Goal: Task Accomplishment & Management: Manage account settings

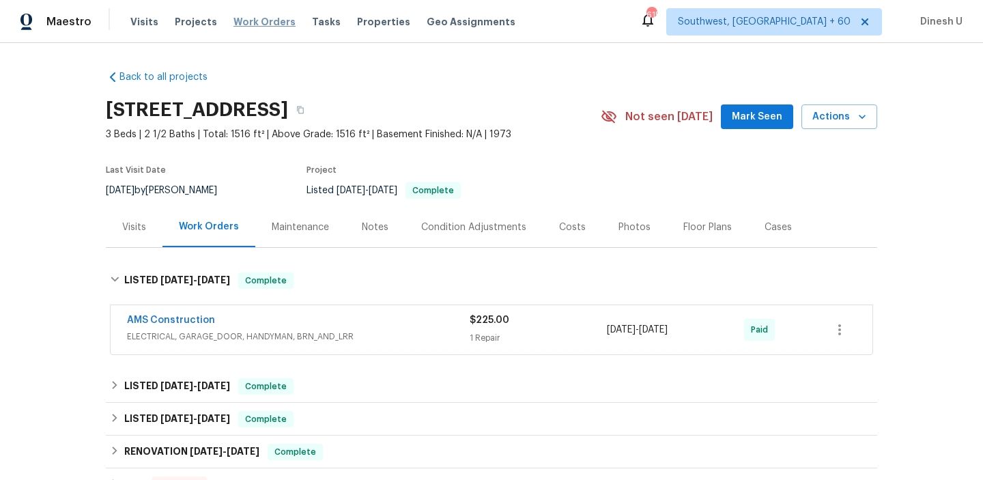
click at [254, 22] on span "Work Orders" at bounding box center [264, 22] width 62 height 14
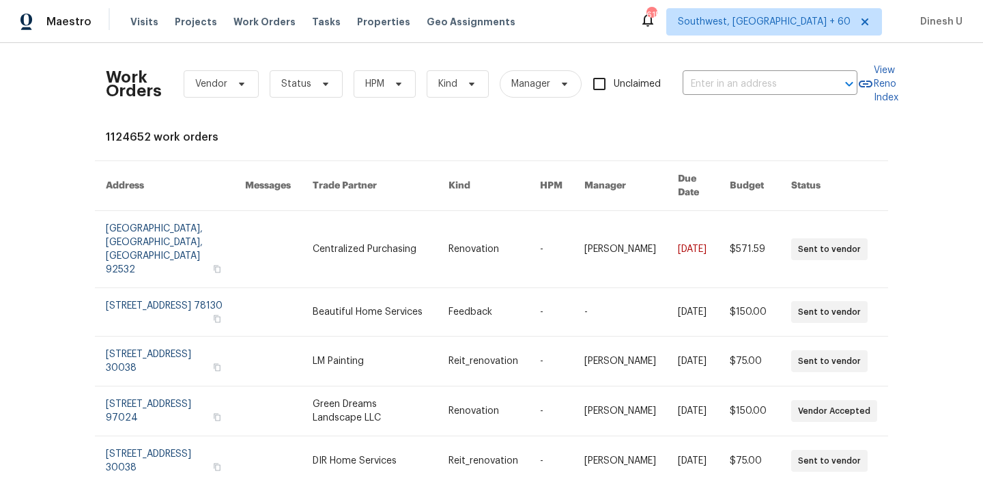
click at [742, 72] on div "Work Orders Vendor Status HPM Kind Manager Unclaimed ​" at bounding box center [481, 84] width 751 height 60
click at [733, 81] on input "text" at bounding box center [750, 84] width 136 height 21
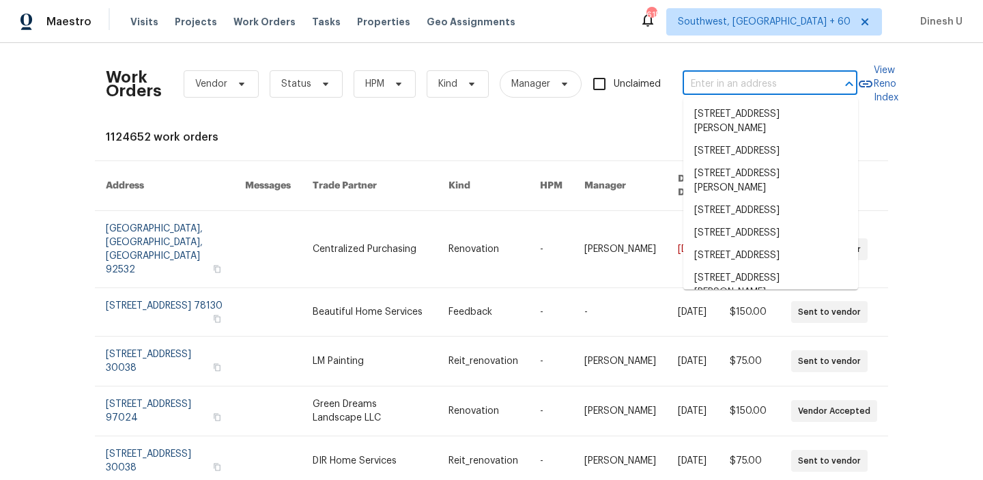
paste input "3800 Mayfair Dr, Pasadena, CA 91107"
type input "3800 Mayfair Dr, Pasadena, CA 91107"
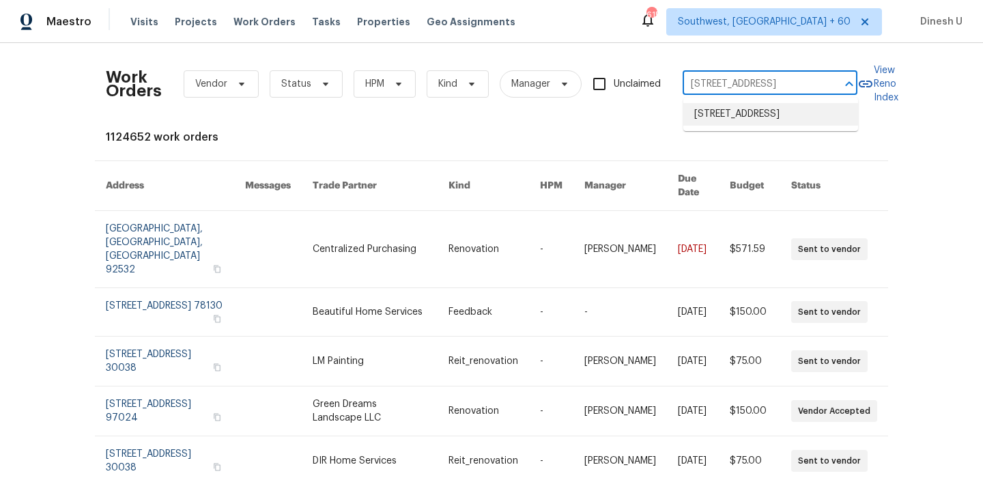
click at [708, 118] on li "3800 Mayfair Dr, Pasadena, CA 91107" at bounding box center [770, 114] width 175 height 23
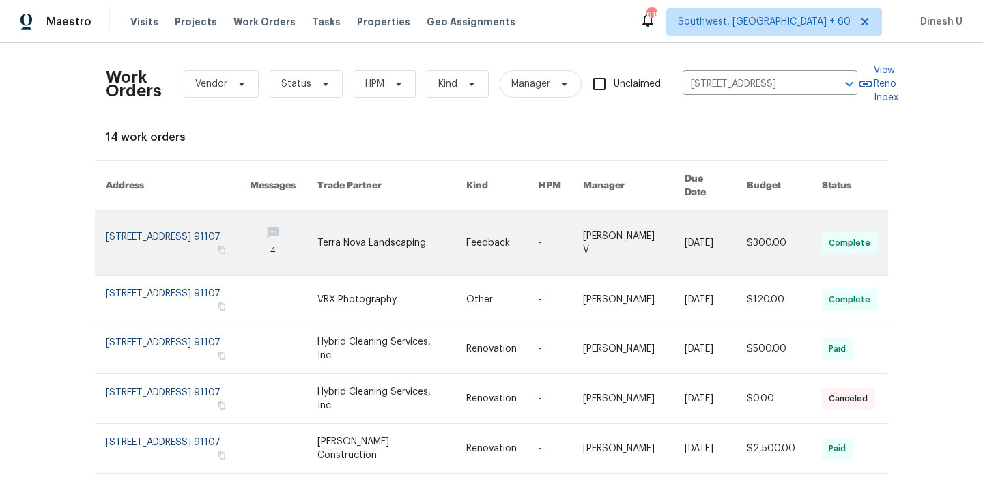
click at [129, 218] on link at bounding box center [178, 243] width 144 height 64
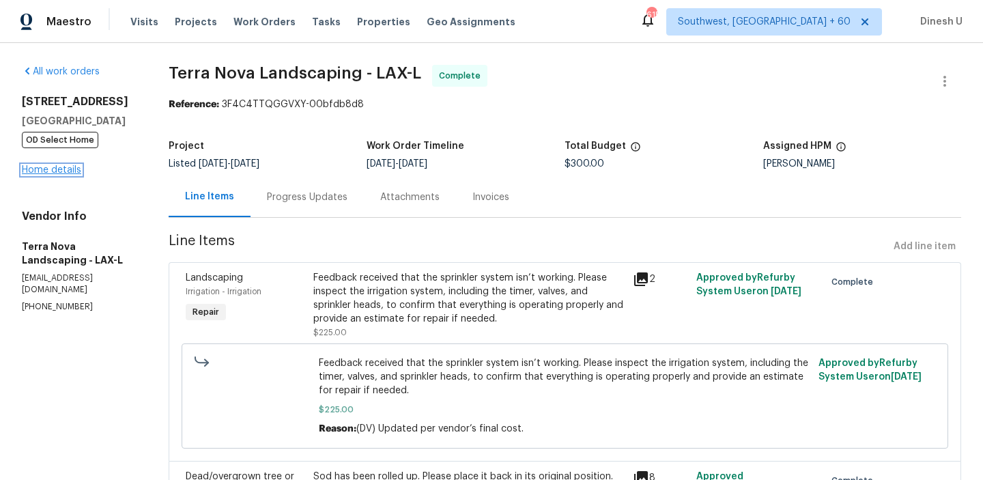
click at [43, 174] on link "Home details" at bounding box center [51, 170] width 59 height 10
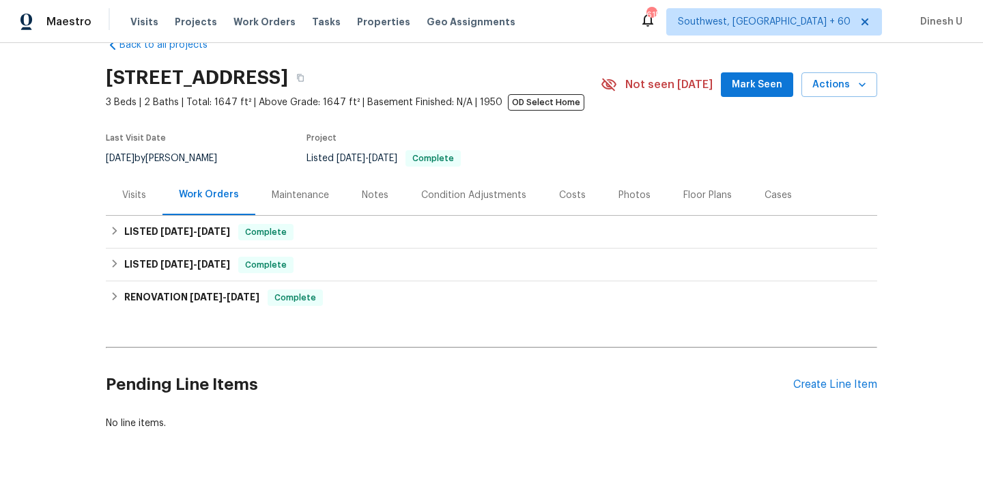
scroll to position [75, 0]
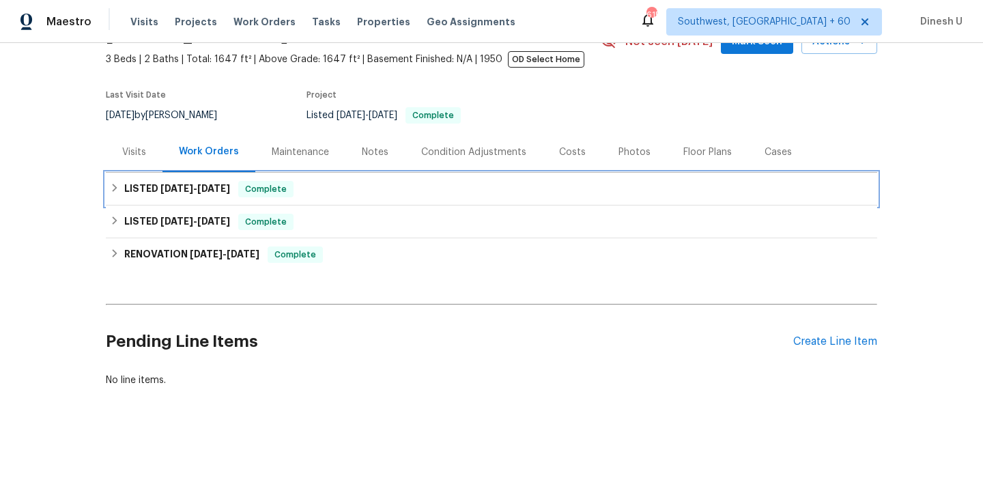
click at [225, 192] on span "10/8/25" at bounding box center [213, 189] width 33 height 10
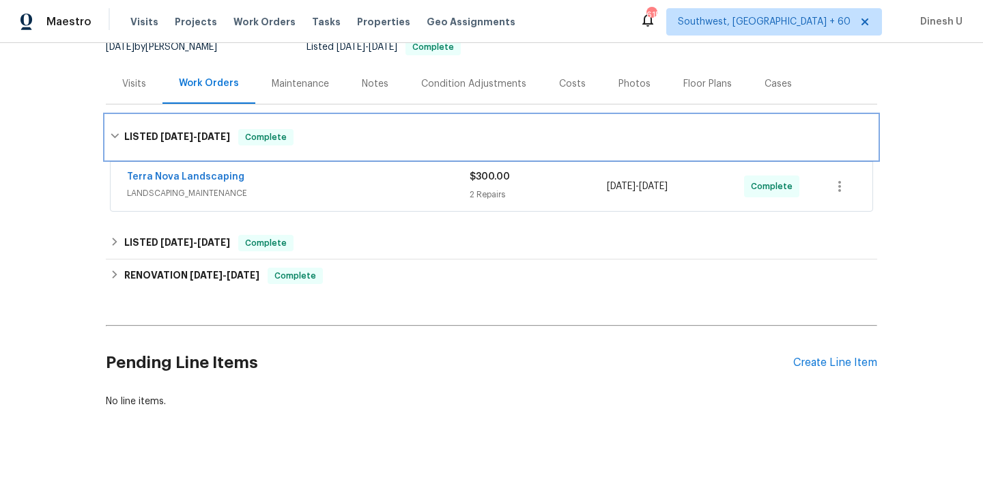
scroll to position [154, 0]
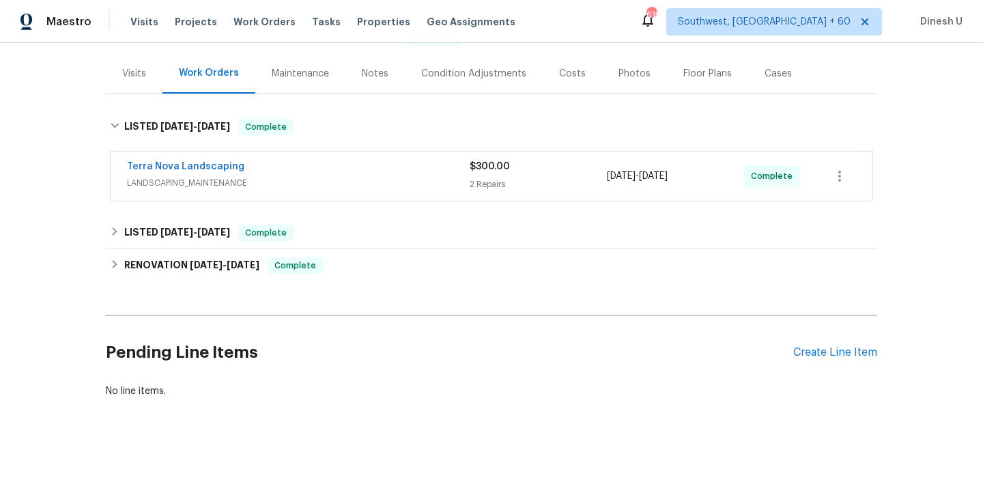
click at [493, 187] on div "2 Repairs" at bounding box center [537, 184] width 137 height 14
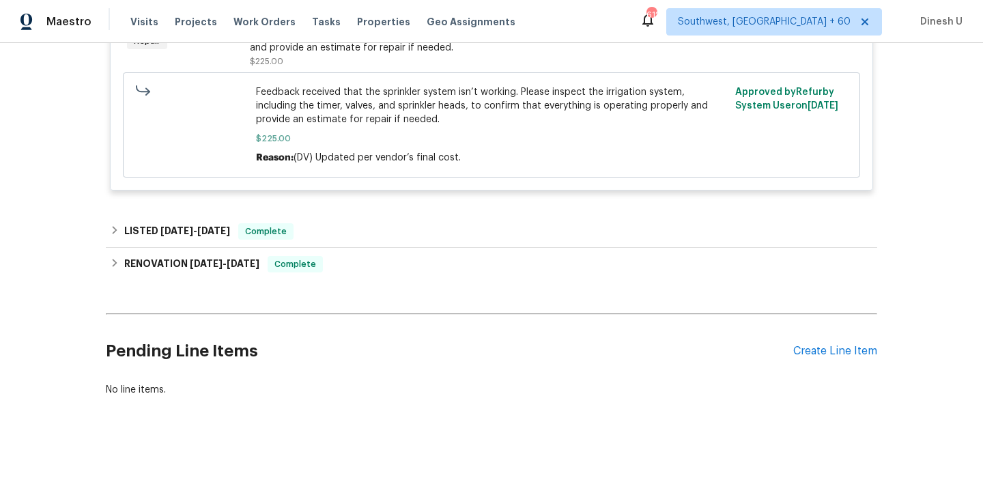
scroll to position [569, 0]
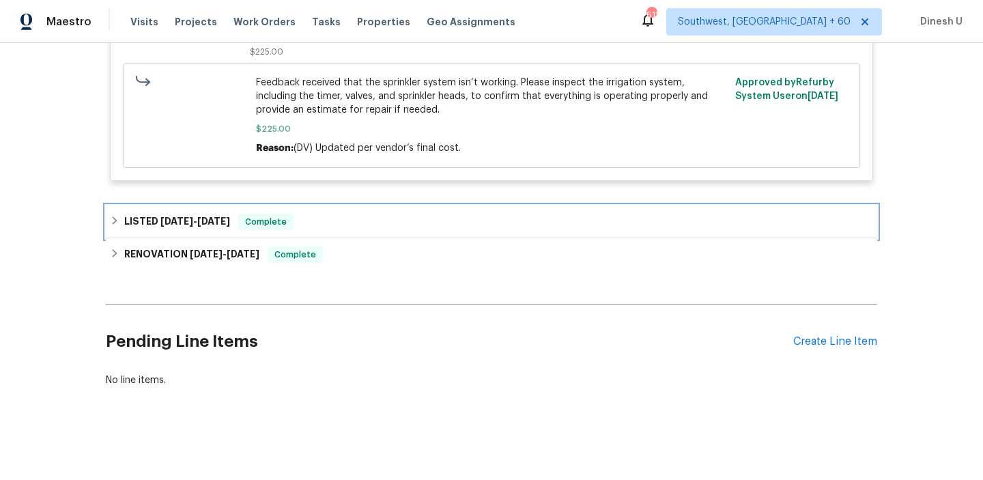
click at [209, 223] on span "9/19/25" at bounding box center [213, 221] width 33 height 10
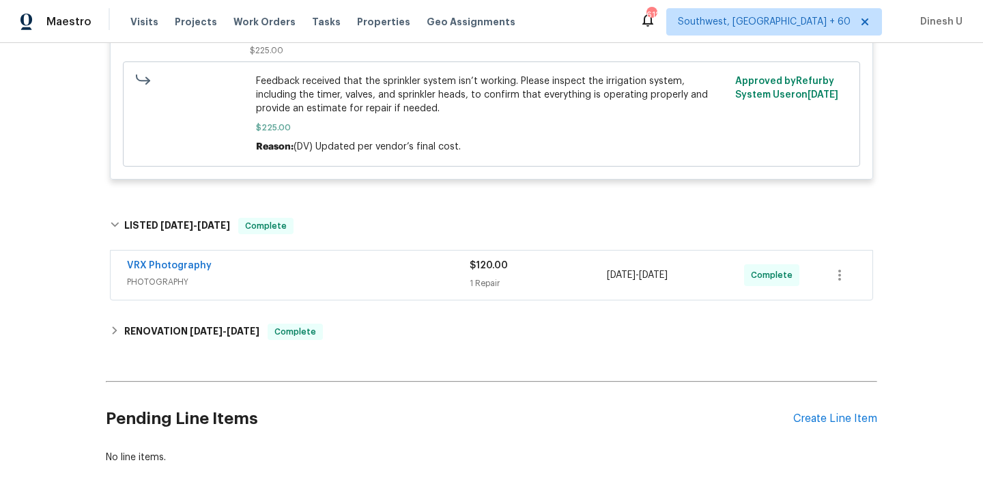
click at [480, 279] on div "1 Repair" at bounding box center [537, 283] width 137 height 14
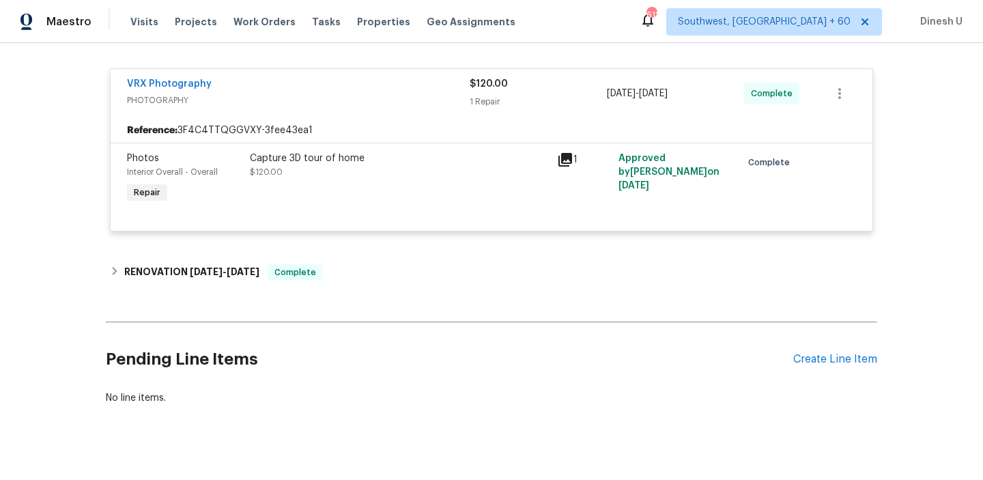
scroll to position [775, 0]
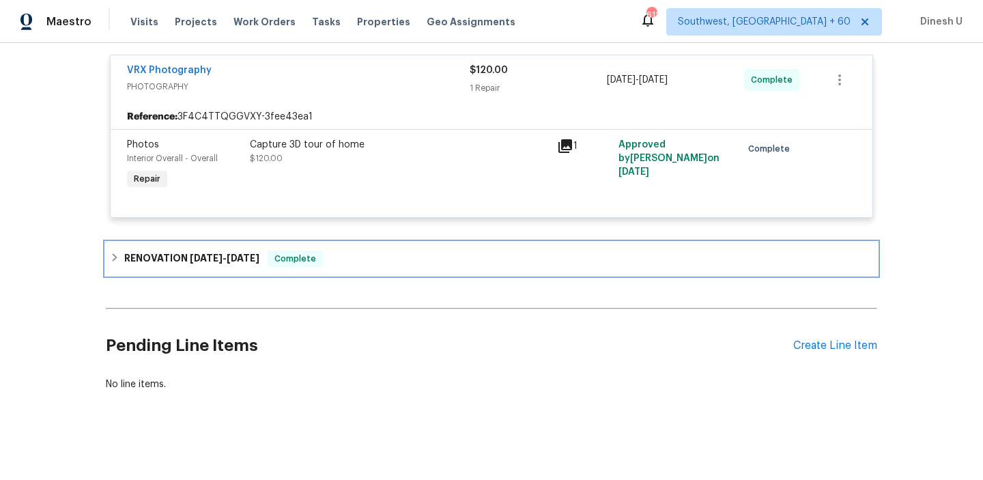
click at [244, 250] on div "RENOVATION 5/20/25 - 9/15/25 Complete" at bounding box center [491, 258] width 771 height 33
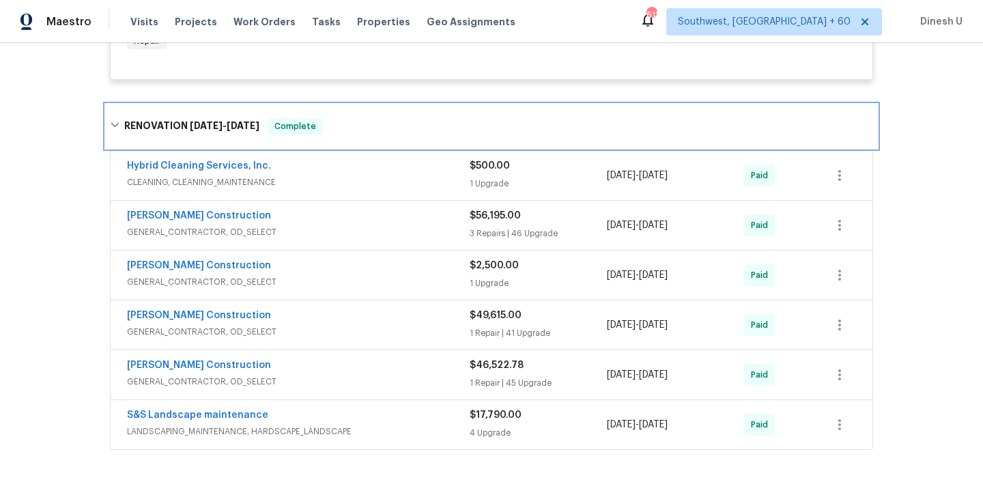
scroll to position [922, 0]
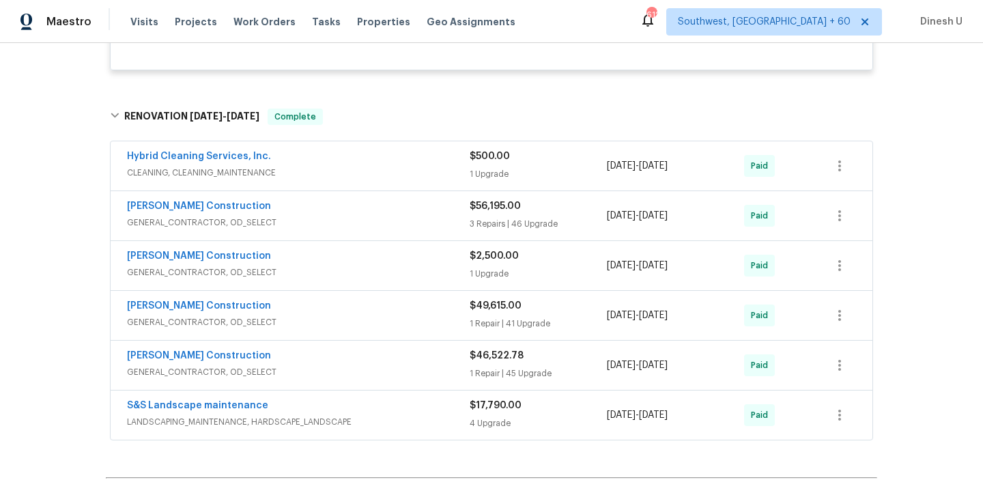
click at [483, 166] on div "$500.00 1 Upgrade" at bounding box center [537, 165] width 137 height 33
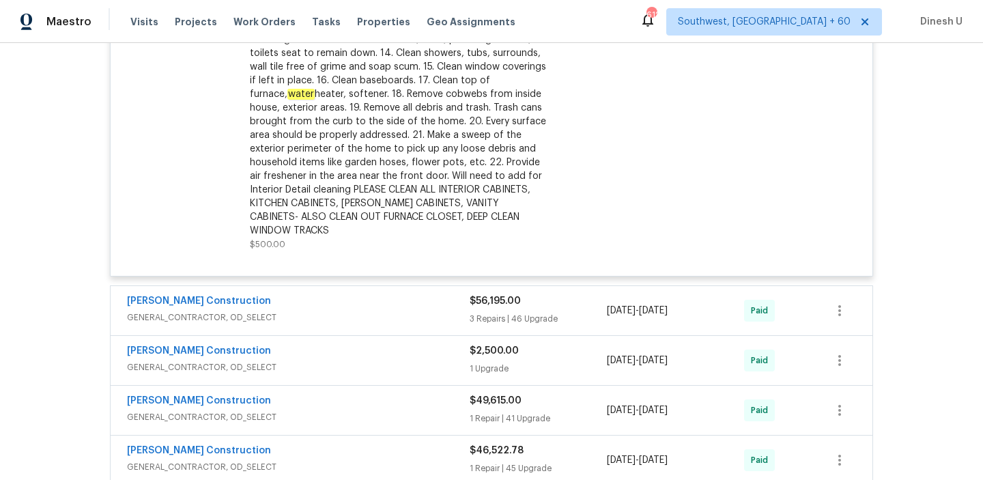
scroll to position [1293, 0]
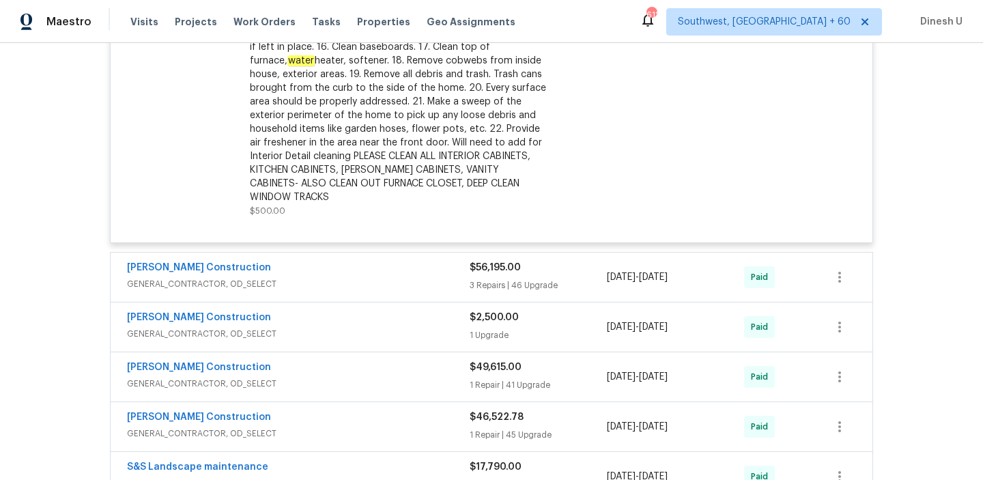
click at [493, 278] on div "3 Repairs | 46 Upgrade" at bounding box center [537, 285] width 137 height 14
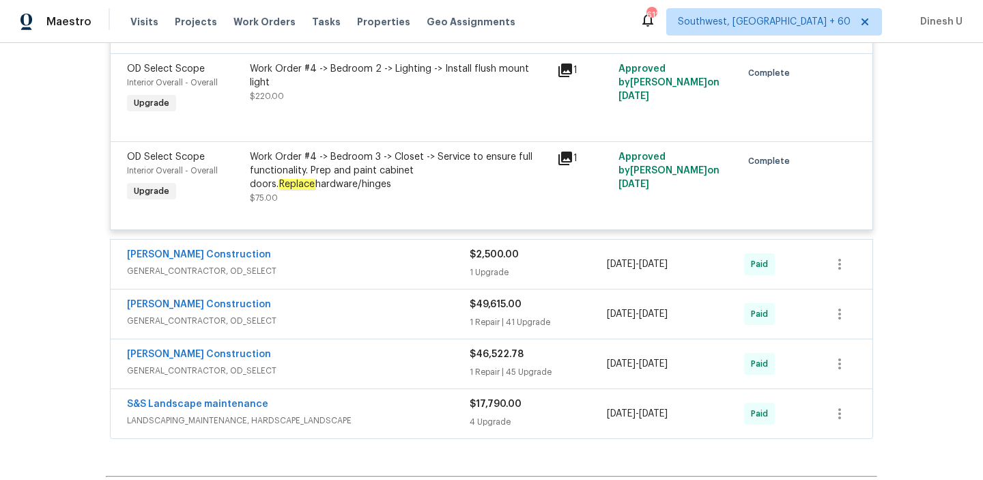
scroll to position [6134, 0]
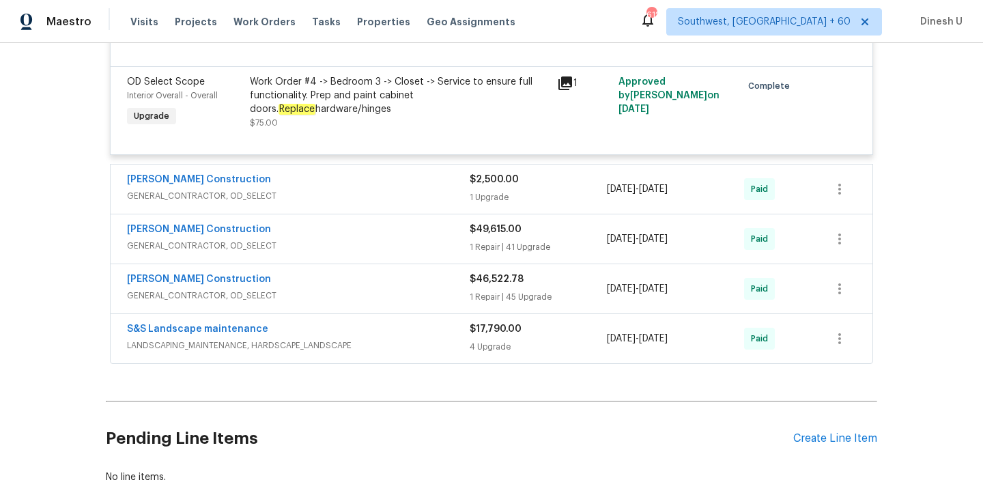
click at [485, 193] on div "$2,500.00 1 Upgrade" at bounding box center [537, 189] width 137 height 33
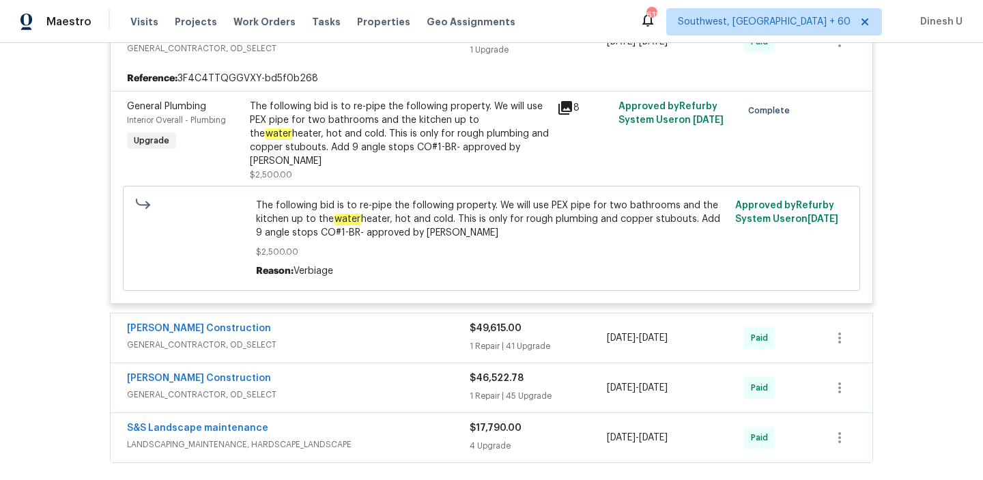
scroll to position [6319, 0]
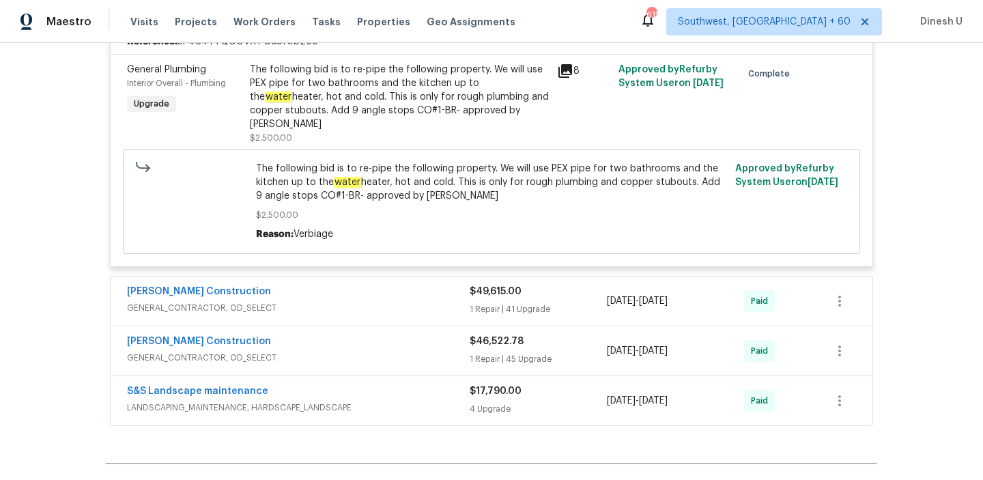
click at [489, 302] on div "1 Repair | 41 Upgrade" at bounding box center [537, 309] width 137 height 14
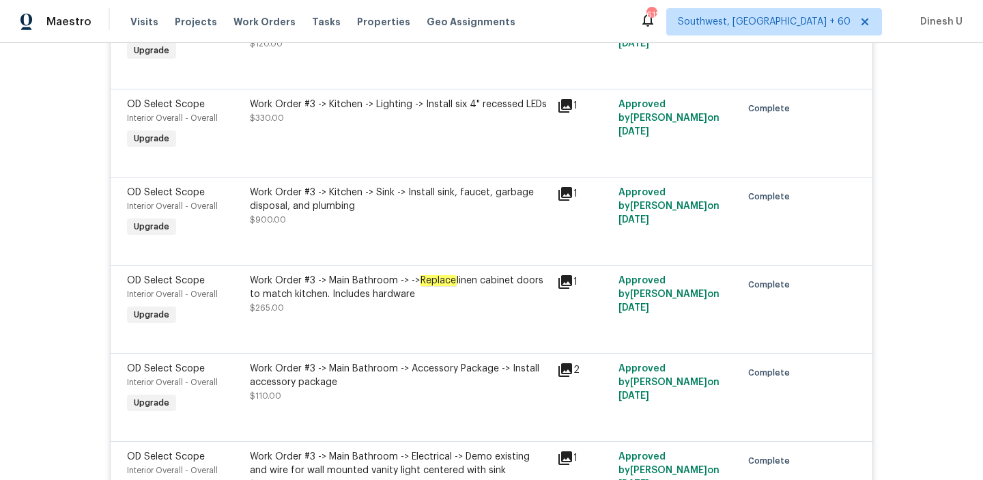
scroll to position [10431, 0]
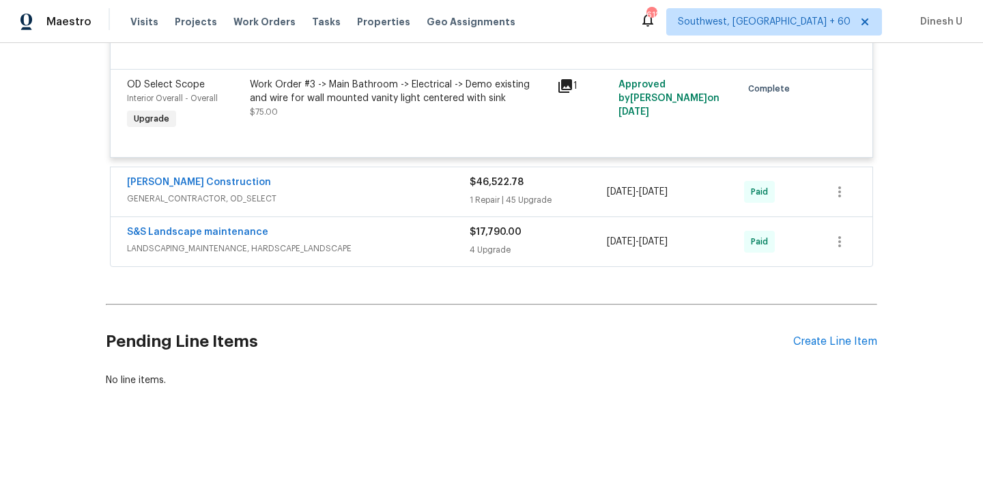
click at [488, 205] on div "1 Repair | 45 Upgrade" at bounding box center [537, 200] width 137 height 14
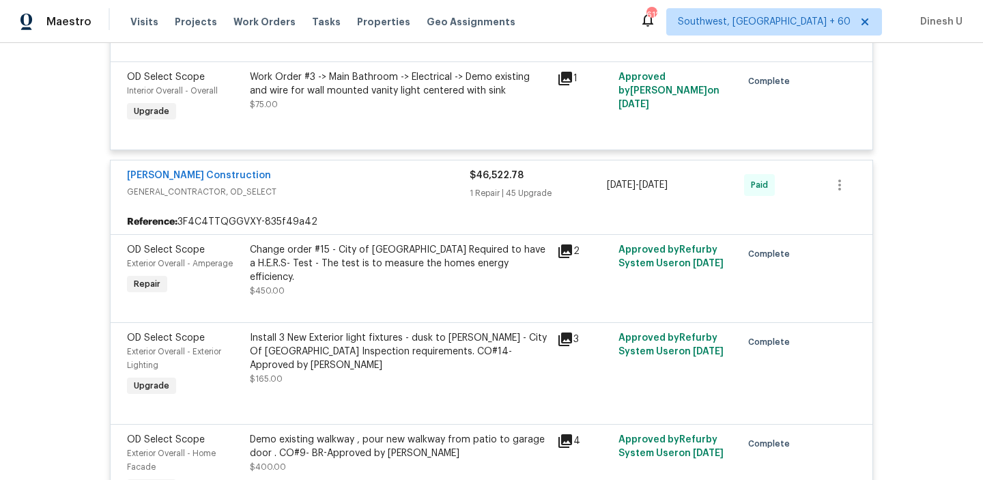
click at [482, 199] on div "1 Repair | 45 Upgrade" at bounding box center [537, 193] width 137 height 14
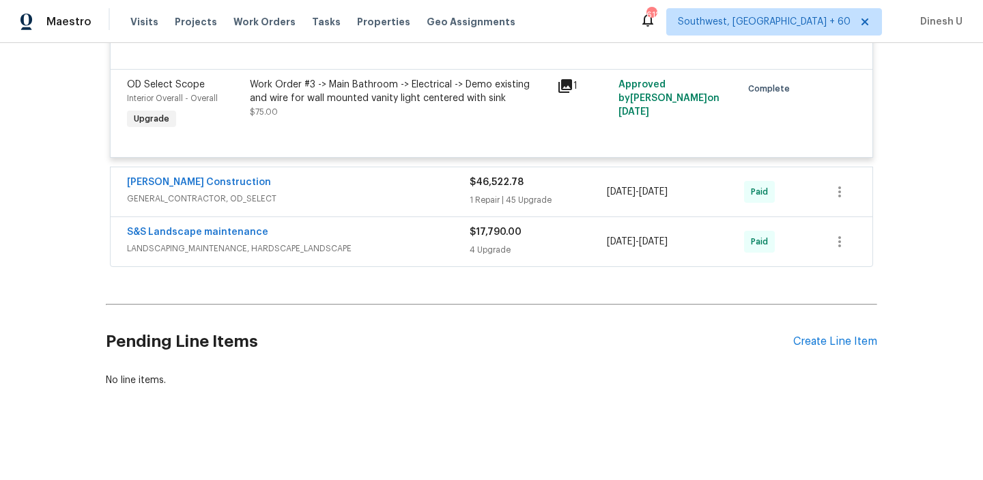
click at [476, 199] on div "1 Repair | 45 Upgrade" at bounding box center [537, 200] width 137 height 14
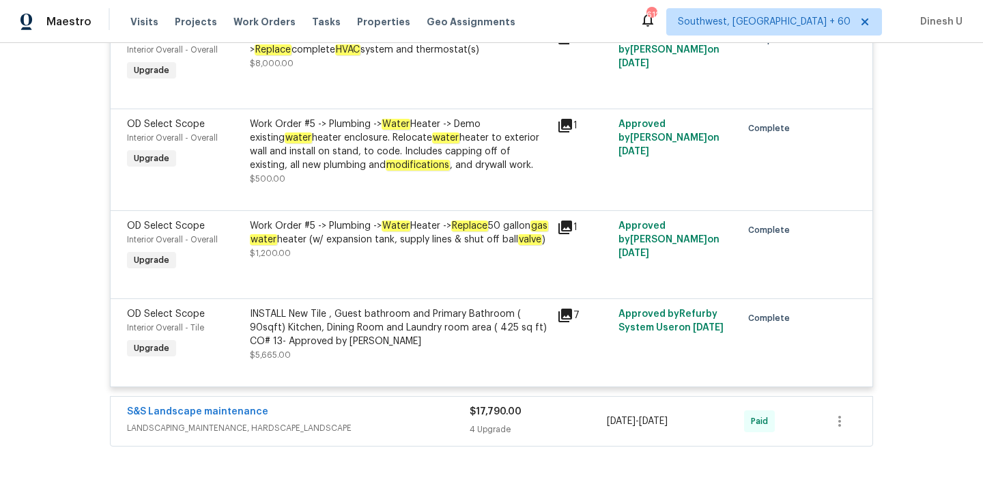
scroll to position [14644, 0]
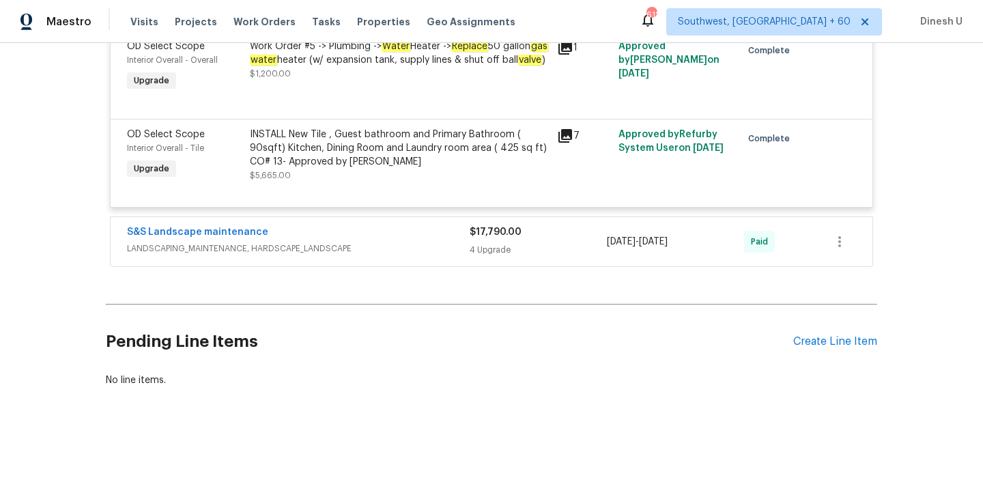
click at [475, 250] on div "4 Upgrade" at bounding box center [537, 250] width 137 height 14
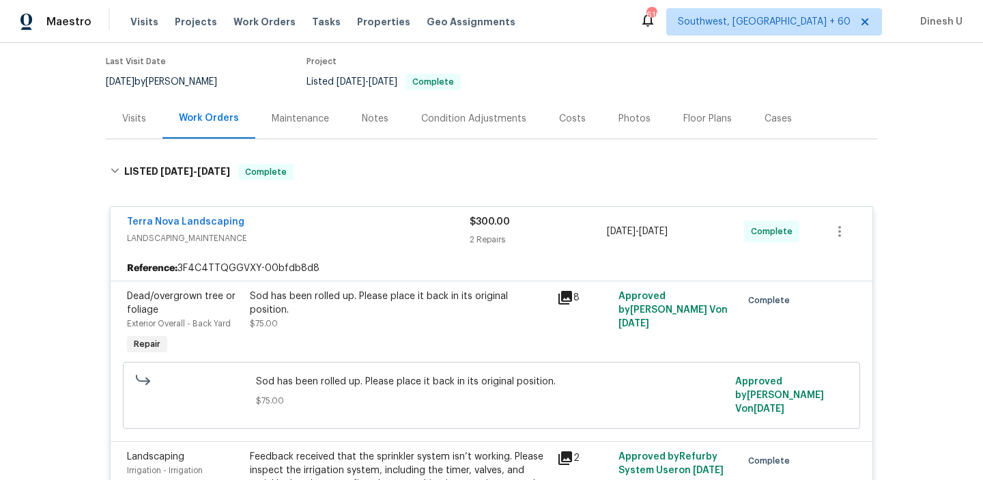
scroll to position [0, 0]
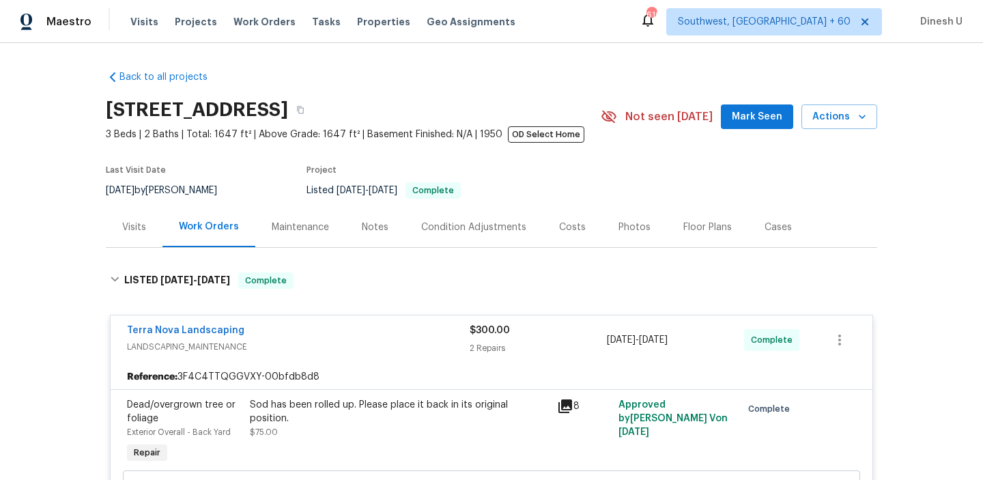
click at [142, 225] on div "Visits" at bounding box center [134, 227] width 24 height 14
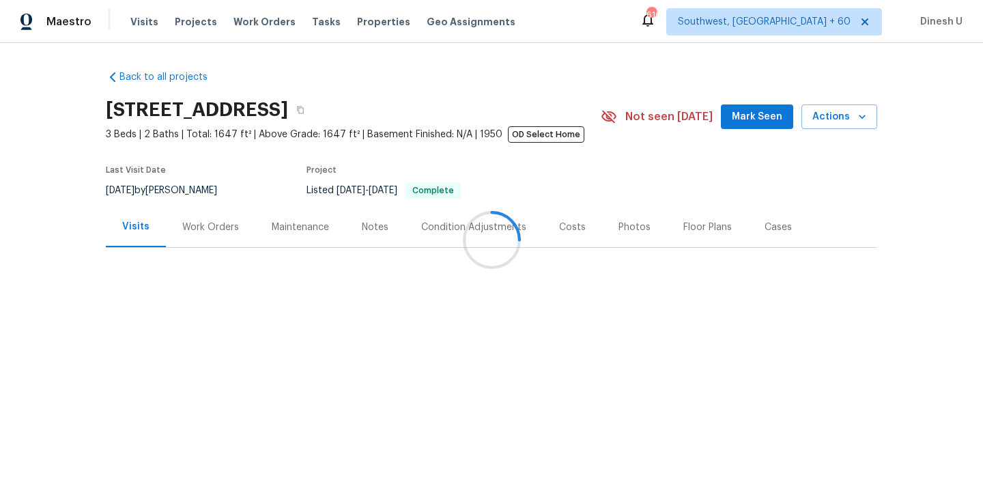
click at [194, 225] on div at bounding box center [491, 240] width 983 height 480
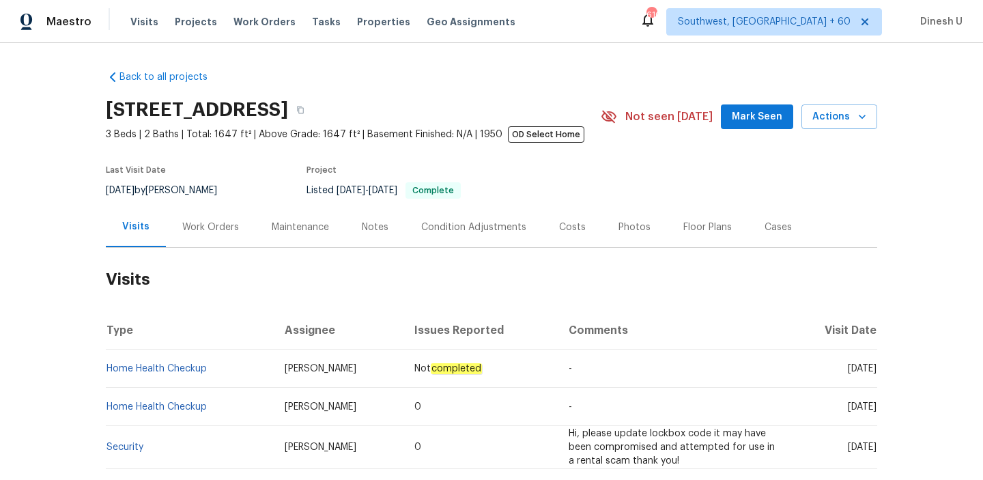
click at [197, 230] on div "Work Orders" at bounding box center [210, 227] width 57 height 14
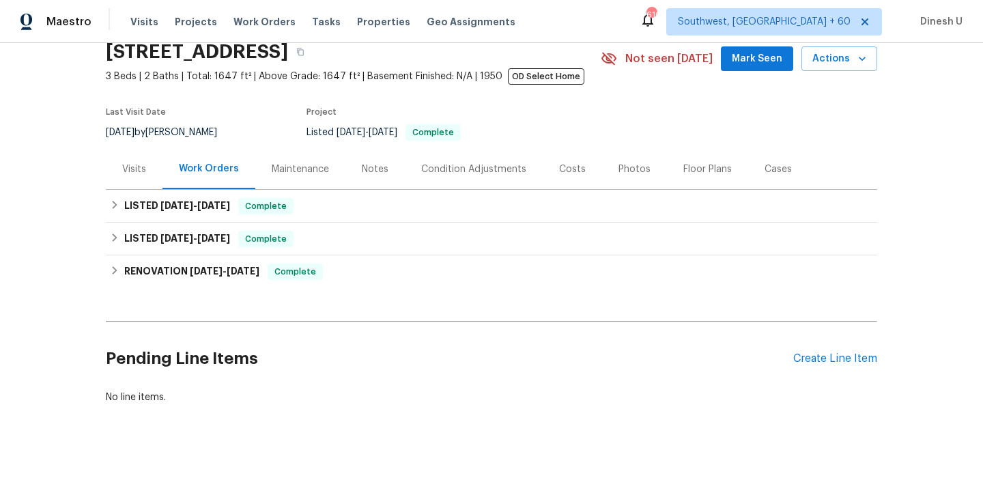
scroll to position [69, 0]
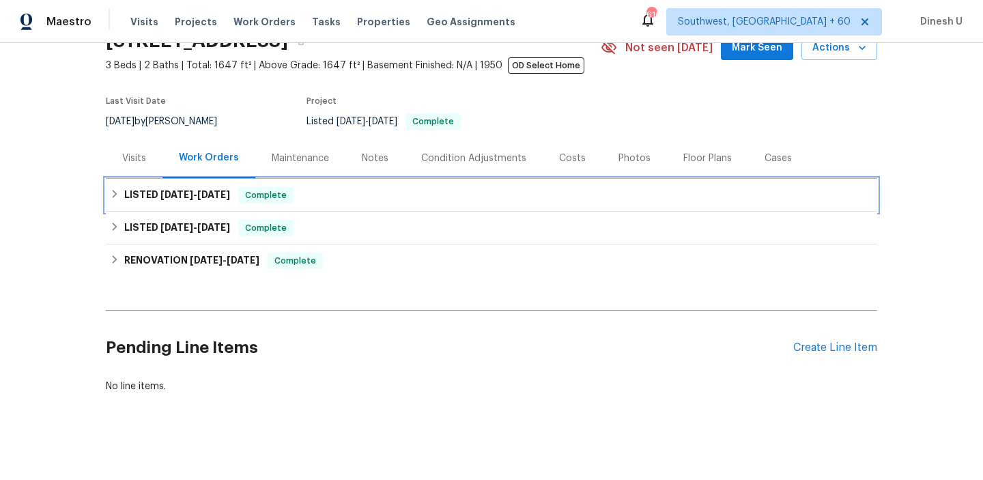
click at [220, 193] on span "[DATE]" at bounding box center [213, 195] width 33 height 10
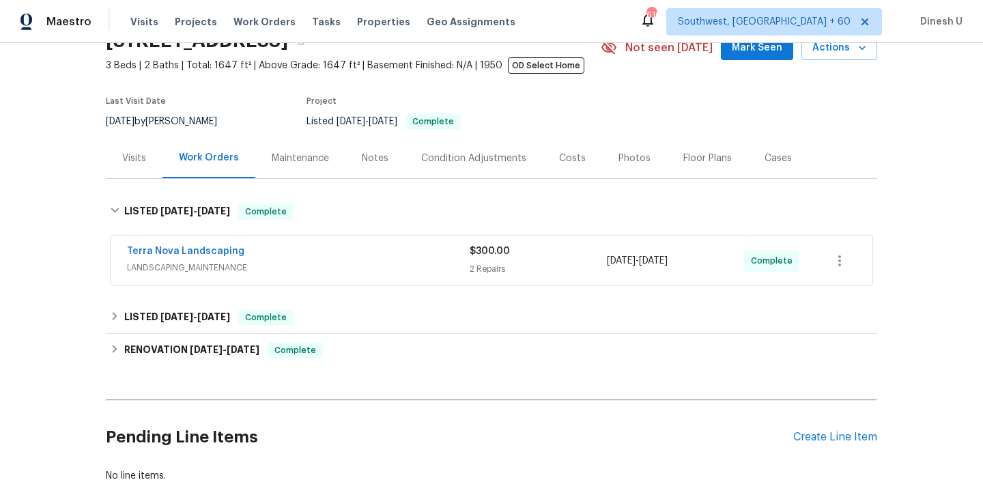
click at [487, 266] on div "2 Repairs" at bounding box center [537, 269] width 137 height 14
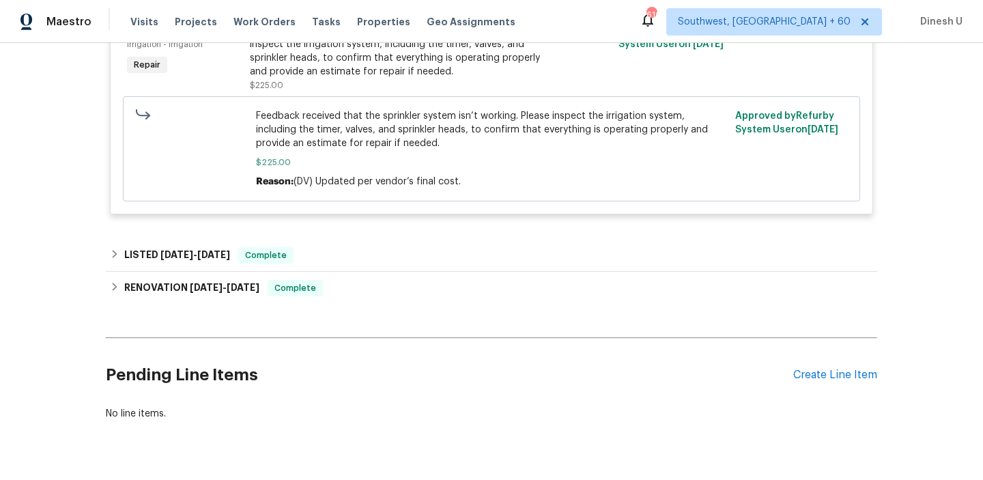
scroll to position [566, 0]
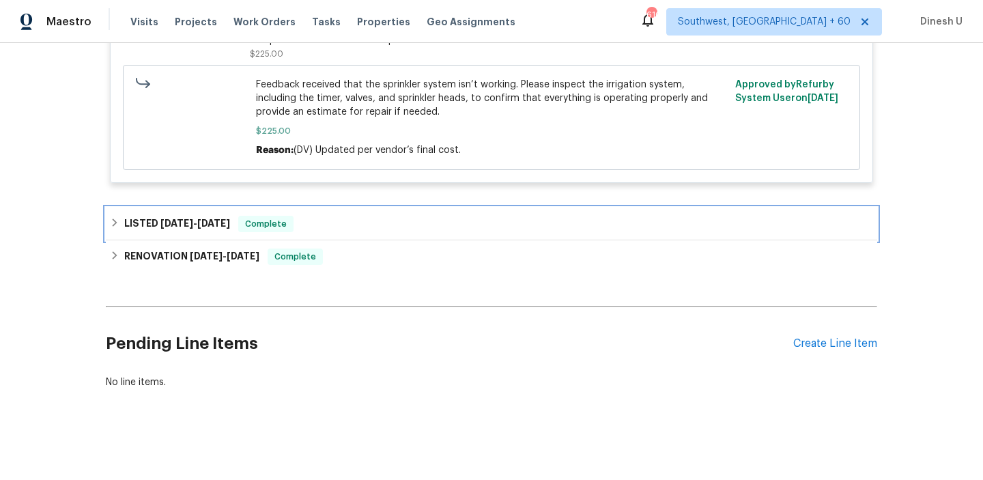
click at [229, 220] on span "[DATE]" at bounding box center [213, 223] width 33 height 10
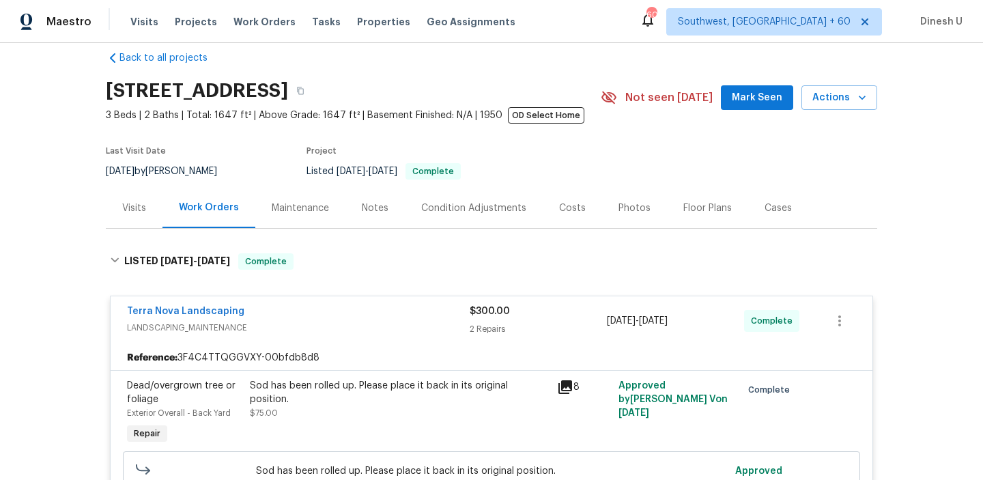
scroll to position [0, 0]
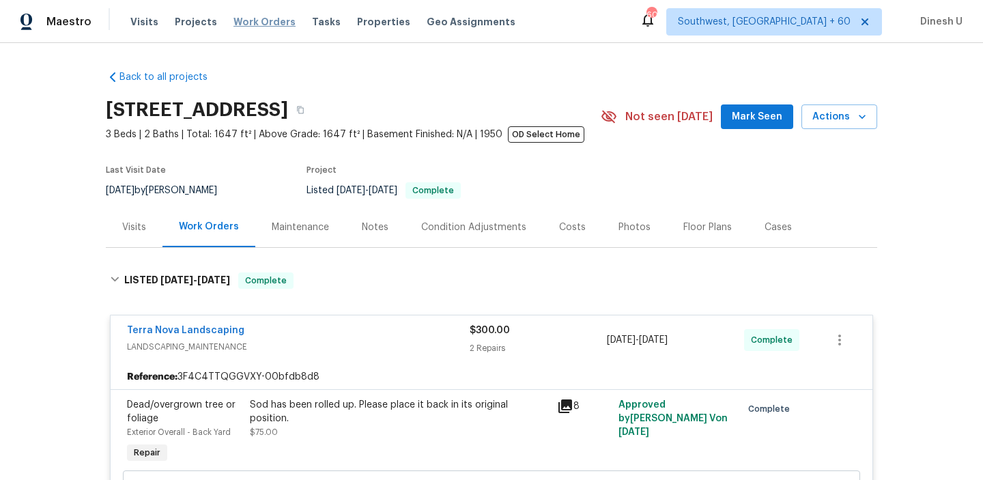
click at [262, 20] on span "Work Orders" at bounding box center [264, 22] width 62 height 14
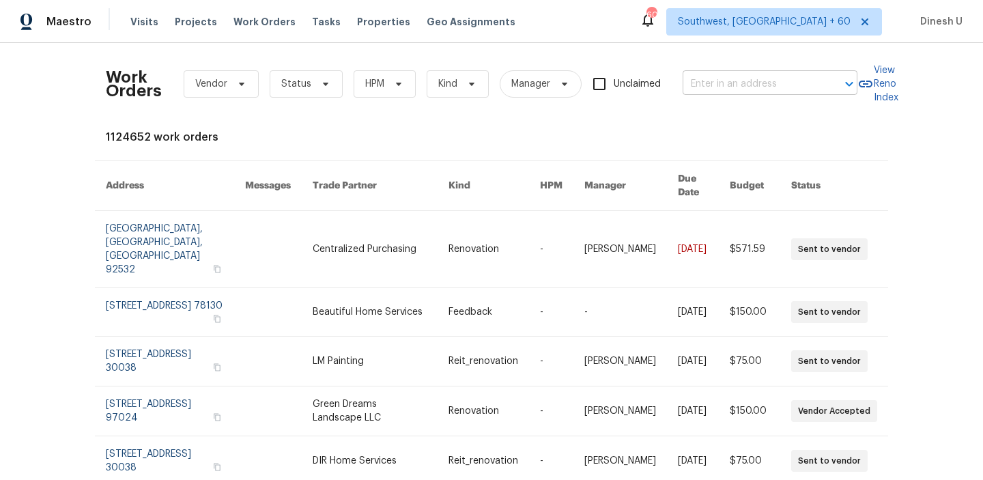
click at [712, 78] on input "text" at bounding box center [750, 84] width 136 height 21
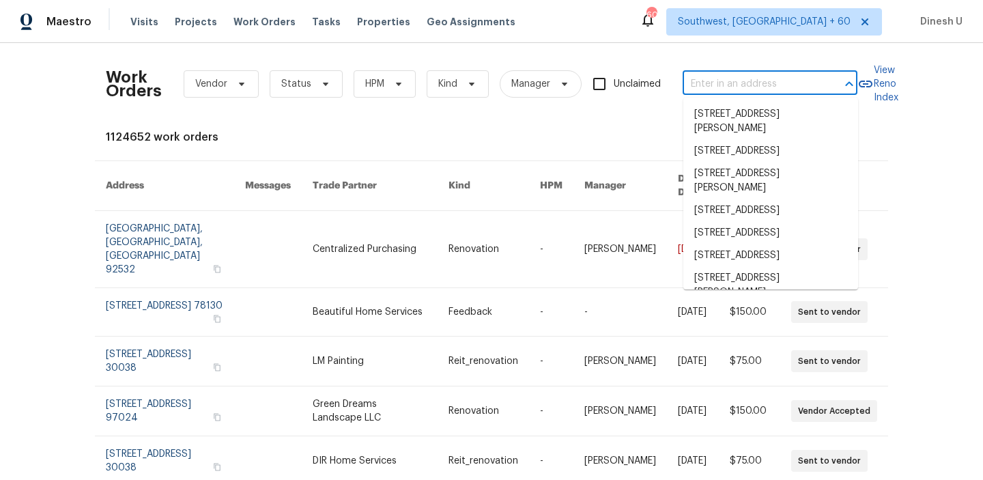
paste input "1678 Lombard Ln Lincoln, CA 95648"
type input "1678 Lombard Ln Lincoln, CA 95648"
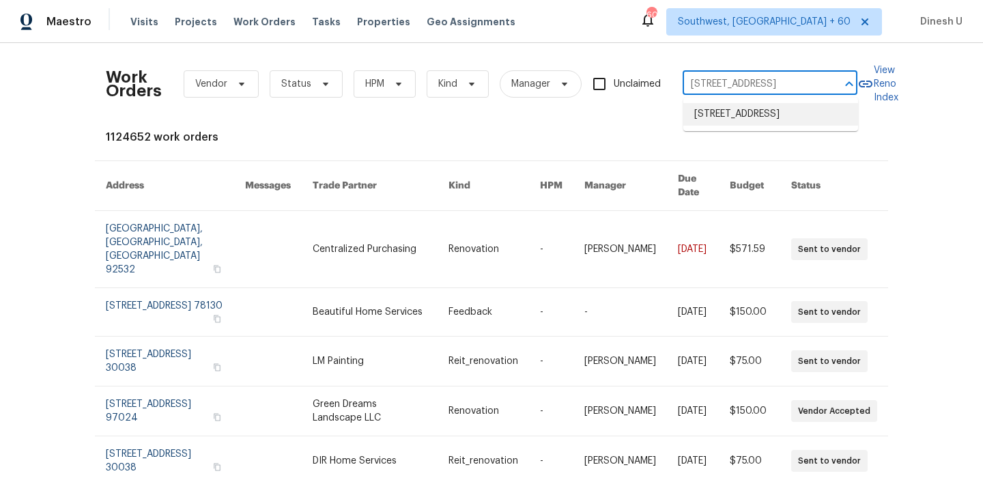
click at [708, 119] on li "1678 Lombard Ln, Lincoln, CA 95648" at bounding box center [770, 114] width 175 height 23
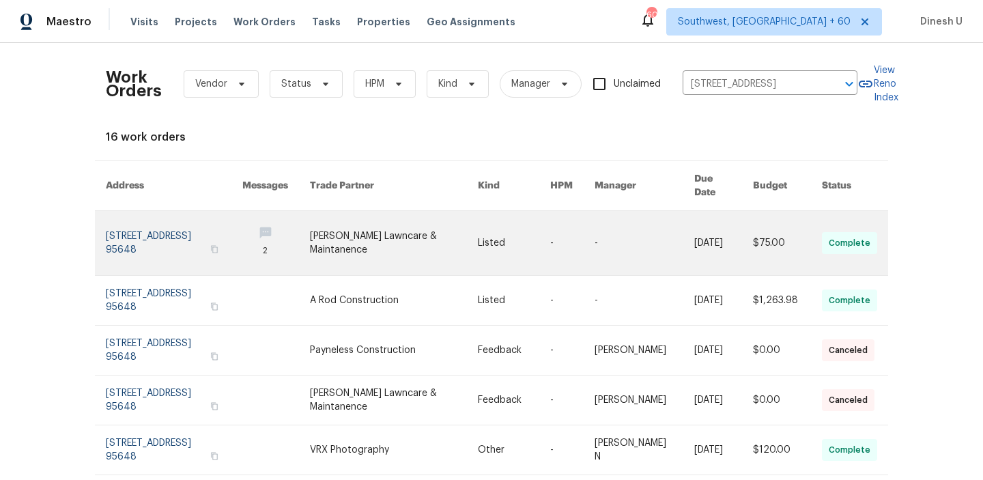
click at [119, 216] on link at bounding box center [174, 243] width 136 height 64
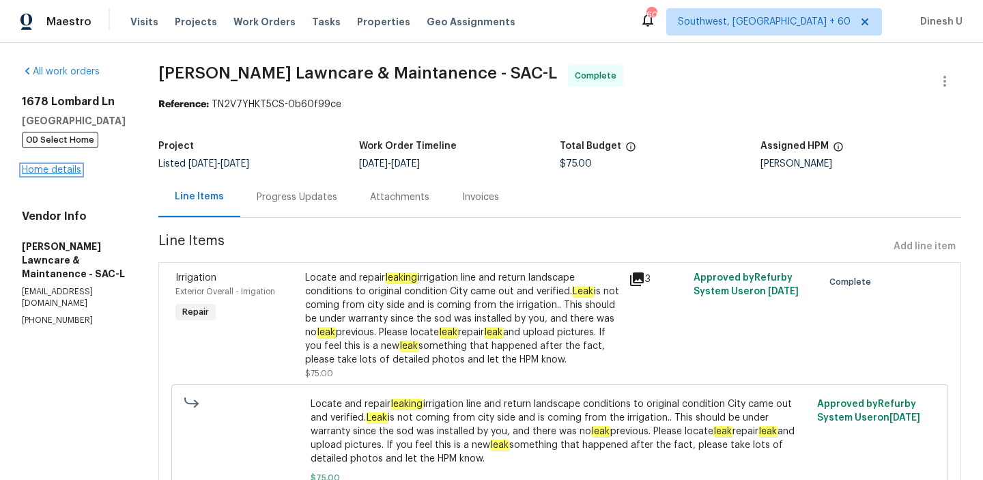
click at [36, 171] on link "Home details" at bounding box center [51, 170] width 59 height 10
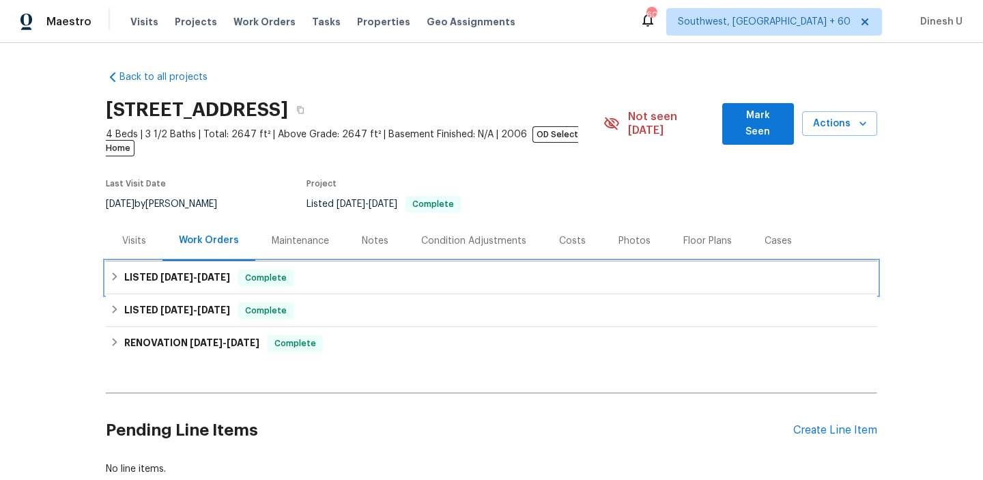
click at [214, 272] on span "10/7/25" at bounding box center [213, 277] width 33 height 10
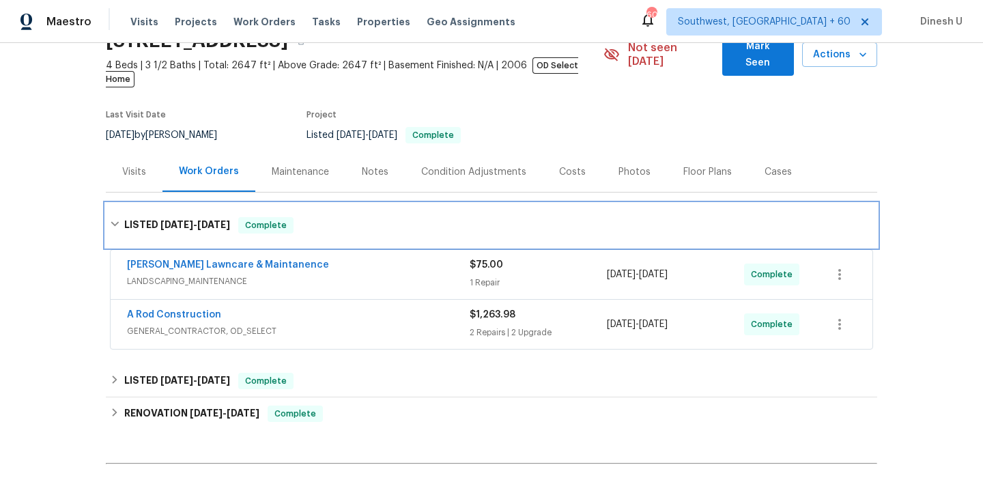
scroll to position [214, 0]
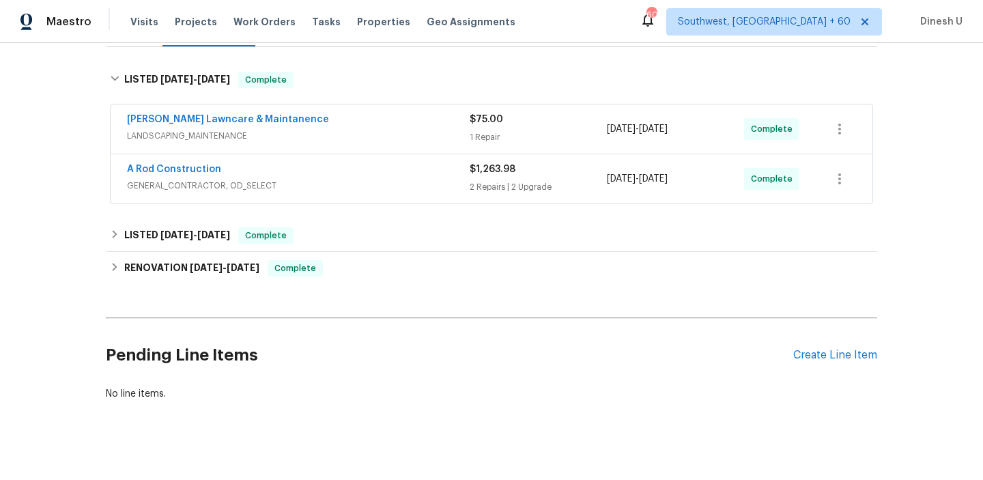
click at [479, 130] on div "1 Repair" at bounding box center [537, 137] width 137 height 14
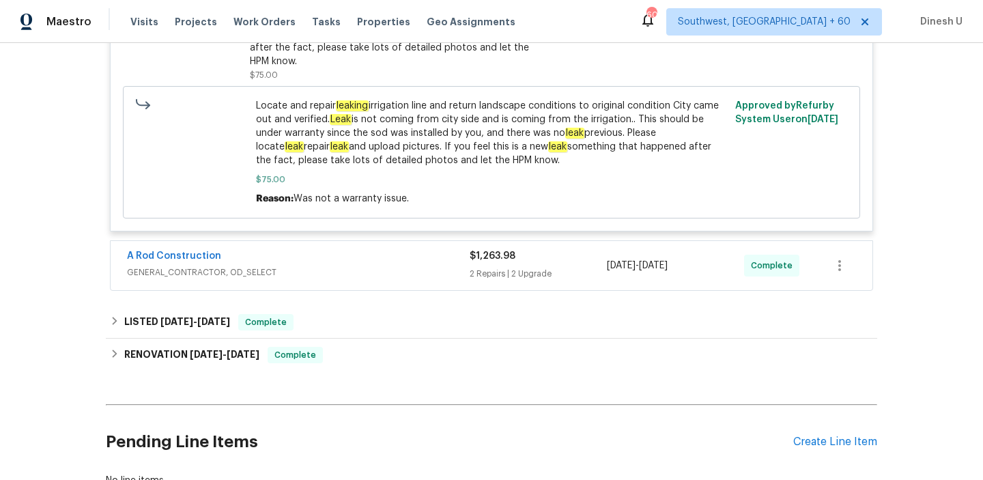
scroll to position [499, 0]
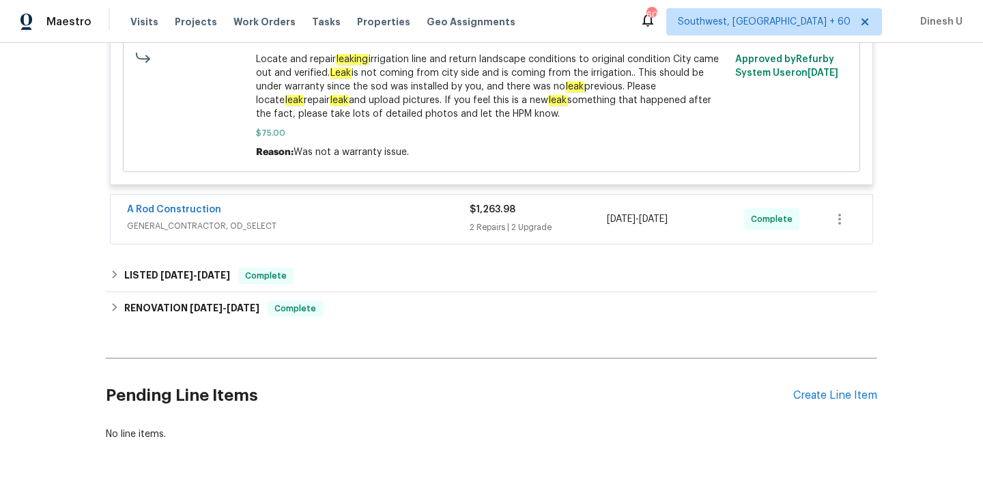
click at [512, 220] on div "2 Repairs | 2 Upgrade" at bounding box center [537, 227] width 137 height 14
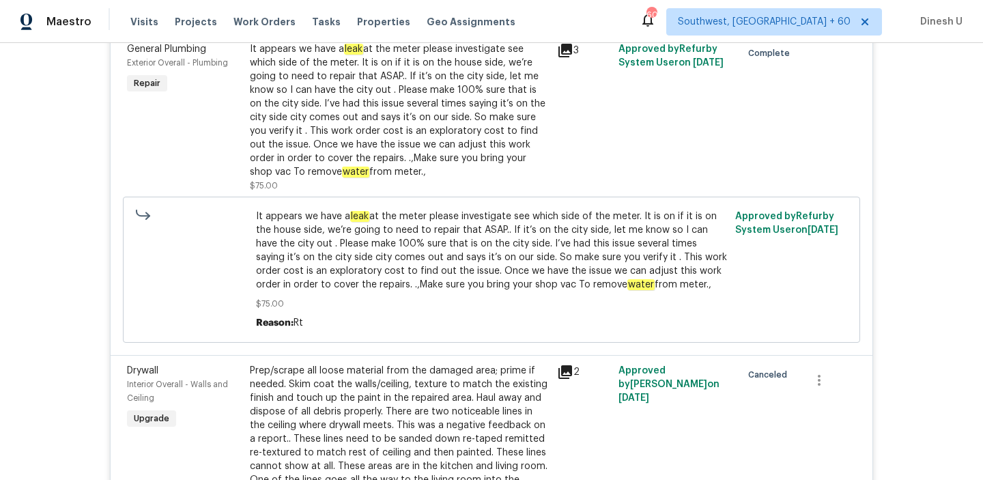
scroll to position [0, 0]
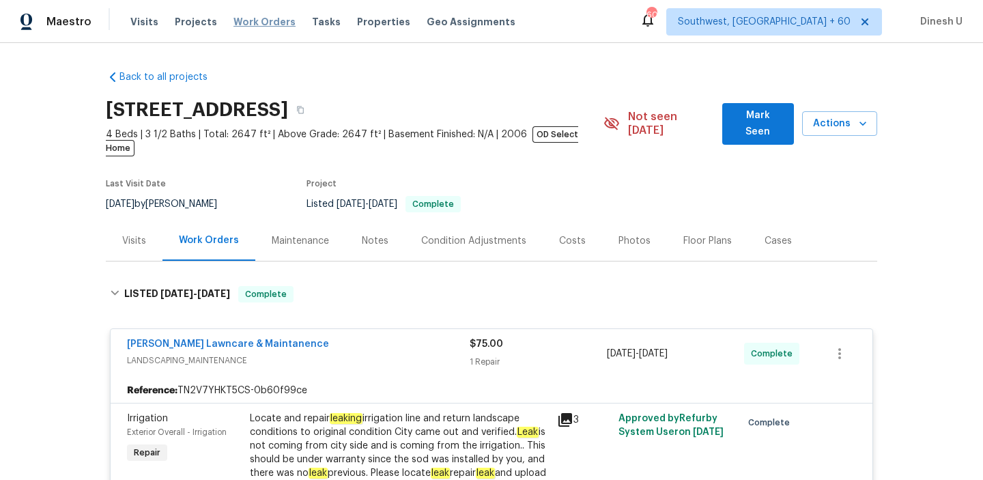
click at [252, 15] on span "Work Orders" at bounding box center [264, 22] width 62 height 14
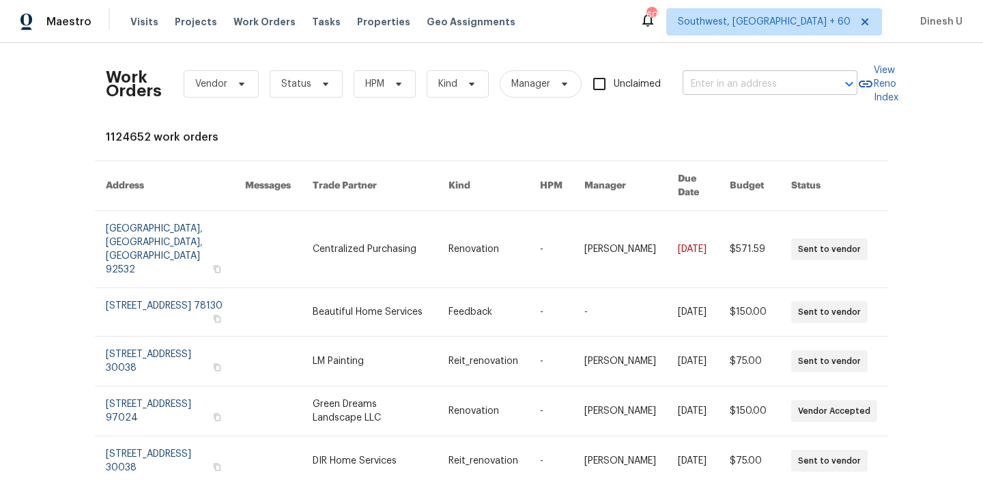
click at [756, 78] on input "text" at bounding box center [750, 84] width 136 height 21
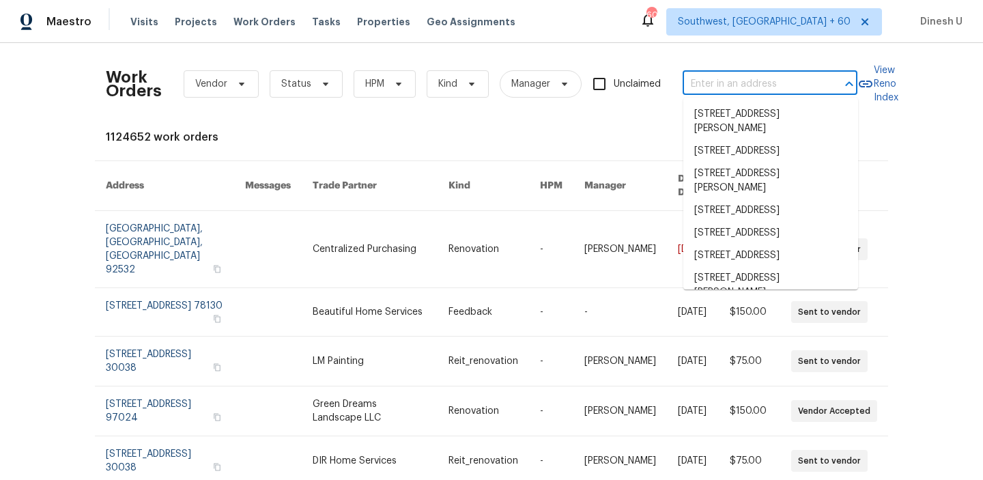
paste input "1042 Ball Park Rd Thomasville, NC 27360"
type input "1042 Ball Park Rd Thomasville, NC 27360"
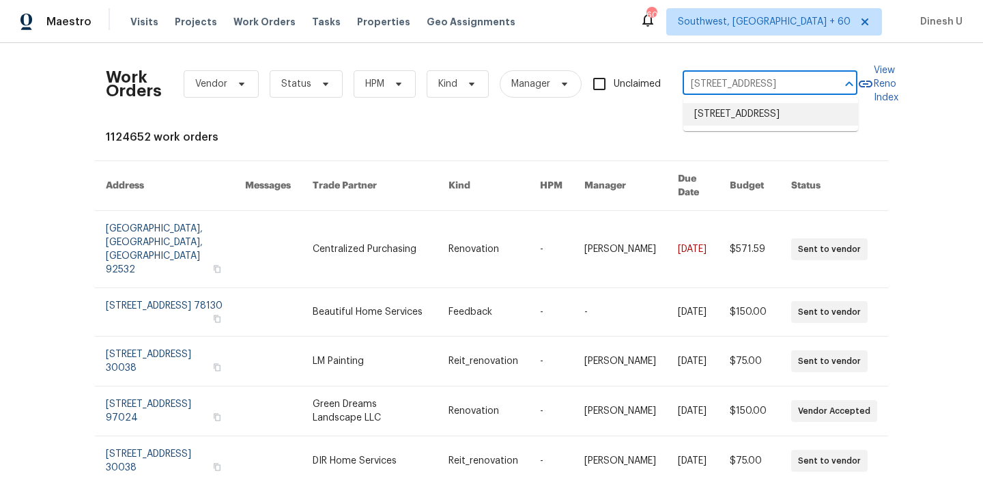
click at [729, 113] on li "[STREET_ADDRESS]" at bounding box center [770, 114] width 175 height 23
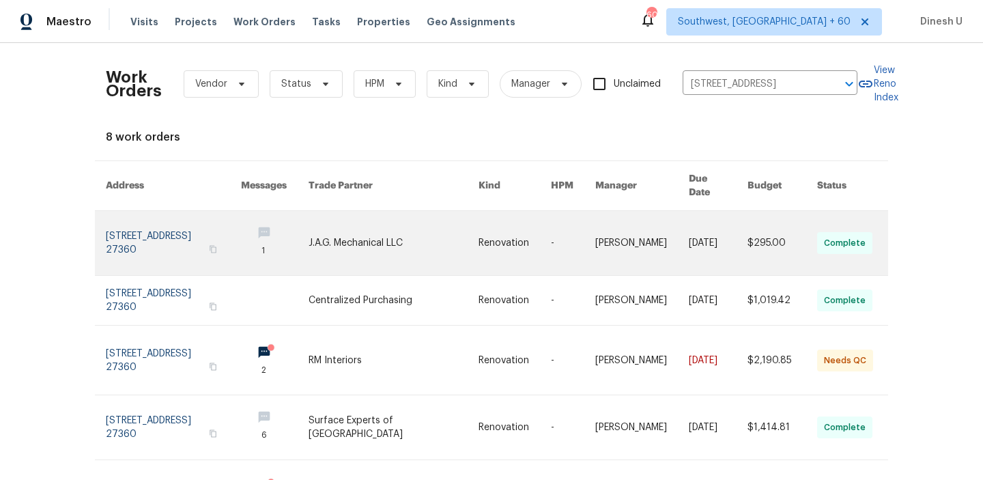
click at [108, 216] on link at bounding box center [173, 243] width 135 height 64
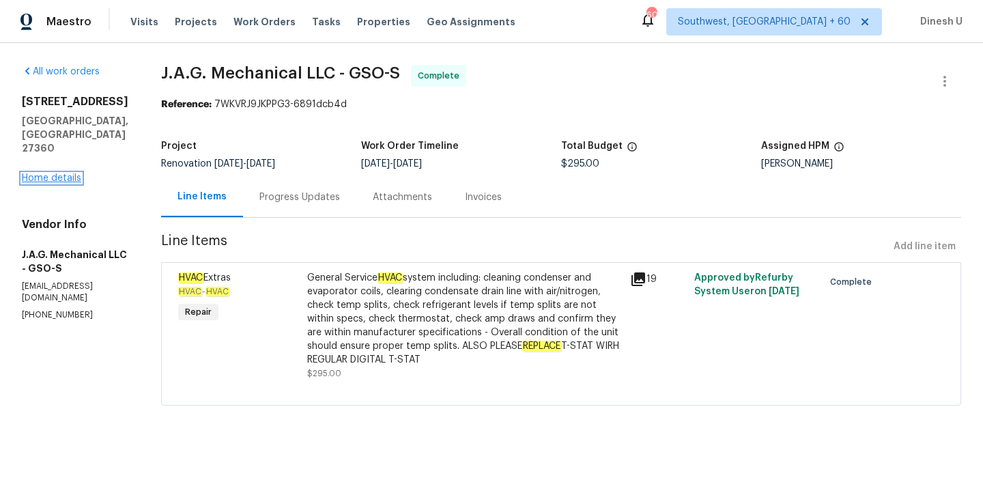
click at [56, 173] on link "Home details" at bounding box center [51, 178] width 59 height 10
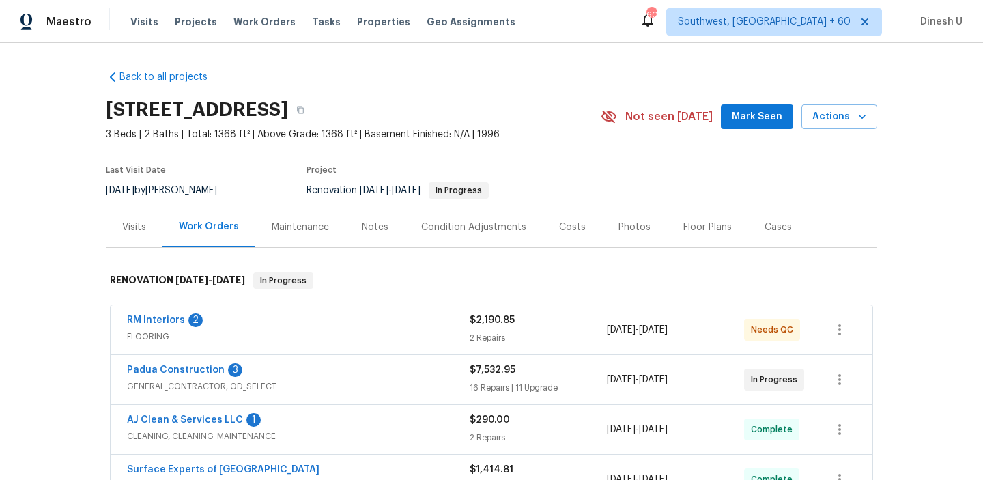
click at [136, 219] on div "Visits" at bounding box center [134, 227] width 57 height 40
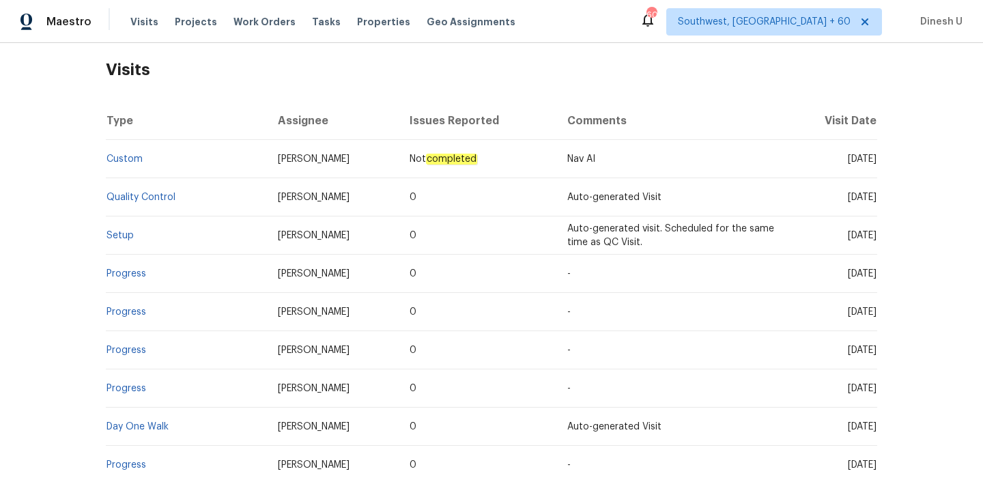
scroll to position [304, 0]
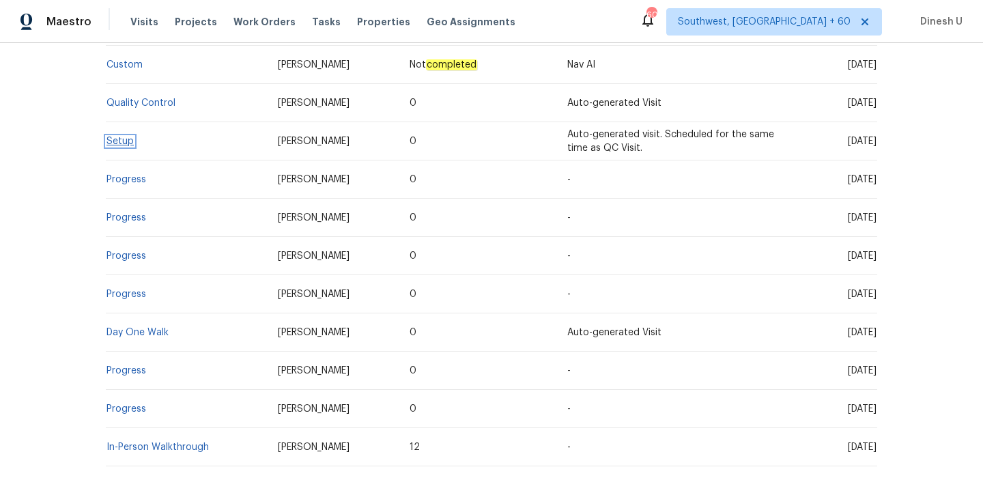
click at [113, 144] on link "Setup" at bounding box center [119, 141] width 27 height 10
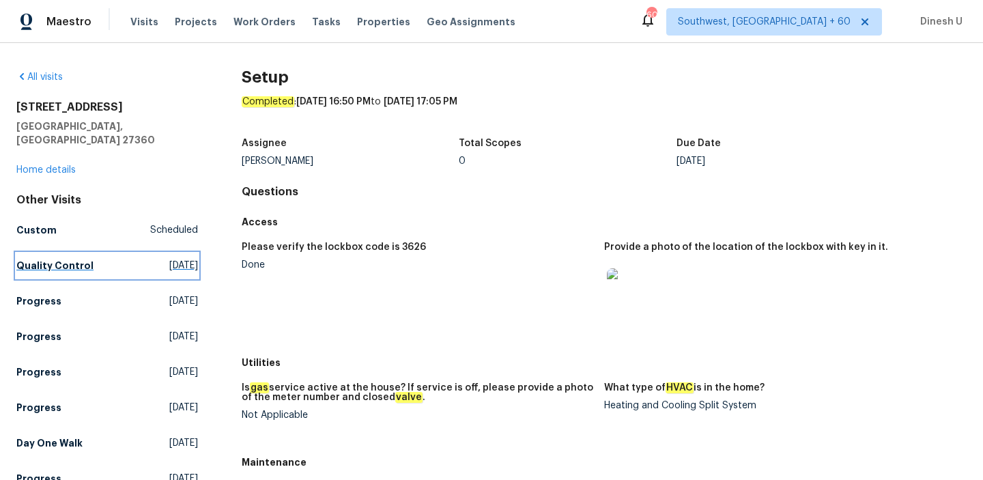
click at [169, 259] on span "[DATE]" at bounding box center [183, 266] width 29 height 14
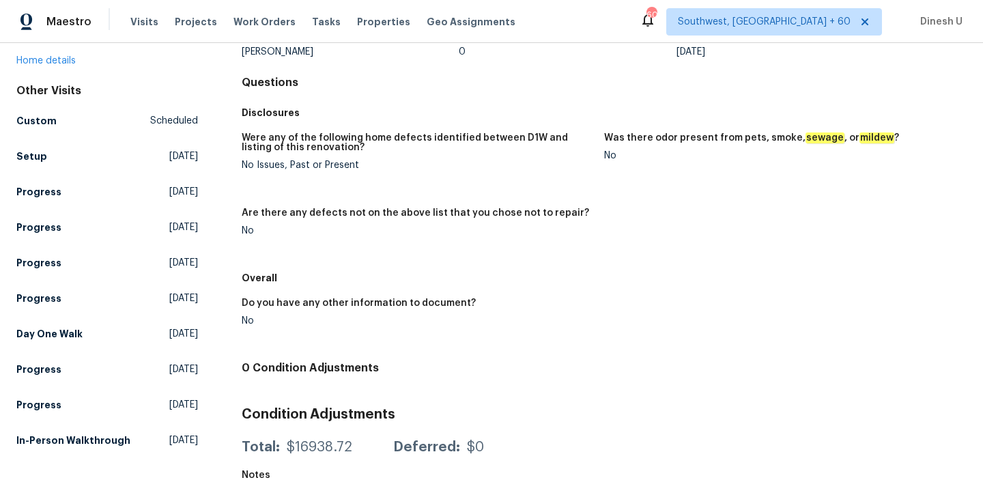
scroll to position [135, 0]
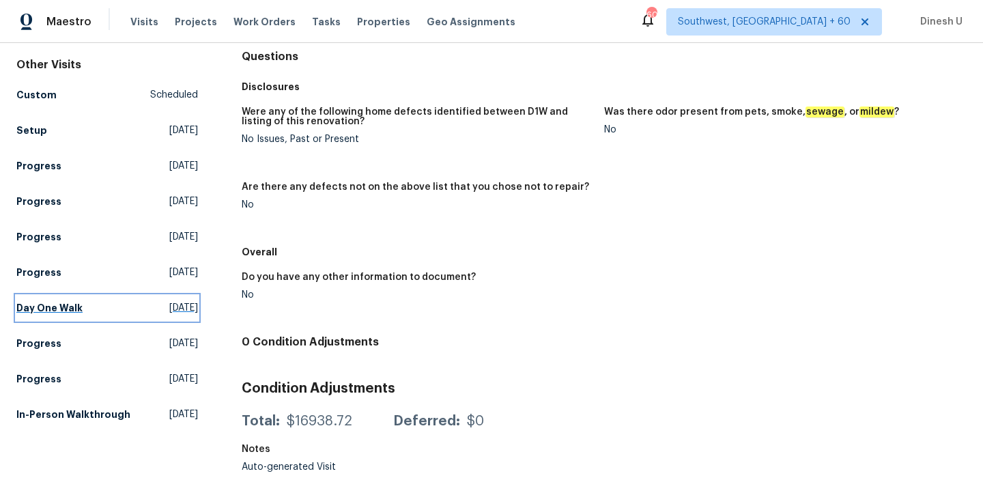
click at [169, 301] on span "[DATE]" at bounding box center [183, 308] width 29 height 14
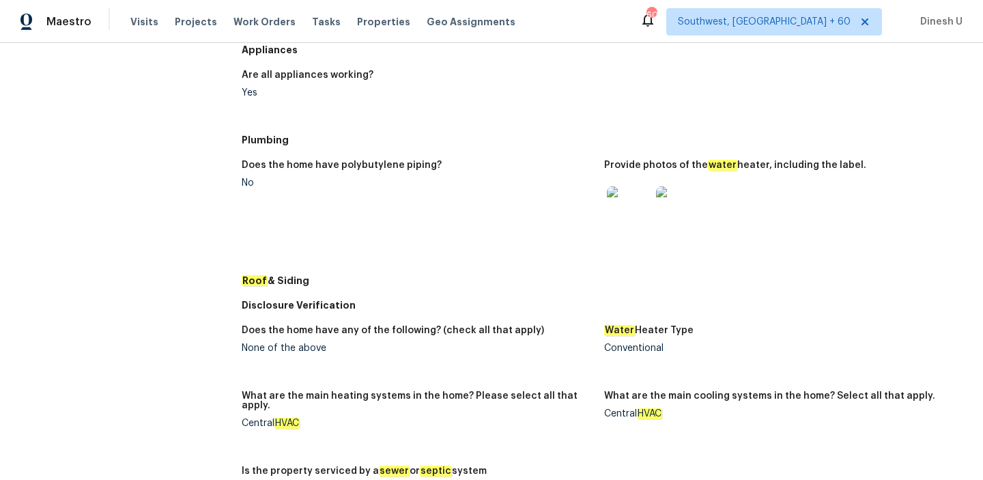
scroll to position [604, 0]
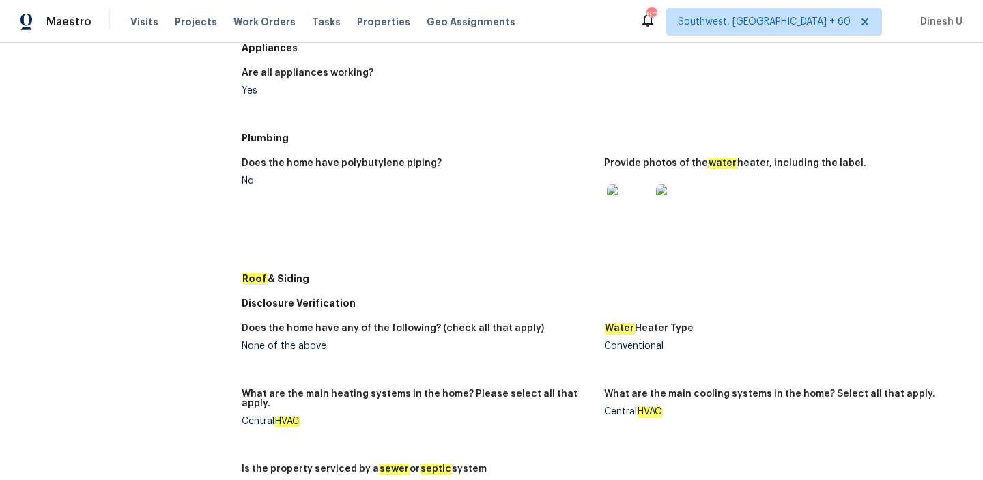
click at [637, 184] on div at bounding box center [628, 206] width 49 height 60
click at [630, 197] on img at bounding box center [629, 206] width 44 height 44
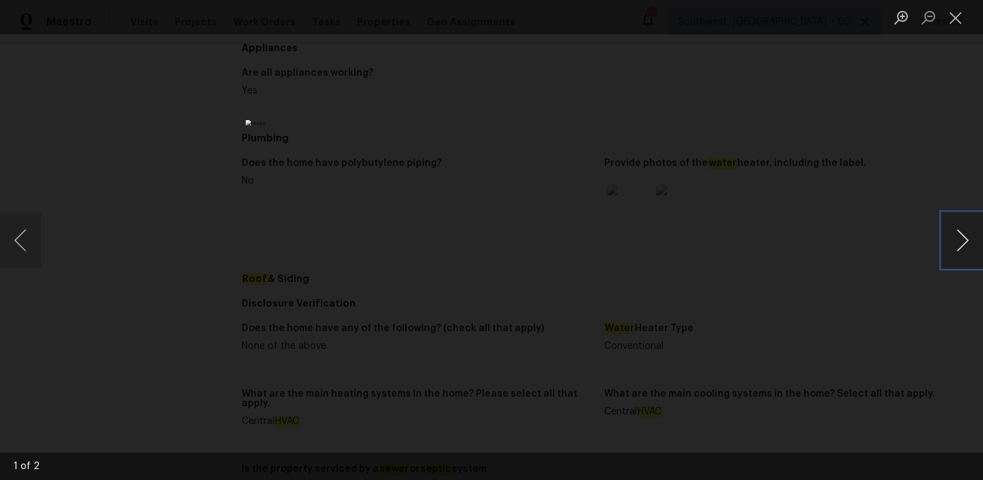
click at [958, 250] on button "Next image" at bounding box center [962, 240] width 41 height 55
click at [954, 16] on button "Close lightbox" at bounding box center [955, 17] width 27 height 24
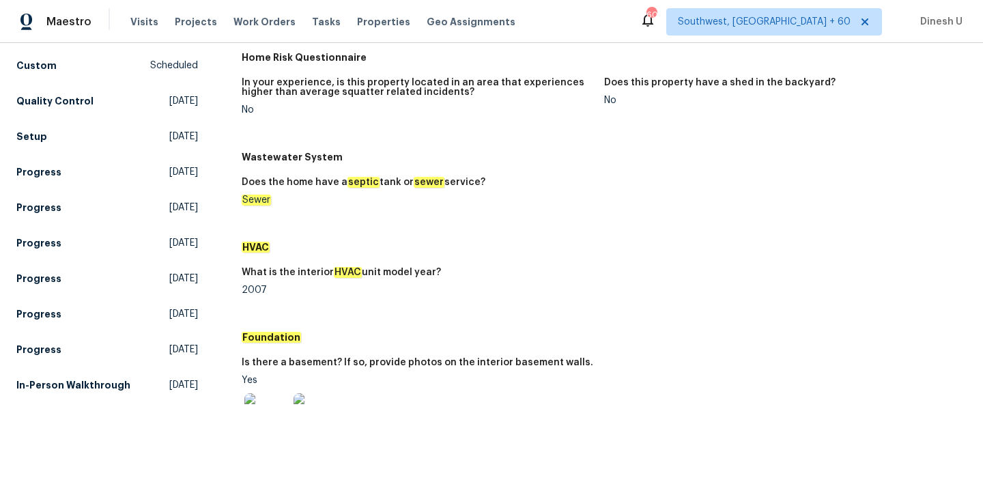
scroll to position [0, 0]
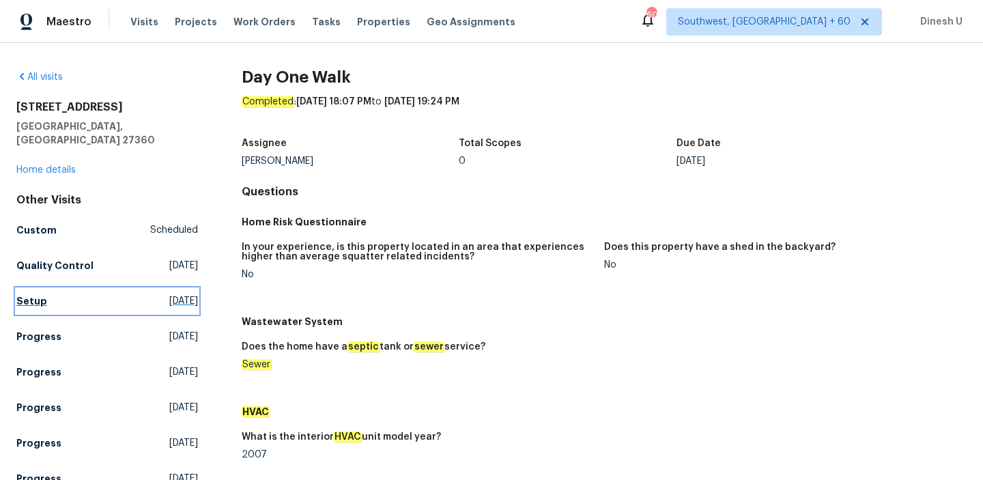
click at [169, 294] on span "[DATE]" at bounding box center [183, 301] width 29 height 14
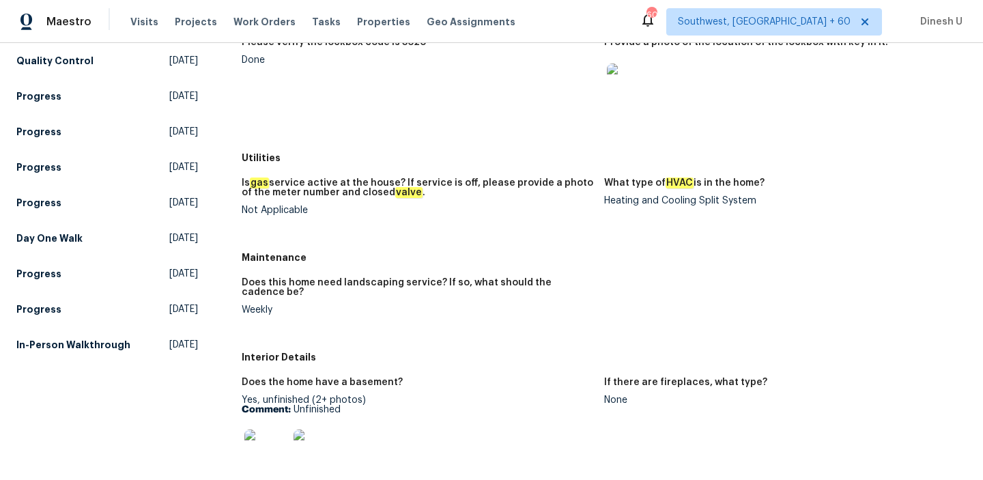
scroll to position [231, 0]
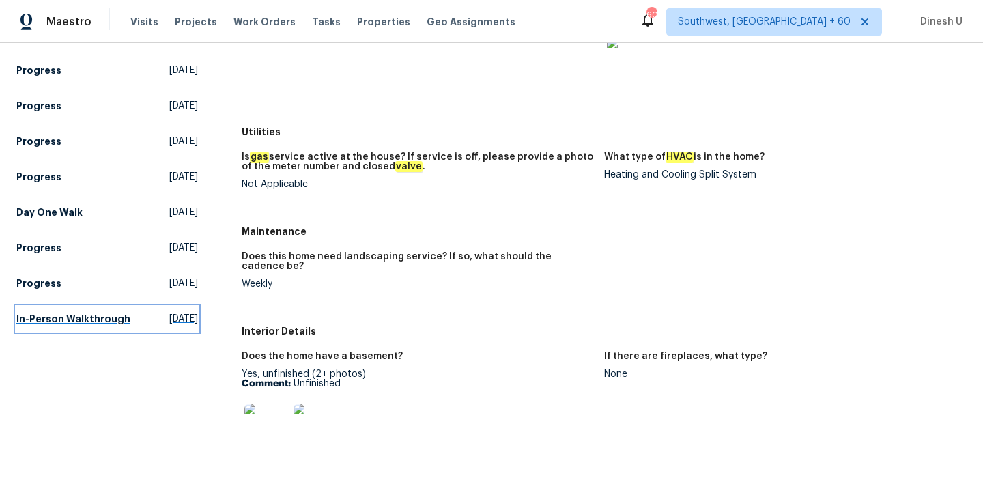
click at [169, 312] on span "Thu, Jul 24 2025" at bounding box center [183, 319] width 29 height 14
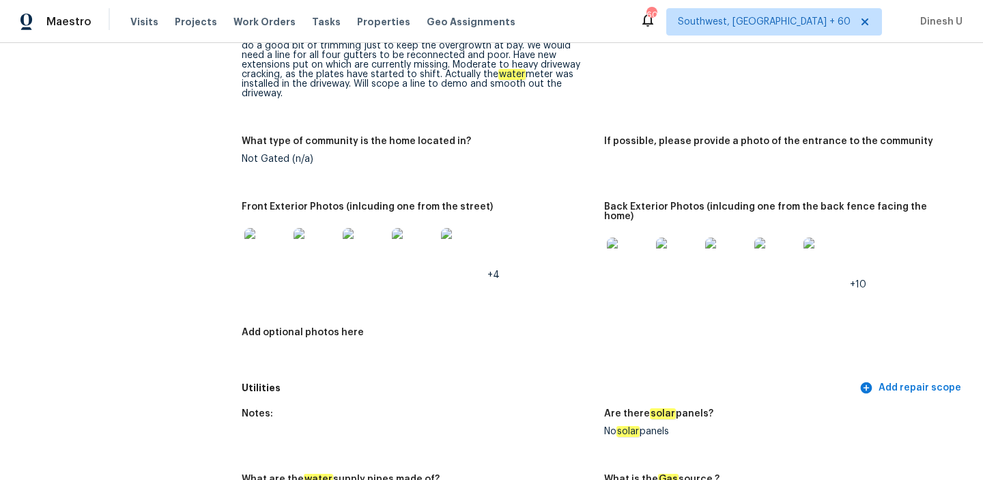
scroll to position [685, 0]
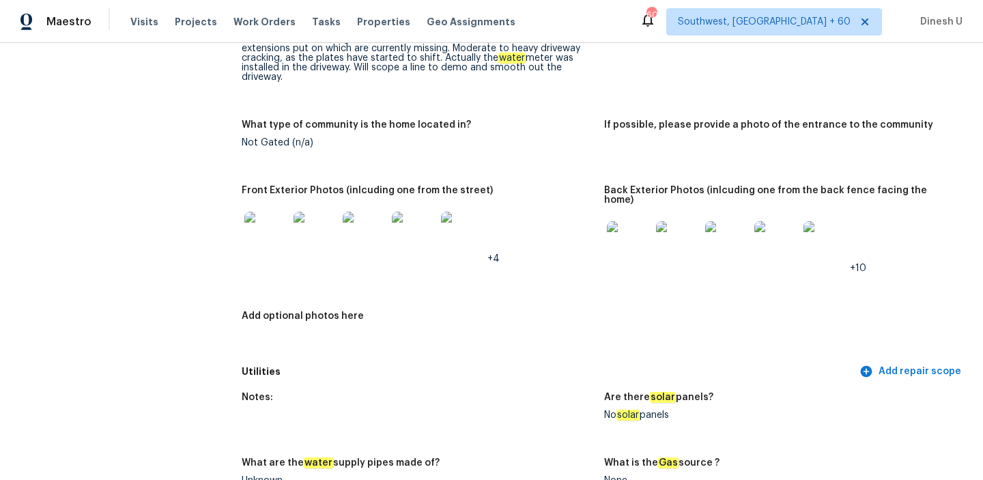
click at [620, 228] on img at bounding box center [629, 243] width 44 height 44
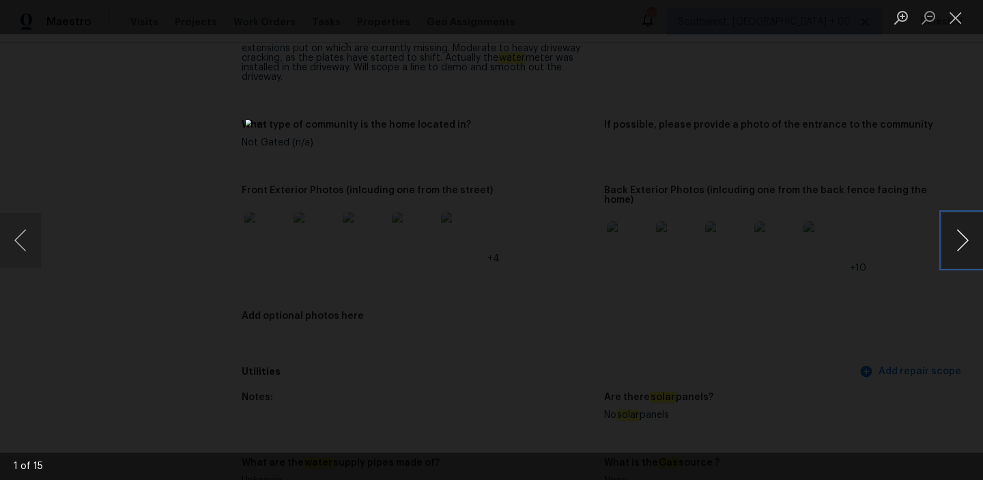
click at [966, 239] on button "Next image" at bounding box center [962, 240] width 41 height 55
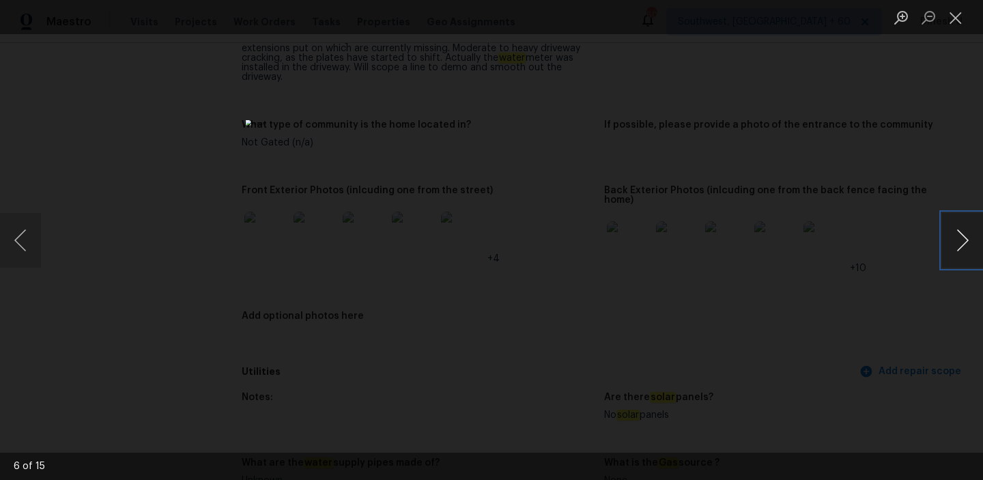
click at [966, 239] on button "Next image" at bounding box center [962, 240] width 41 height 55
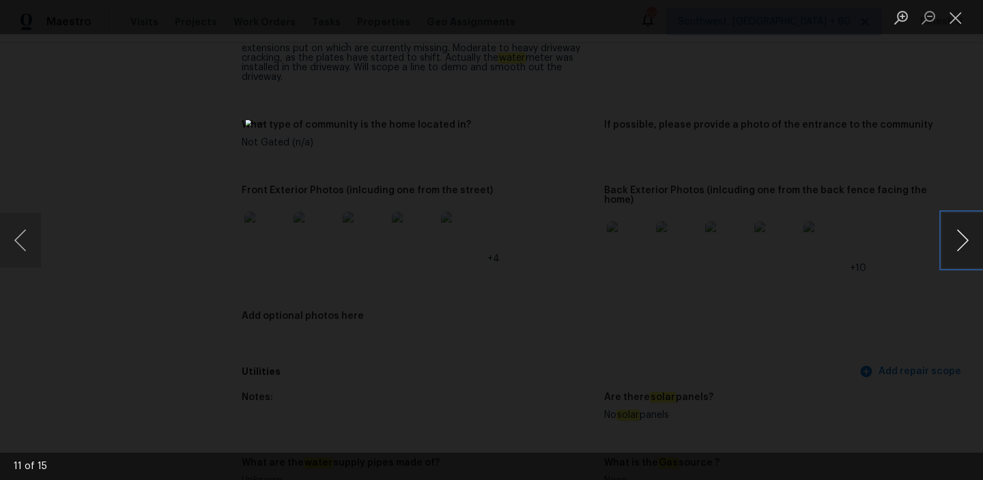
click at [966, 239] on button "Next image" at bounding box center [962, 240] width 41 height 55
click at [961, 12] on button "Close lightbox" at bounding box center [955, 17] width 27 height 24
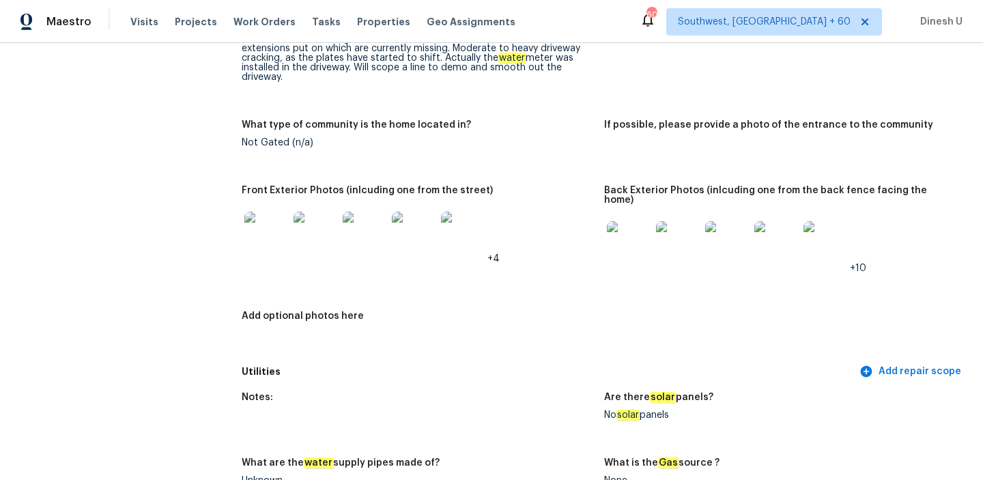
click at [259, 233] on img at bounding box center [266, 234] width 44 height 44
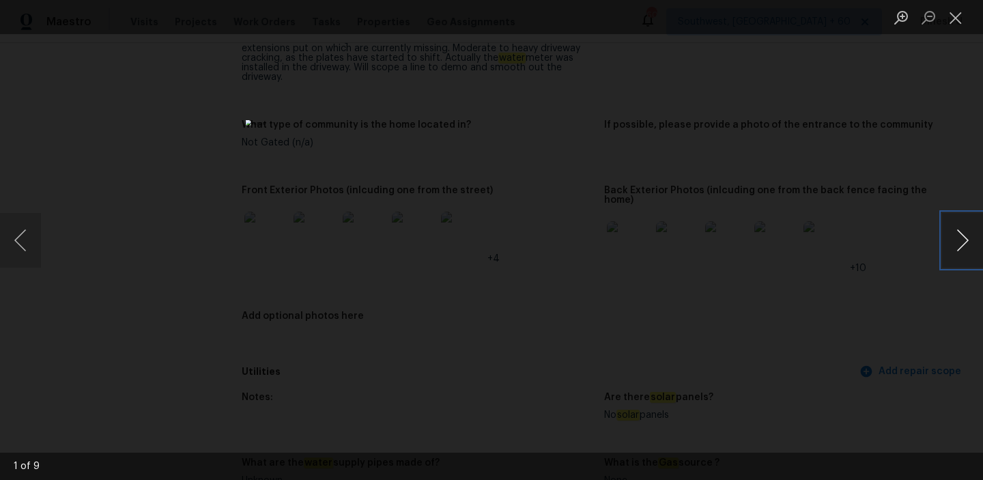
click at [955, 230] on button "Next image" at bounding box center [962, 240] width 41 height 55
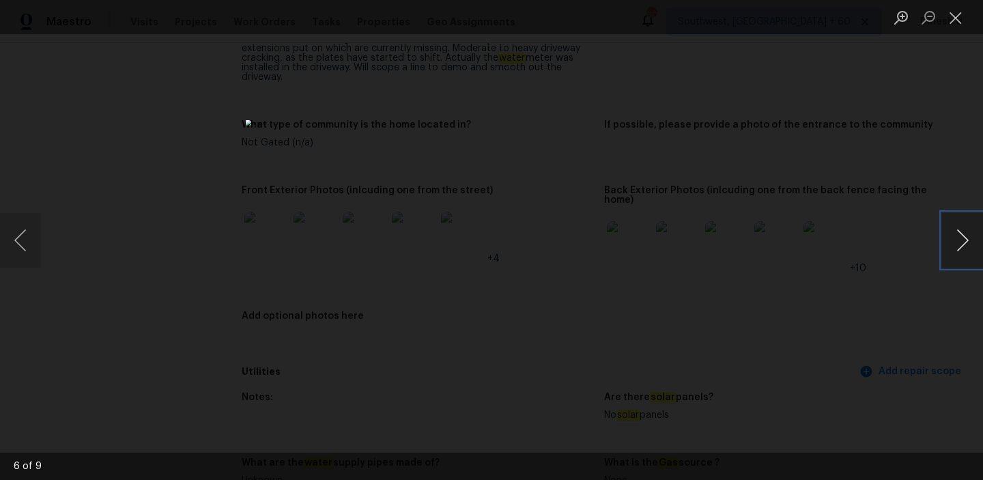
click at [955, 230] on button "Next image" at bounding box center [962, 240] width 41 height 55
click at [959, 15] on button "Close lightbox" at bounding box center [955, 17] width 27 height 24
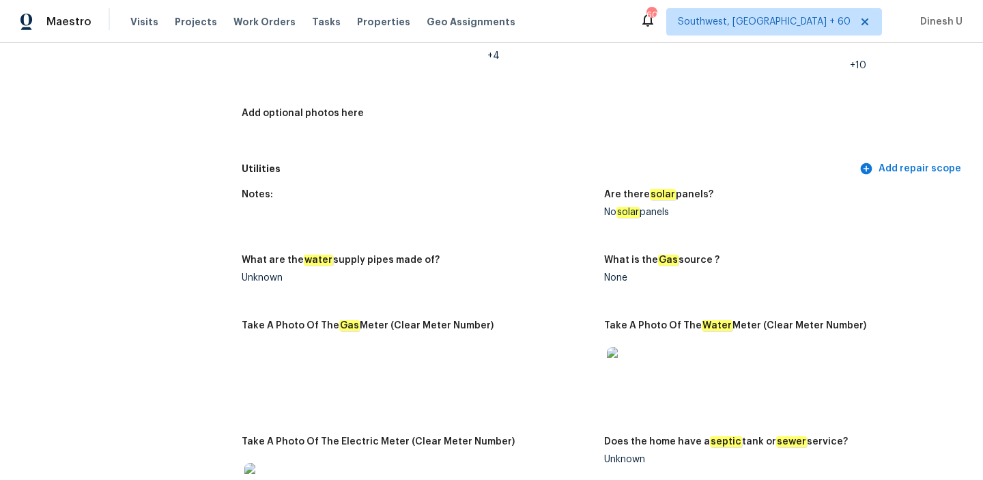
scroll to position [891, 0]
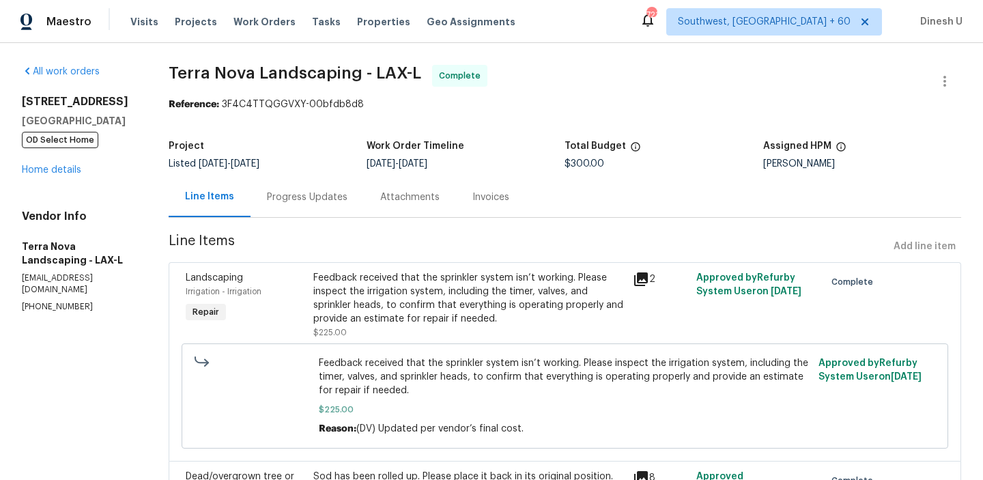
click at [315, 198] on div "Progress Updates" at bounding box center [307, 197] width 81 height 14
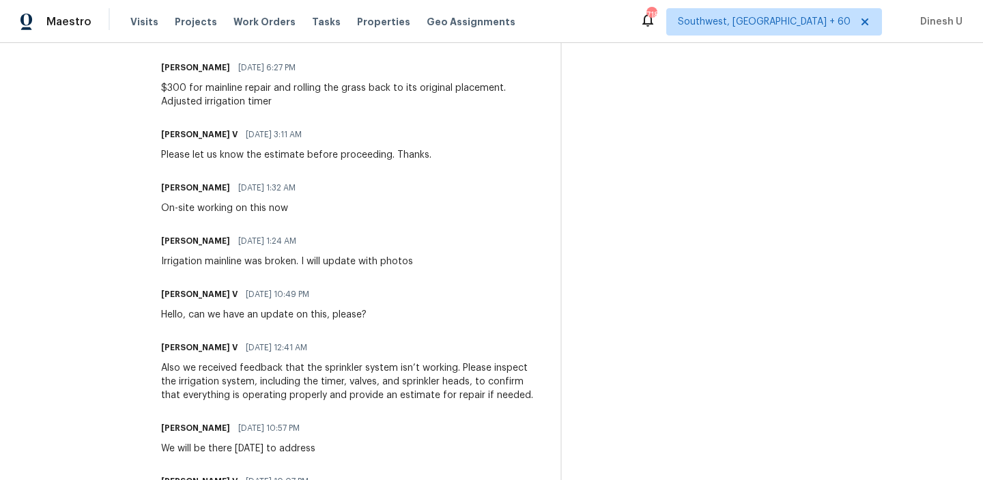
scroll to position [497, 0]
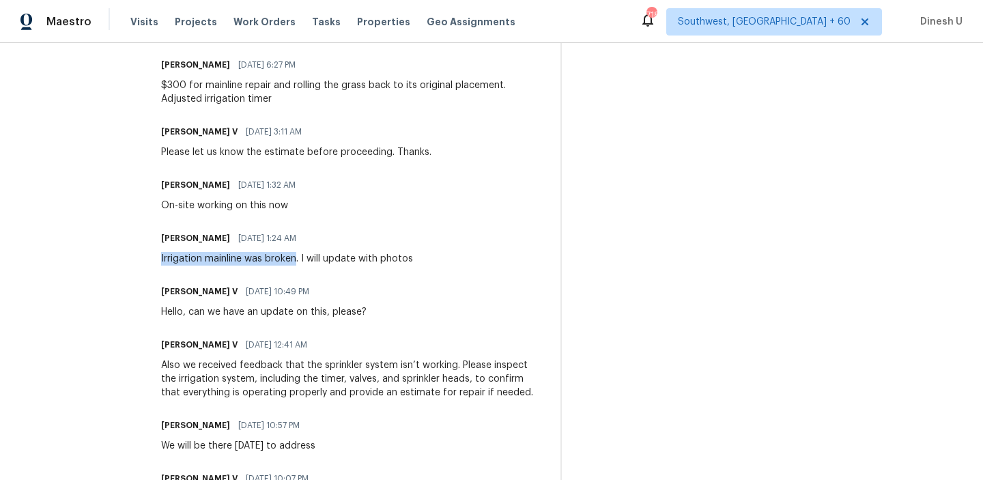
drag, startPoint x: 287, startPoint y: 259, endPoint x: 157, endPoint y: 250, distance: 130.6
click at [161, 250] on div "Maggie Lander 10/08/2025 1:24 AM Irrigation mainline was broken. I will update …" at bounding box center [287, 247] width 252 height 37
copy div "Irrigation mainline was broken"
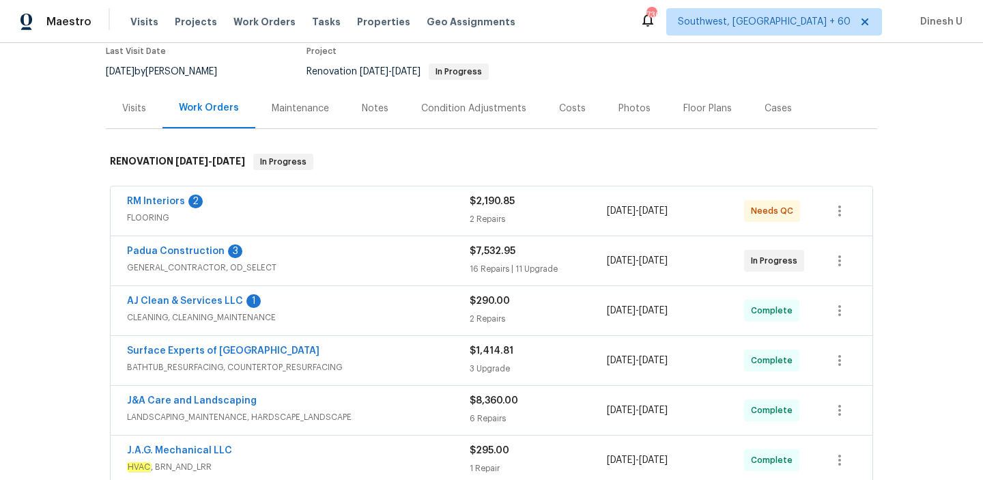
scroll to position [139, 0]
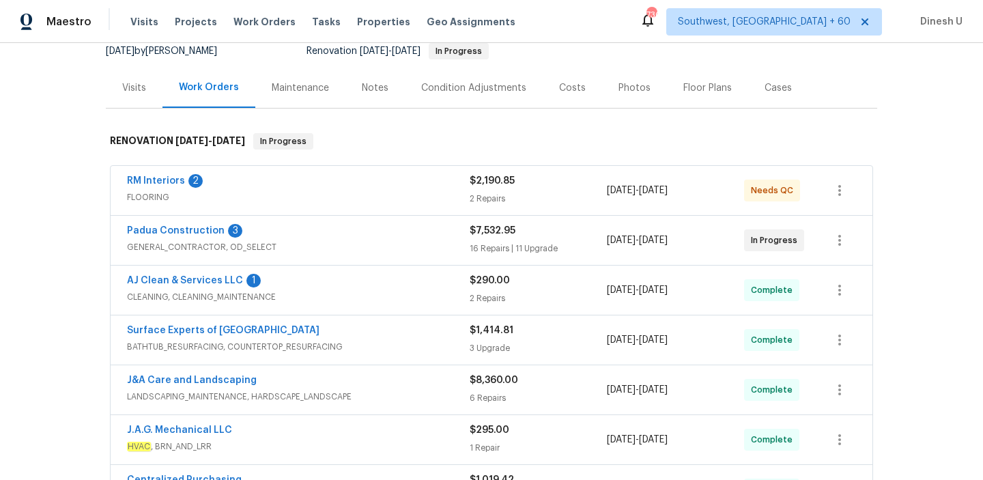
click at [490, 201] on div "2 Repairs" at bounding box center [537, 199] width 137 height 14
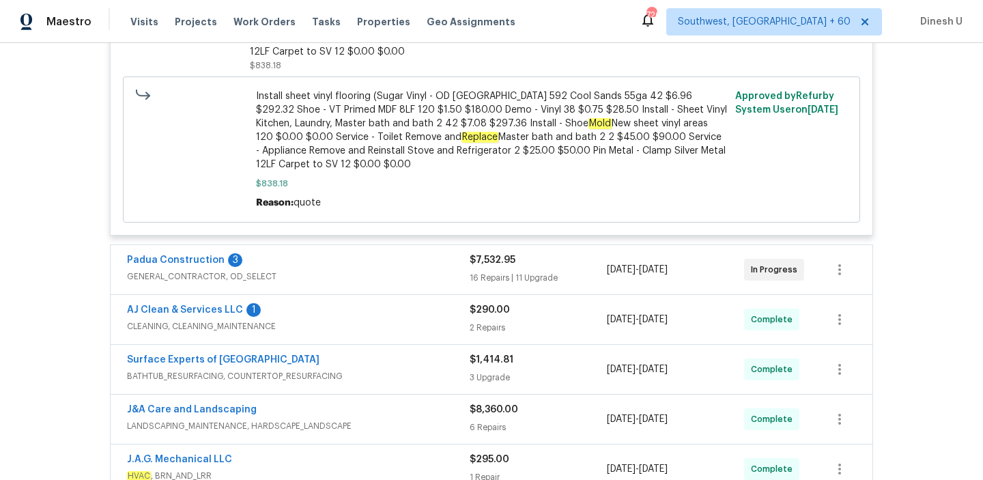
scroll to position [1043, 0]
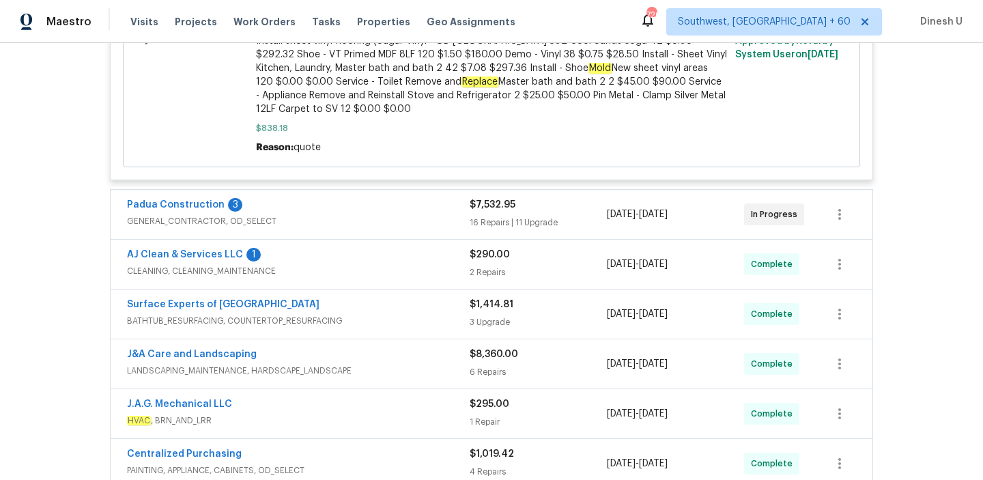
click at [490, 216] on div "16 Repairs | 11 Upgrade" at bounding box center [537, 223] width 137 height 14
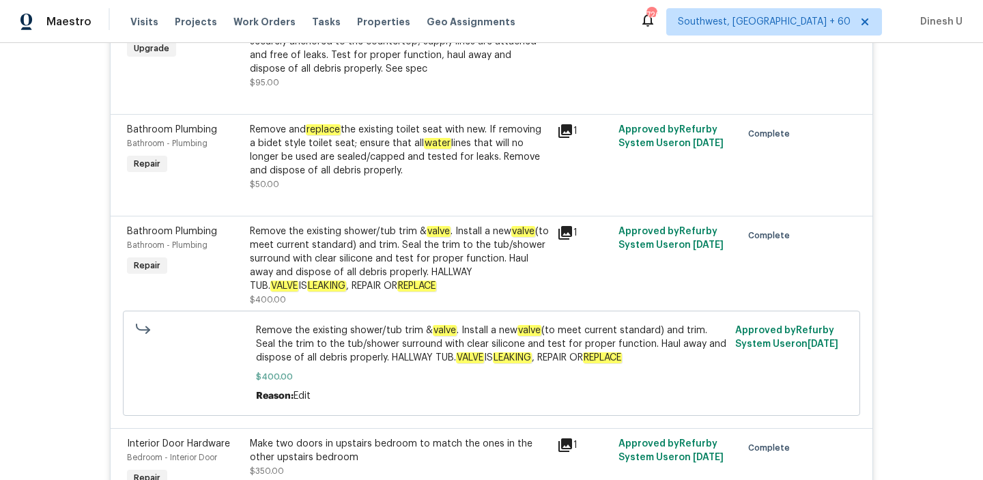
scroll to position [1868, 0]
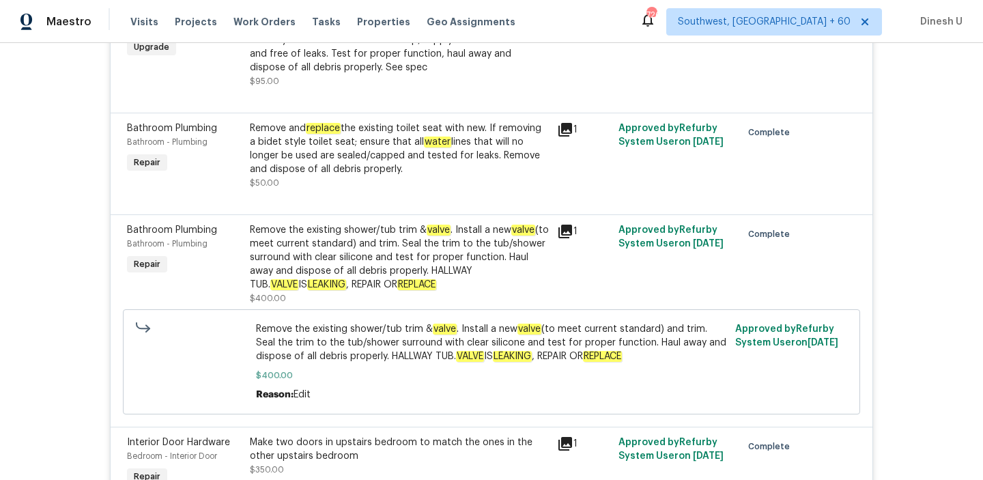
click at [565, 225] on icon at bounding box center [565, 232] width 14 height 14
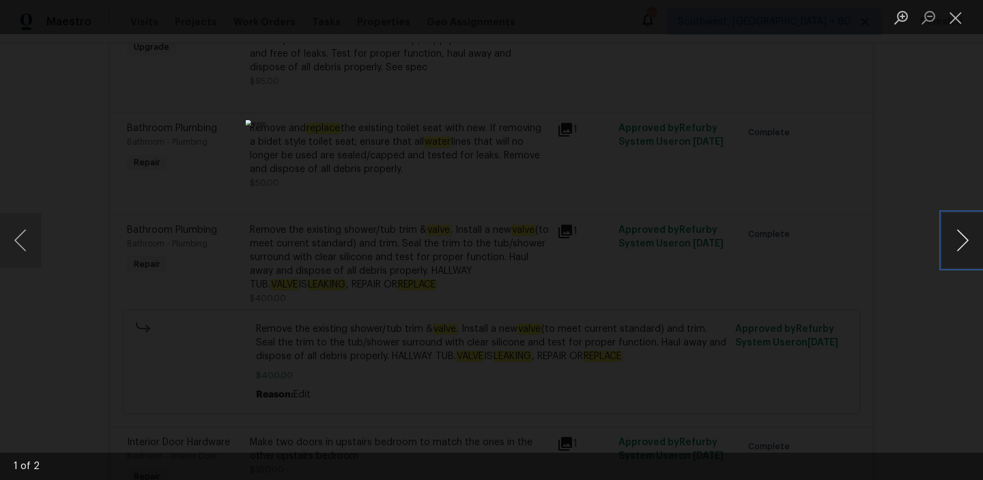
click at [958, 240] on button "Next image" at bounding box center [962, 240] width 41 height 55
click at [957, 20] on button "Close lightbox" at bounding box center [955, 17] width 27 height 24
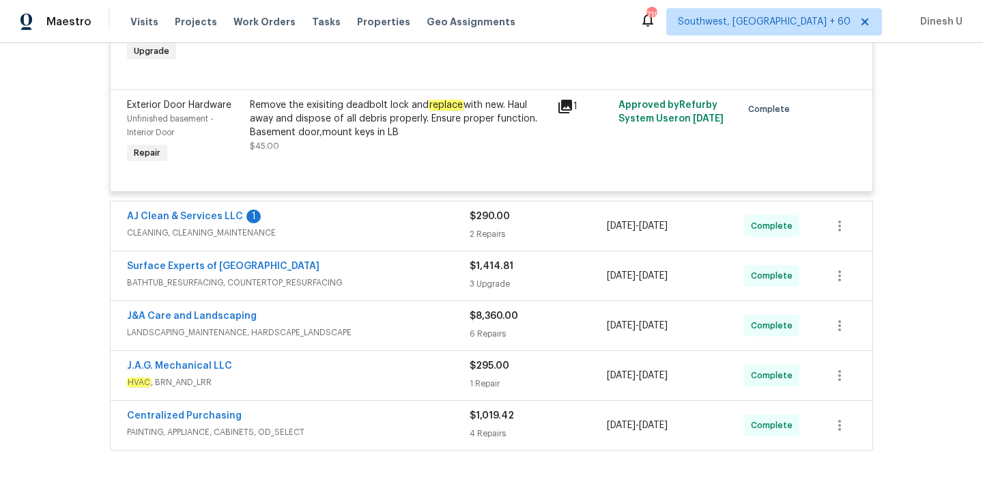
scroll to position [4808, 0]
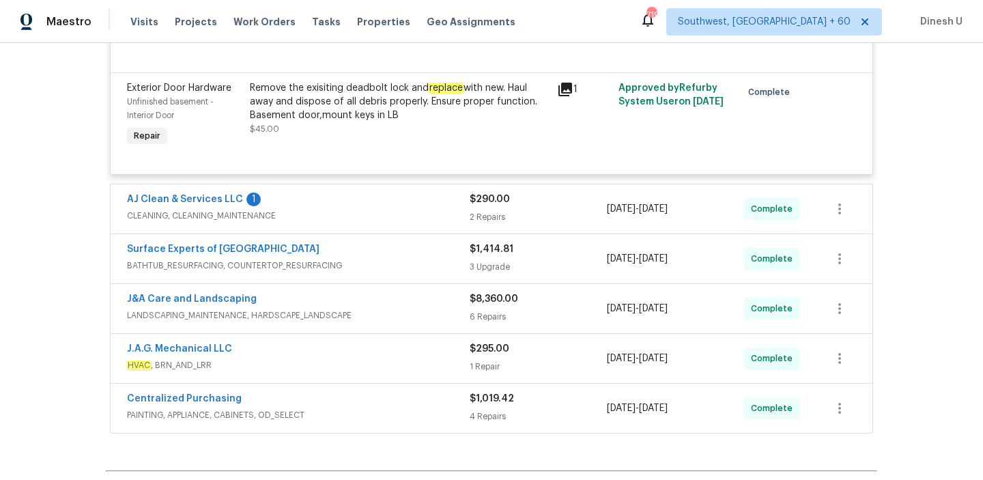
click at [493, 210] on div "2 Repairs" at bounding box center [537, 217] width 137 height 14
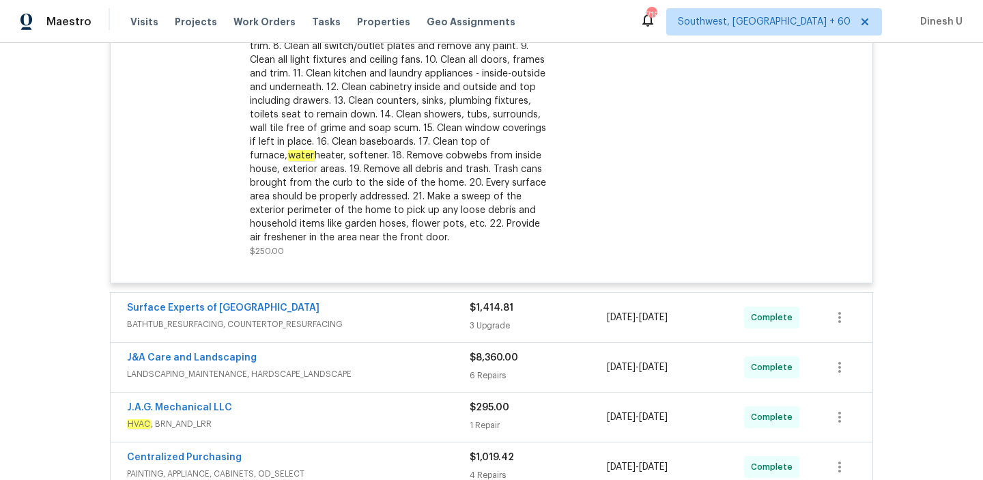
scroll to position [5243, 0]
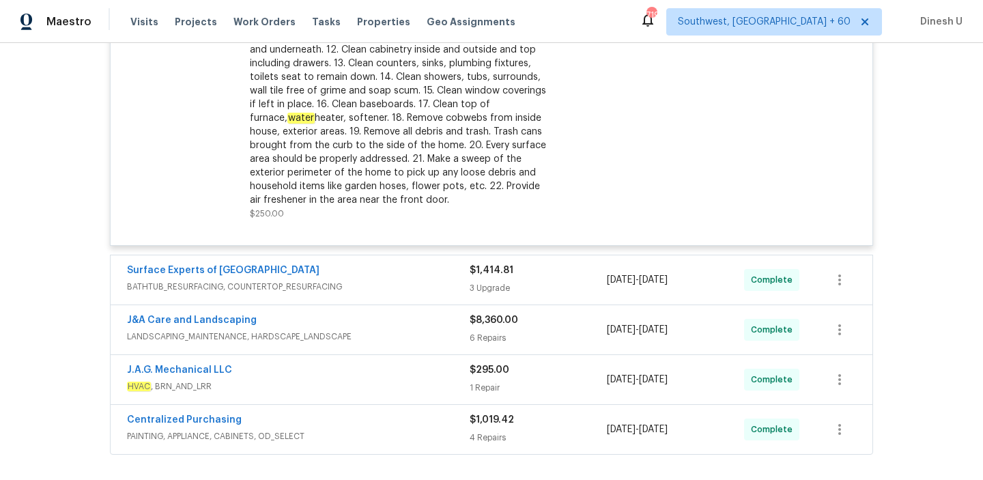
click at [504, 281] on div "3 Upgrade" at bounding box center [537, 288] width 137 height 14
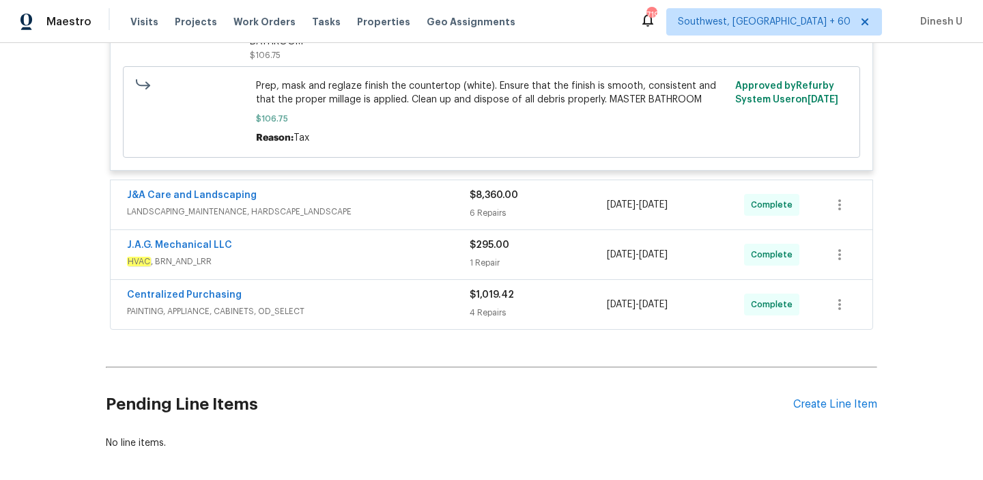
scroll to position [6067, 0]
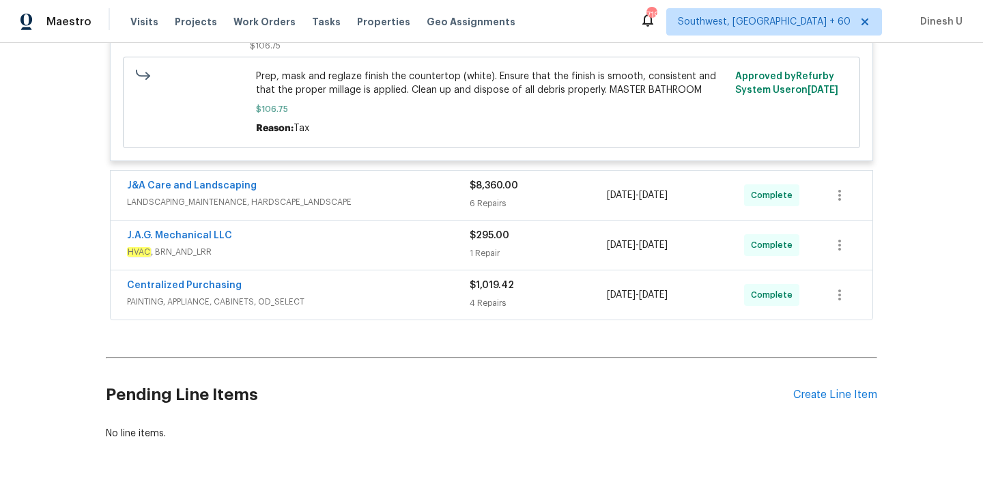
click at [483, 197] on div "6 Repairs" at bounding box center [537, 204] width 137 height 14
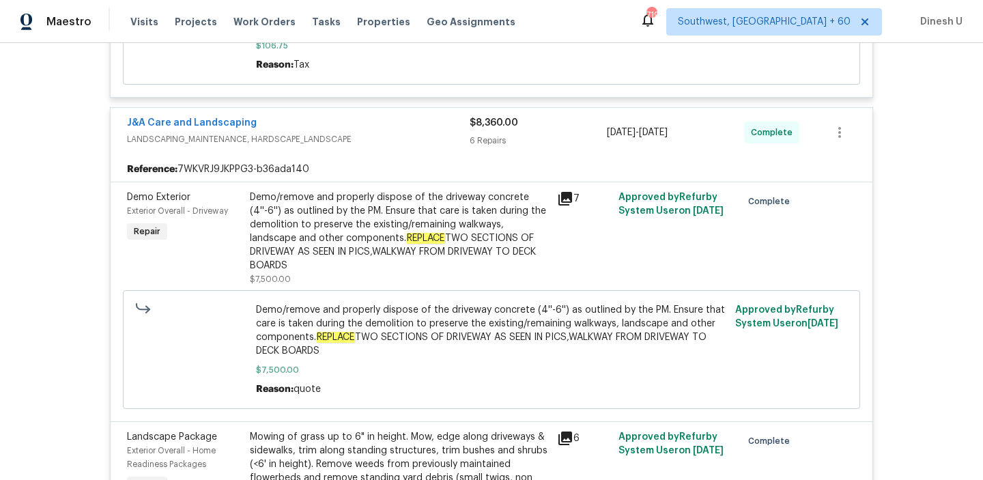
scroll to position [6130, 0]
click at [563, 192] on icon at bounding box center [565, 199] width 14 height 14
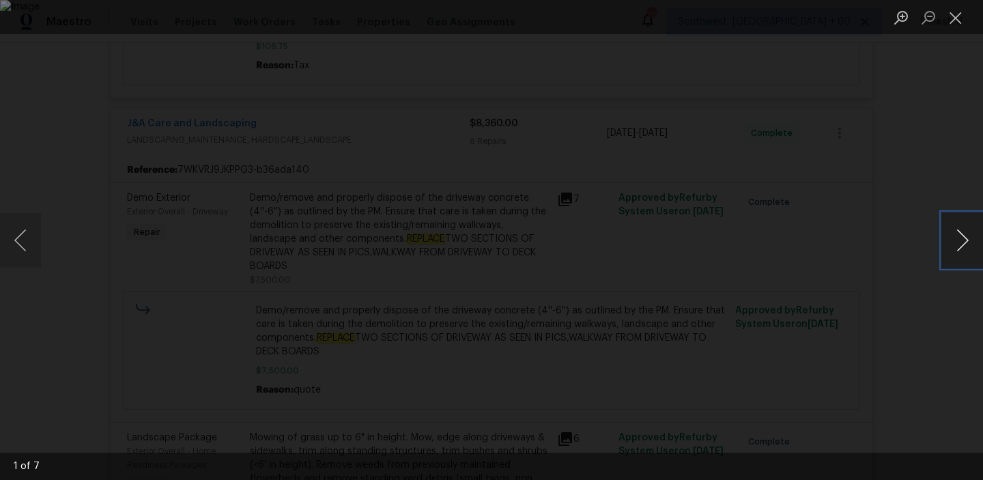
click at [953, 247] on button "Next image" at bounding box center [962, 240] width 41 height 55
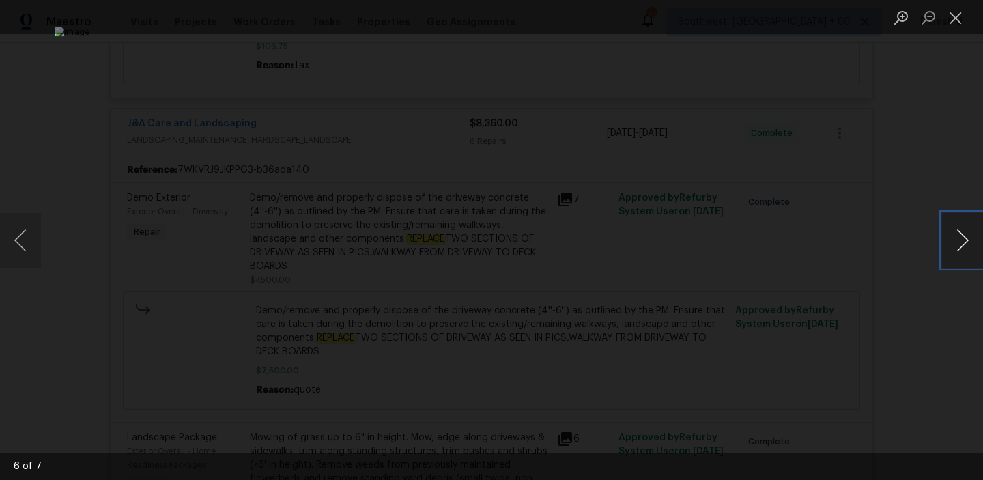
click at [953, 247] on button "Next image" at bounding box center [962, 240] width 41 height 55
click at [956, 23] on button "Close lightbox" at bounding box center [955, 17] width 27 height 24
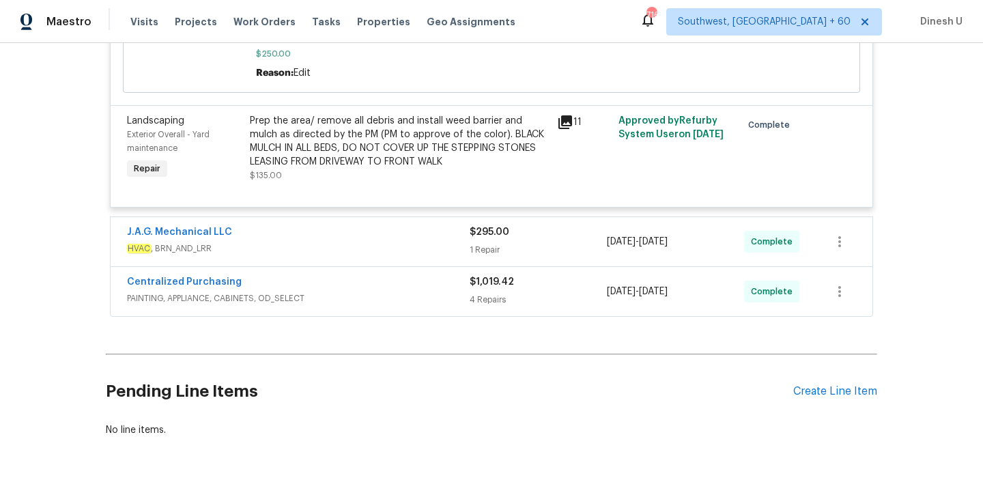
scroll to position [6987, 0]
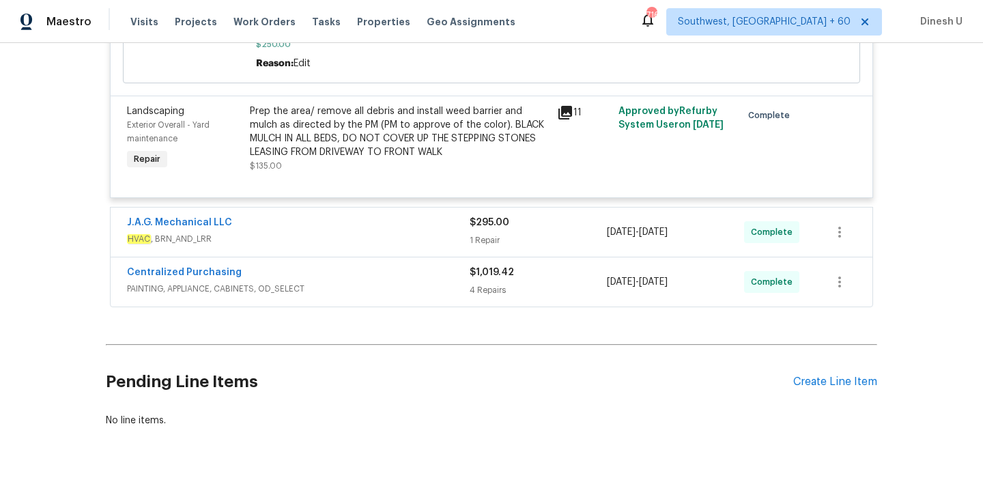
click at [501, 233] on div "1 Repair" at bounding box center [537, 240] width 137 height 14
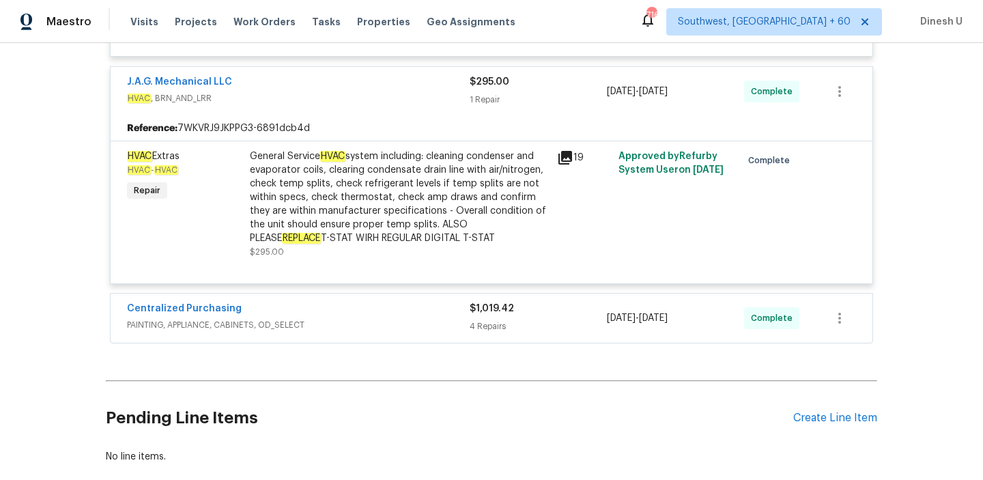
scroll to position [7157, 0]
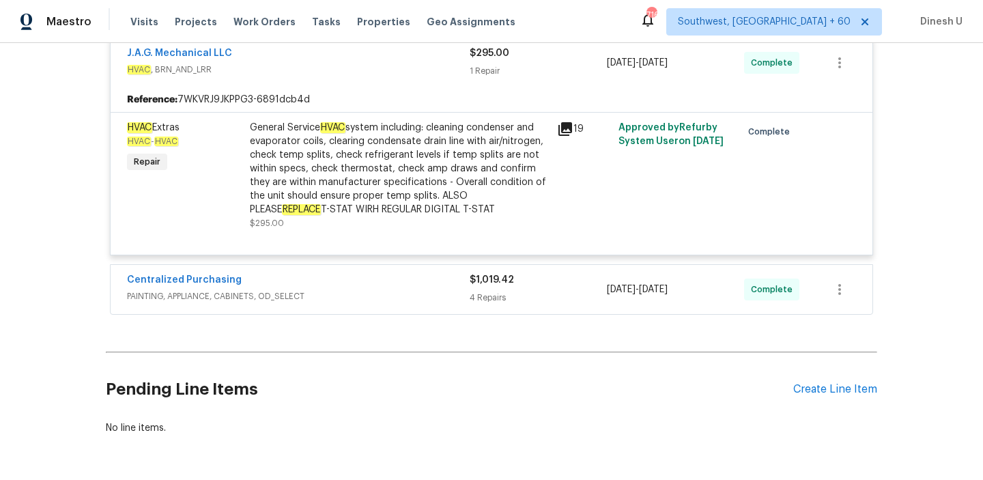
click at [485, 291] on div "4 Repairs" at bounding box center [537, 298] width 137 height 14
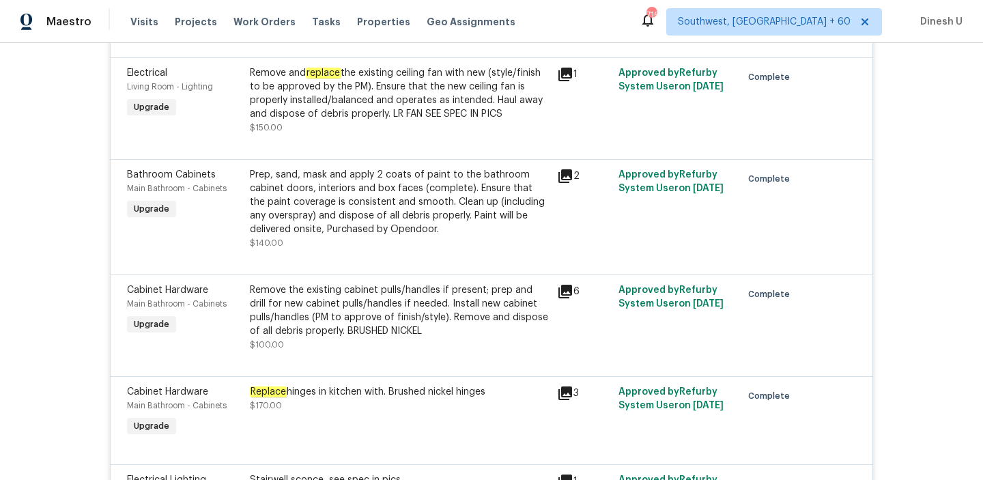
scroll to position [6043, 0]
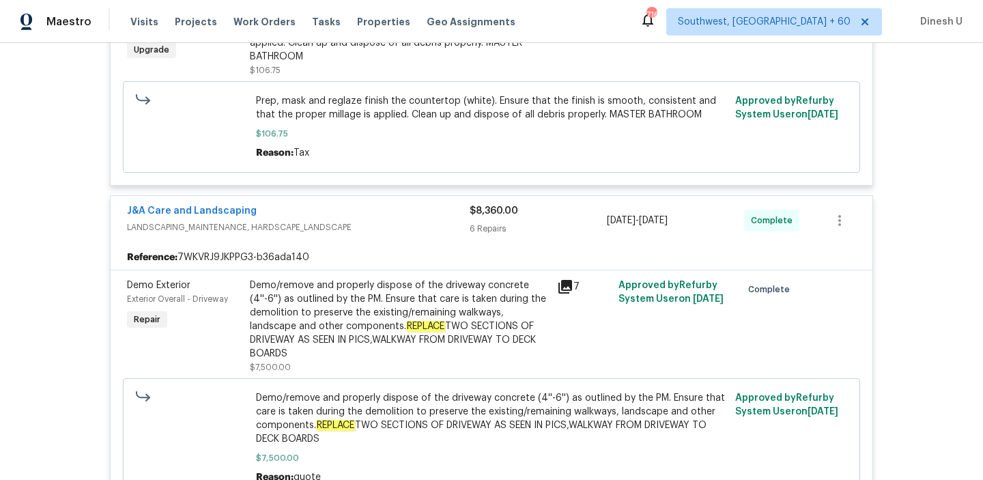
click at [562, 280] on icon at bounding box center [565, 287] width 14 height 14
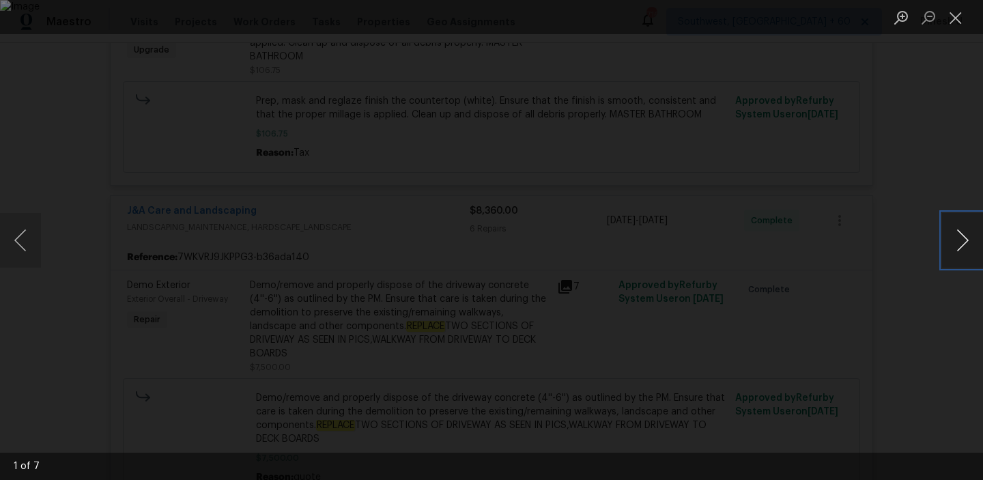
click at [962, 236] on button "Next image" at bounding box center [962, 240] width 41 height 55
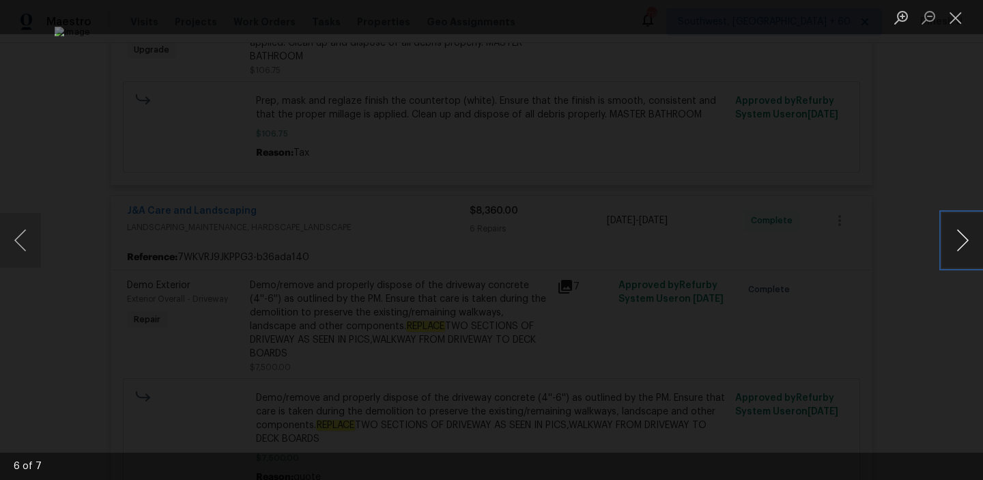
click at [962, 236] on button "Next image" at bounding box center [962, 240] width 41 height 55
click at [959, 17] on button "Close lightbox" at bounding box center [955, 17] width 27 height 24
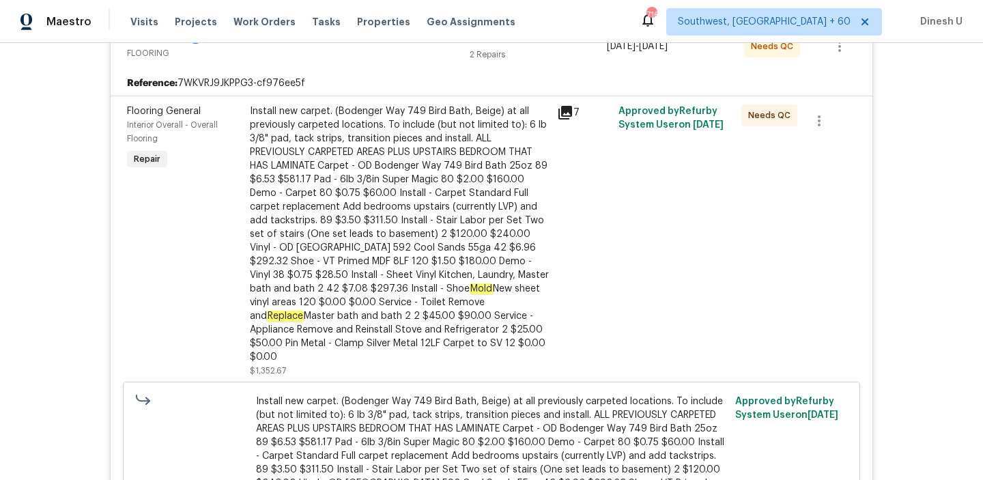
scroll to position [0, 0]
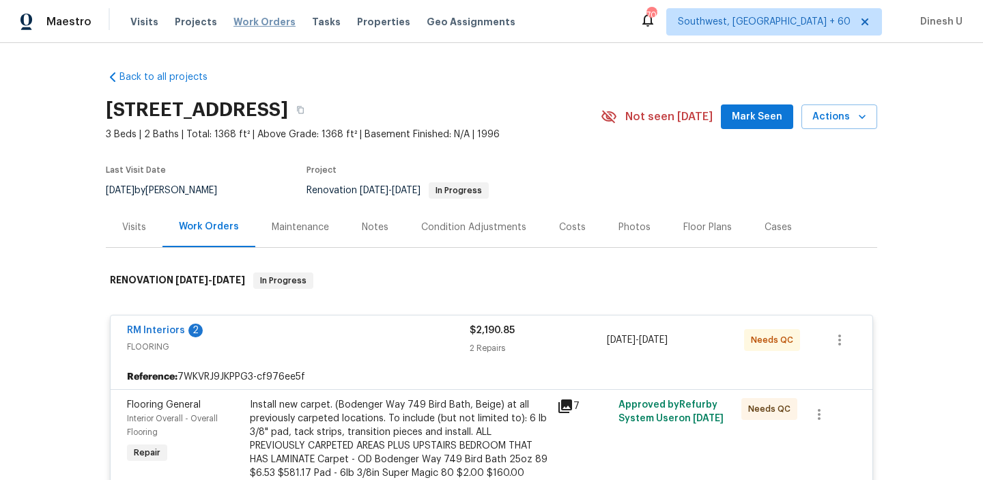
click at [250, 22] on span "Work Orders" at bounding box center [264, 22] width 62 height 14
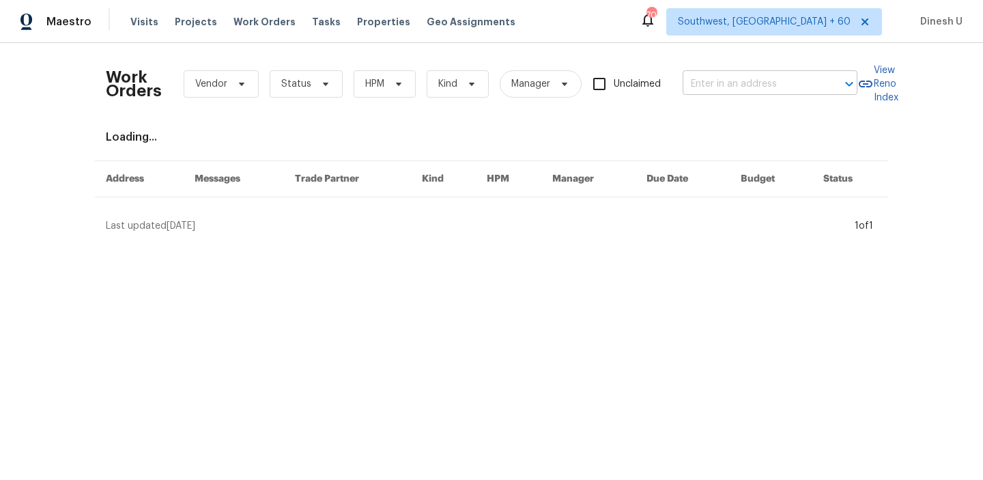
click at [717, 80] on input "text" at bounding box center [750, 84] width 136 height 21
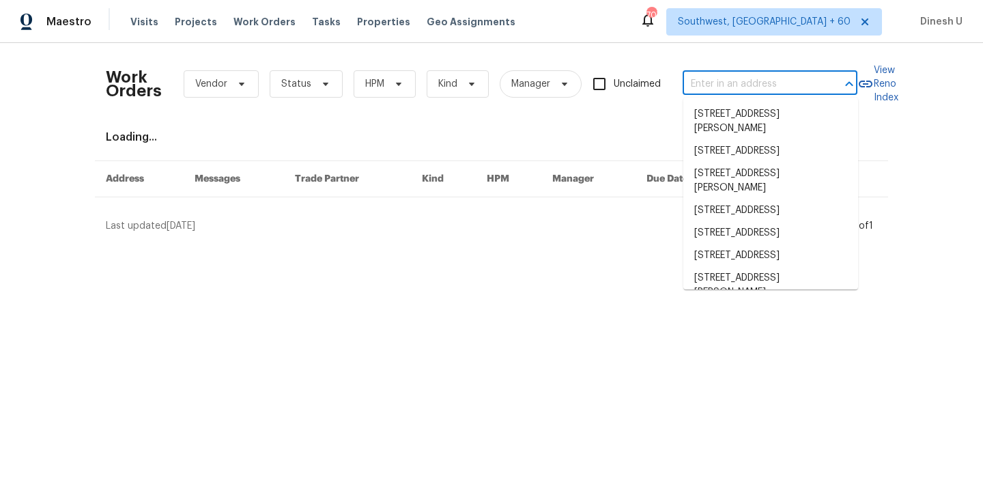
paste input "1678 Lombard Ln Lincoln, CA 95648"
type input "1678 Lombard Ln Lincoln, CA 95648"
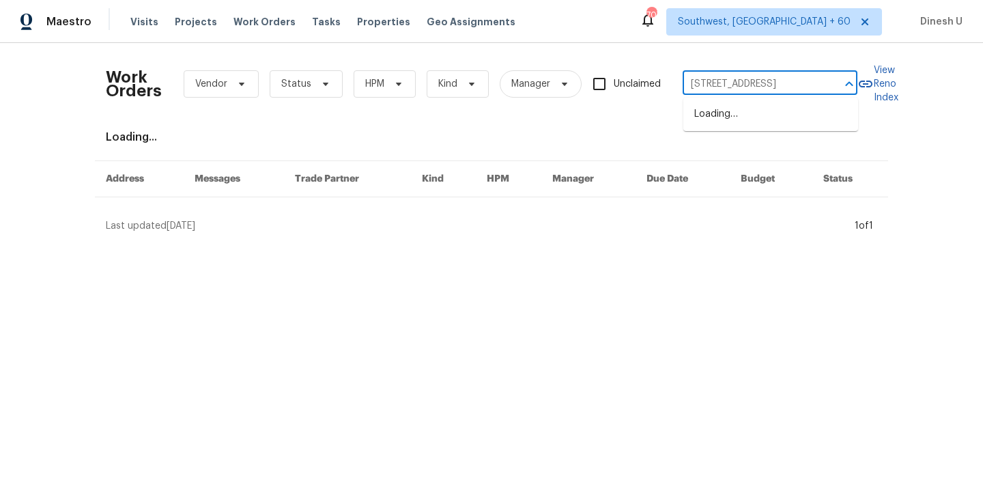
scroll to position [0, 33]
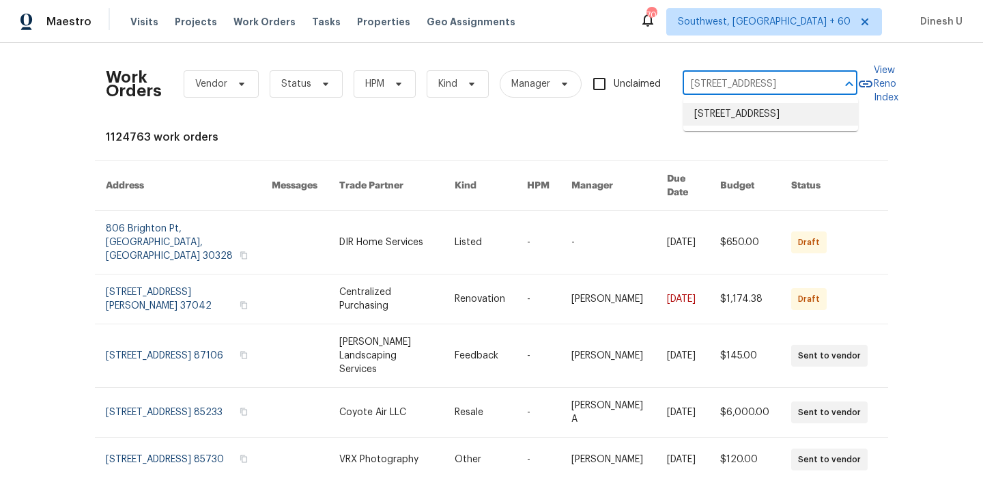
click at [710, 113] on li "1678 Lombard Ln, Lincoln, CA 95648" at bounding box center [770, 114] width 175 height 23
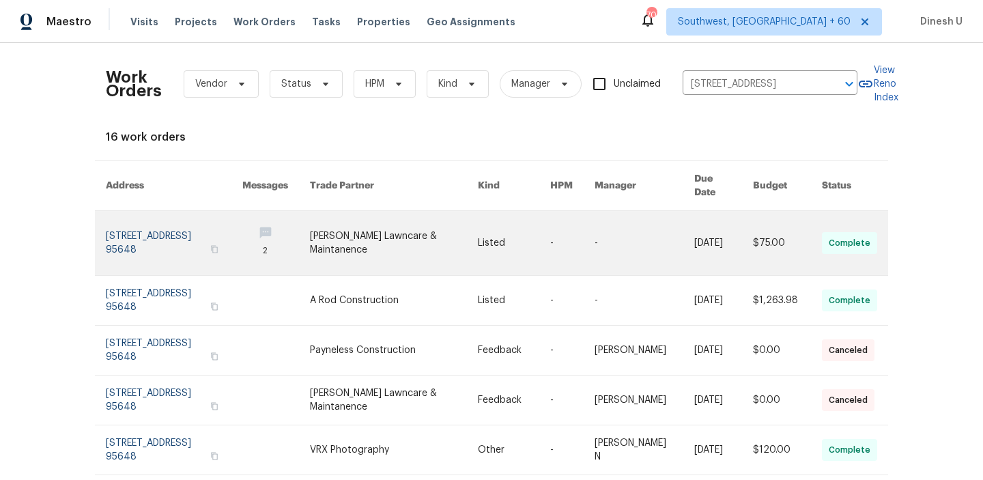
click at [168, 211] on link at bounding box center [174, 243] width 136 height 64
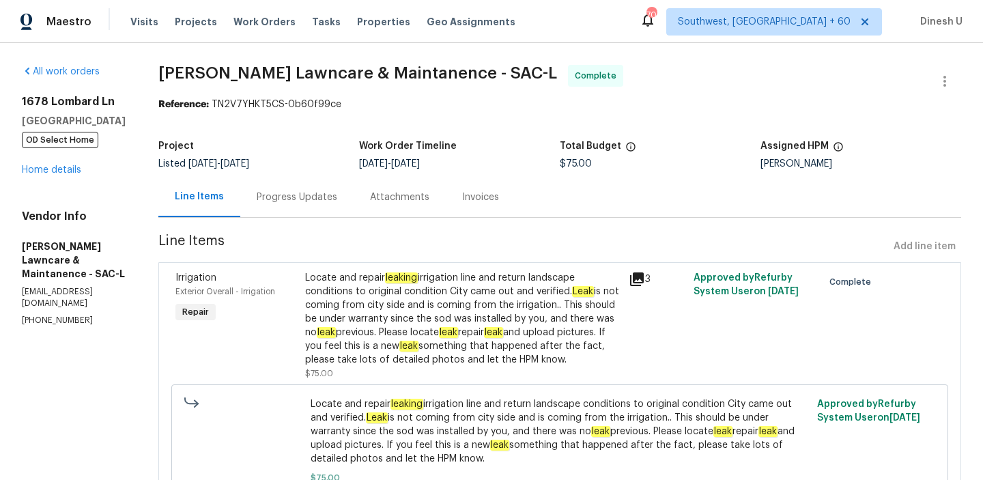
click at [49, 150] on div "1678 Lombard Ln Lincoln, CA 95648 OD Select Home Home details" at bounding box center [74, 136] width 104 height 82
click at [43, 169] on link "Home details" at bounding box center [51, 170] width 59 height 10
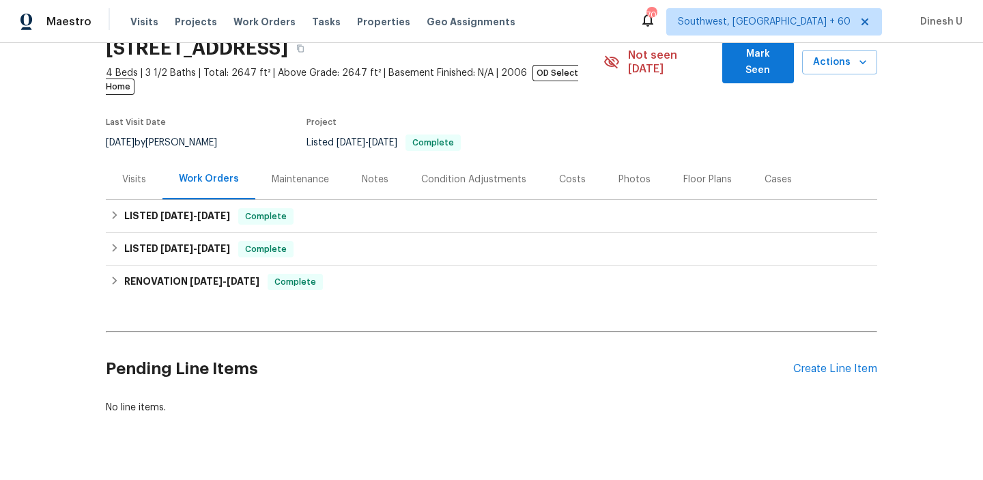
scroll to position [75, 0]
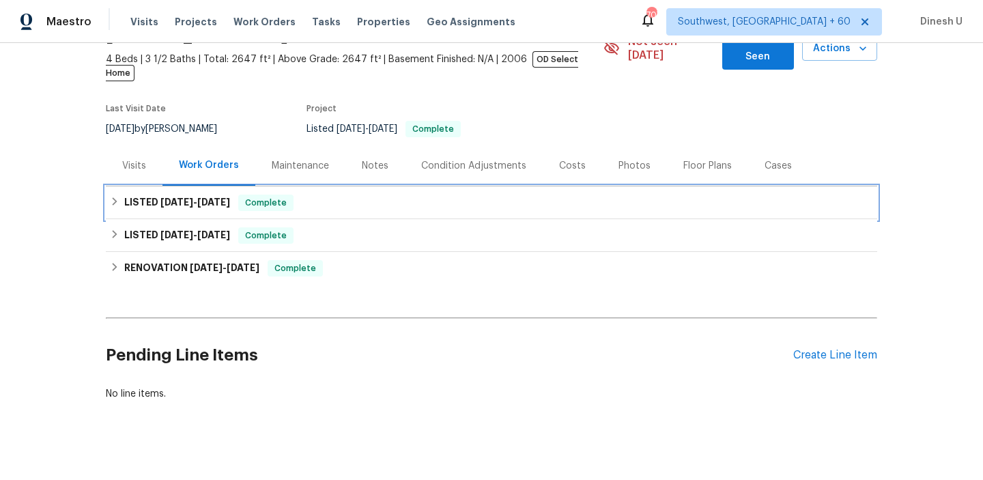
click at [259, 196] on span "Complete" at bounding box center [266, 203] width 53 height 14
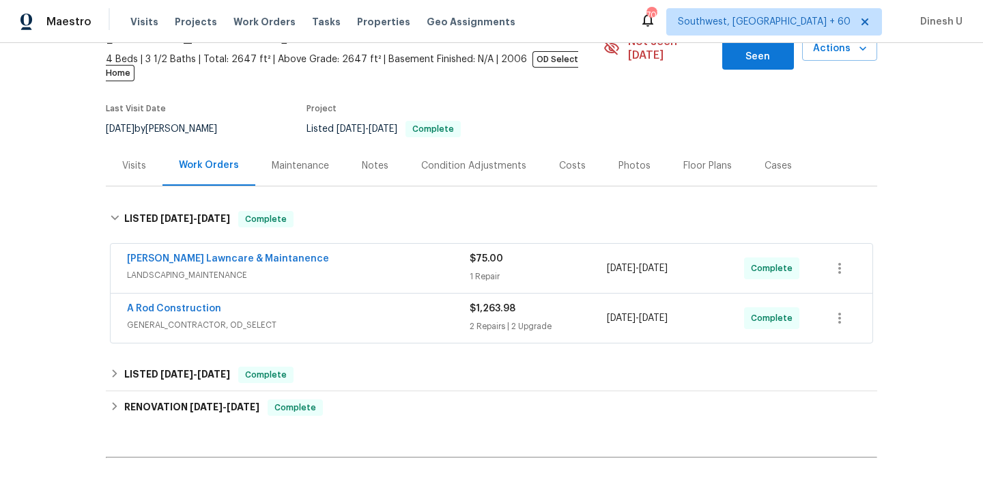
click at [492, 270] on div "1 Repair" at bounding box center [537, 277] width 137 height 14
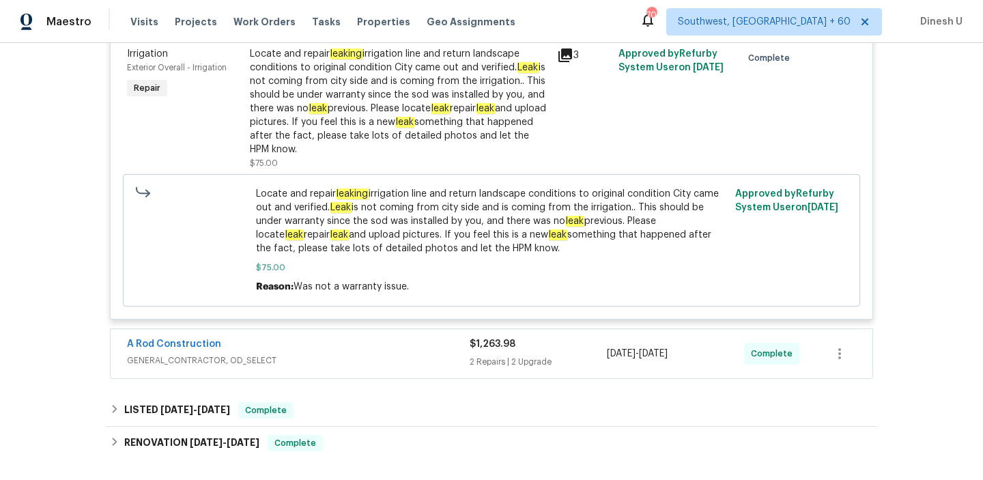
scroll to position [459, 0]
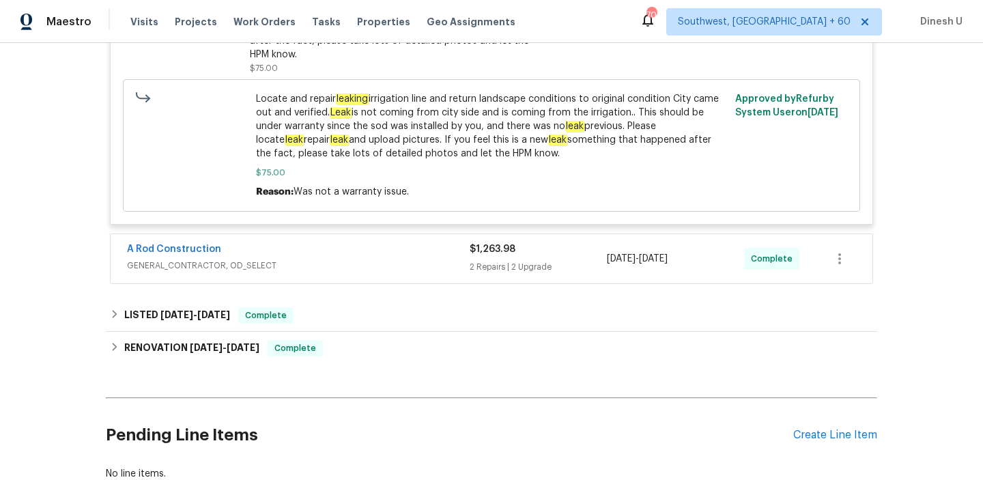
click at [509, 260] on div "2 Repairs | 2 Upgrade" at bounding box center [537, 267] width 137 height 14
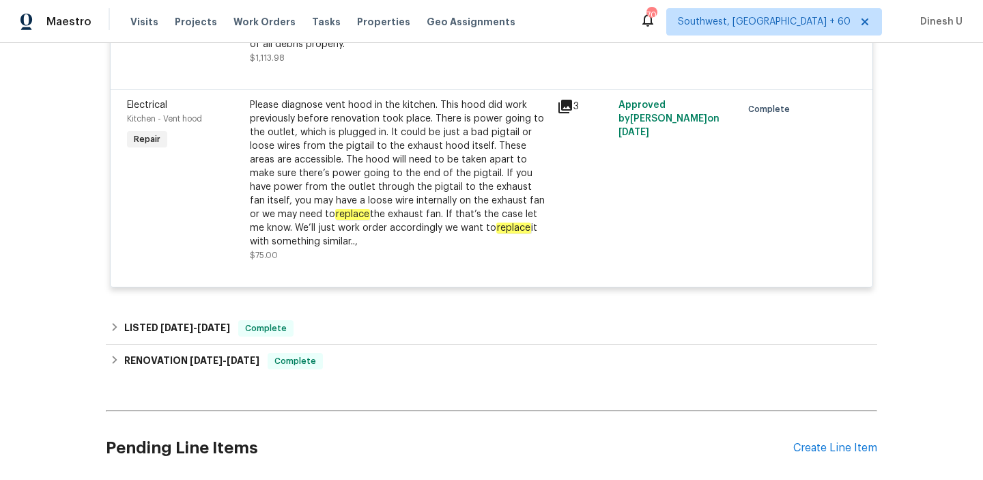
scroll to position [1376, 0]
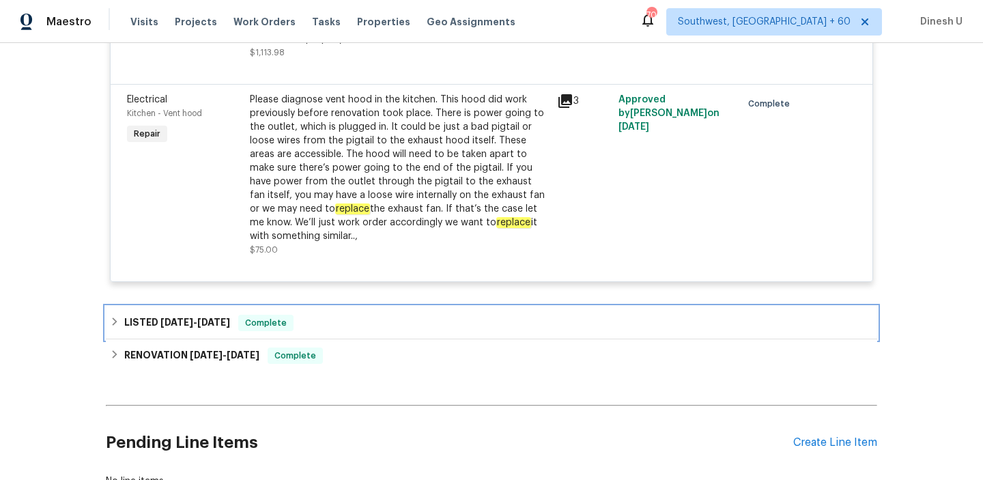
click at [218, 306] on div "LISTED 9/10/25 - 9/11/25 Complete" at bounding box center [491, 322] width 771 height 33
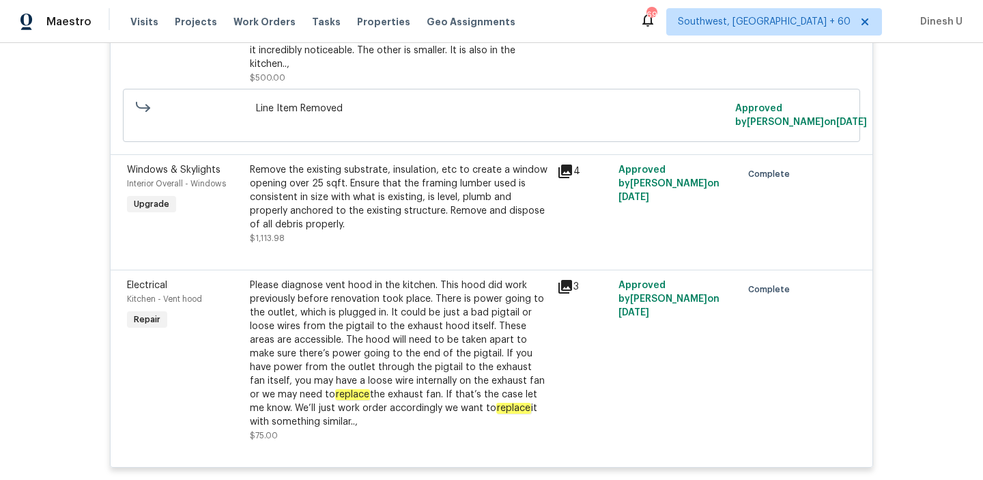
scroll to position [1172, 0]
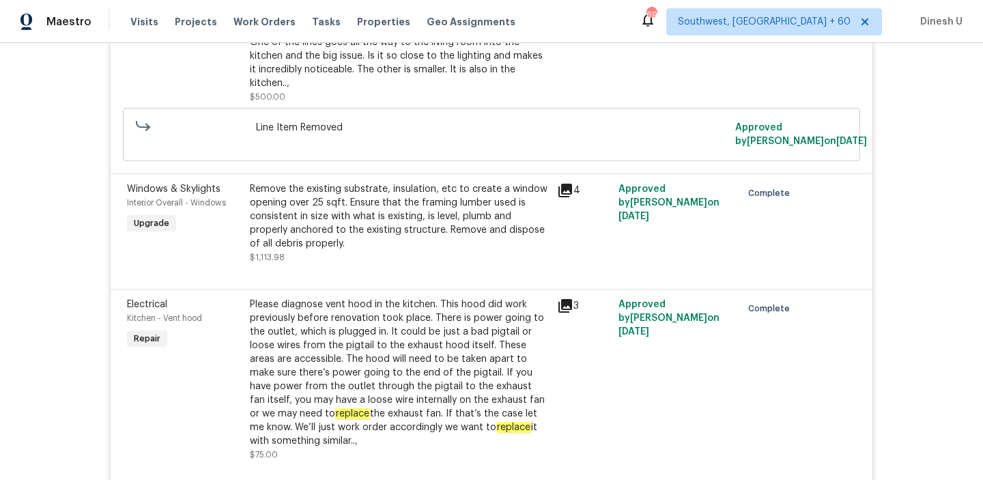
click at [565, 184] on icon at bounding box center [565, 191] width 14 height 14
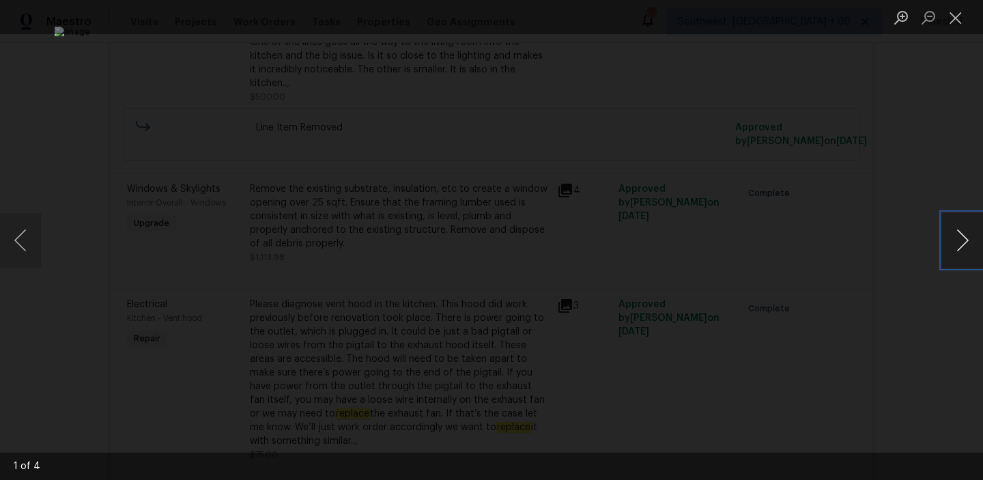
click at [966, 243] on button "Next image" at bounding box center [962, 240] width 41 height 55
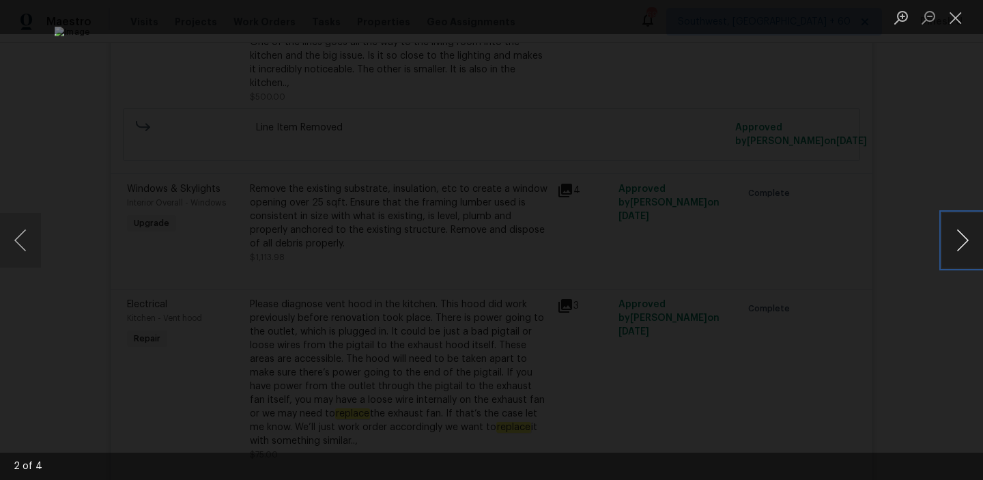
click at [966, 243] on button "Next image" at bounding box center [962, 240] width 41 height 55
click at [945, 20] on button "Close lightbox" at bounding box center [955, 17] width 27 height 24
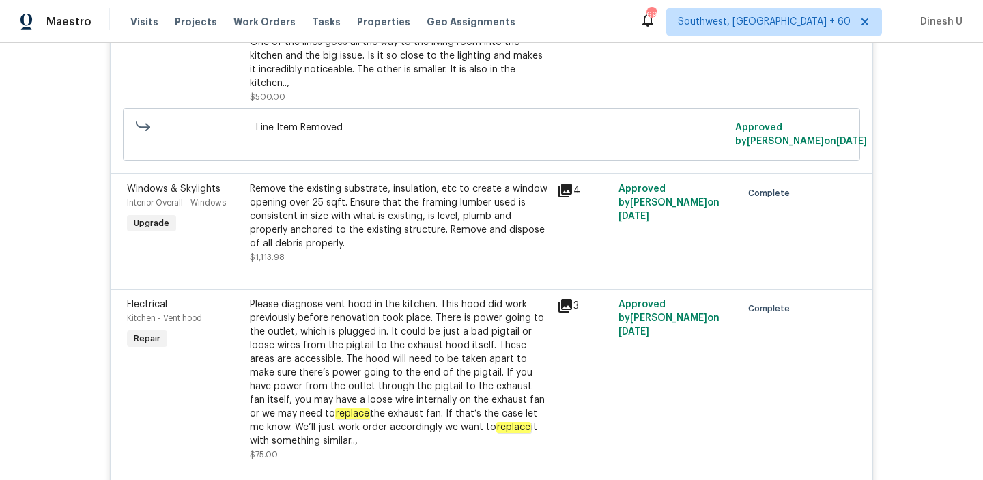
click at [356, 202] on div "Remove the existing substrate, insulation, etc to create a window opening over …" at bounding box center [399, 216] width 299 height 68
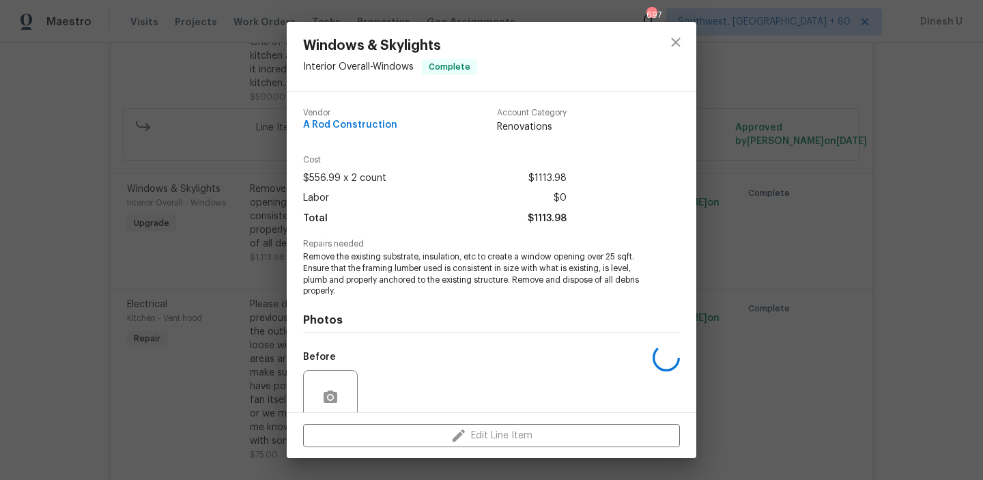
scroll to position [115, 0]
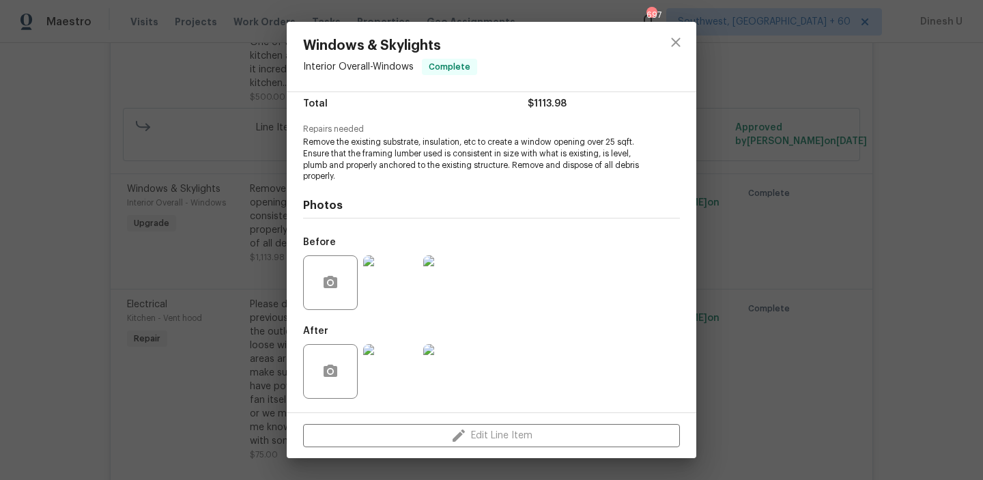
click at [235, 231] on div "Windows & Skylights Interior Overall - Windows Complete Vendor A Rod Constructi…" at bounding box center [491, 240] width 983 height 480
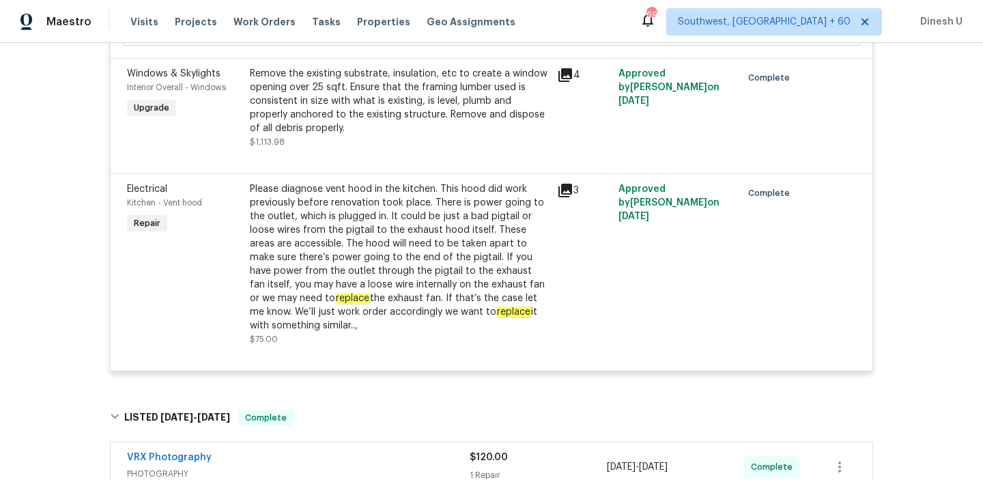
scroll to position [1291, 0]
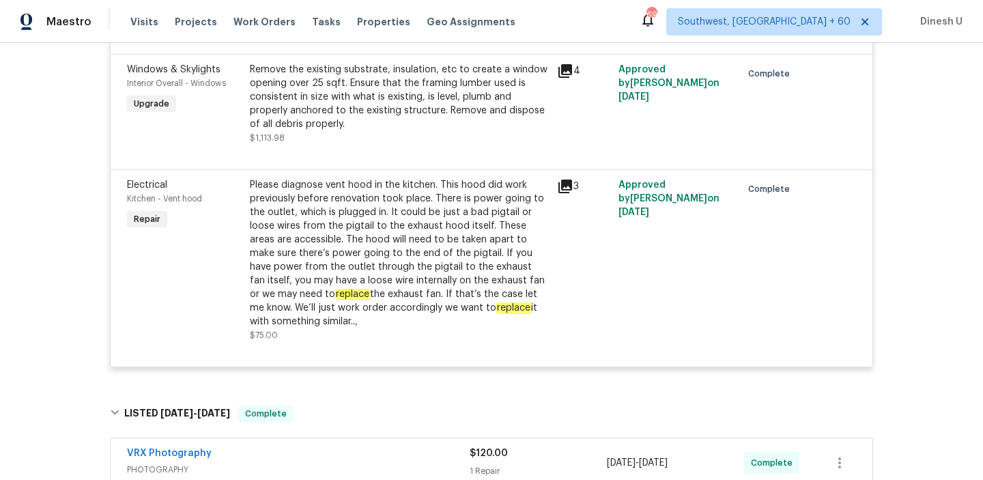
click at [560, 178] on icon at bounding box center [565, 186] width 16 height 16
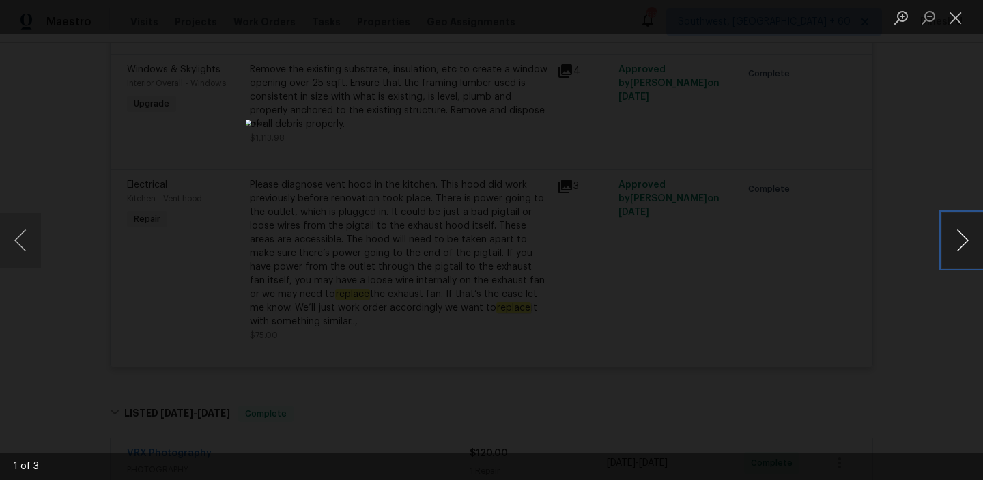
click at [966, 245] on button "Next image" at bounding box center [962, 240] width 41 height 55
click at [947, 10] on button "Close lightbox" at bounding box center [955, 17] width 27 height 24
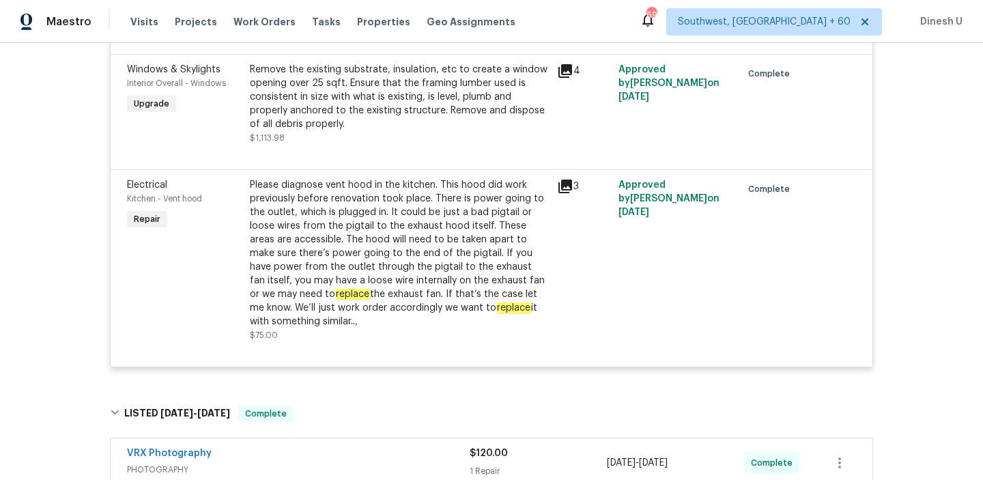
click at [411, 207] on div "Please diagnose vent hood in the kitchen. This hood did work previously before …" at bounding box center [399, 253] width 299 height 150
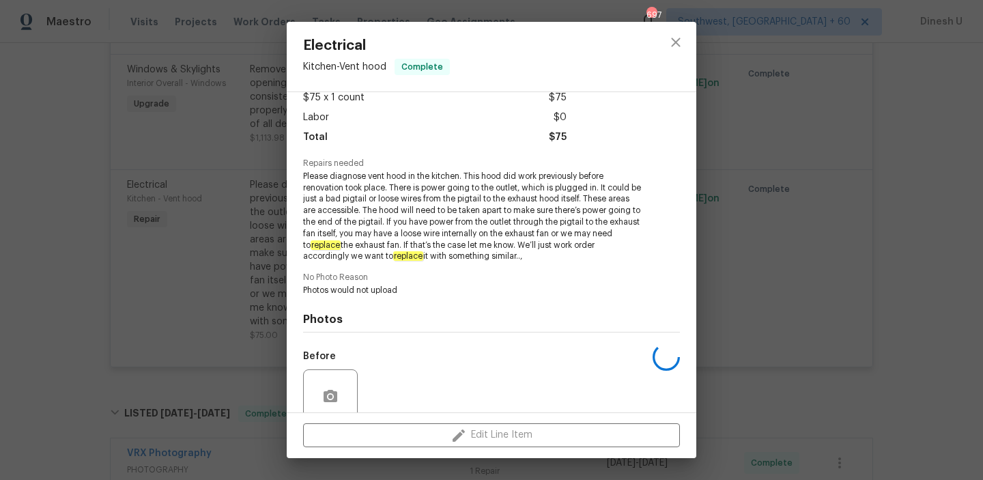
scroll to position [194, 0]
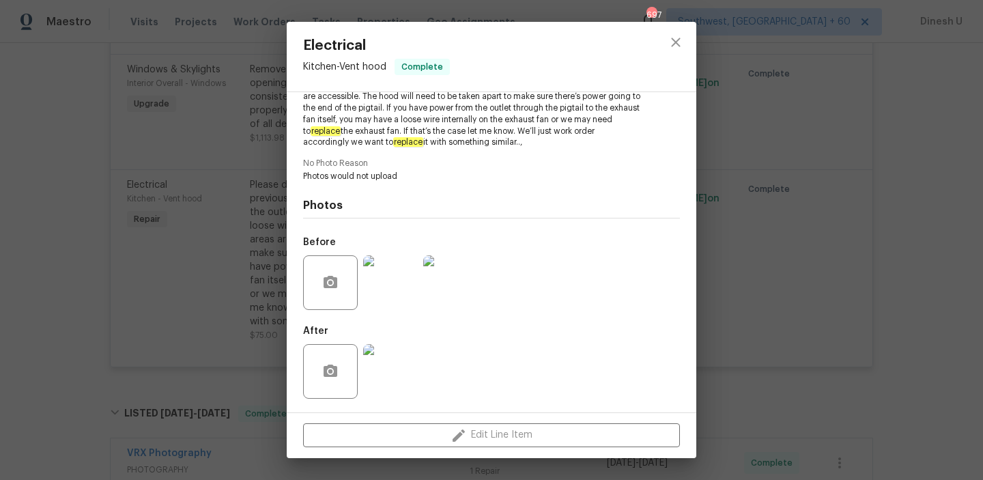
click at [390, 295] on img at bounding box center [390, 282] width 55 height 55
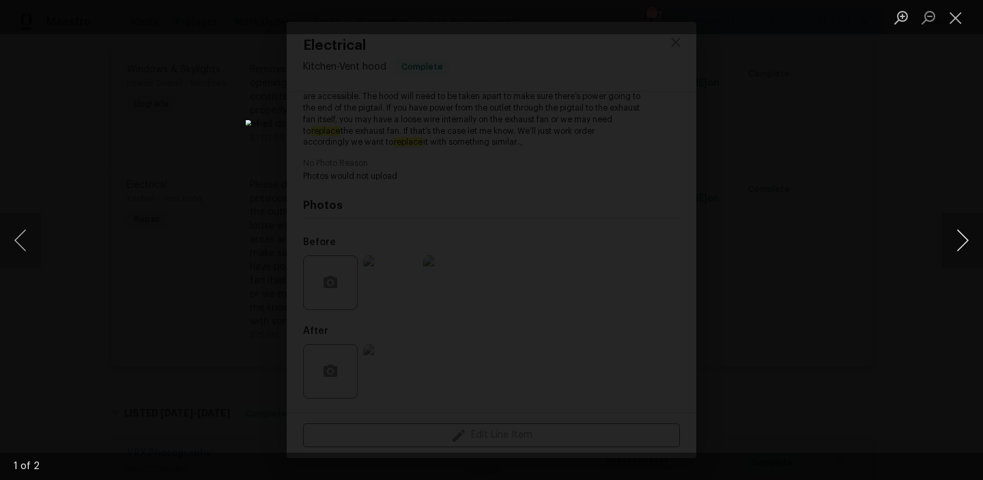
click at [955, 244] on button "Next image" at bounding box center [962, 240] width 41 height 55
click at [961, 16] on button "Close lightbox" at bounding box center [955, 17] width 27 height 24
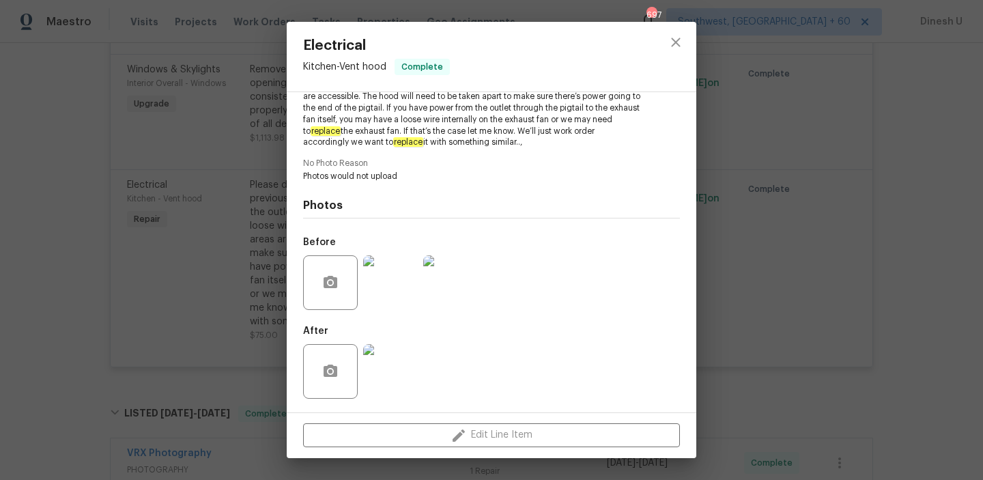
click at [398, 361] on img at bounding box center [390, 371] width 55 height 55
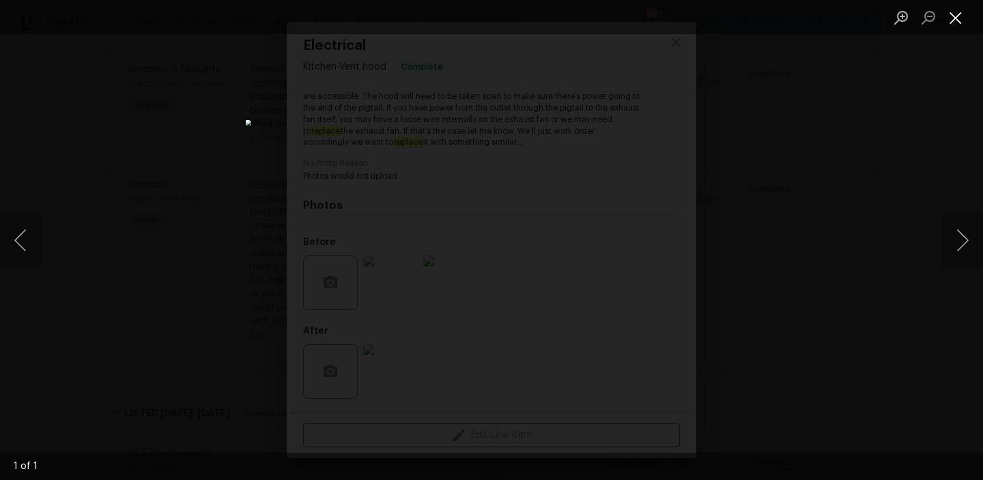
click at [954, 14] on button "Close lightbox" at bounding box center [955, 17] width 27 height 24
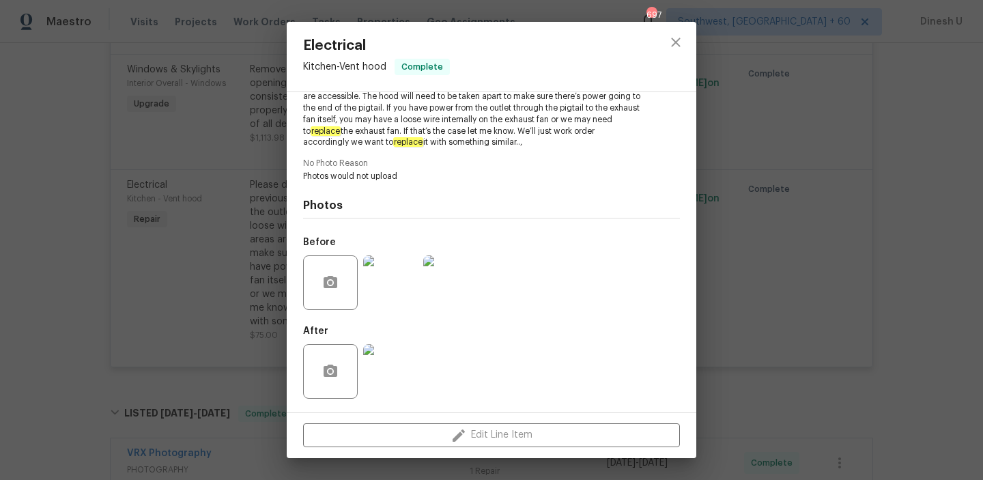
click at [273, 161] on div "Electrical Kitchen - Vent hood Complete Vendor A Rod Construction Account Categ…" at bounding box center [491, 240] width 983 height 480
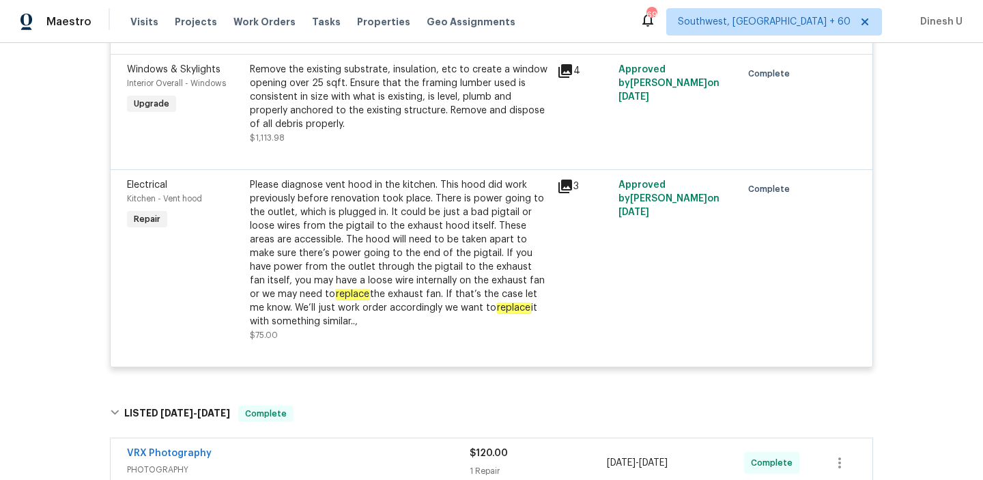
click at [467, 342] on div at bounding box center [491, 350] width 729 height 16
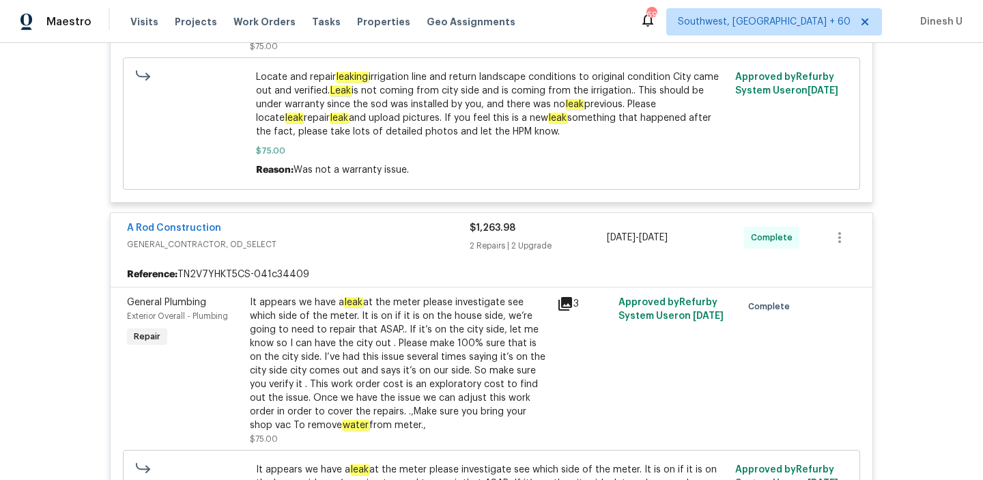
scroll to position [0, 0]
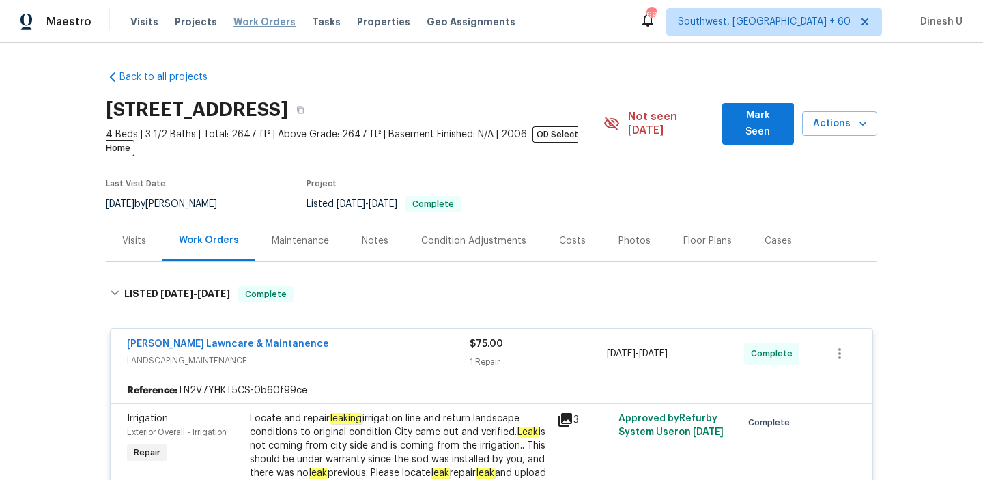
click at [260, 23] on span "Work Orders" at bounding box center [264, 22] width 62 height 14
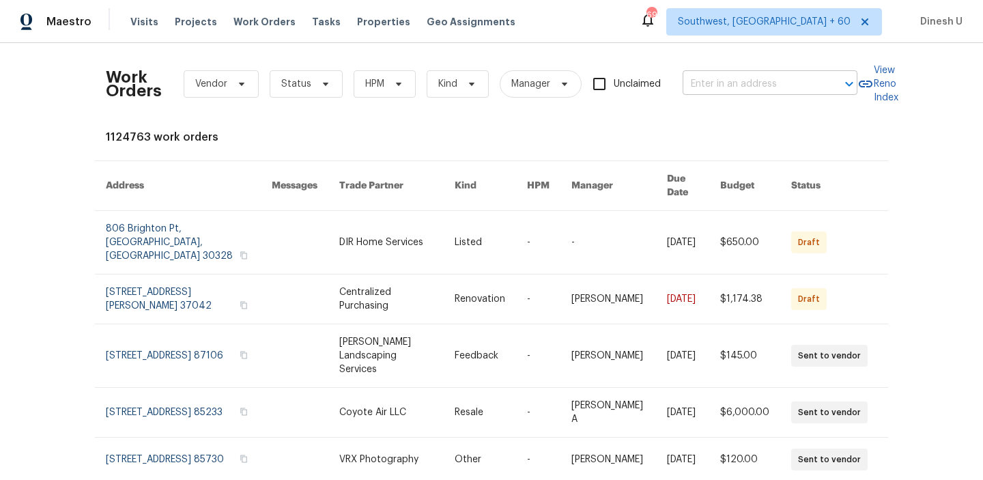
click at [732, 81] on input "text" at bounding box center [750, 84] width 136 height 21
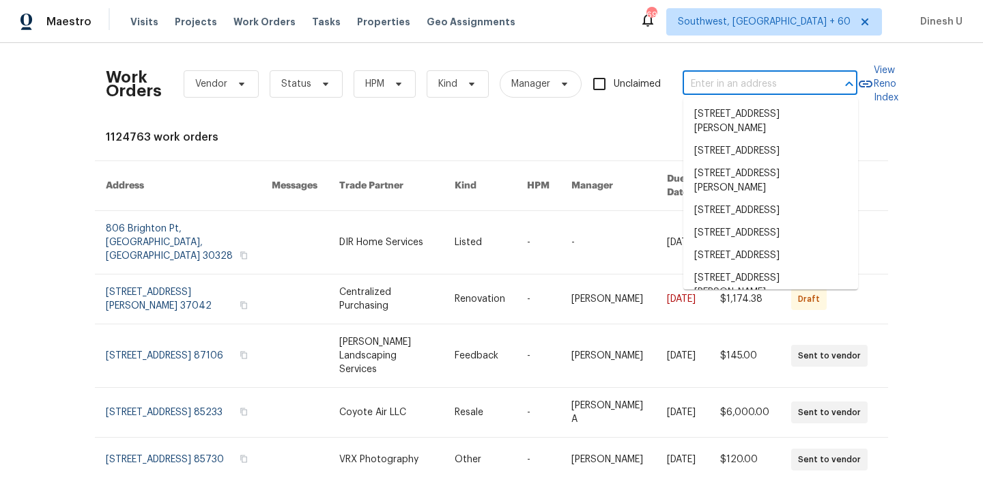
paste input "4107 Forest Highlands Cir Corona, CA 92883"
type input "4107 Forest Highlands Cir Corona, CA 92883"
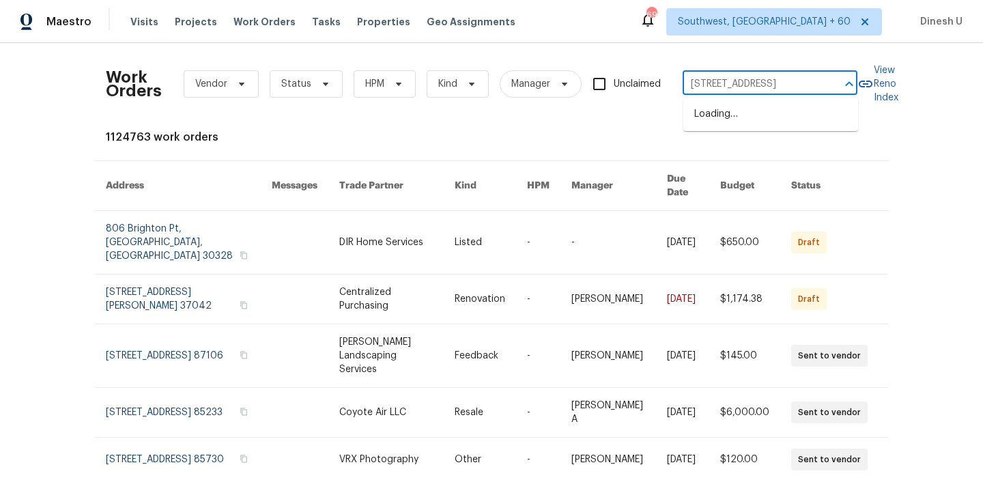
scroll to position [0, 70]
click at [719, 117] on li "[STREET_ADDRESS]" at bounding box center [770, 114] width 175 height 23
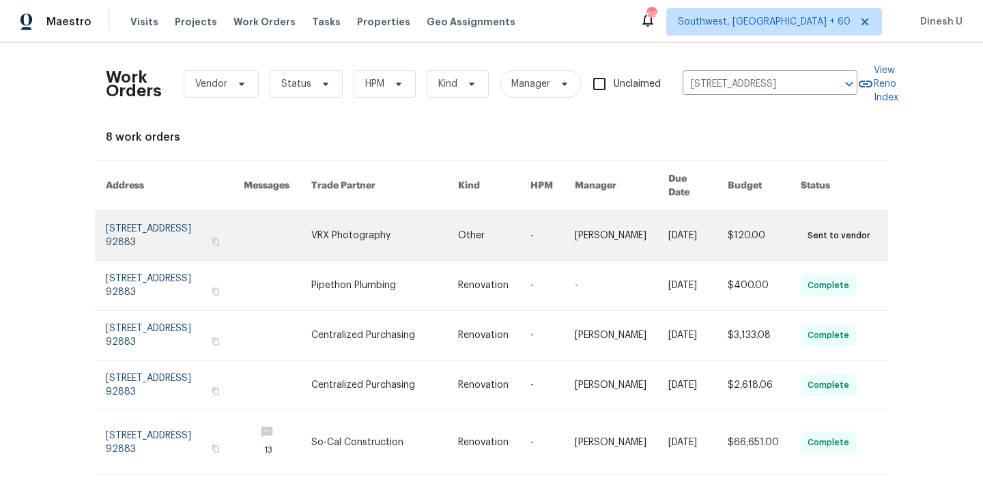
click at [161, 211] on link at bounding box center [175, 235] width 138 height 49
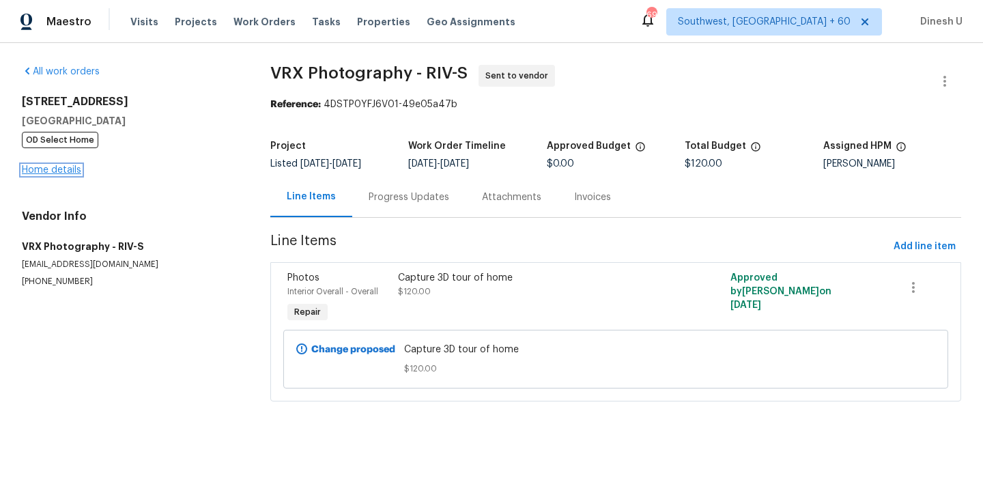
click at [44, 172] on link "Home details" at bounding box center [51, 170] width 59 height 10
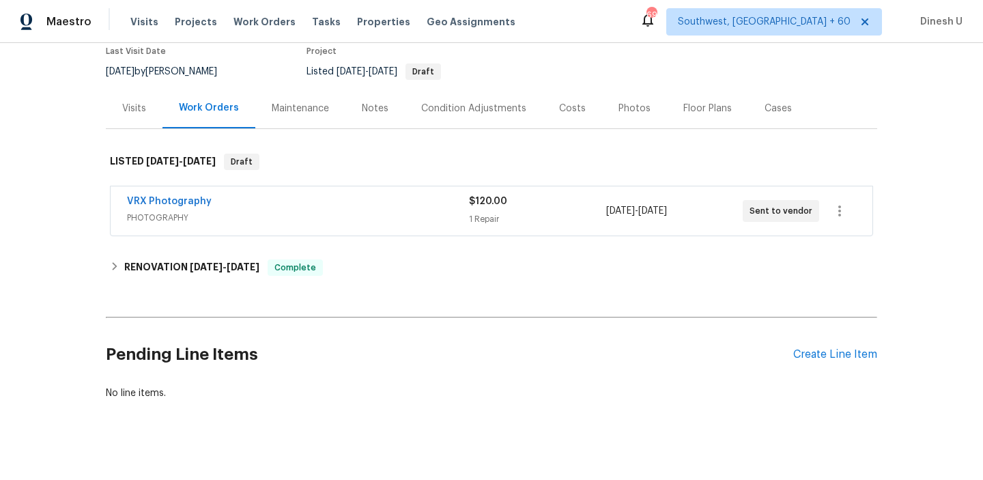
scroll to position [132, 0]
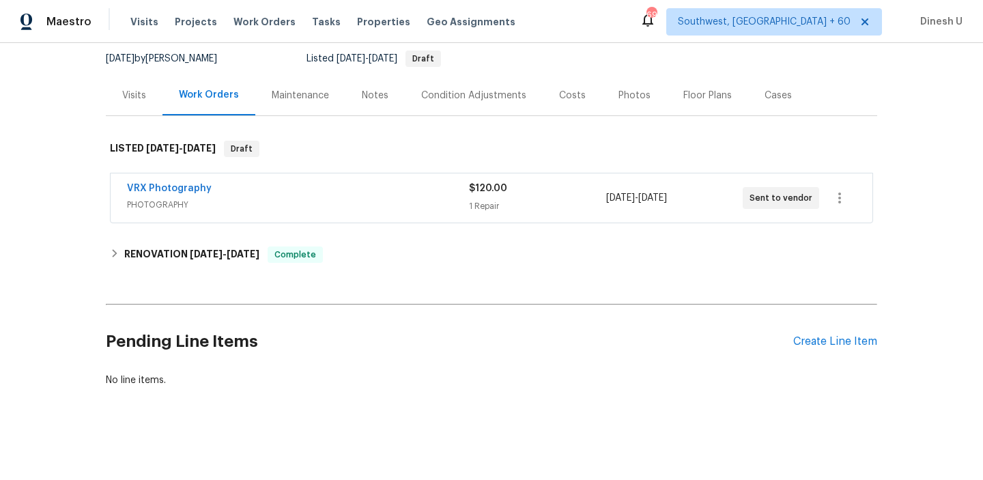
click at [484, 209] on div "1 Repair" at bounding box center [537, 206] width 136 height 14
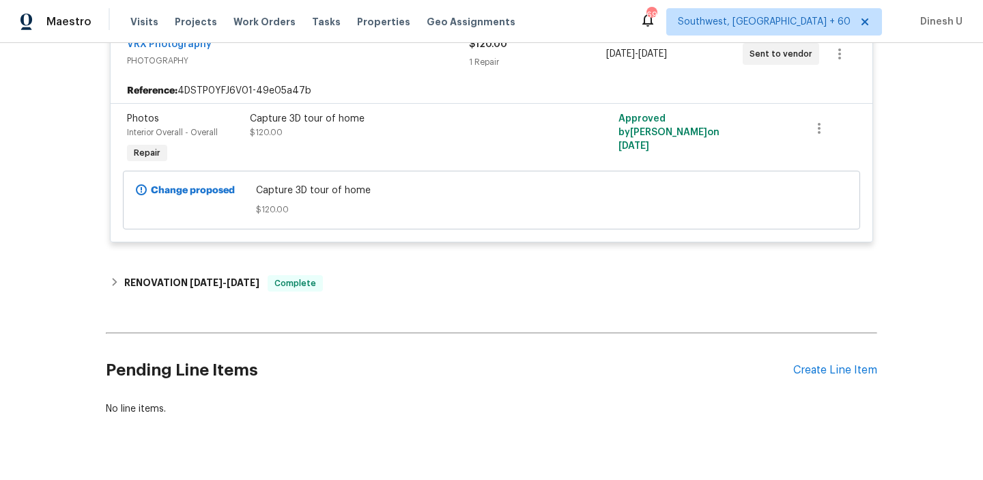
scroll to position [315, 0]
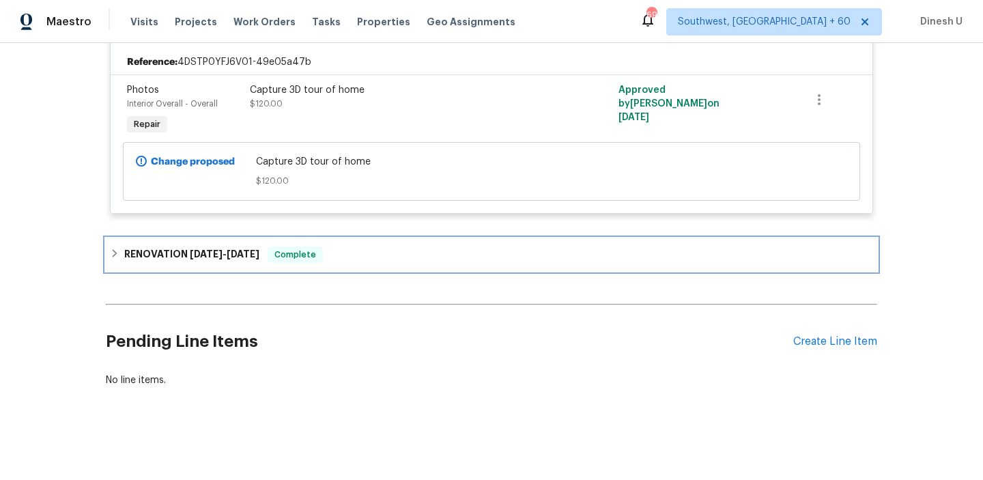
click at [203, 262] on h6 "RENOVATION 8/19/25 - 10/6/25" at bounding box center [191, 254] width 135 height 16
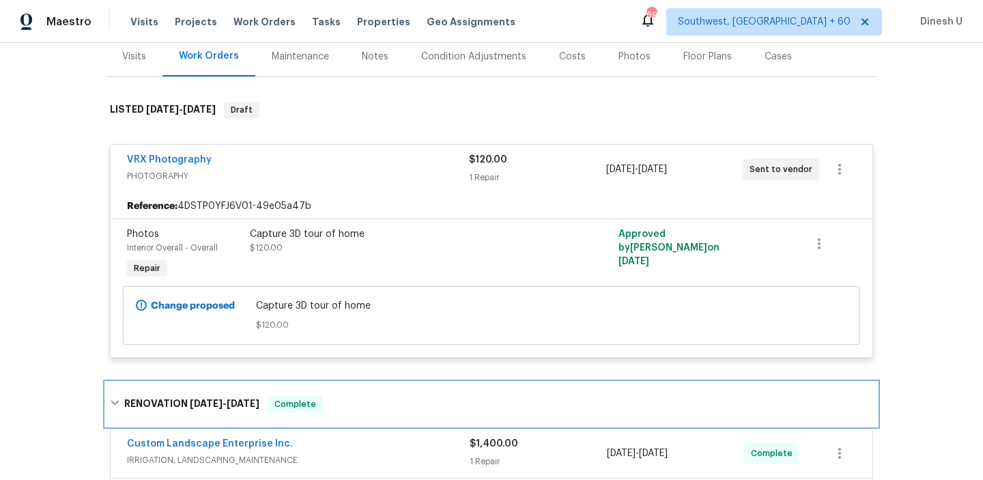
scroll to position [0, 0]
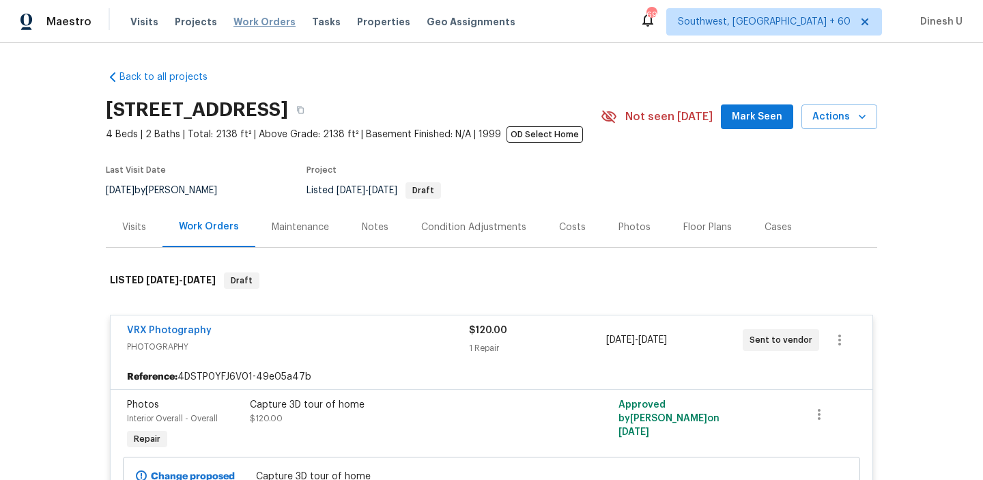
click at [257, 23] on span "Work Orders" at bounding box center [264, 22] width 62 height 14
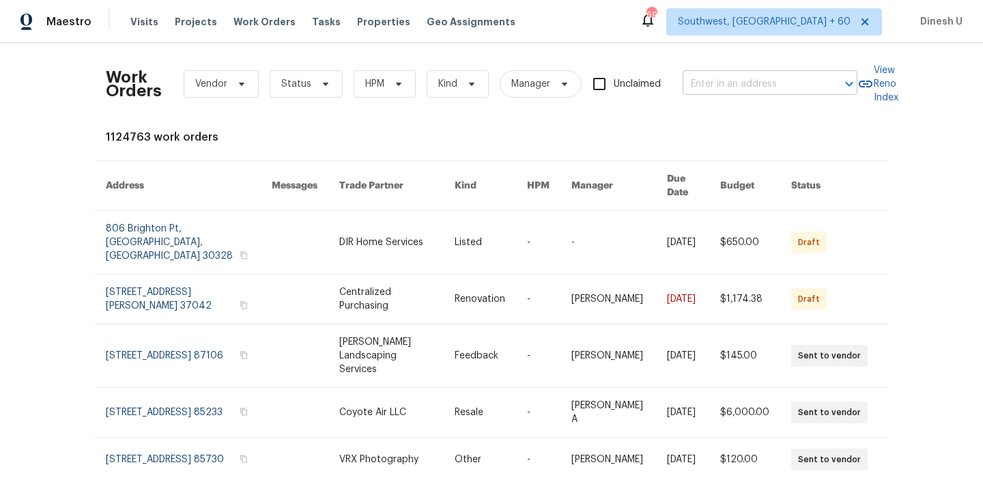
click at [731, 82] on input "text" at bounding box center [750, 84] width 136 height 21
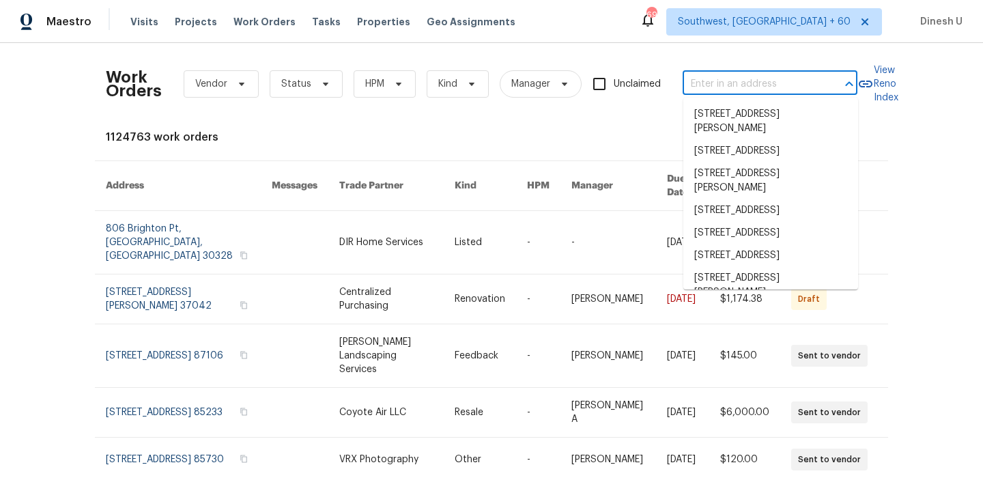
paste input "953 S Ridgecrest Cir Anaheim, CA 92807"
type input "953 S Ridgecrest Cir Anaheim, CA 92807"
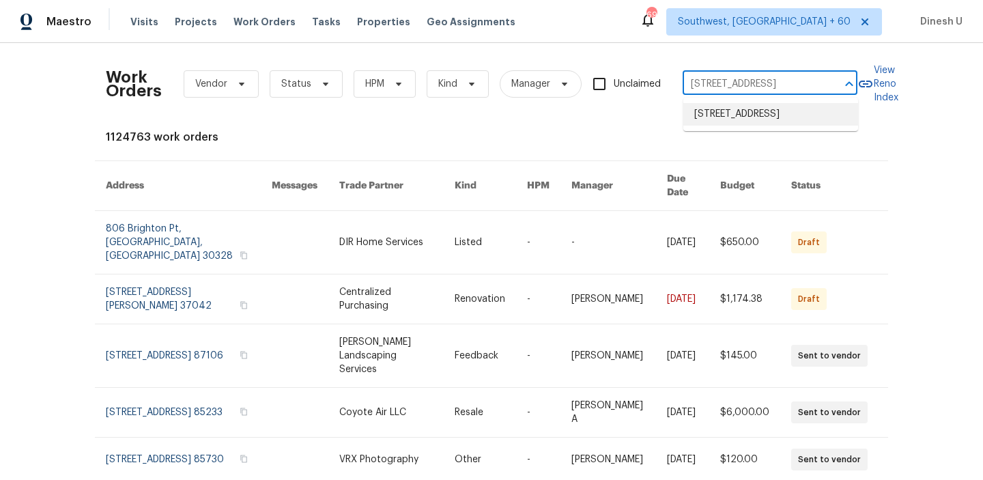
click at [717, 114] on li "953 S Ridgecrest Cir, Anaheim, CA 92807" at bounding box center [770, 114] width 175 height 23
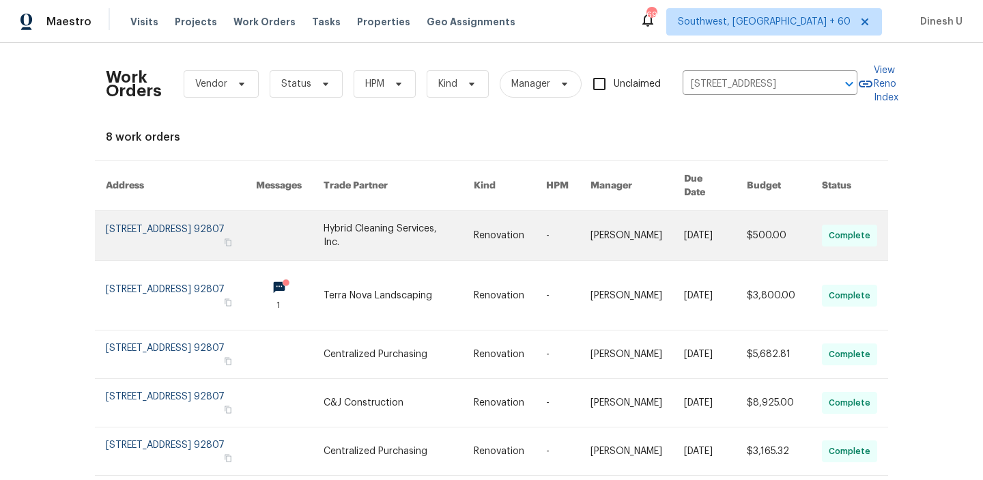
click at [121, 216] on link at bounding box center [181, 235] width 150 height 49
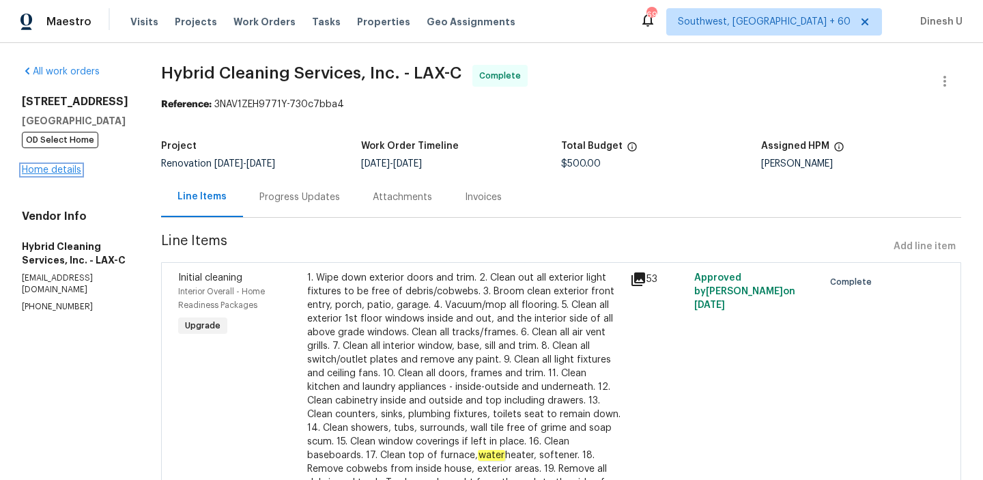
click at [51, 169] on link "Home details" at bounding box center [51, 170] width 59 height 10
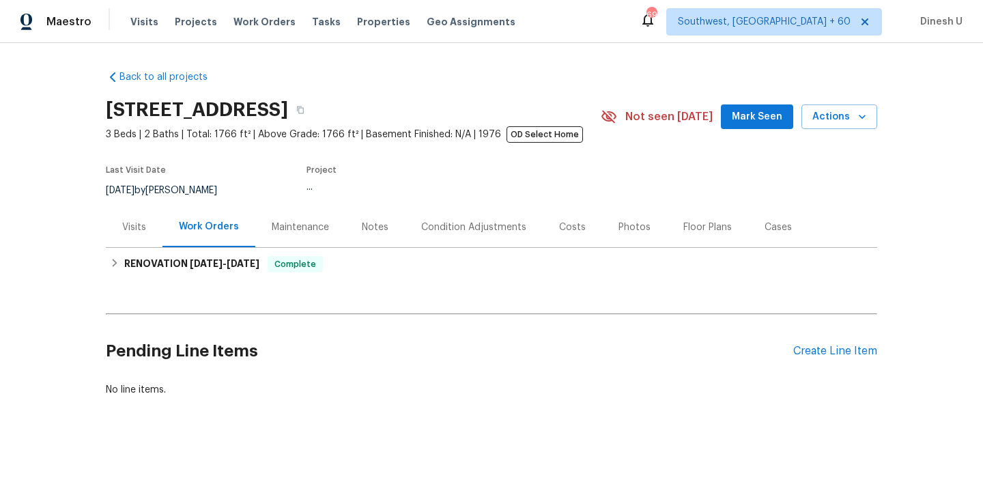
scroll to position [10, 0]
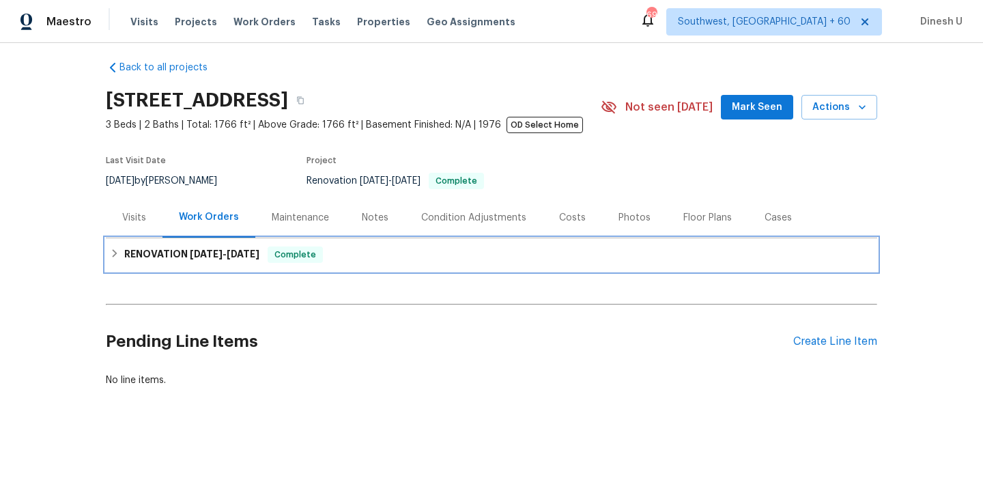
click at [221, 244] on div "RENOVATION 6/30/25 - 10/1/25 Complete" at bounding box center [491, 254] width 771 height 33
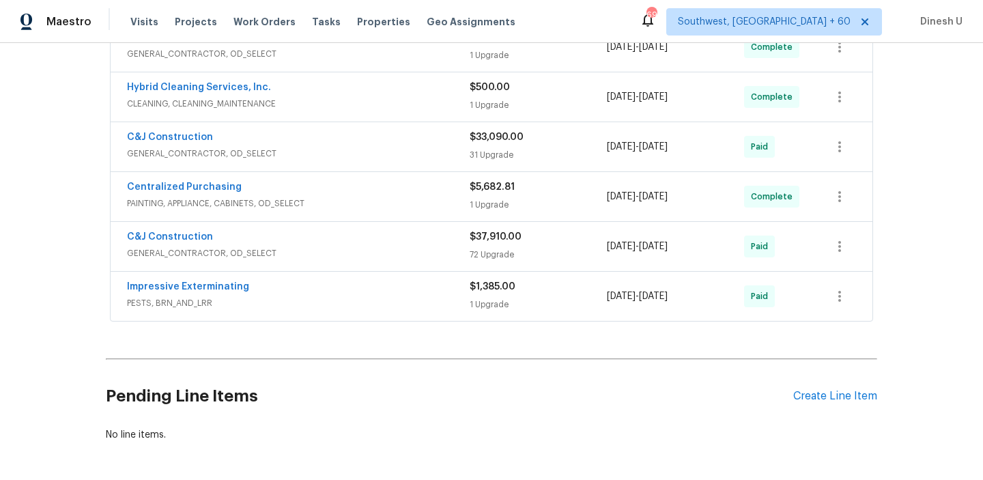
scroll to position [437, 0]
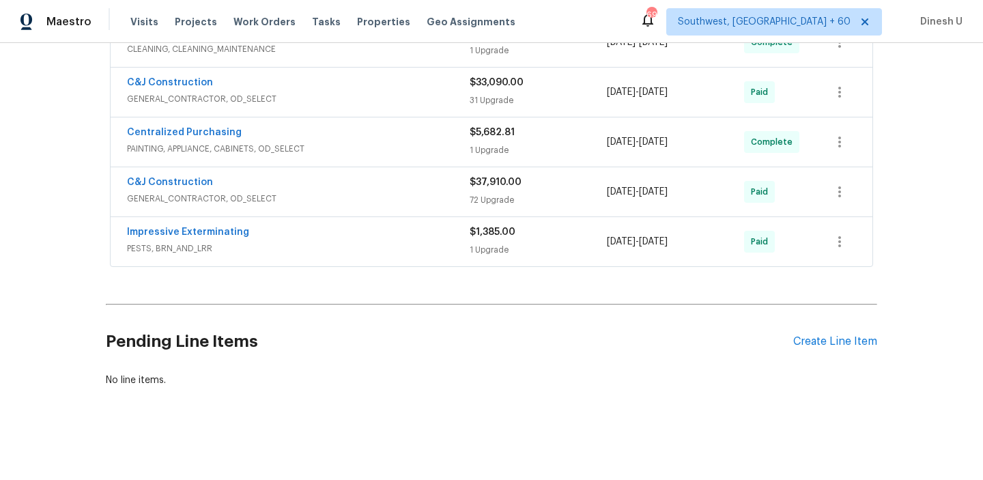
click at [493, 193] on div "72 Upgrade" at bounding box center [537, 200] width 137 height 14
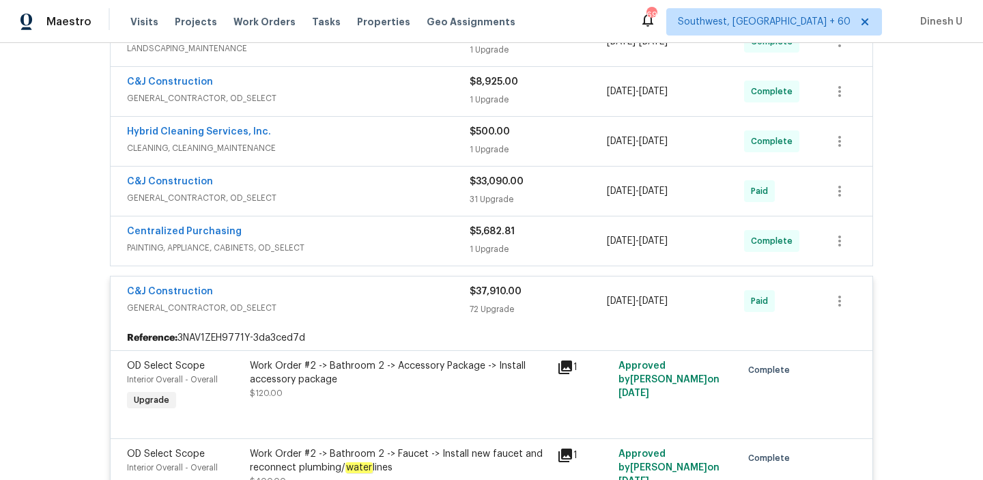
scroll to position [0, 0]
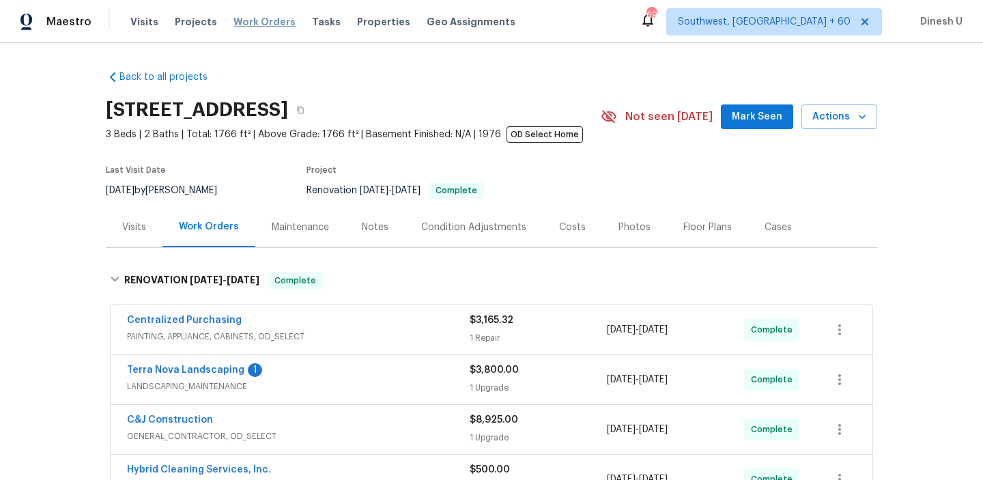
click at [259, 20] on span "Work Orders" at bounding box center [264, 22] width 62 height 14
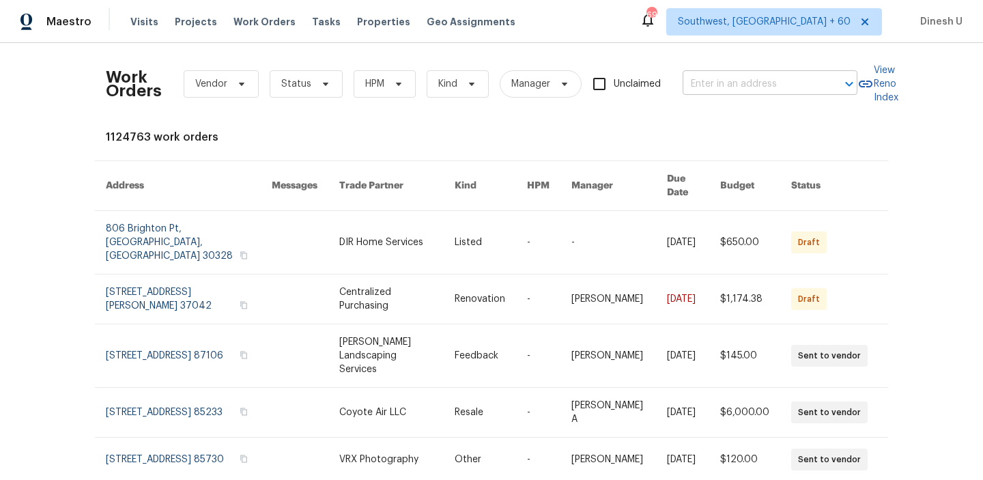
click at [746, 87] on input "text" at bounding box center [750, 84] width 136 height 21
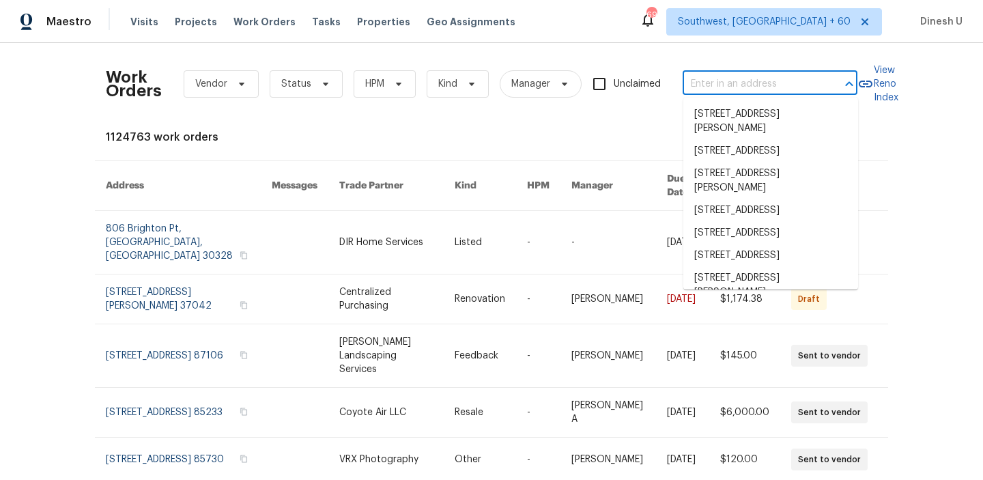
paste input "4107 Forest Highlands Cir Corona, CA 92883"
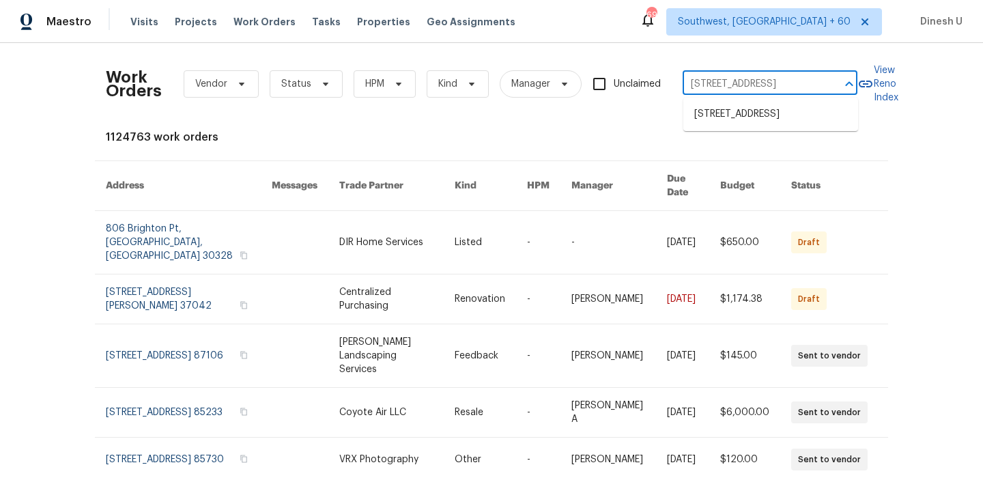
type input "4107 Forest Highlands Cir Corona, CA 92883"
click at [727, 115] on li "[STREET_ADDRESS]" at bounding box center [770, 114] width 175 height 23
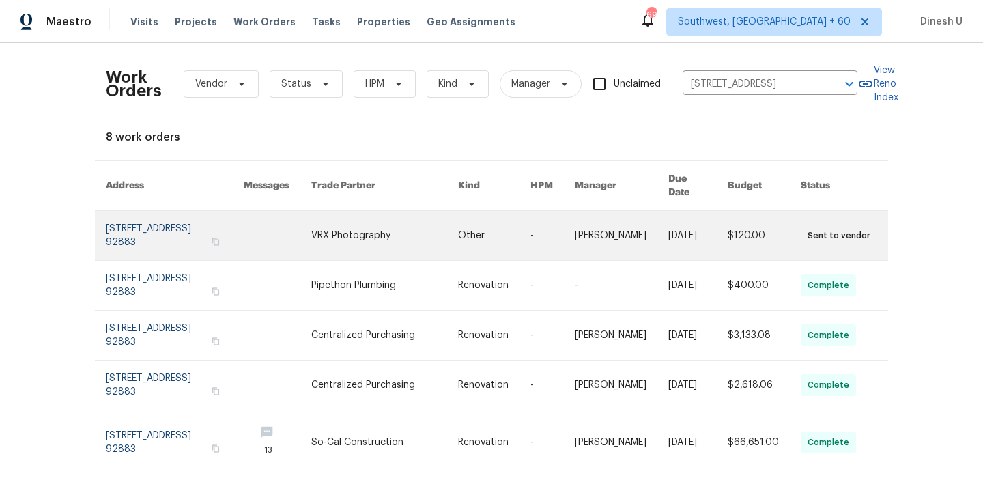
click at [162, 218] on link at bounding box center [175, 235] width 138 height 49
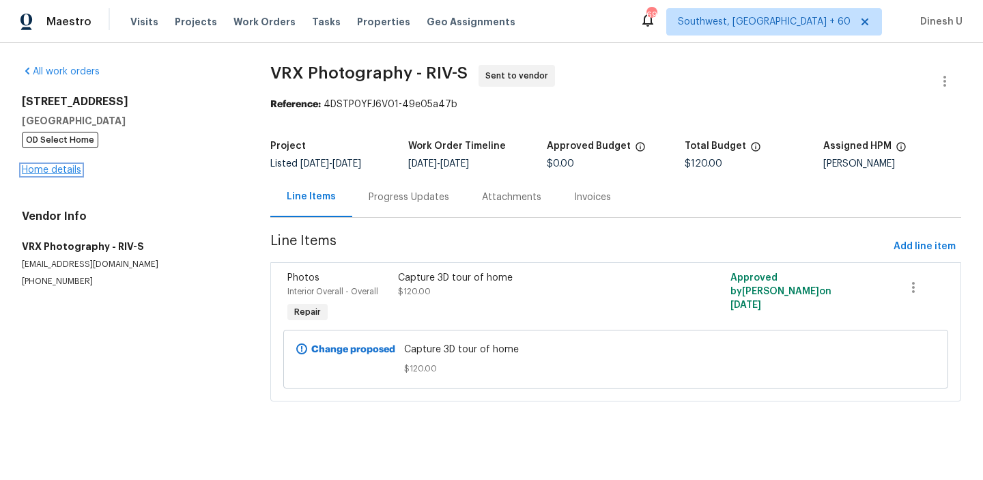
click at [53, 172] on link "Home details" at bounding box center [51, 170] width 59 height 10
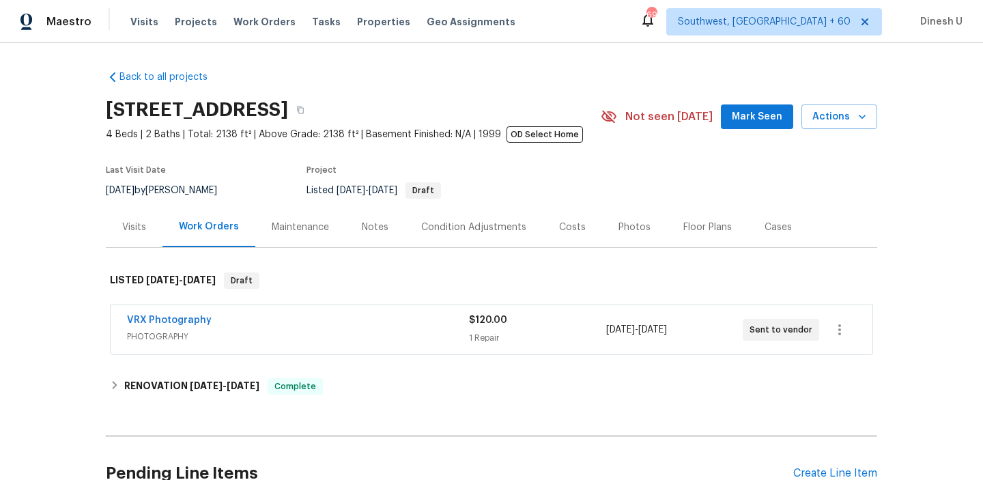
scroll to position [132, 0]
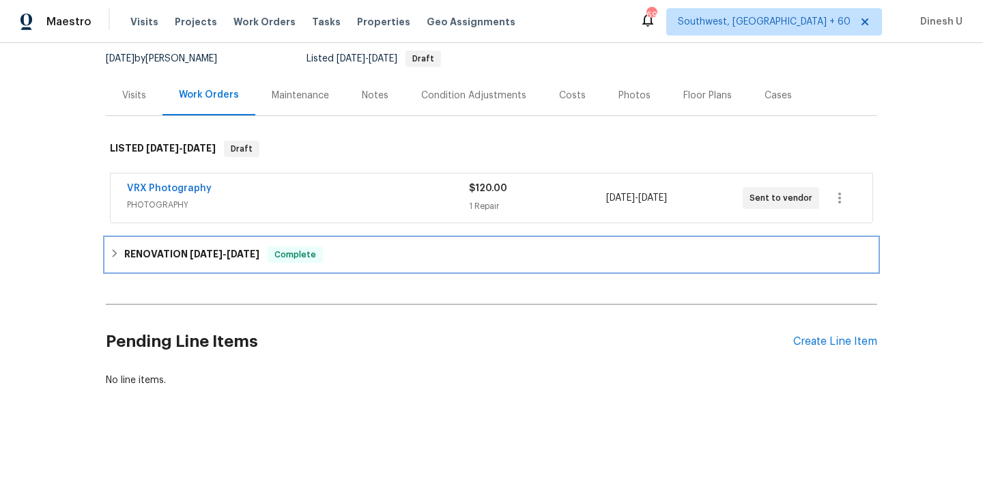
click at [244, 248] on h6 "RENOVATION 8/19/25 - 10/6/25" at bounding box center [191, 254] width 135 height 16
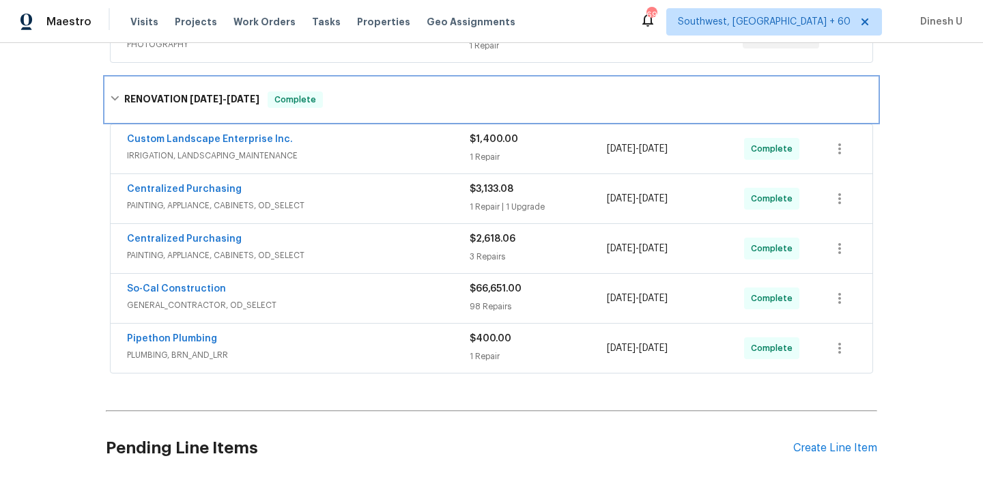
scroll to position [293, 0]
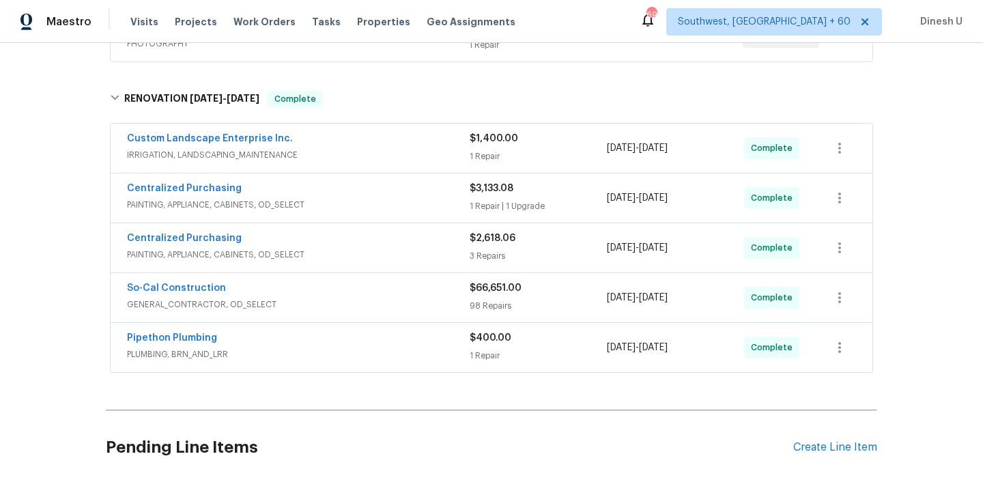
click at [482, 304] on div "98 Repairs" at bounding box center [537, 306] width 137 height 14
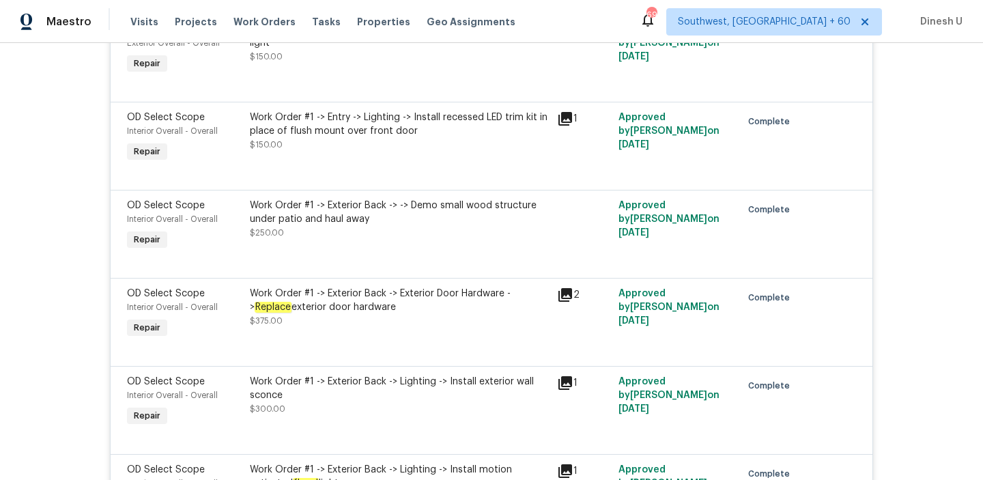
scroll to position [0, 0]
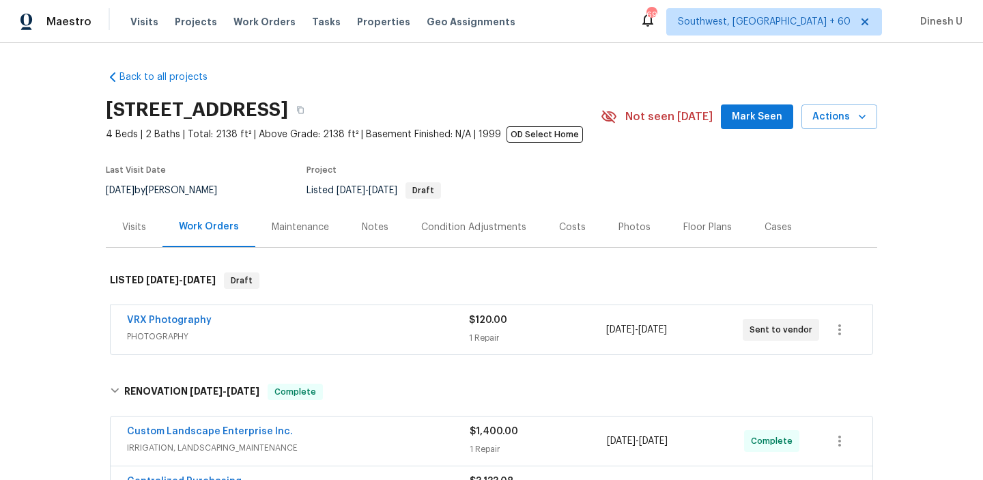
click at [485, 338] on div "1 Repair" at bounding box center [537, 338] width 136 height 14
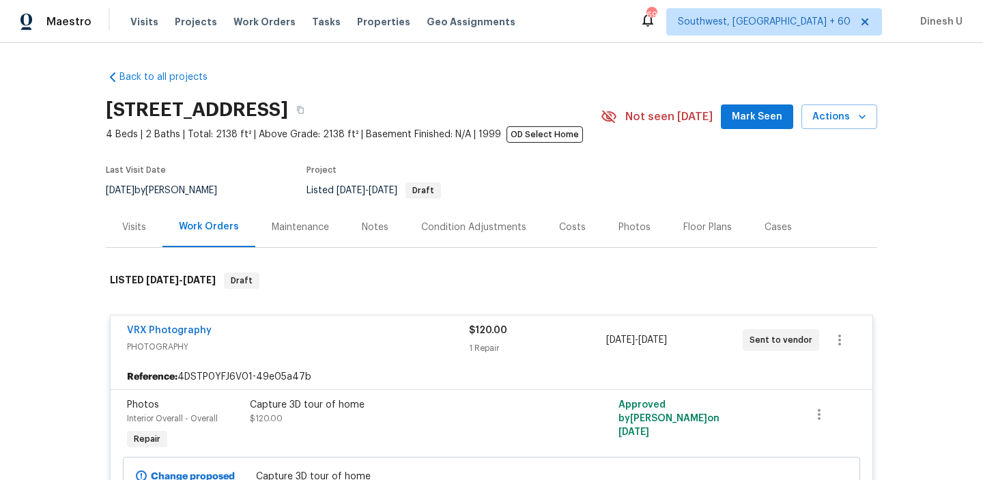
click at [141, 223] on div "Visits" at bounding box center [134, 227] width 24 height 14
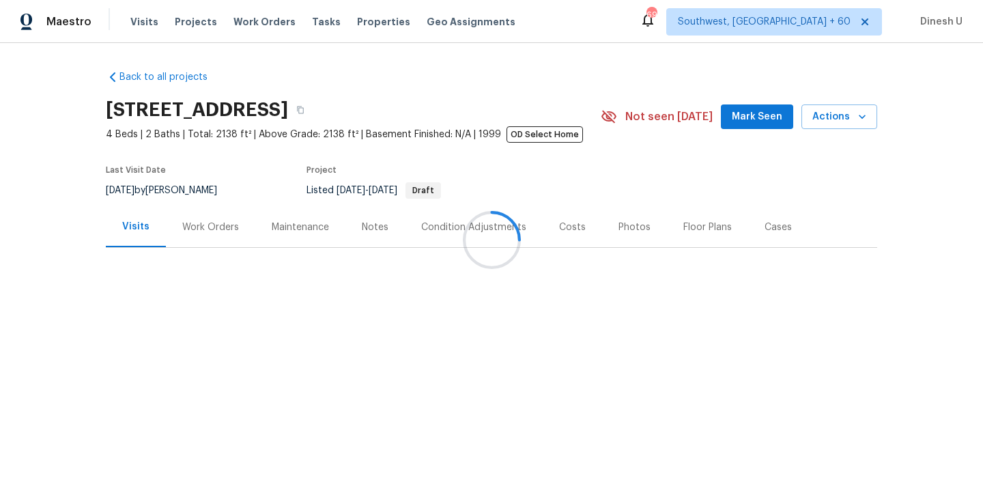
click at [180, 224] on div at bounding box center [491, 240] width 983 height 480
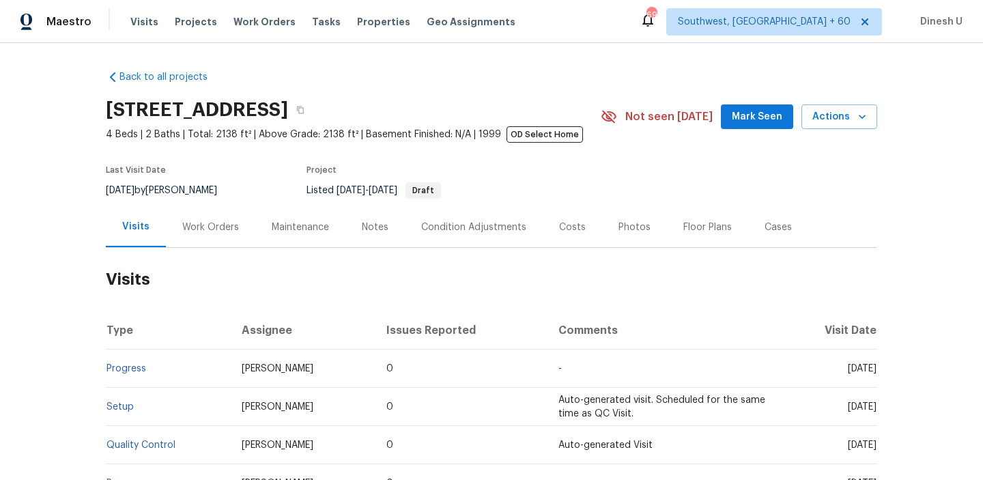
click at [182, 224] on div "Work Orders" at bounding box center [210, 227] width 57 height 14
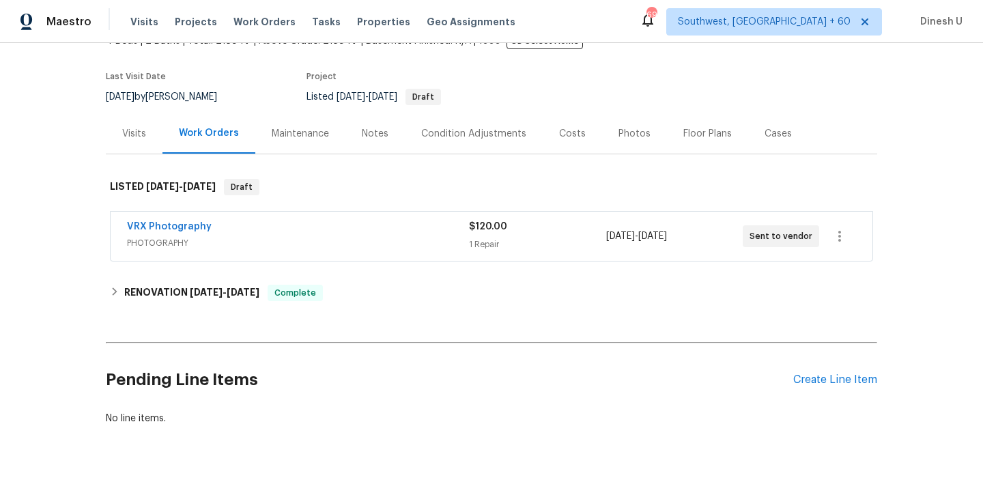
scroll to position [102, 0]
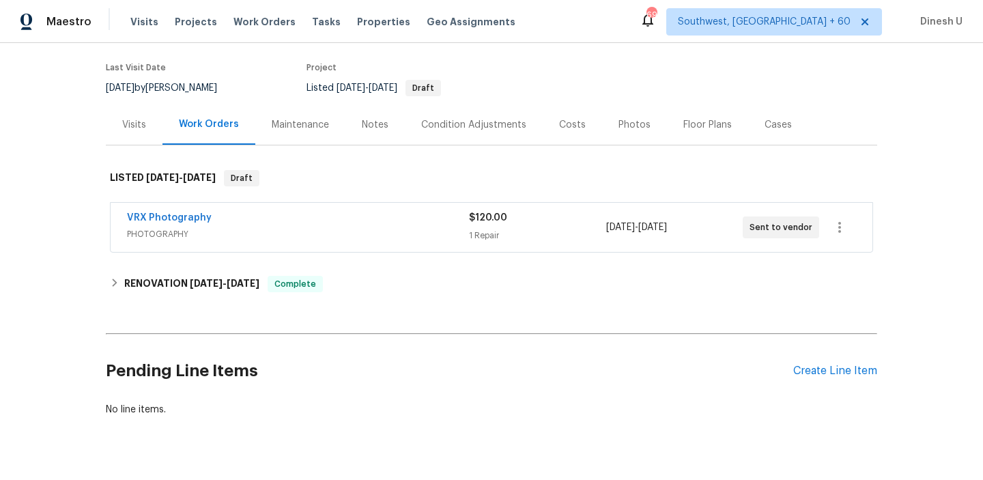
click at [482, 225] on div "$120.00 1 Repair" at bounding box center [537, 227] width 136 height 33
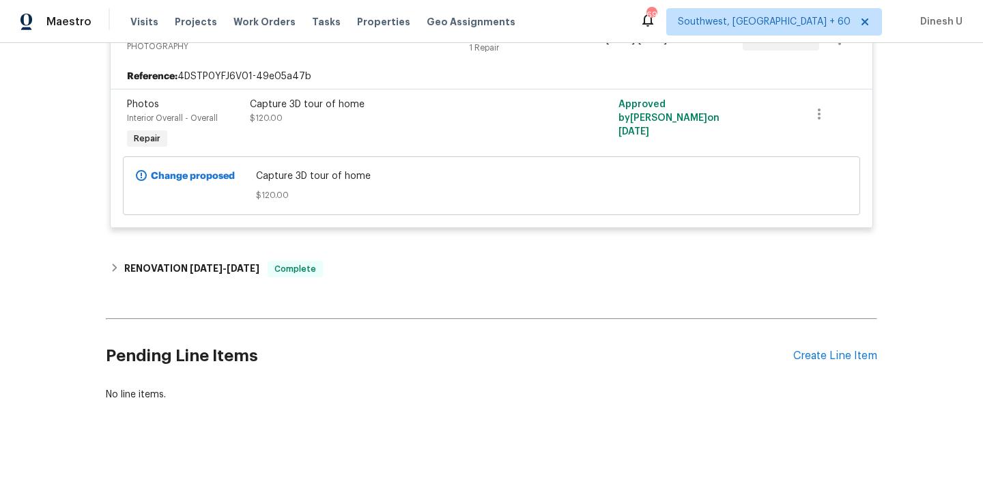
scroll to position [315, 0]
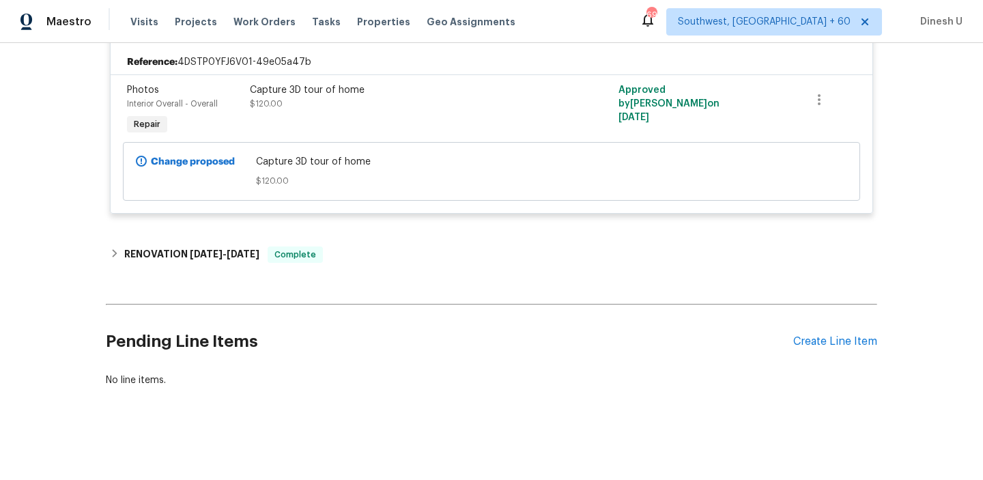
click at [218, 233] on div "Back to all projects 4107 Forest Highlands Cir, Corona, CA 92883 4 Beds | 2 Bat…" at bounding box center [491, 71] width 771 height 653
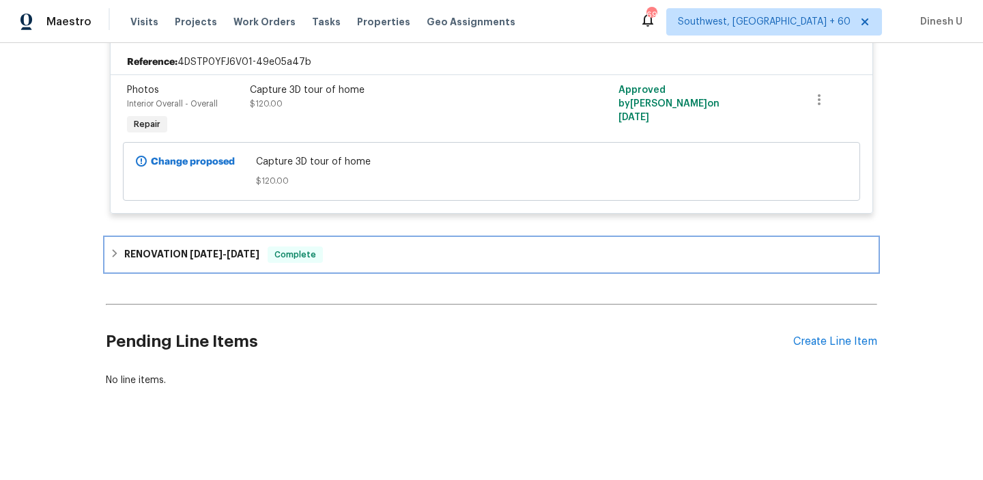
click at [227, 249] on span "8/19/25 - 10/6/25" at bounding box center [225, 254] width 70 height 10
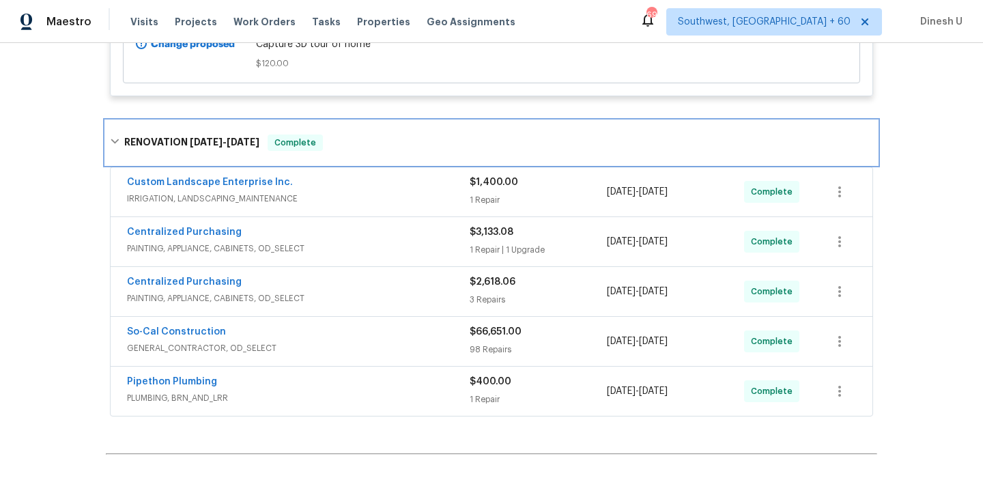
scroll to position [453, 0]
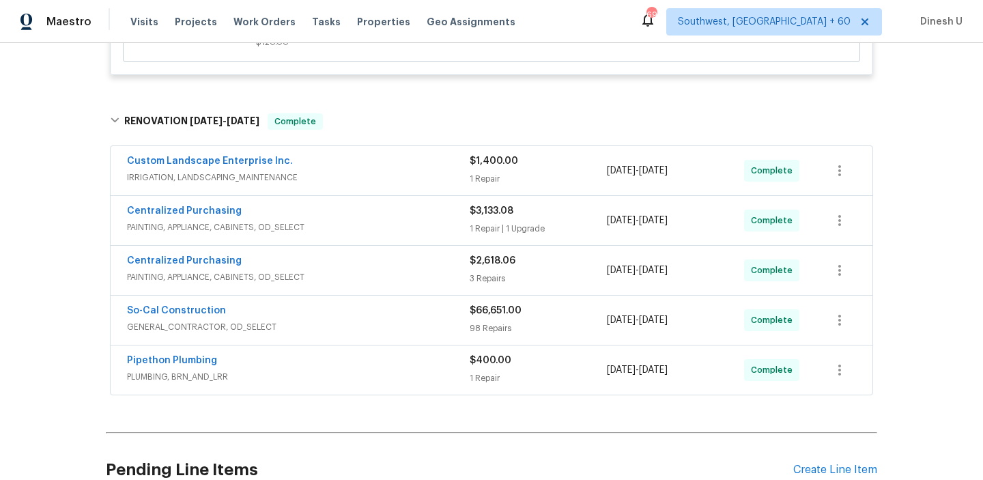
click at [475, 178] on div "1 Repair" at bounding box center [537, 179] width 137 height 14
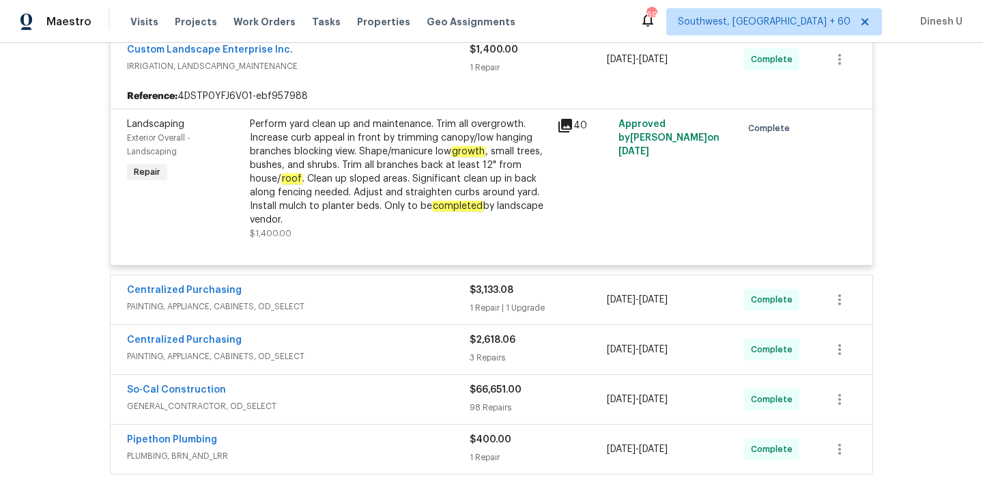
scroll to position [650, 0]
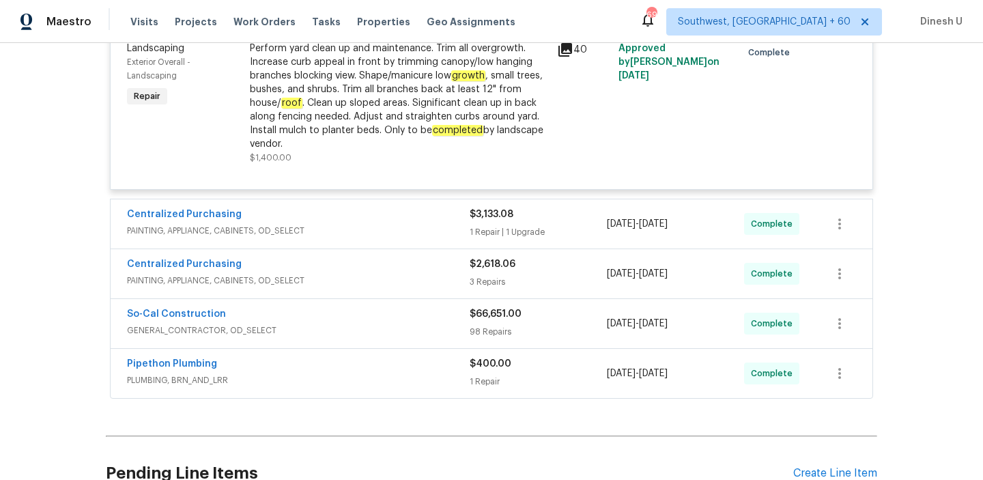
click at [504, 226] on div "1 Repair | 1 Upgrade" at bounding box center [537, 232] width 137 height 14
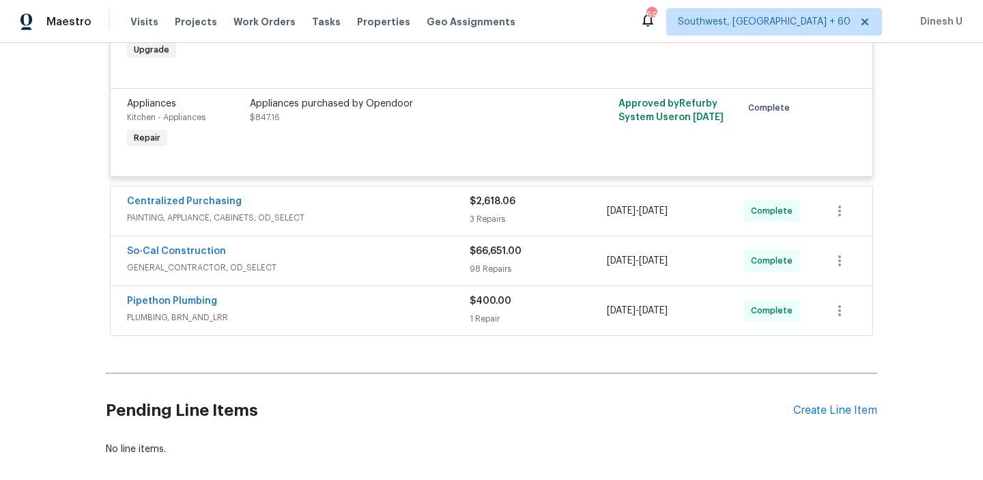
scroll to position [934, 0]
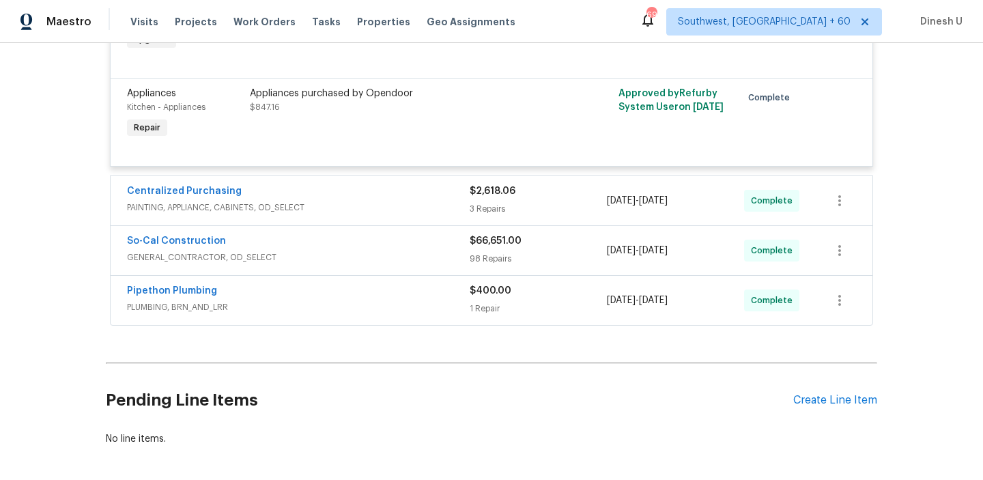
click at [472, 206] on div "3 Repairs" at bounding box center [537, 209] width 137 height 14
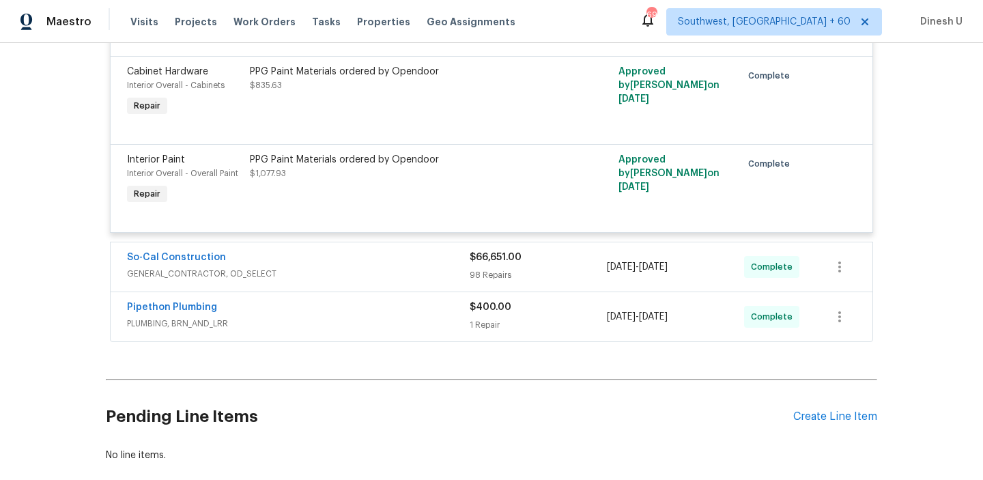
scroll to position [1219, 0]
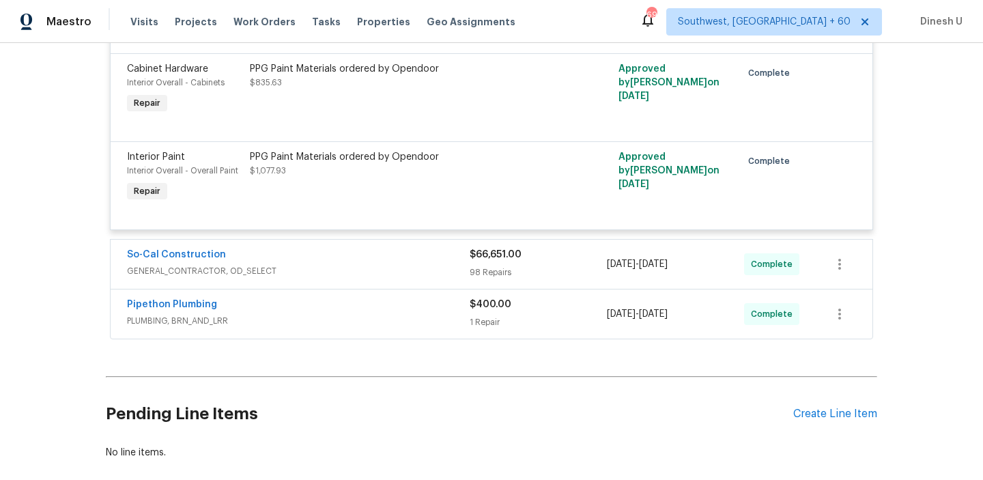
click at [483, 274] on div "98 Repairs" at bounding box center [537, 272] width 137 height 14
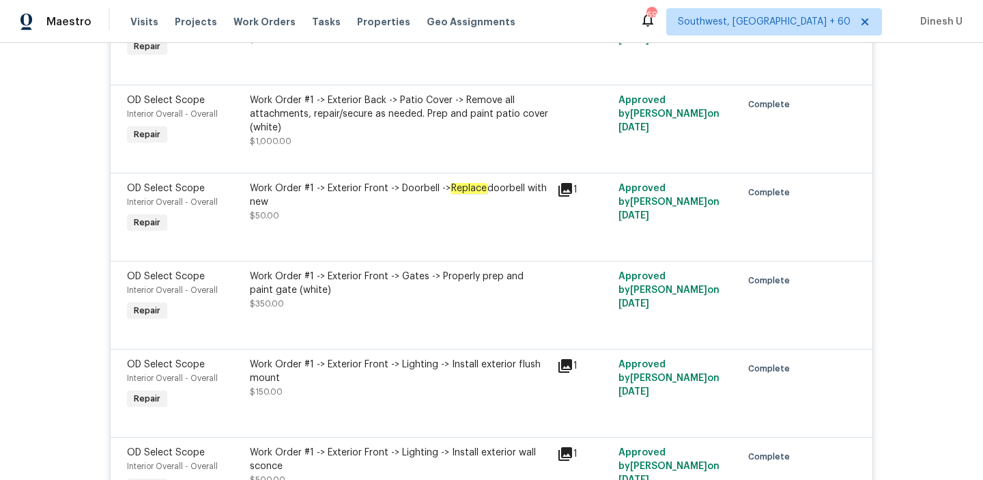
scroll to position [2069, 0]
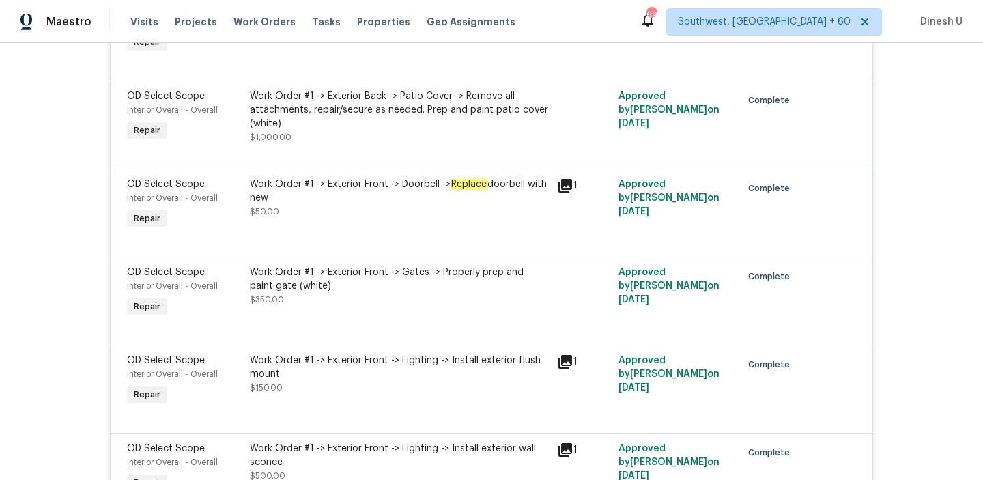
click at [460, 108] on div "Work Order #1 -> Exterior Back -> Patio Cover -> Remove all attachments, repair…" at bounding box center [399, 109] width 299 height 41
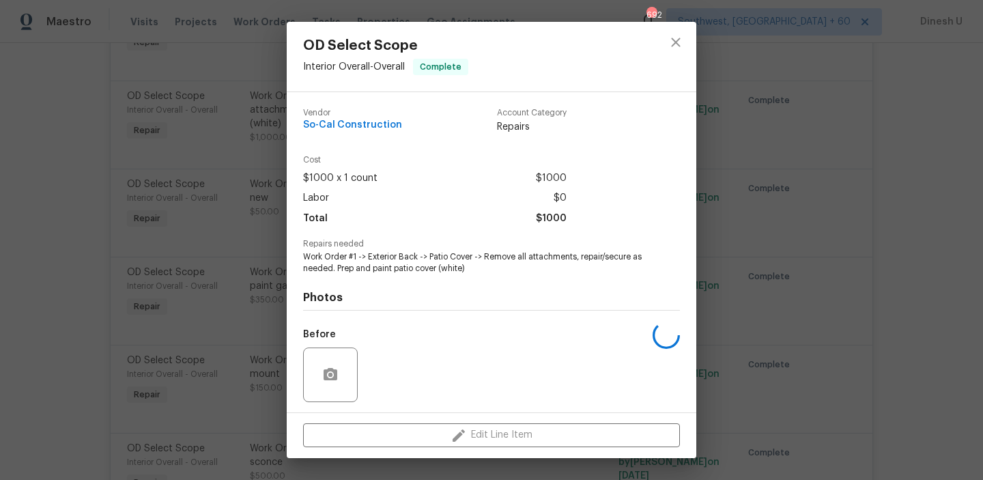
scroll to position [92, 0]
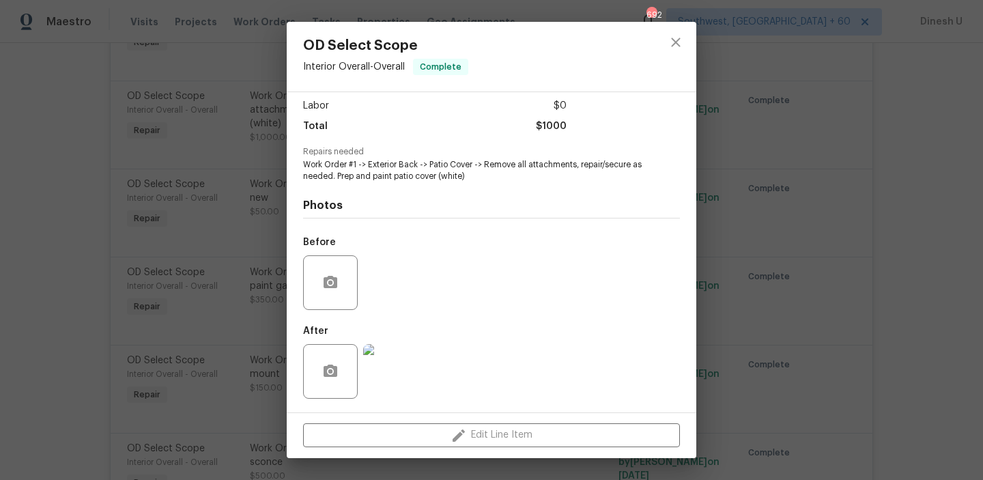
click at [396, 359] on img at bounding box center [390, 371] width 55 height 55
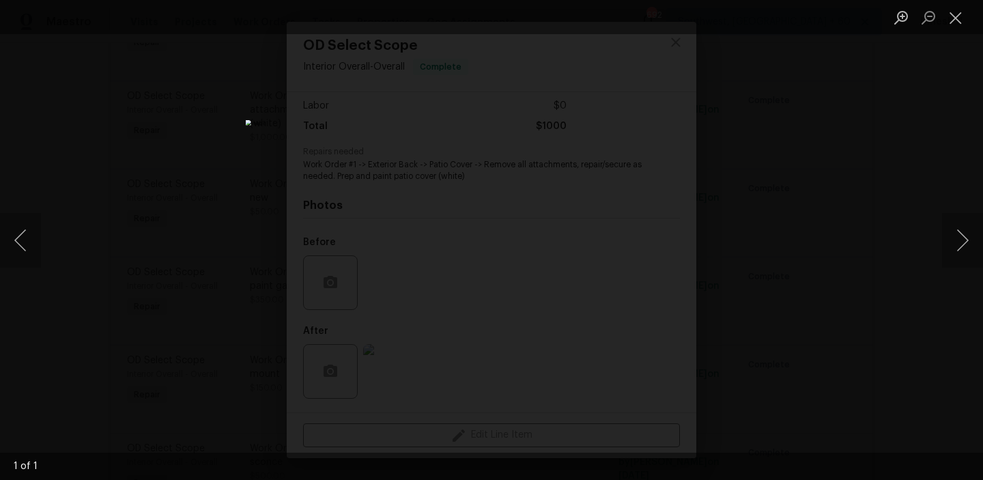
click at [227, 248] on div "Lightbox" at bounding box center [491, 240] width 983 height 480
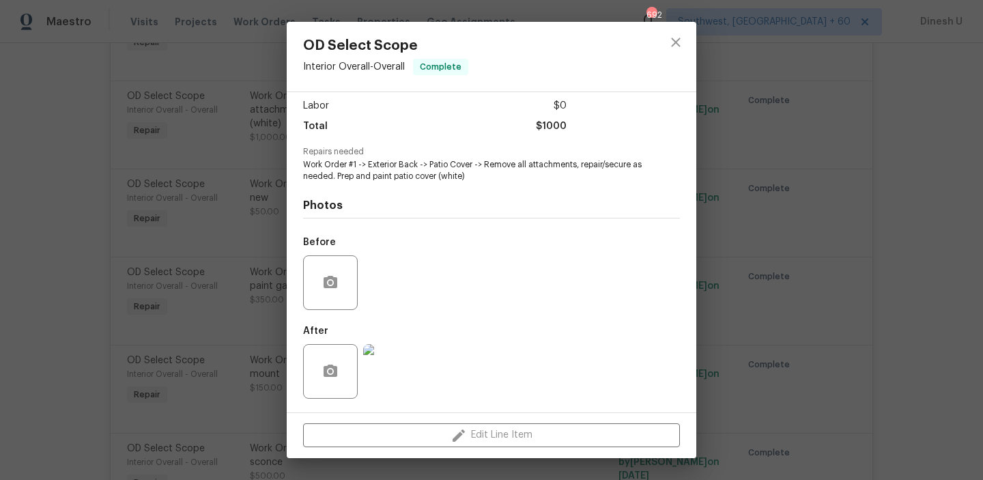
click at [760, 154] on div "OD Select Scope Interior Overall - Overall Complete Vendor So-Cal Construction …" at bounding box center [491, 240] width 983 height 480
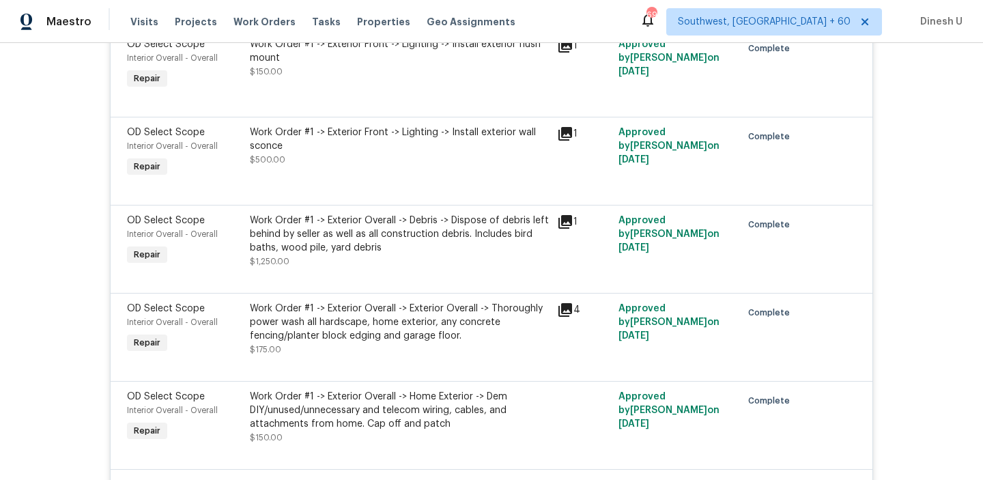
scroll to position [2403, 0]
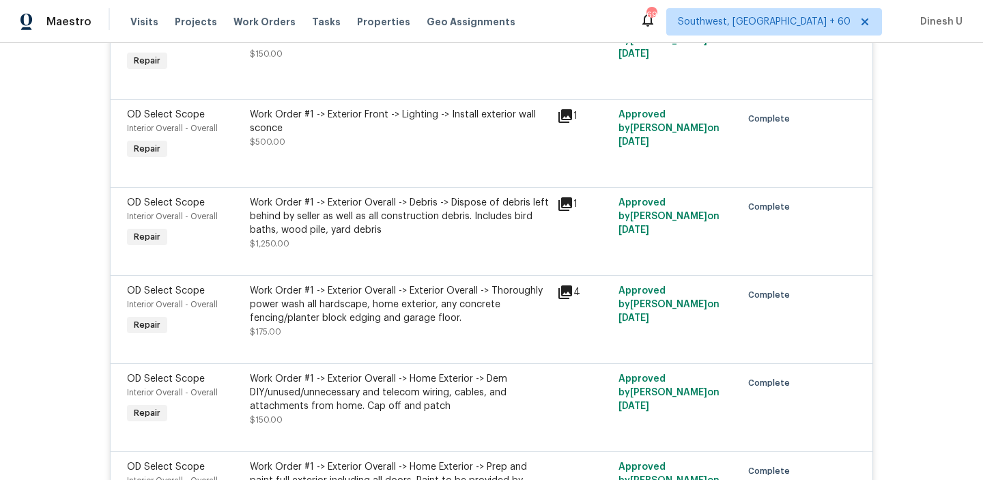
click at [469, 117] on div "Work Order #1 -> Exterior Front -> Lighting -> Install exterior wall sconce" at bounding box center [399, 121] width 299 height 27
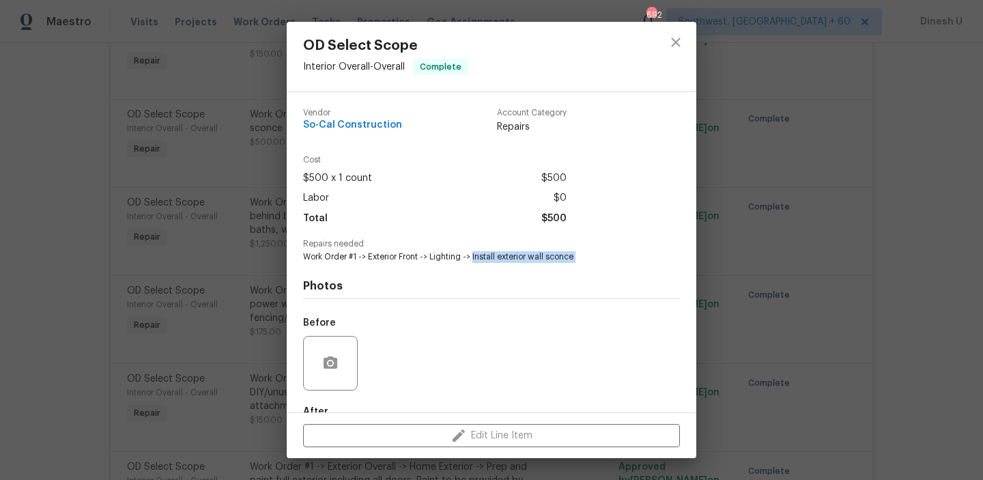
drag, startPoint x: 474, startPoint y: 256, endPoint x: 501, endPoint y: 271, distance: 30.6
click at [501, 272] on div "Vendor So-Cal Construction Account Category Repairs Cost $500 x 1 count $500 La…" at bounding box center [491, 293] width 377 height 390
copy span "Install exterior wall sconce"
click at [229, 149] on div "OD Select Scope Interior Overall - Overall Complete Vendor So-Cal Construction …" at bounding box center [491, 240] width 983 height 480
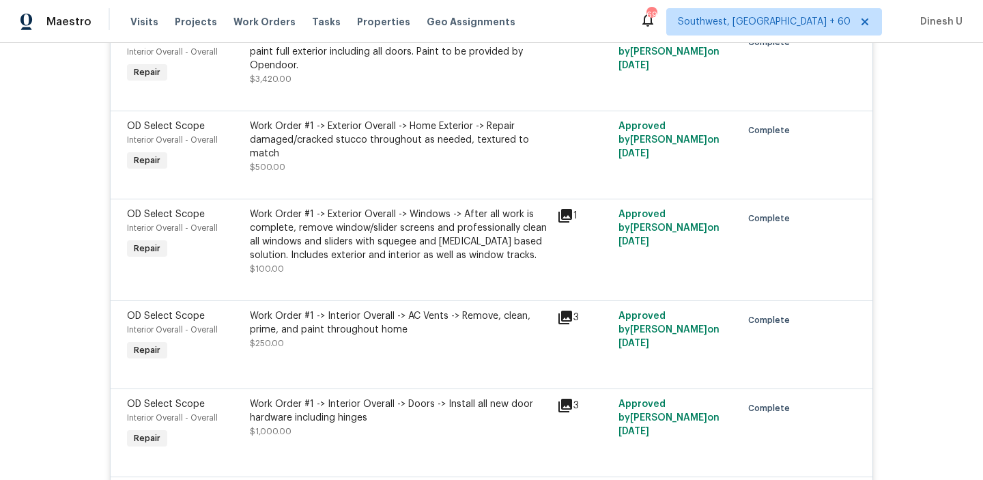
scroll to position [2841, 0]
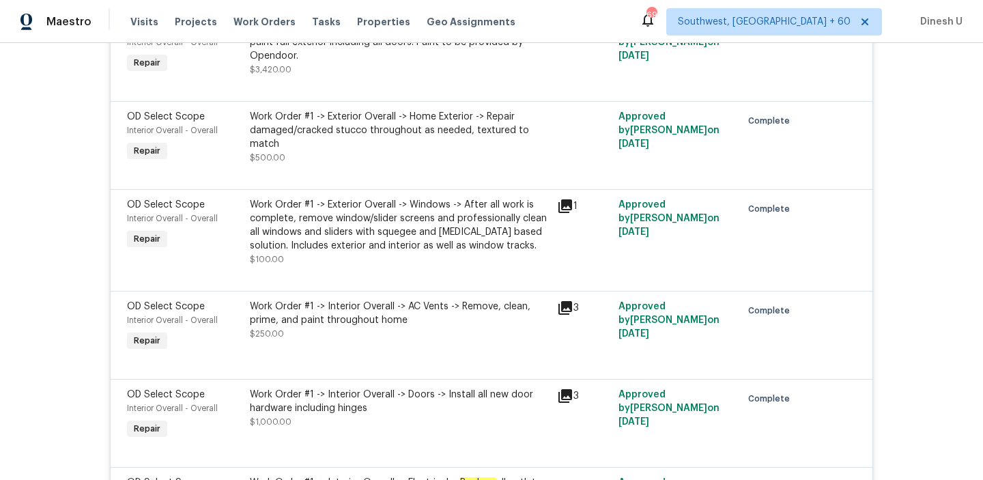
click at [353, 145] on div "Work Order #1 -> Exterior Overall -> Home Exterior -> Repair damaged/cracked st…" at bounding box center [399, 130] width 299 height 41
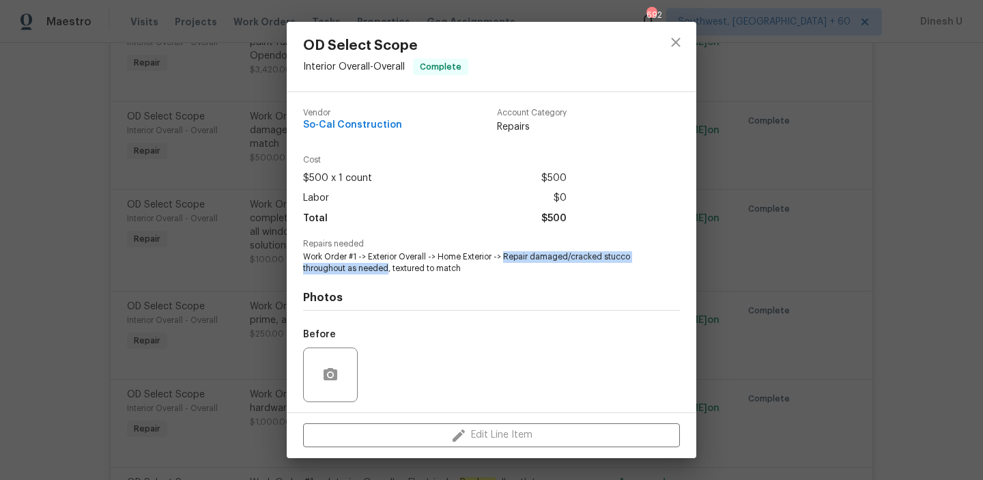
drag, startPoint x: 504, startPoint y: 256, endPoint x: 386, endPoint y: 269, distance: 118.1
click at [386, 269] on span "Work Order #1 -> Exterior Overall -> Home Exterior -> Repair damaged/cracked st…" at bounding box center [472, 262] width 339 height 23
copy span "Repair damaged/cracked stucco throughout as needed"
click at [232, 113] on div "OD Select Scope Interior Overall - Overall Complete Vendor So-Cal Construction …" at bounding box center [491, 240] width 983 height 480
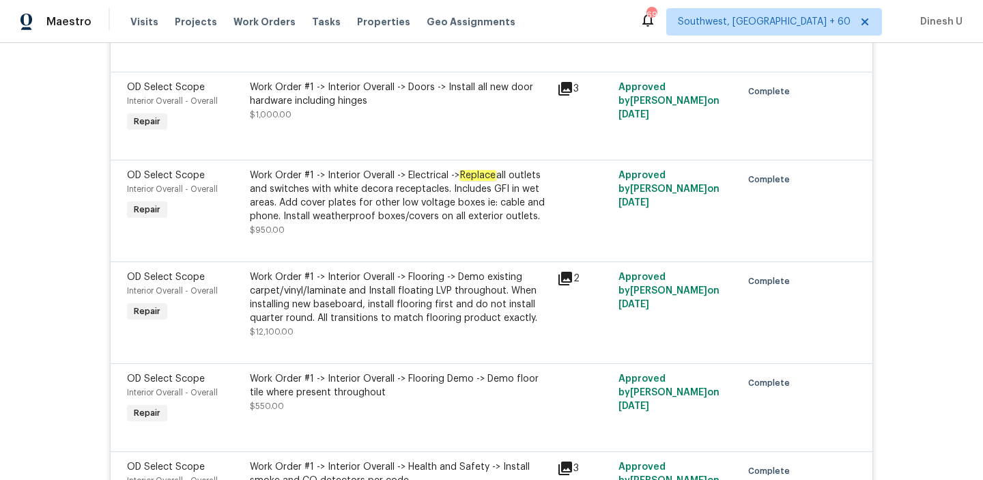
scroll to position [3157, 0]
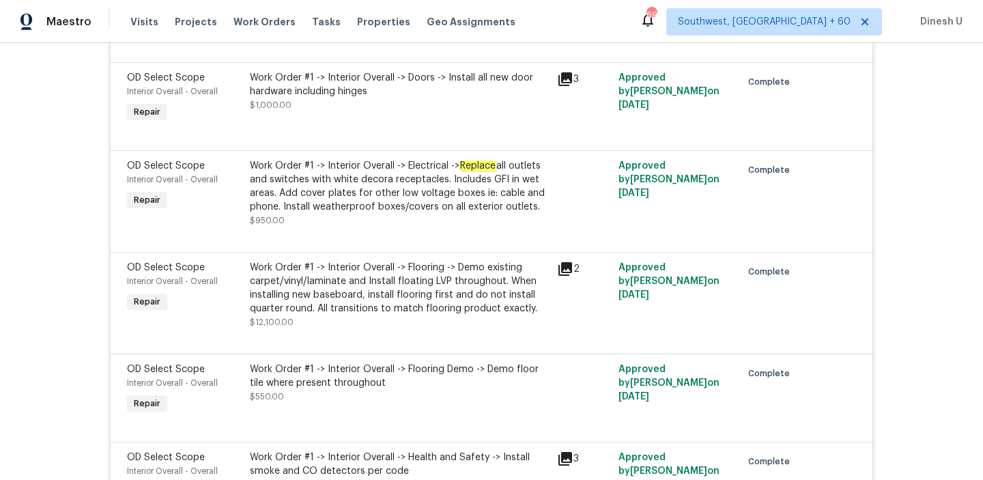
click at [438, 94] on div "Work Order #1 -> Interior Overall -> Doors -> Install all new door hardware inc…" at bounding box center [399, 84] width 299 height 27
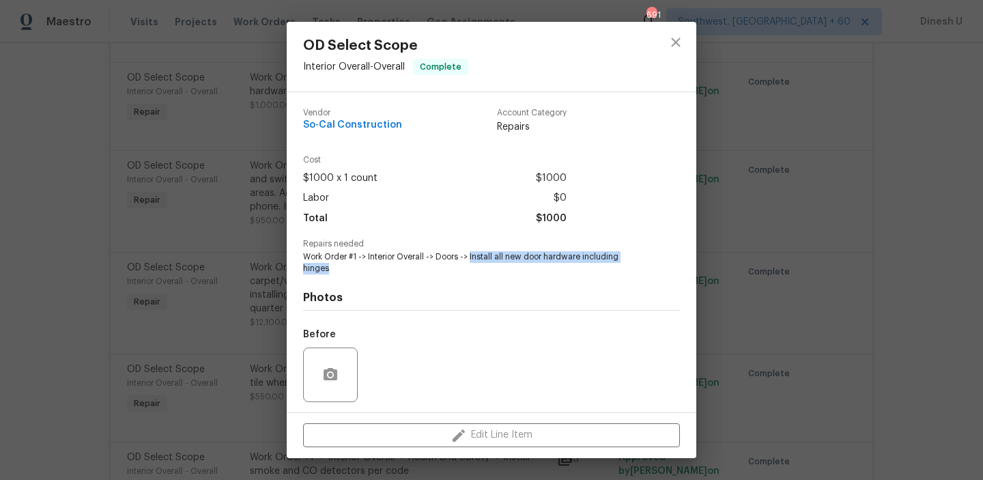
drag, startPoint x: 470, startPoint y: 257, endPoint x: 396, endPoint y: 273, distance: 75.4
click at [396, 273] on span "Work Order #1 -> Interior Overall -> Doors -> Install all new door hardware inc…" at bounding box center [472, 262] width 339 height 23
copy span "Install all new door hardware including hinges"
click at [245, 164] on div "OD Select Scope Interior Overall - Overall Complete Vendor So-Cal Construction …" at bounding box center [491, 240] width 983 height 480
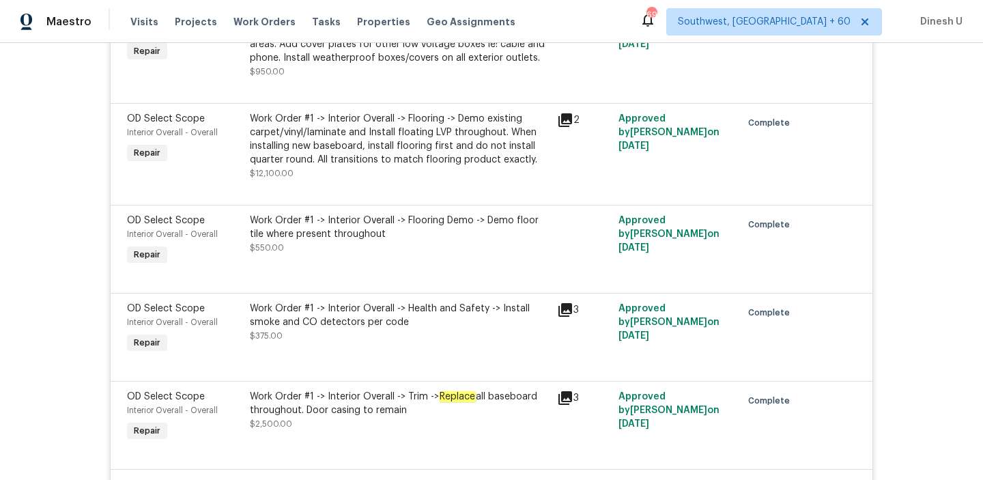
scroll to position [3321, 0]
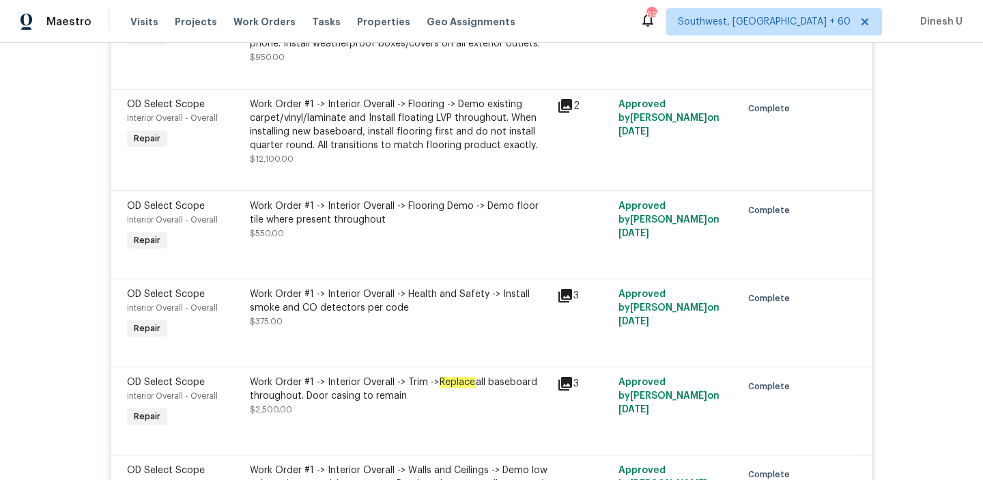
click at [418, 128] on div "Work Order #1 -> Interior Overall -> Flooring -> Demo existing carpet/vinyl/lam…" at bounding box center [399, 125] width 299 height 55
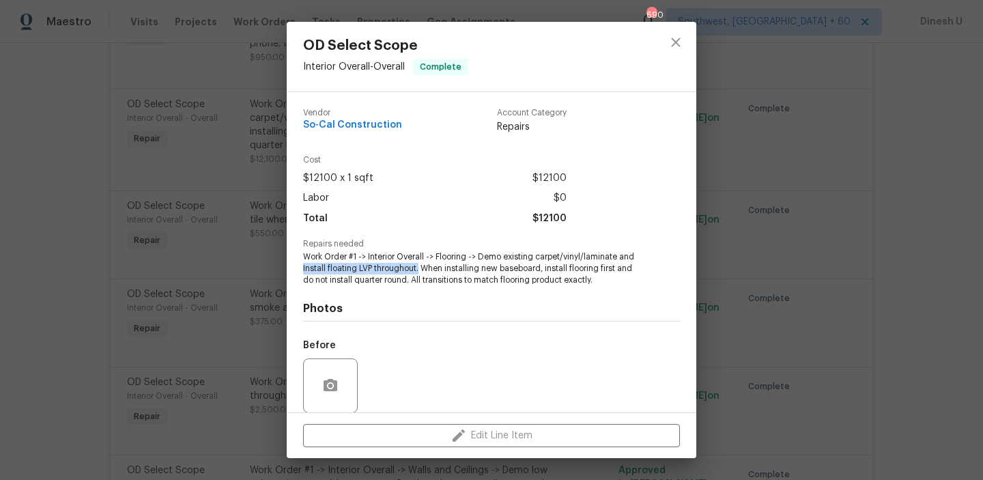
drag, startPoint x: 301, startPoint y: 267, endPoint x: 421, endPoint y: 269, distance: 120.1
click at [421, 269] on div "Vendor So-Cal Construction Account Category Repairs Cost $12100 x 1 sqft $12100…" at bounding box center [491, 252] width 409 height 320
copy span "Install floating LVP throughout."
click at [236, 199] on div "OD Select Scope Interior Overall - Overall Complete Vendor So-Cal Construction …" at bounding box center [491, 240] width 983 height 480
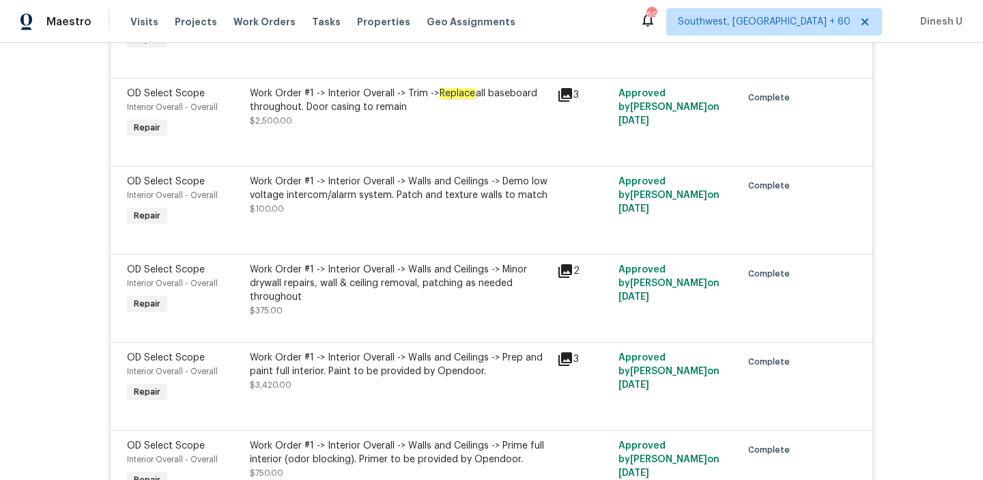
scroll to position [3611, 0]
click at [429, 124] on div "Work Order #1 -> Interior Overall -> Trim -> Replace all baseboard throughout. …" at bounding box center [399, 105] width 299 height 41
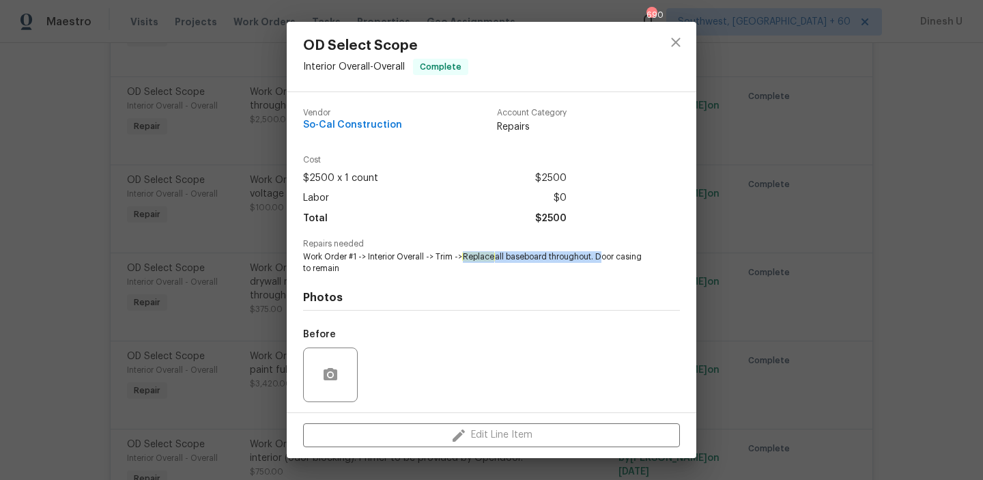
drag, startPoint x: 466, startPoint y: 255, endPoint x: 601, endPoint y: 257, distance: 134.4
click at [601, 257] on span "Work Order #1 -> Interior Overall -> Trim -> Replace all baseboard throughout. …" at bounding box center [472, 262] width 339 height 23
copy span "Replace all baseboard throughout."
click at [228, 231] on div "OD Select Scope Interior Overall - Overall Complete Vendor So-Cal Construction …" at bounding box center [491, 240] width 983 height 480
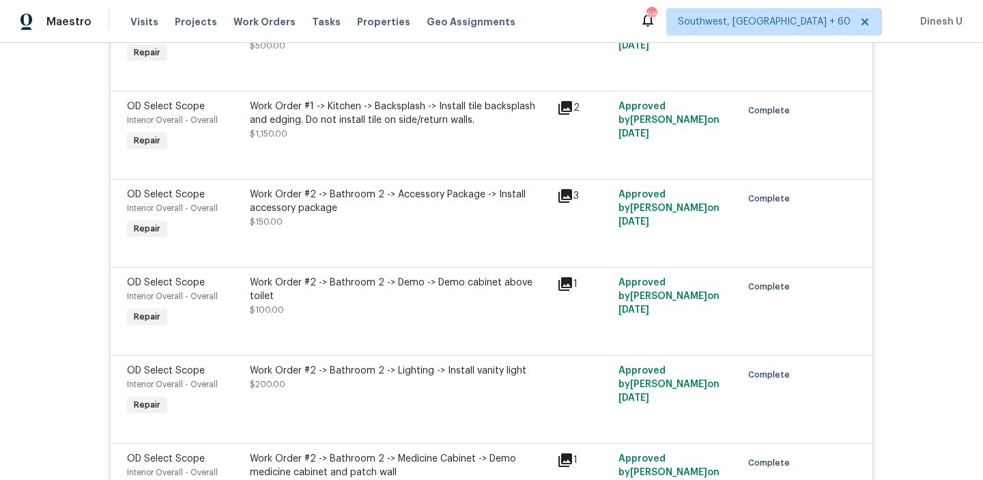
scroll to position [4206, 0]
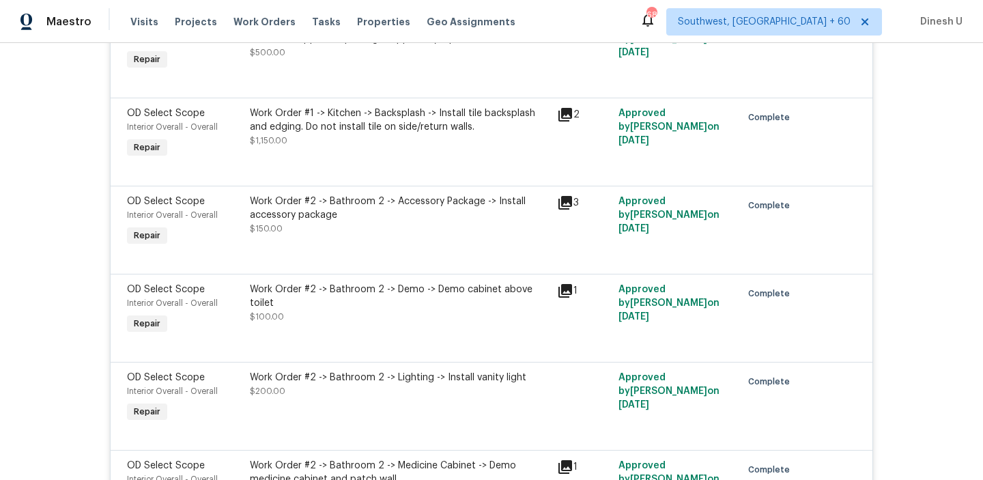
click at [448, 126] on div "Work Order #1 -> Kitchen -> Backsplash -> Install tile backsplash and edging. D…" at bounding box center [399, 119] width 299 height 27
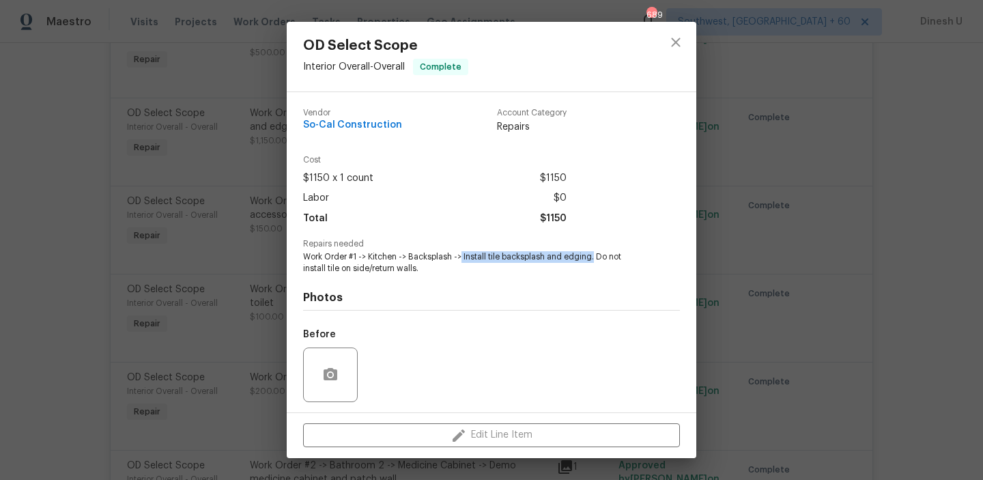
drag, startPoint x: 461, startPoint y: 257, endPoint x: 591, endPoint y: 257, distance: 130.3
click at [591, 257] on span "Work Order #1 -> Kitchen -> Backsplash -> Install tile backsplash and edging. D…" at bounding box center [472, 262] width 339 height 23
copy span "Install tile backsplash and edging."
click at [265, 143] on div "OD Select Scope Interior Overall - Overall Complete Vendor So-Cal Construction …" at bounding box center [491, 240] width 983 height 480
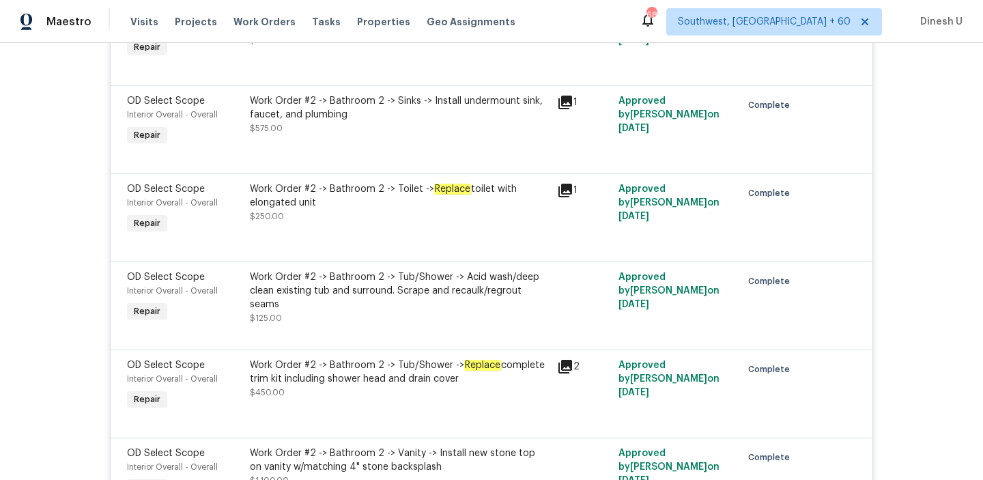
scroll to position [4770, 0]
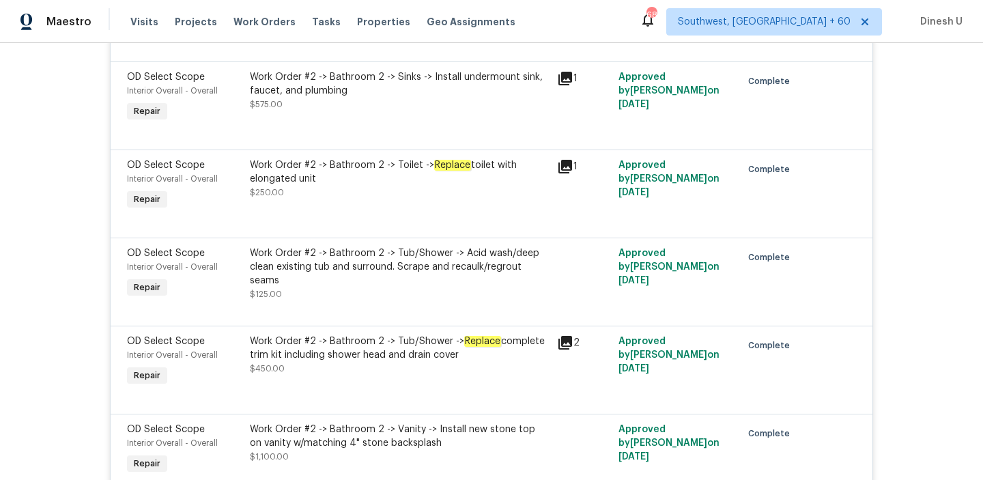
click at [457, 96] on div "Work Order #2 -> Bathroom 2 -> Sinks -> Install undermount sink, faucet, and pl…" at bounding box center [399, 83] width 299 height 27
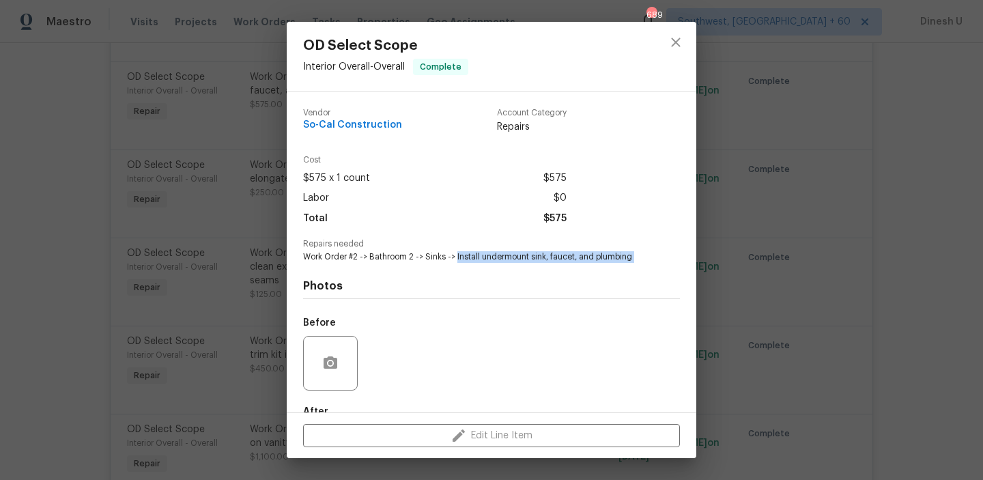
drag, startPoint x: 456, startPoint y: 259, endPoint x: 475, endPoint y: 269, distance: 21.4
click at [475, 269] on div "Vendor So-Cal Construction Account Category Repairs Cost $575 x 1 count $575 La…" at bounding box center [491, 293] width 377 height 390
copy span "Install undermount sink, faucet, and plumbing"
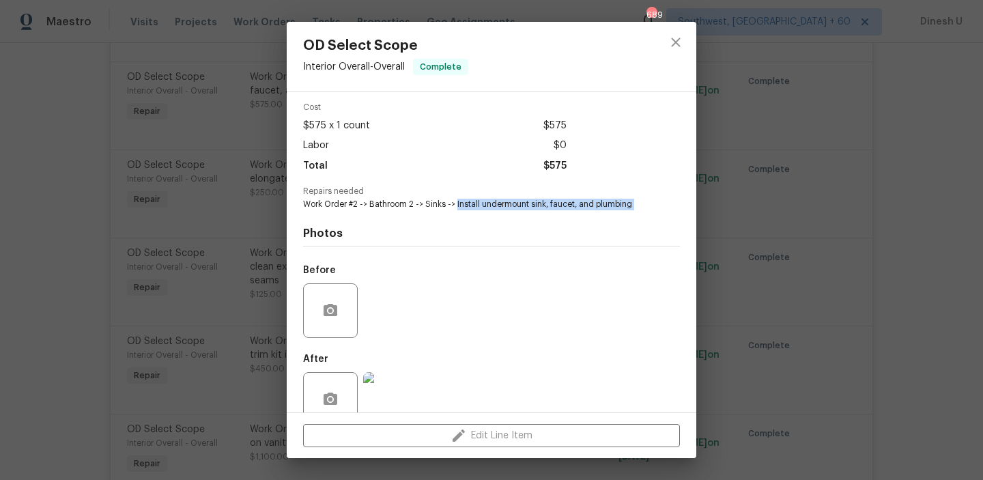
scroll to position [77, 0]
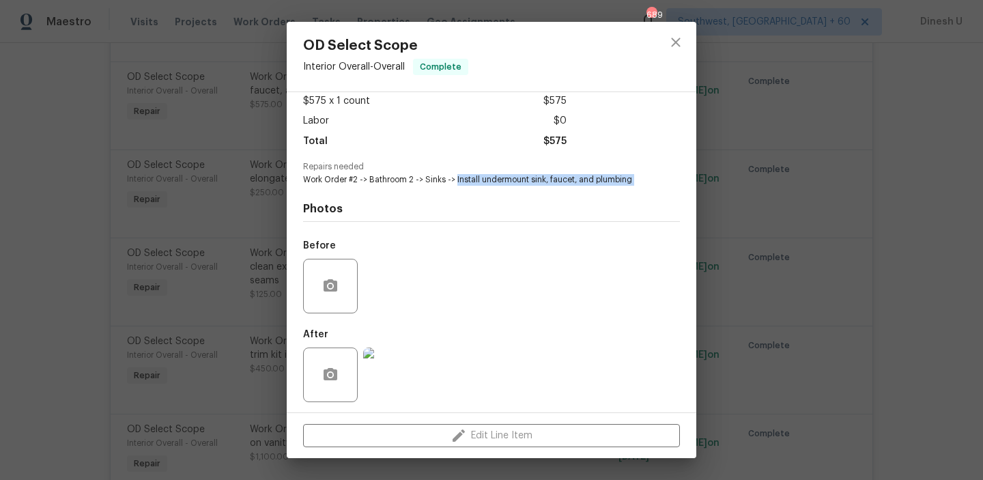
click at [224, 196] on div "OD Select Scope Interior Overall - Overall Complete Vendor So-Cal Construction …" at bounding box center [491, 240] width 983 height 480
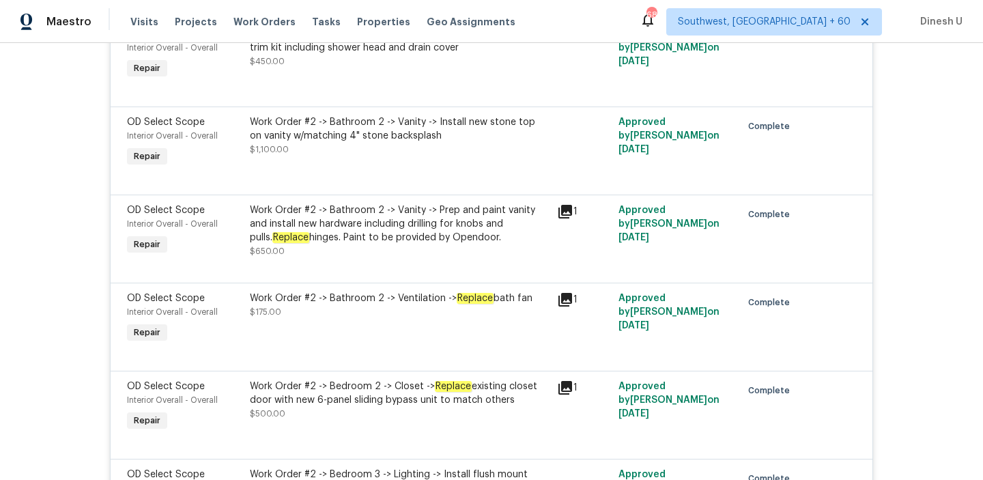
scroll to position [5082, 0]
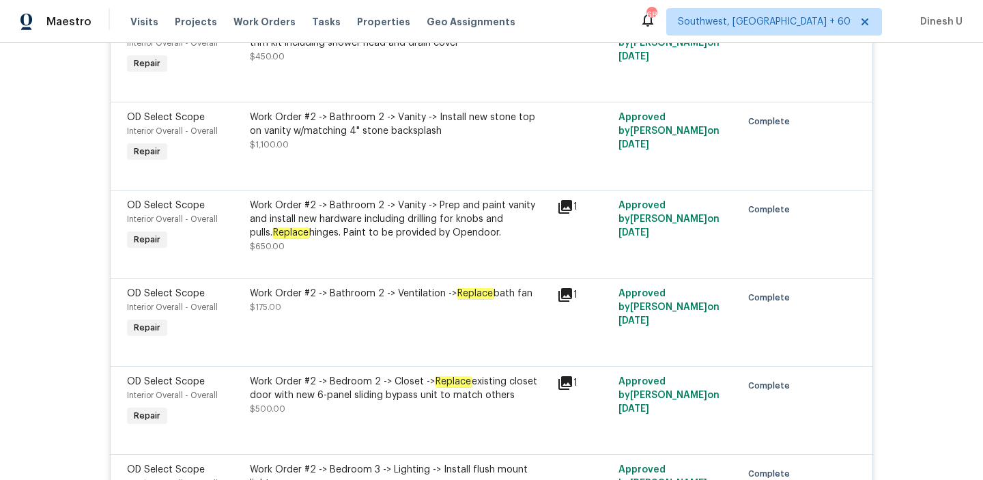
click at [463, 130] on div "Work Order #2 -> Bathroom 2 -> Vanity -> Install new stone top on vanity w/matc…" at bounding box center [399, 124] width 299 height 27
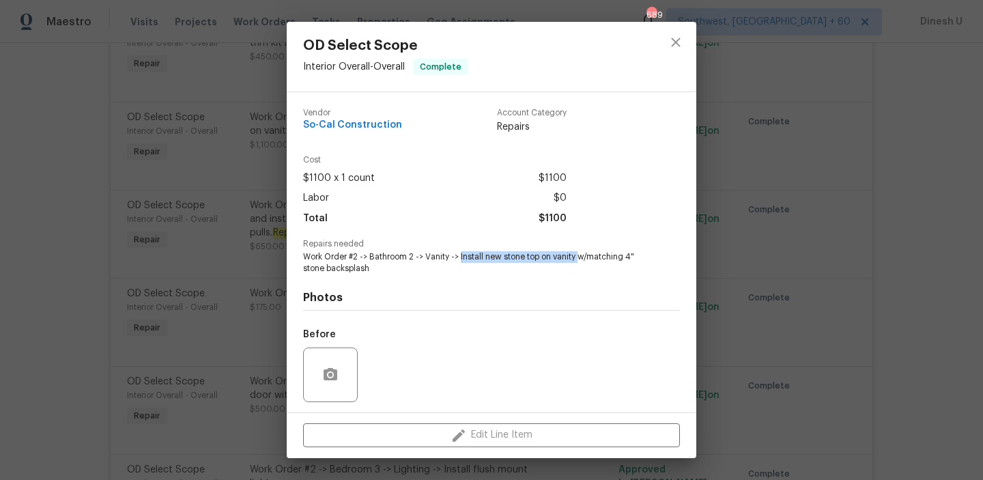
drag, startPoint x: 460, startPoint y: 254, endPoint x: 578, endPoint y: 255, distance: 118.1
click at [578, 255] on span "Work Order #2 -> Bathroom 2 -> Vanity -> Install new stone top on vanity w/matc…" at bounding box center [472, 262] width 339 height 23
copy span "Install new stone top on vanity"
click at [240, 173] on div "OD Select Scope Interior Overall - Overall Complete Vendor So-Cal Construction …" at bounding box center [491, 240] width 983 height 480
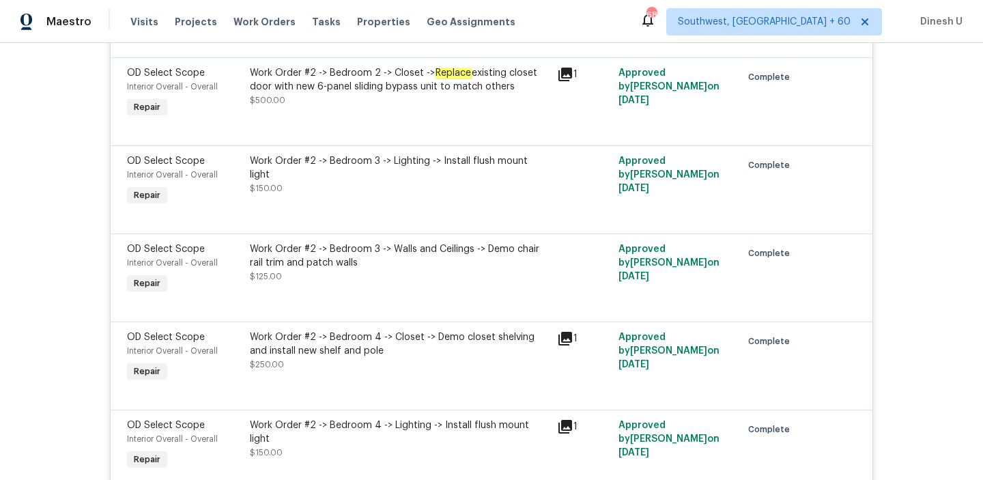
scroll to position [5392, 0]
click at [320, 92] on div "Work Order #2 -> Bedroom 2 -> Closet -> Replace existing closet door with new 6…" at bounding box center [399, 78] width 299 height 27
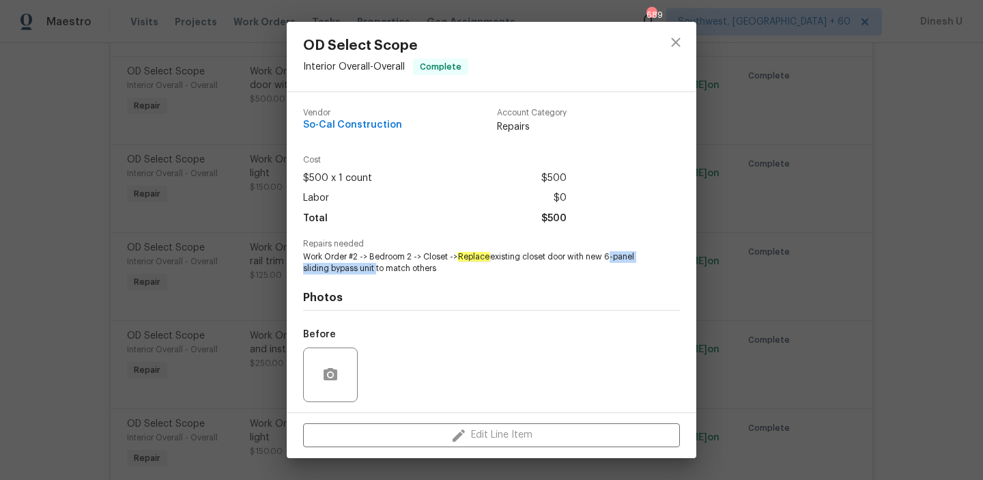
drag, startPoint x: 607, startPoint y: 258, endPoint x: 375, endPoint y: 270, distance: 232.3
click at [375, 270] on span "Work Order #2 -> Bedroom 2 -> Closet -> Replace existing closet door with new 6…" at bounding box center [472, 262] width 339 height 23
copy span "6-panel sliding bypass unit"
click at [233, 197] on div "OD Select Scope Interior Overall - Overall Complete Vendor So-Cal Construction …" at bounding box center [491, 240] width 983 height 480
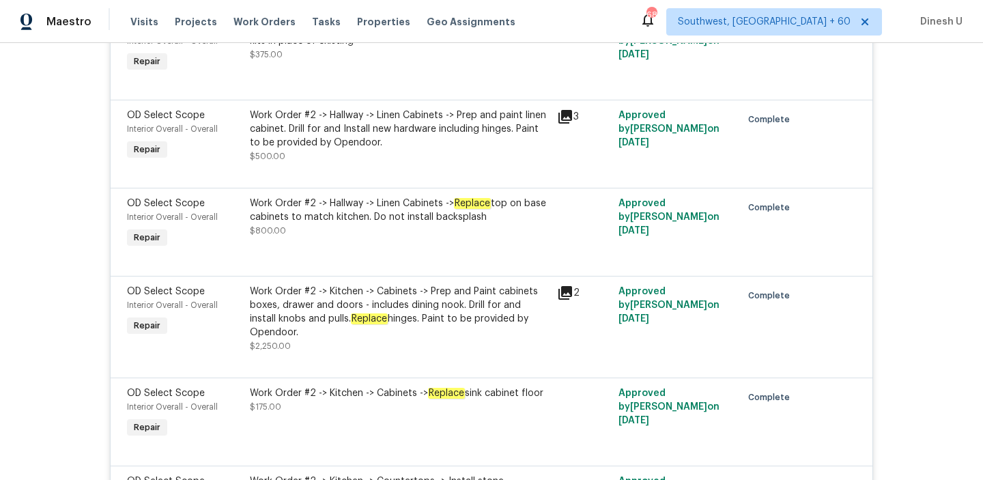
scroll to position [6507, 0]
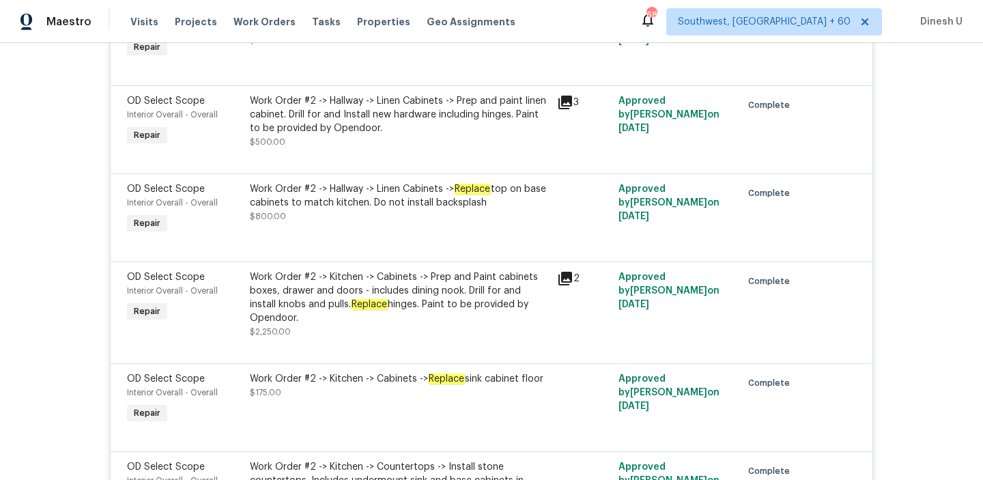
click at [458, 209] on div "Work Order #2 -> Hallway -> Linen Cabinets -> Replace top on base cabinets to m…" at bounding box center [399, 195] width 299 height 27
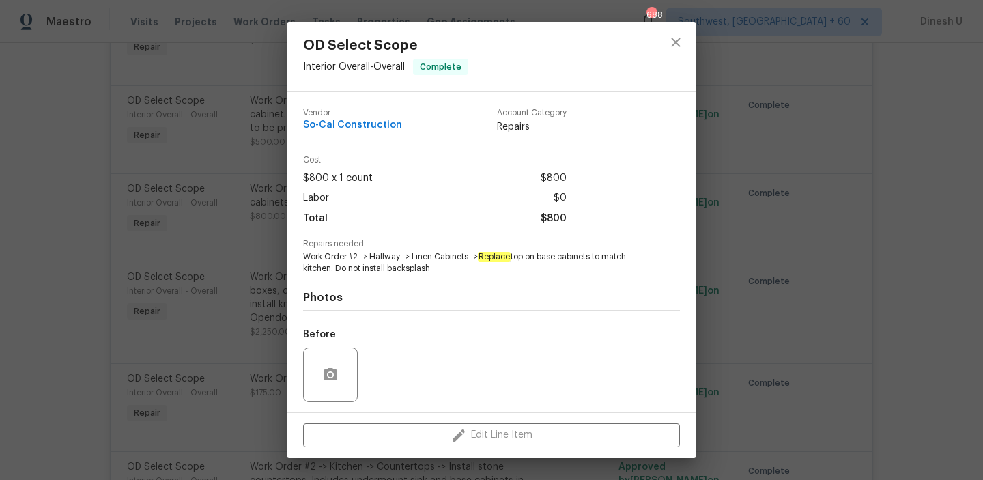
scroll to position [92, 0]
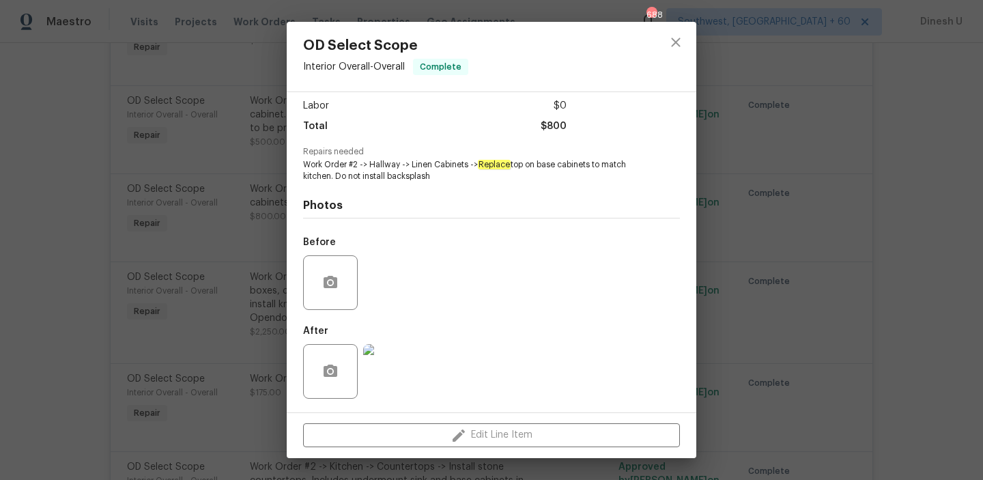
click at [230, 280] on div "OD Select Scope Interior Overall - Overall Complete Vendor So-Cal Construction …" at bounding box center [491, 240] width 983 height 480
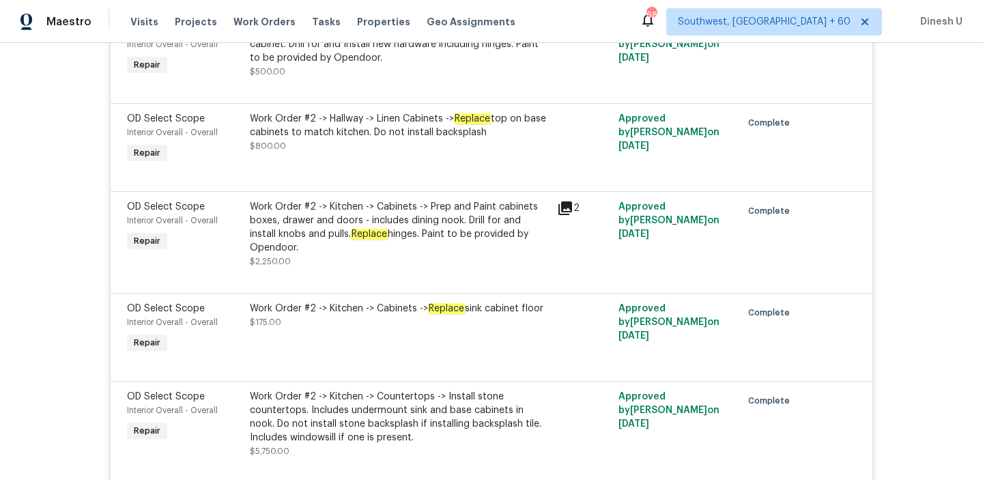
scroll to position [6573, 0]
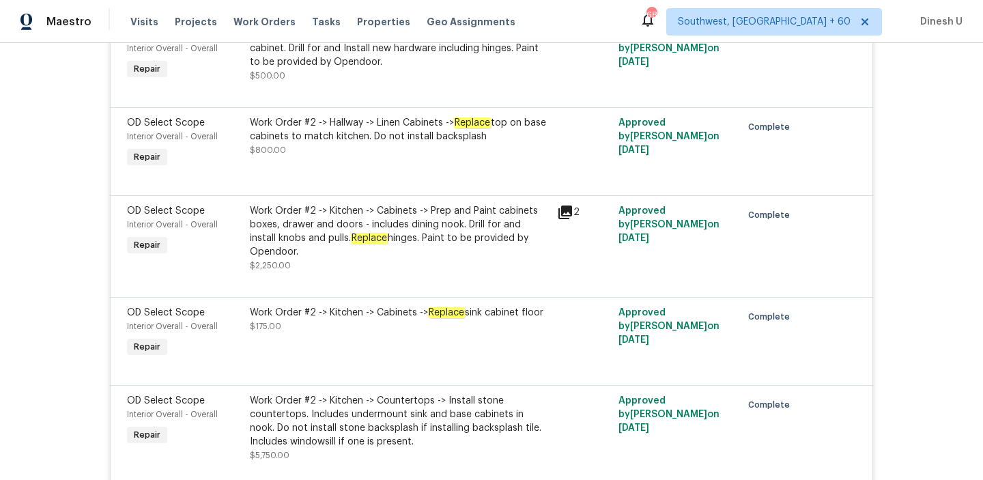
click at [454, 128] on em "Replace" at bounding box center [472, 122] width 37 height 11
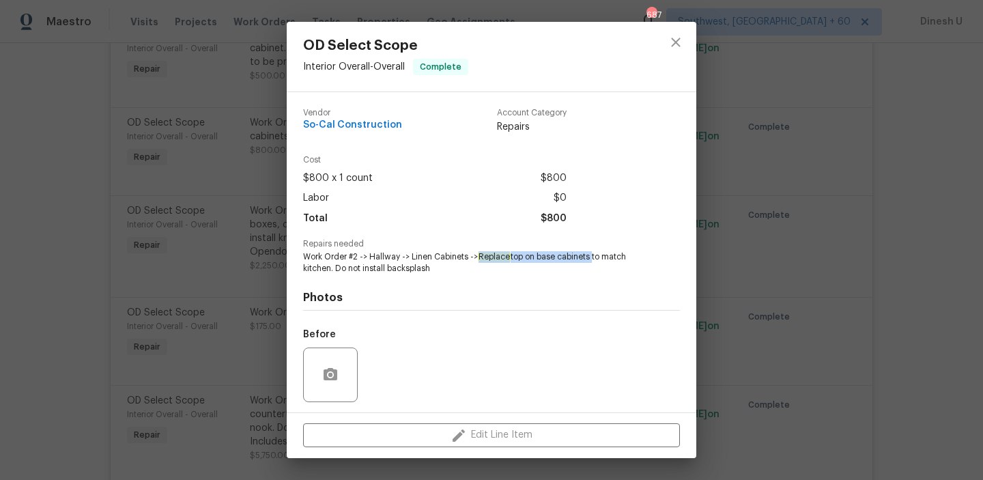
drag, startPoint x: 481, startPoint y: 258, endPoint x: 594, endPoint y: 259, distance: 112.6
click at [594, 259] on span "Work Order #2 -> Hallway -> Linen Cabinets -> Replace top on base cabinets to m…" at bounding box center [472, 262] width 339 height 23
copy span "Replace top on base cabinets"
click at [209, 221] on div "OD Select Scope Interior Overall - Overall Complete Vendor So-Cal Construction …" at bounding box center [491, 240] width 983 height 480
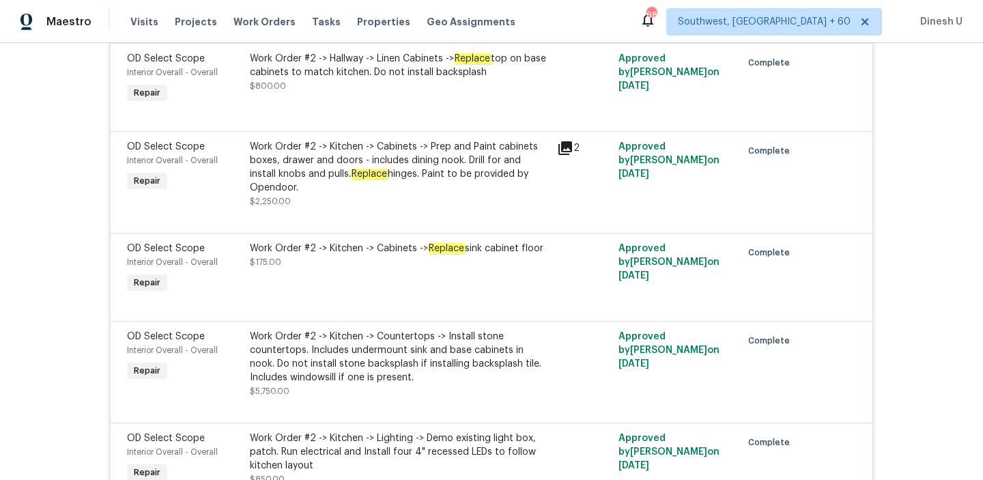
scroll to position [6651, 0]
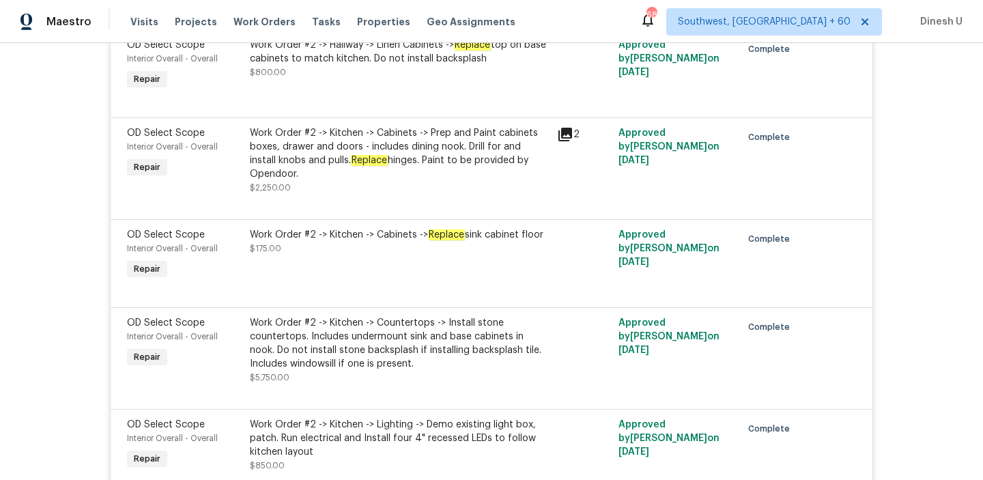
click at [465, 159] on div "Work Order #2 -> Kitchen -> Cabinets -> Prep and Paint cabinets boxes, drawer a…" at bounding box center [399, 153] width 299 height 55
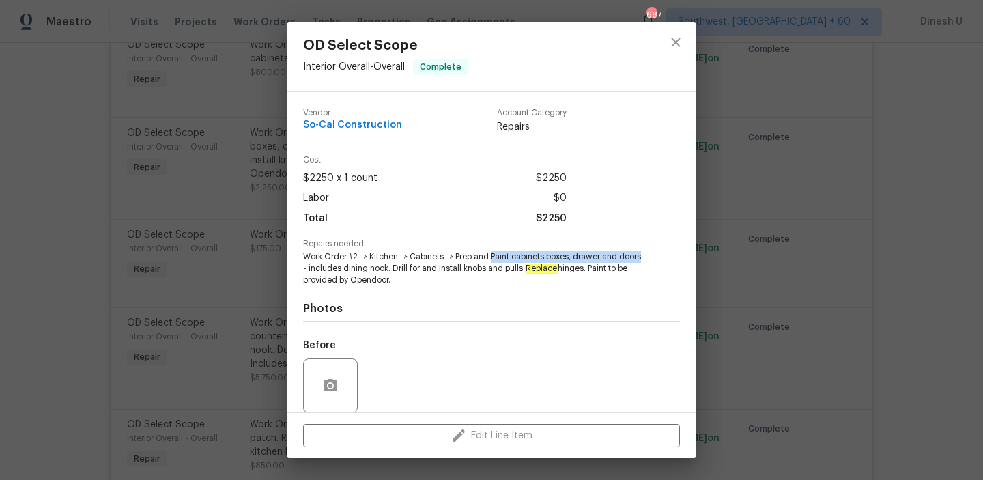
drag, startPoint x: 492, startPoint y: 256, endPoint x: 650, endPoint y: 258, distance: 158.3
click at [650, 258] on div "Repairs needed Work Order #2 -> Kitchen -> Cabinets -> Prep and Paint cabinets …" at bounding box center [491, 263] width 377 height 46
click at [264, 184] on div "OD Select Scope Interior Overall - Overall Complete Vendor So-Cal Construction …" at bounding box center [491, 240] width 983 height 480
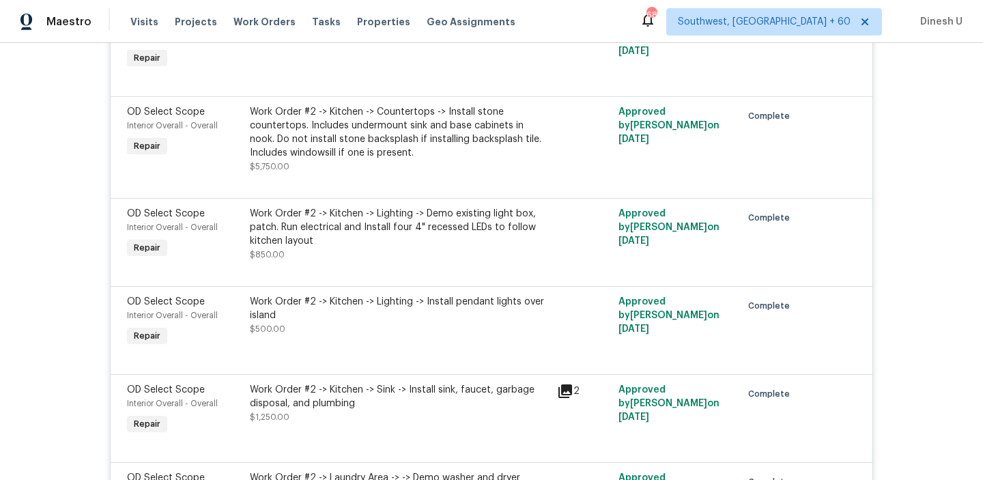
scroll to position [6872, 0]
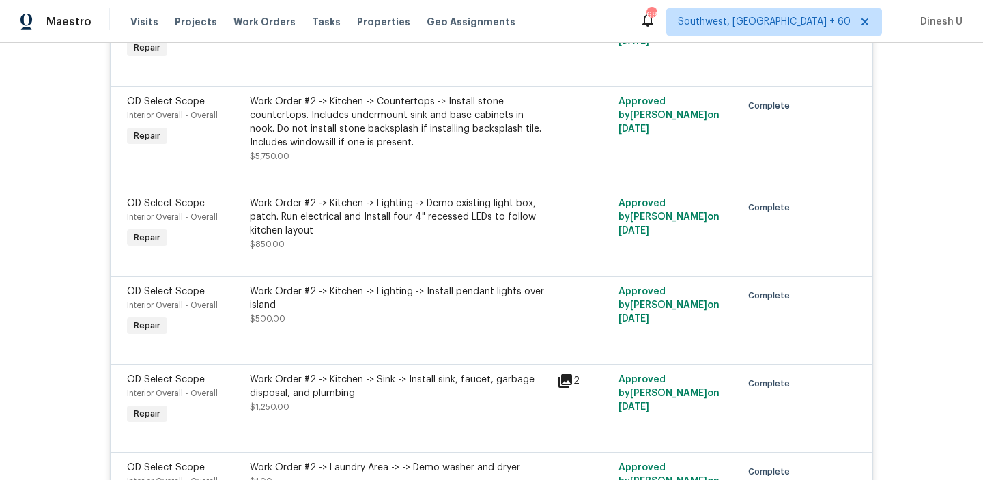
click at [384, 149] on div "Work Order #2 -> Kitchen -> Countertops -> Install stone countertops. Includes …" at bounding box center [399, 122] width 299 height 55
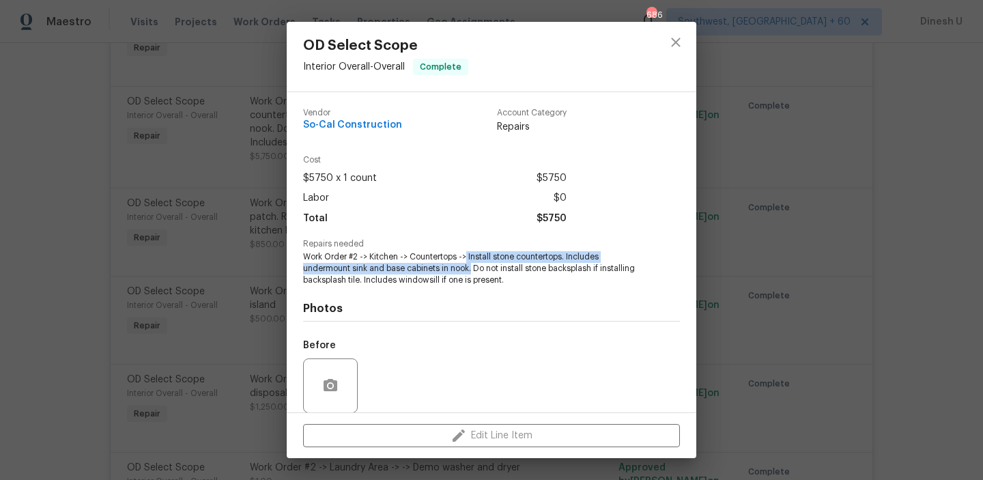
drag, startPoint x: 467, startPoint y: 255, endPoint x: 473, endPoint y: 270, distance: 15.6
click at [473, 270] on span "Work Order #2 -> Kitchen -> Countertops -> Install stone countertops. Includes …" at bounding box center [472, 268] width 339 height 34
click at [232, 244] on div "OD Select Scope Interior Overall - Overall Complete Vendor So-Cal Construction …" at bounding box center [491, 240] width 983 height 480
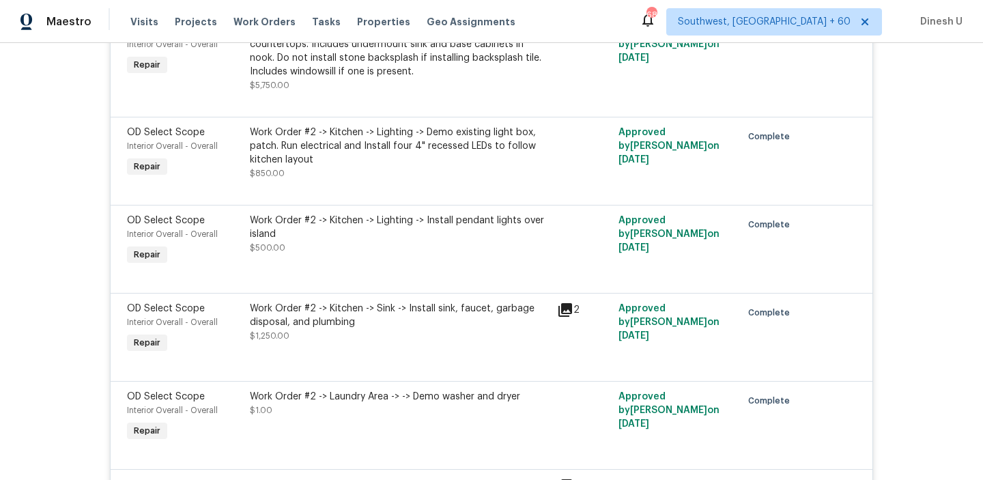
scroll to position [6980, 0]
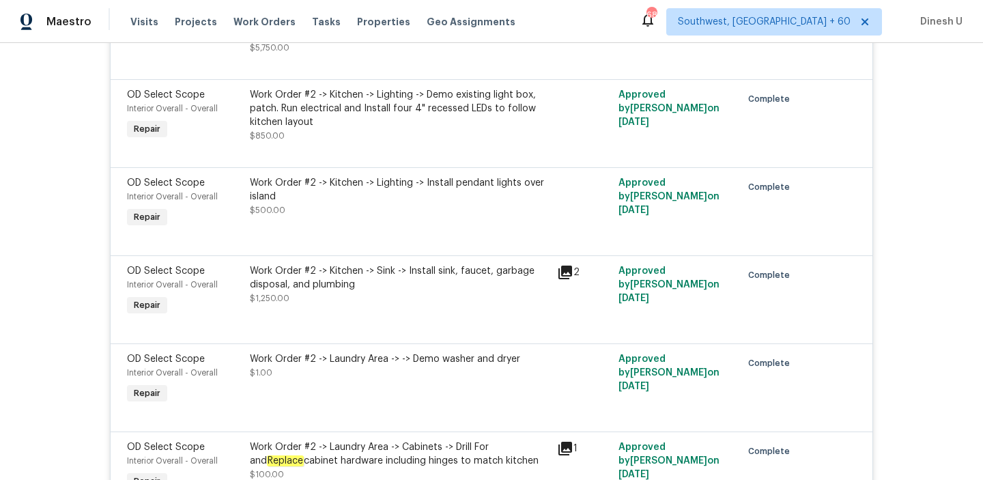
click at [315, 129] on div "Work Order #2 -> Kitchen -> Lighting -> Demo existing light box, patch. Run ele…" at bounding box center [399, 108] width 299 height 41
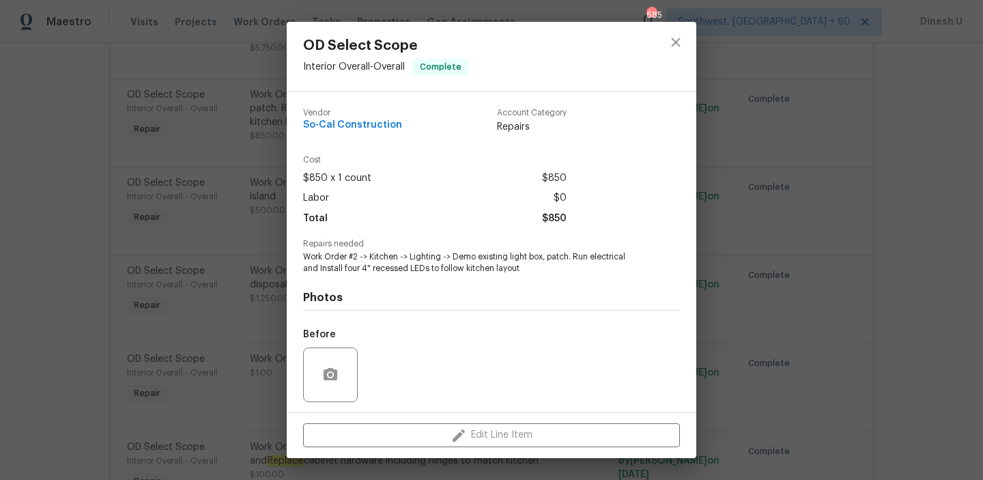
click at [570, 255] on span "Work Order #2 -> Kitchen -> Lighting -> Demo existing light box, patch. Run ele…" at bounding box center [472, 262] width 339 height 23
drag, startPoint x: 574, startPoint y: 255, endPoint x: 427, endPoint y: 265, distance: 147.8
click at [426, 265] on span "Work Order #2 -> Kitchen -> Lighting -> Demo existing light box, patch. Run ele…" at bounding box center [472, 262] width 339 height 23
click at [220, 229] on div "OD Select Scope Interior Overall - Overall Complete Vendor So-Cal Construction …" at bounding box center [491, 240] width 983 height 480
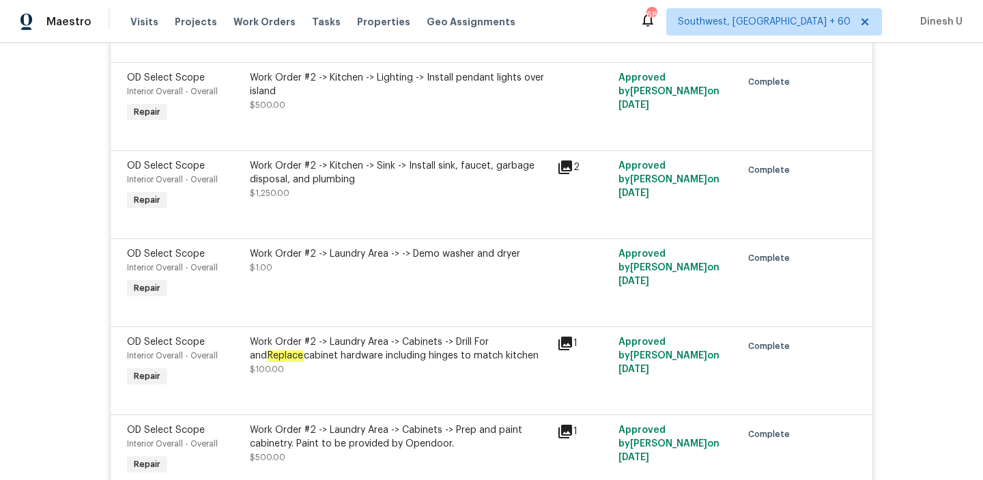
scroll to position [7085, 0]
click at [449, 99] on div "Work Order #2 -> Kitchen -> Lighting -> Install pendant lights over island" at bounding box center [399, 85] width 299 height 27
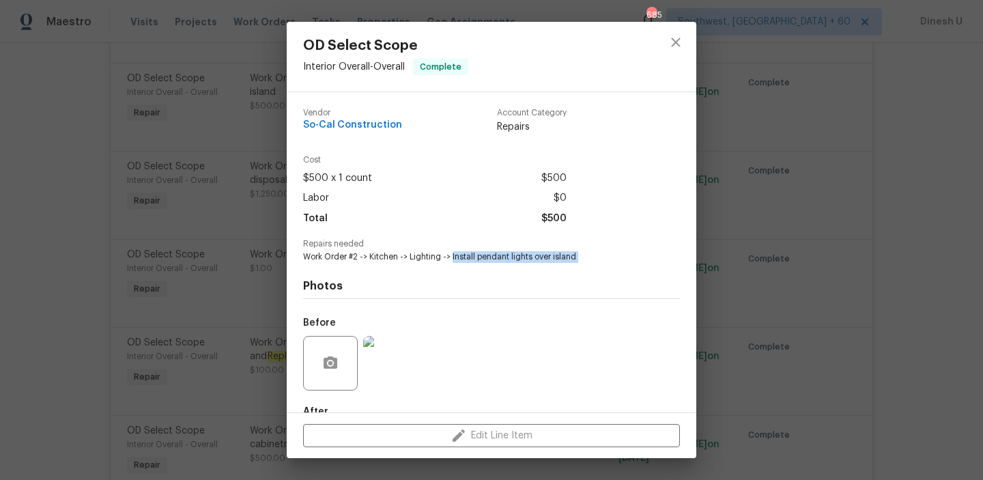
drag, startPoint x: 453, startPoint y: 257, endPoint x: 609, endPoint y: 263, distance: 156.4
click at [609, 263] on div "Vendor So-Cal Construction Account Category Repairs Cost $500 x 1 count $500 La…" at bounding box center [491, 293] width 377 height 390
click at [250, 187] on div "OD Select Scope Interior Overall - Overall Complete Vendor So-Cal Construction …" at bounding box center [491, 240] width 983 height 480
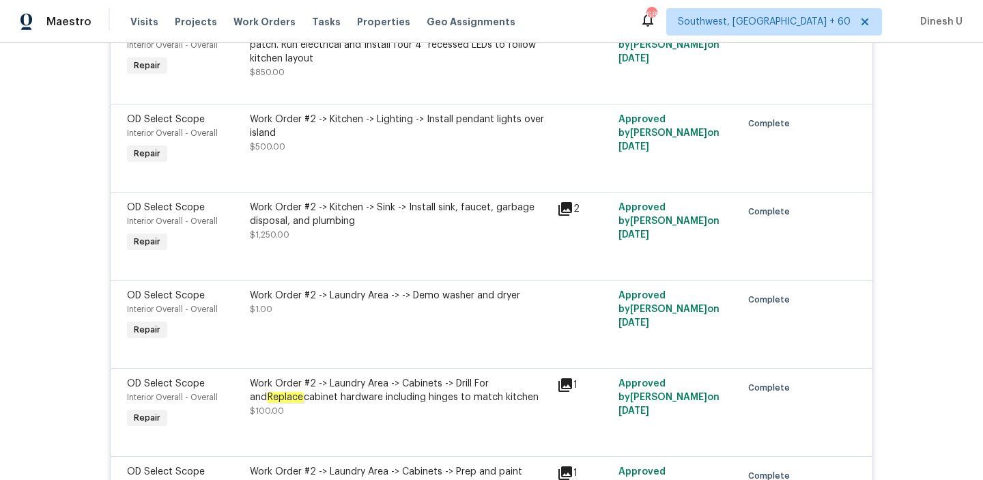
scroll to position [7093, 0]
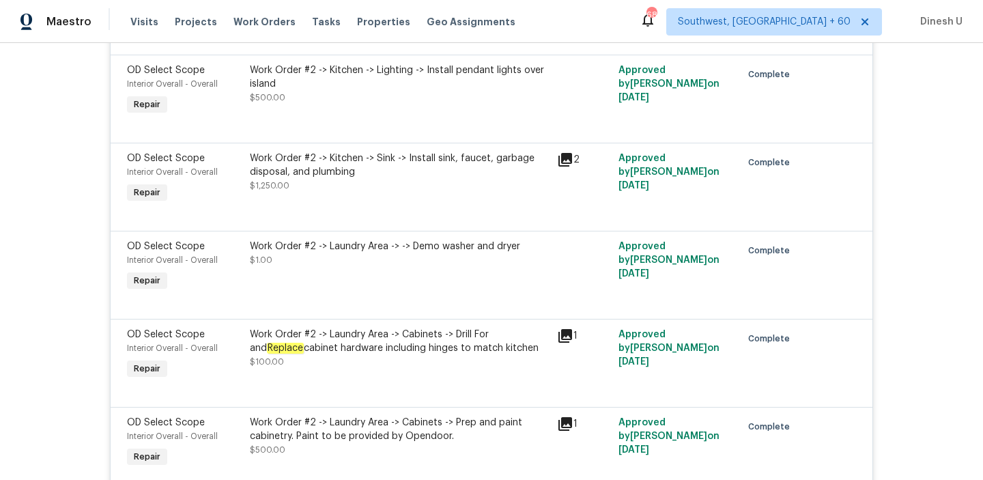
click at [405, 179] on div "Work Order #2 -> Kitchen -> Sink -> Install sink, faucet, garbage disposal, and…" at bounding box center [399, 164] width 299 height 27
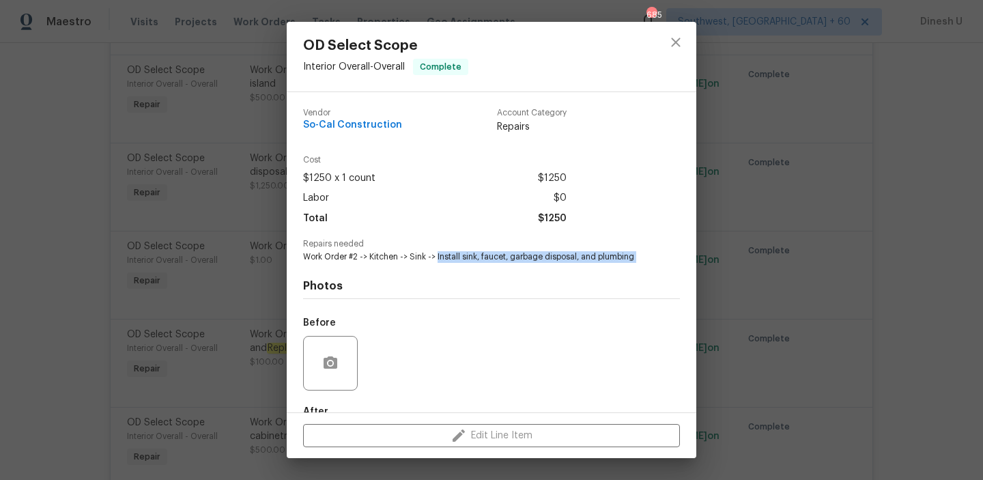
drag, startPoint x: 437, startPoint y: 258, endPoint x: 508, endPoint y: 276, distance: 73.3
click at [508, 276] on div "Vendor So-Cal Construction Account Category Repairs Cost $1250 x 1 count $1250 …" at bounding box center [491, 293] width 377 height 390
click at [200, 183] on div "OD Select Scope Interior Overall - Overall Complete Vendor So-Cal Construction …" at bounding box center [491, 240] width 983 height 480
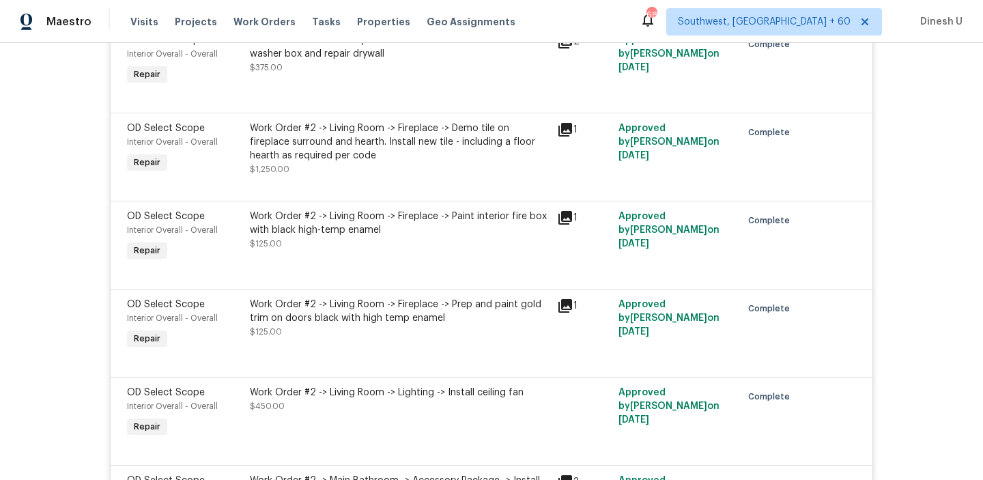
scroll to position [7580, 0]
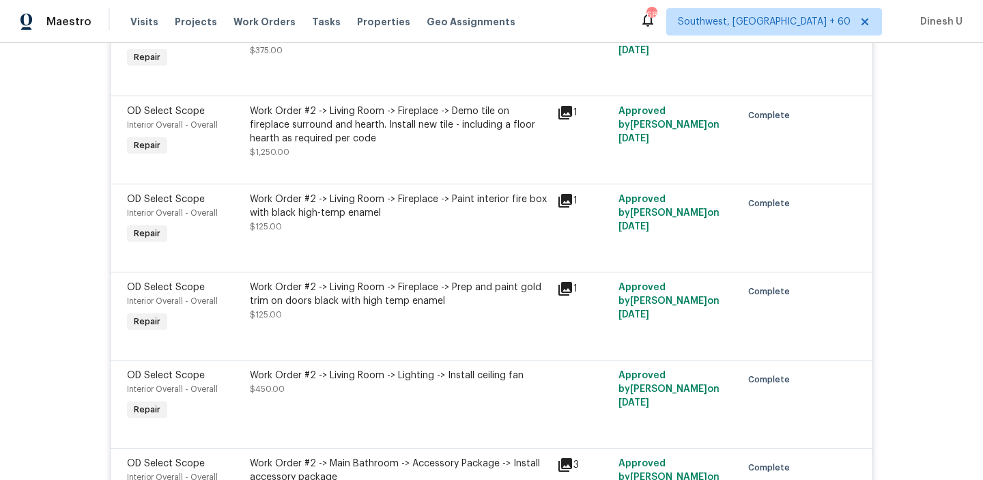
click at [485, 136] on div "Work Order #2 -> Living Room -> Fireplace -> Demo tile on fireplace surround an…" at bounding box center [399, 124] width 299 height 41
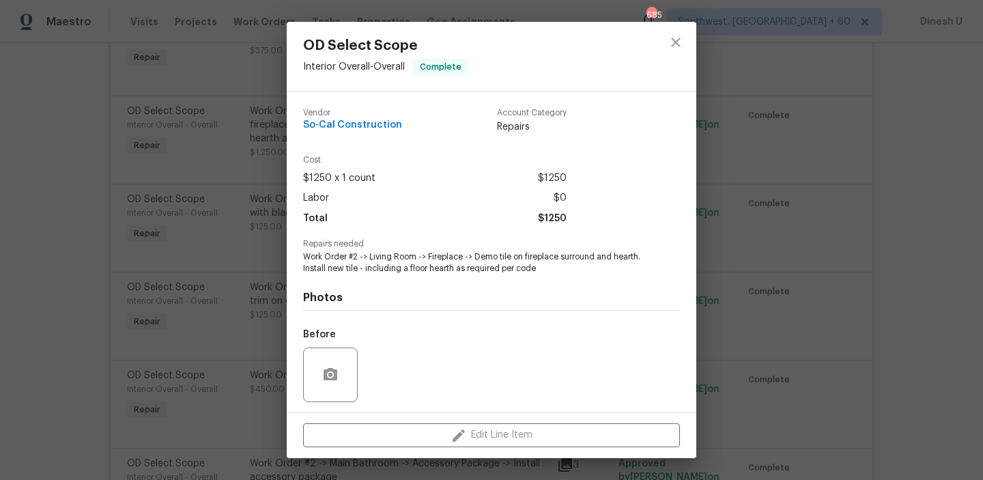
click at [512, 258] on span "Work Order #2 -> Living Room -> Fireplace -> Demo tile on fireplace surround an…" at bounding box center [472, 262] width 339 height 23
drag, startPoint x: 500, startPoint y: 258, endPoint x: 637, endPoint y: 257, distance: 137.9
click at [637, 257] on span "Work Order #2 -> Living Room -> Fireplace -> Demo tile on fireplace surround an…" at bounding box center [472, 262] width 339 height 23
click at [240, 189] on div "OD Select Scope Interior Overall - Overall Complete Vendor So-Cal Construction …" at bounding box center [491, 240] width 983 height 480
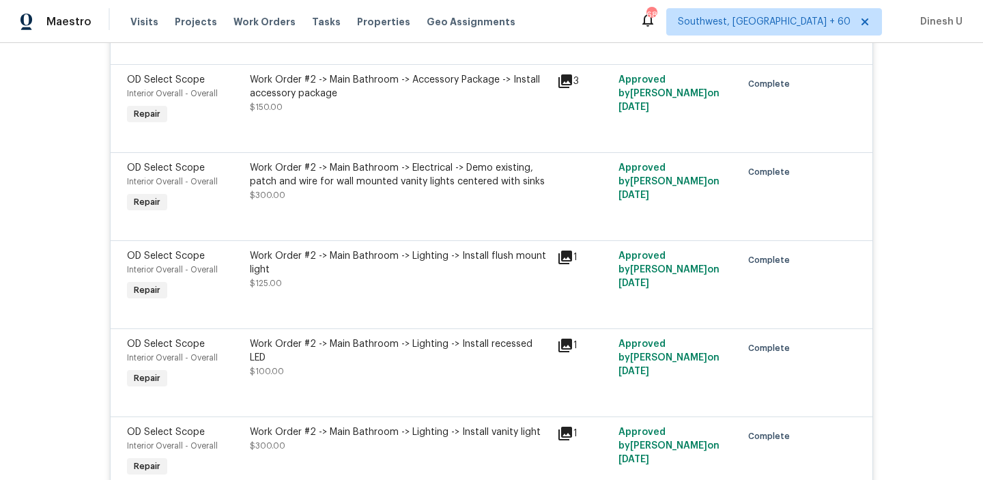
scroll to position [7970, 0]
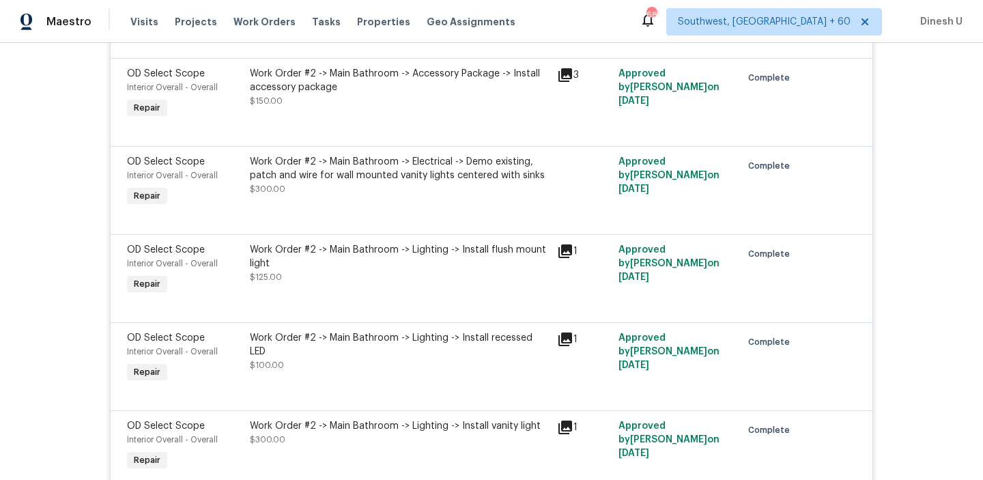
click at [516, 94] on div "Work Order #2 -> Main Bathroom -> Accessory Package -> Install accessory package" at bounding box center [399, 80] width 299 height 27
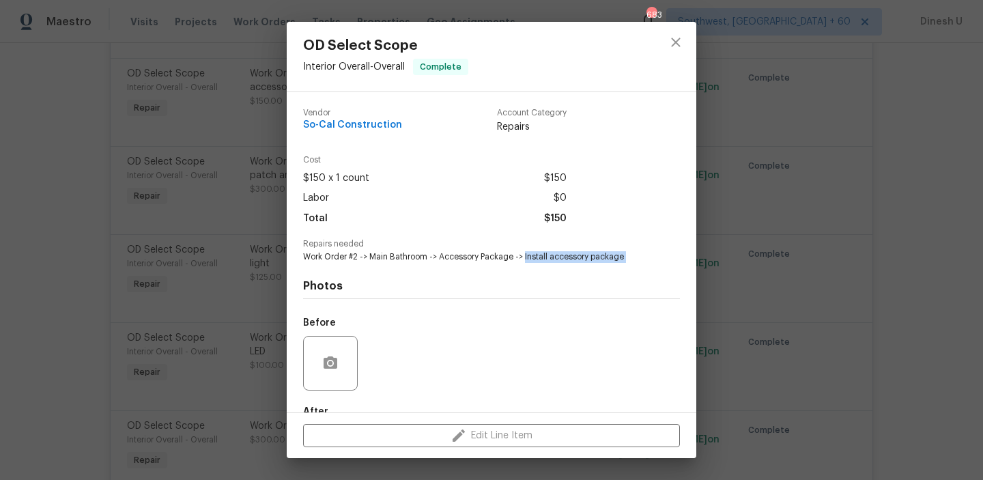
drag, startPoint x: 524, startPoint y: 253, endPoint x: 570, endPoint y: 262, distance: 47.2
click at [571, 262] on span "Work Order #2 -> Main Bathroom -> Accessory Package -> Install accessory package" at bounding box center [472, 257] width 339 height 12
click at [545, 240] on span "Repairs needed" at bounding box center [491, 244] width 377 height 9
drag, startPoint x: 549, startPoint y: 256, endPoint x: 661, endPoint y: 257, distance: 111.2
click at [661, 257] on div "Repairs needed Work Order #2 -> Main Bathroom -> Accessory Package -> Install a…" at bounding box center [491, 251] width 377 height 23
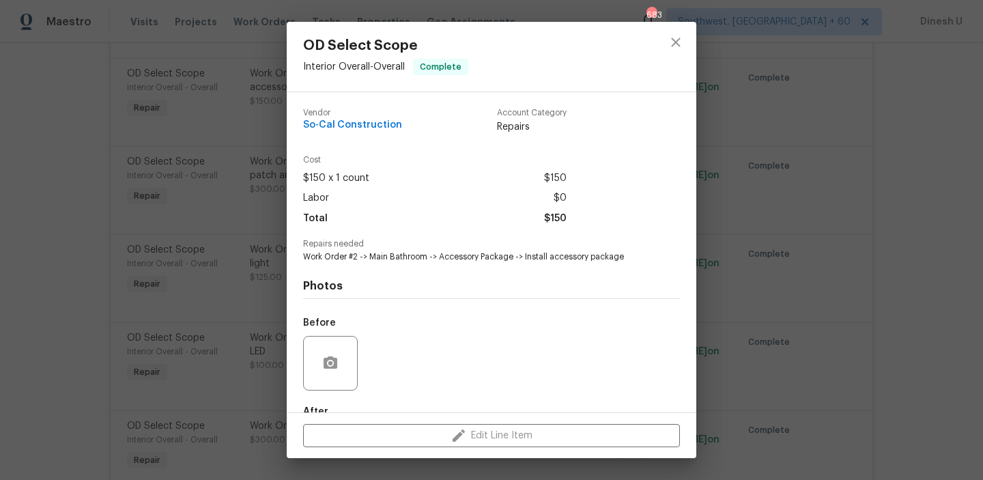
click at [601, 272] on div "Photos Before After" at bounding box center [491, 375] width 377 height 225
drag, startPoint x: 549, startPoint y: 260, endPoint x: 650, endPoint y: 263, distance: 101.7
click at [650, 263] on div "Vendor So-Cal Construction Account Category Repairs Cost $150 x 1 count $150 La…" at bounding box center [491, 293] width 377 height 390
click at [225, 213] on div "OD Select Scope Interior Overall - Overall Complete Vendor So-Cal Construction …" at bounding box center [491, 240] width 983 height 480
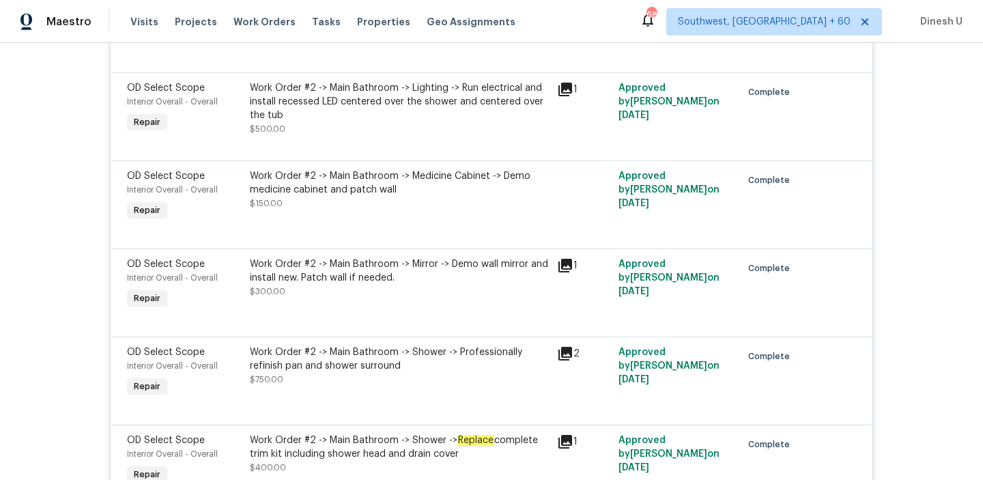
scroll to position [8488, 0]
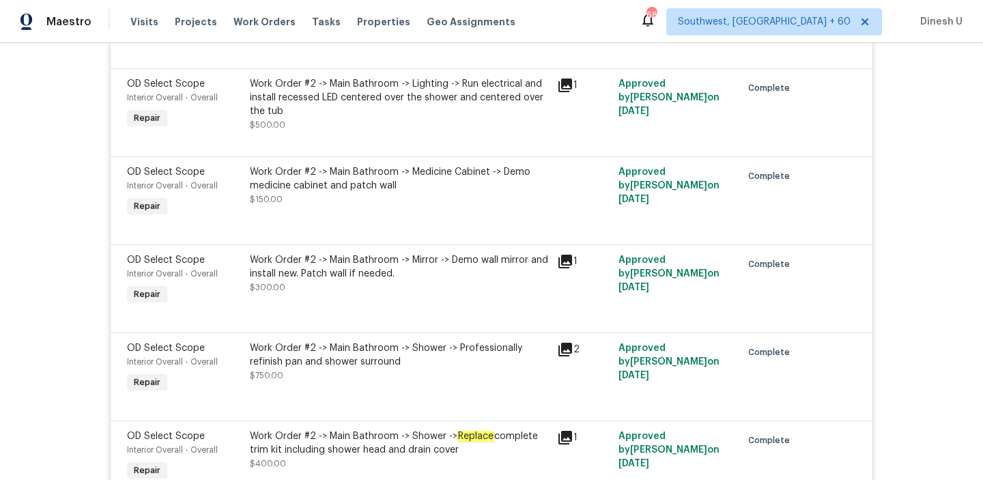
click at [435, 118] on div "Work Order #2 -> Main Bathroom -> Lighting -> Run electrical and install recess…" at bounding box center [399, 97] width 299 height 41
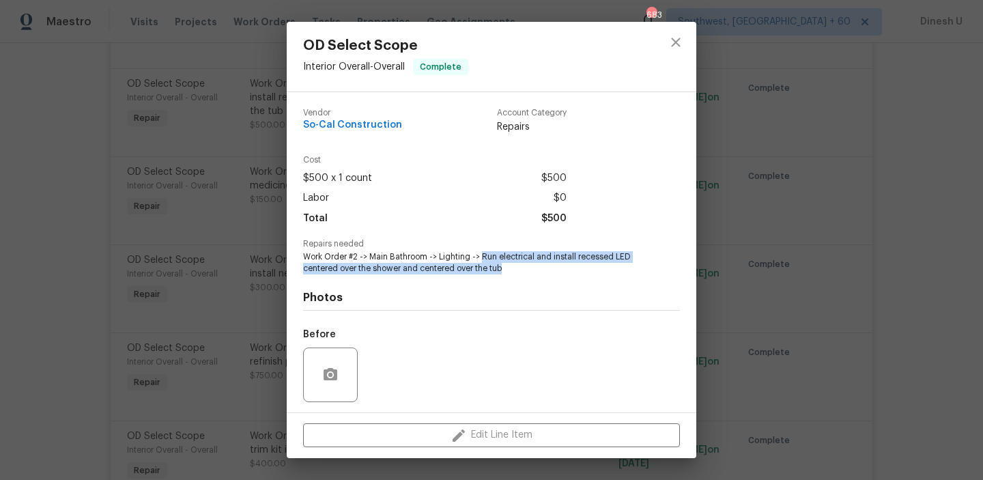
drag, startPoint x: 482, startPoint y: 257, endPoint x: 512, endPoint y: 273, distance: 34.2
click at [512, 273] on span "Work Order #2 -> Main Bathroom -> Lighting -> Run electrical and install recess…" at bounding box center [472, 262] width 339 height 23
click at [160, 203] on div "OD Select Scope Interior Overall - Overall Complete Vendor So-Cal Construction …" at bounding box center [491, 240] width 983 height 480
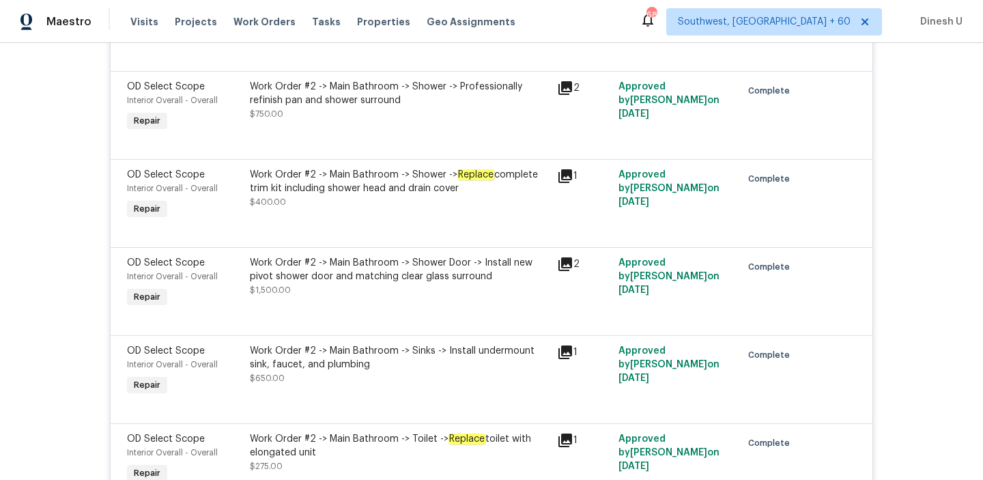
scroll to position [8762, 0]
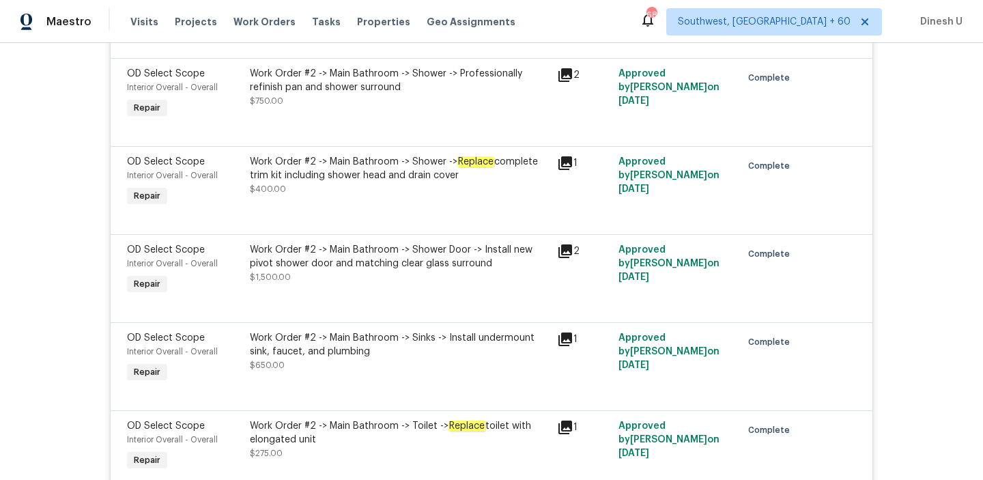
click at [287, 94] on div "Work Order #2 -> Main Bathroom -> Shower -> Professionally refinish pan and sho…" at bounding box center [399, 80] width 299 height 27
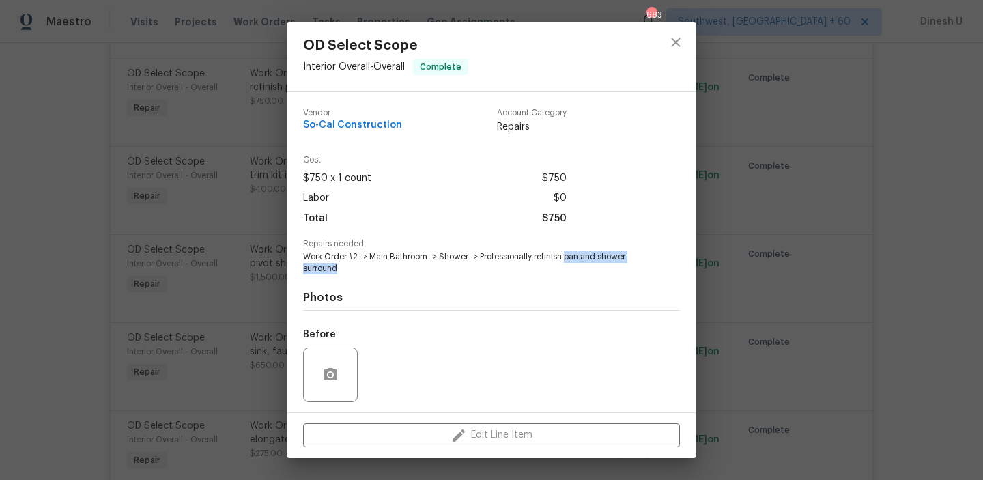
drag, startPoint x: 566, startPoint y: 258, endPoint x: 615, endPoint y: 263, distance: 49.4
click at [615, 263] on span "Work Order #2 -> Main Bathroom -> Shower -> Professionally refinish pan and sho…" at bounding box center [472, 262] width 339 height 23
click at [570, 265] on span "Work Order #2 -> Main Bathroom -> Shower -> Professionally refinish pan and sho…" at bounding box center [472, 262] width 339 height 23
drag, startPoint x: 535, startPoint y: 258, endPoint x: 478, endPoint y: 280, distance: 61.3
click at [478, 280] on div "Vendor So-Cal Construction Account Category Repairs Cost $750 x 1 count $750 La…" at bounding box center [491, 298] width 377 height 401
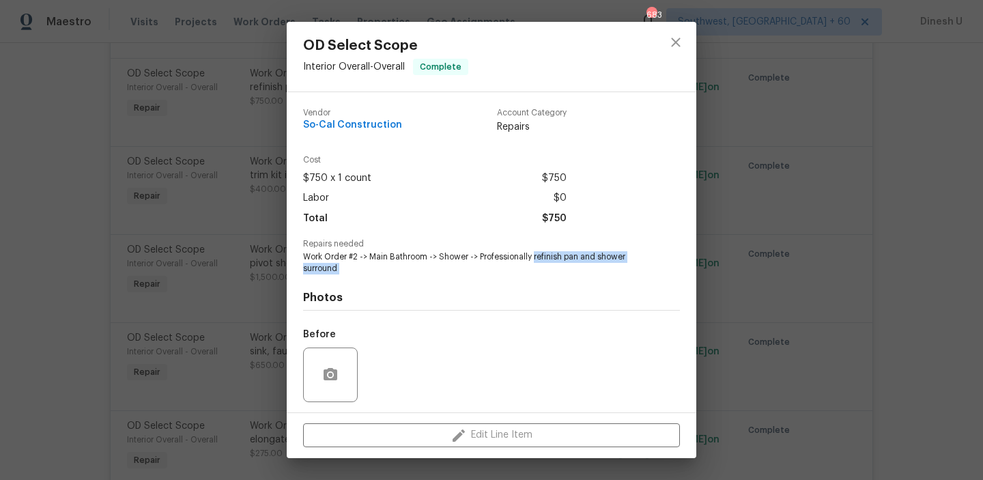
click at [270, 160] on div "OD Select Scope Interior Overall - Overall Complete Vendor So-Cal Construction …" at bounding box center [491, 240] width 983 height 480
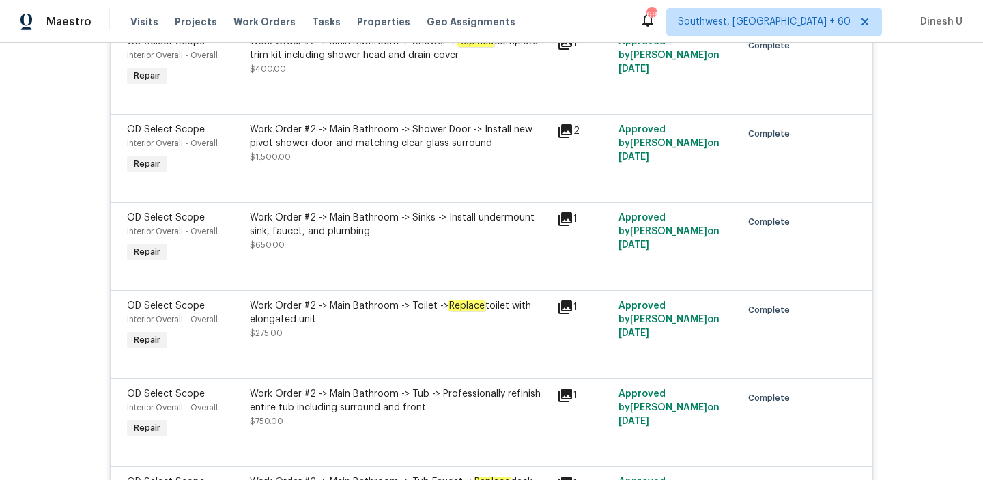
scroll to position [8891, 0]
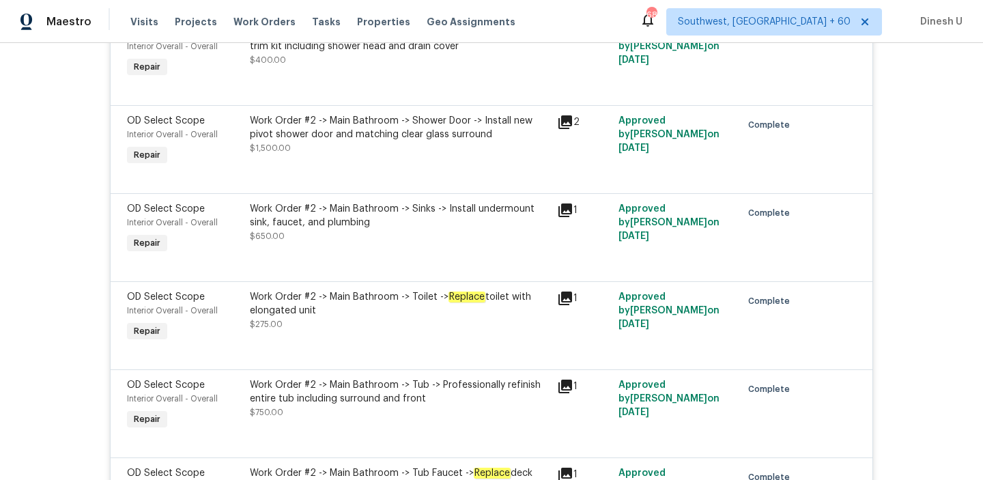
click at [483, 141] on div "Work Order #2 -> Main Bathroom -> Shower Door -> Install new pivot shower door …" at bounding box center [399, 127] width 299 height 27
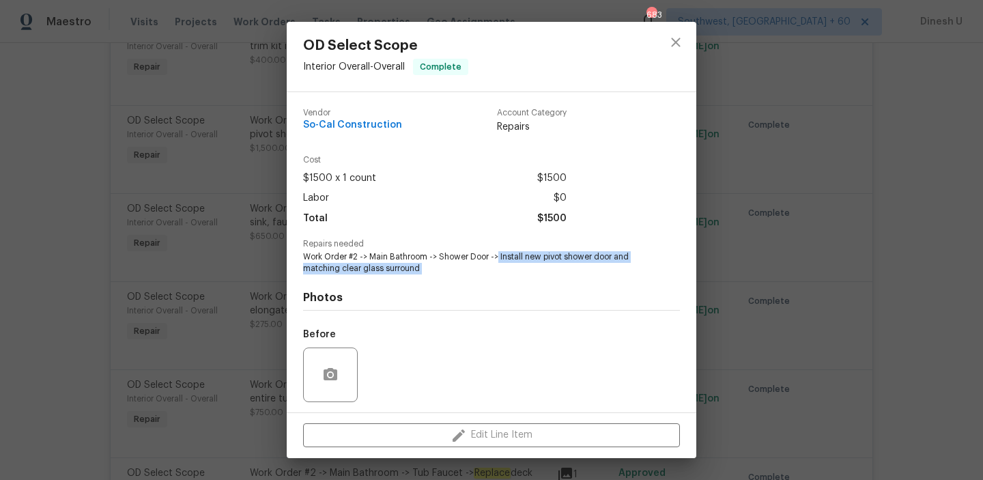
drag, startPoint x: 498, startPoint y: 258, endPoint x: 506, endPoint y: 278, distance: 21.4
click at [506, 278] on div "Vendor So-Cal Construction Account Category Repairs Cost $1500 x 1 count $1500 …" at bounding box center [491, 298] width 377 height 401
click at [229, 189] on div "OD Select Scope Interior Overall - Overall Complete Vendor So-Cal Construction …" at bounding box center [491, 240] width 983 height 480
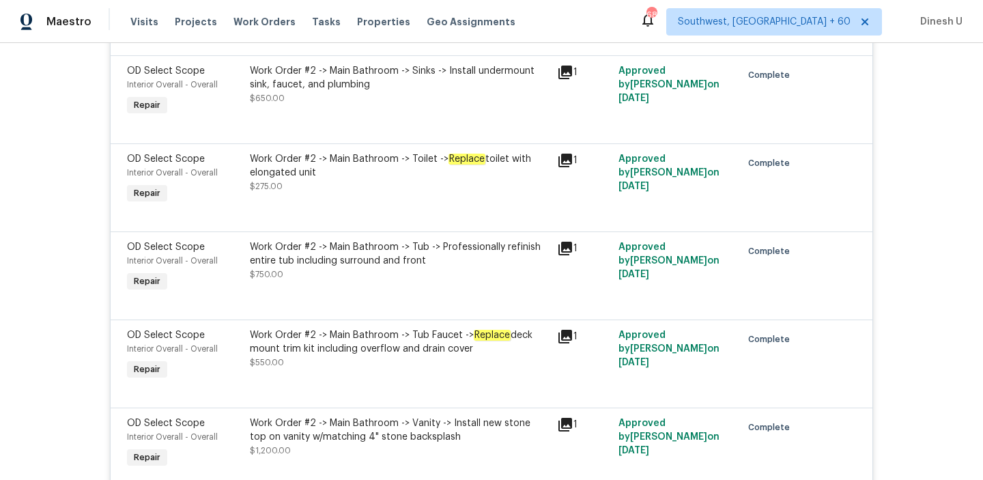
scroll to position [9025, 0]
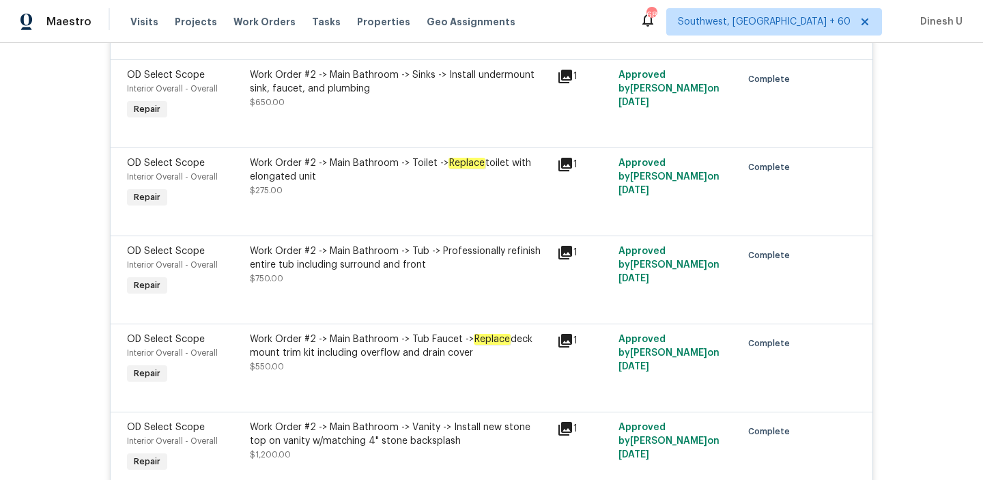
click at [452, 96] on div "Work Order #2 -> Main Bathroom -> Sinks -> Install undermount sink, faucet, and…" at bounding box center [399, 81] width 299 height 27
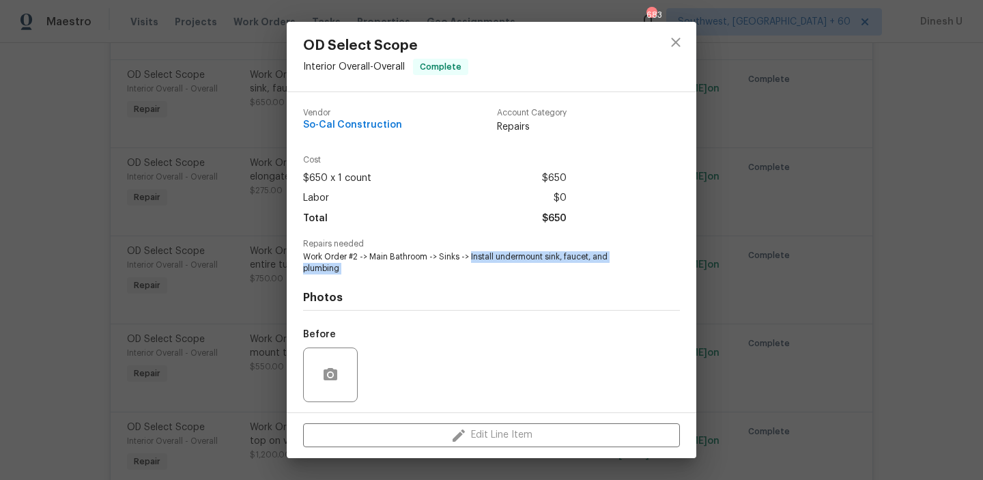
drag, startPoint x: 470, startPoint y: 254, endPoint x: 498, endPoint y: 278, distance: 37.2
click at [498, 278] on div "Vendor So-Cal Construction Account Category Repairs Cost $650 x 1 count $650 La…" at bounding box center [491, 298] width 377 height 401
click at [233, 252] on div "OD Select Scope Interior Overall - Overall Complete Vendor So-Cal Construction …" at bounding box center [491, 240] width 983 height 480
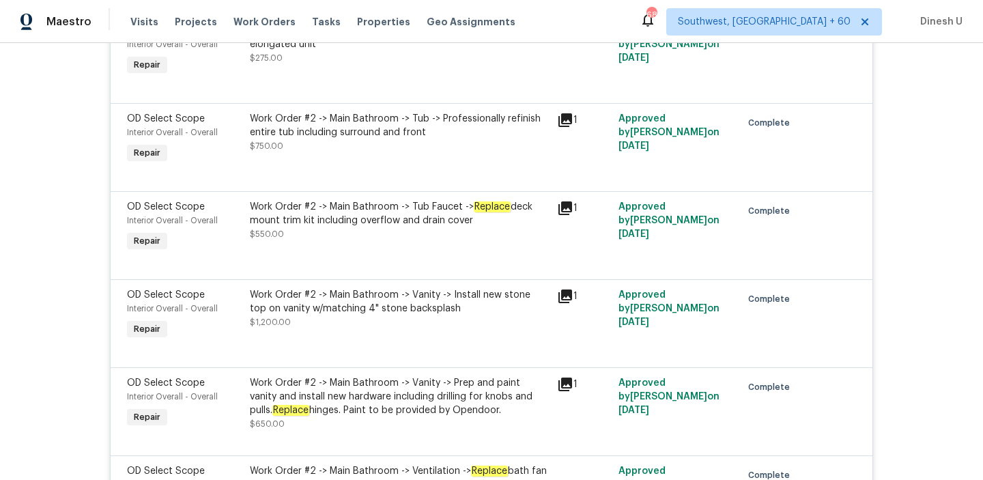
scroll to position [9159, 0]
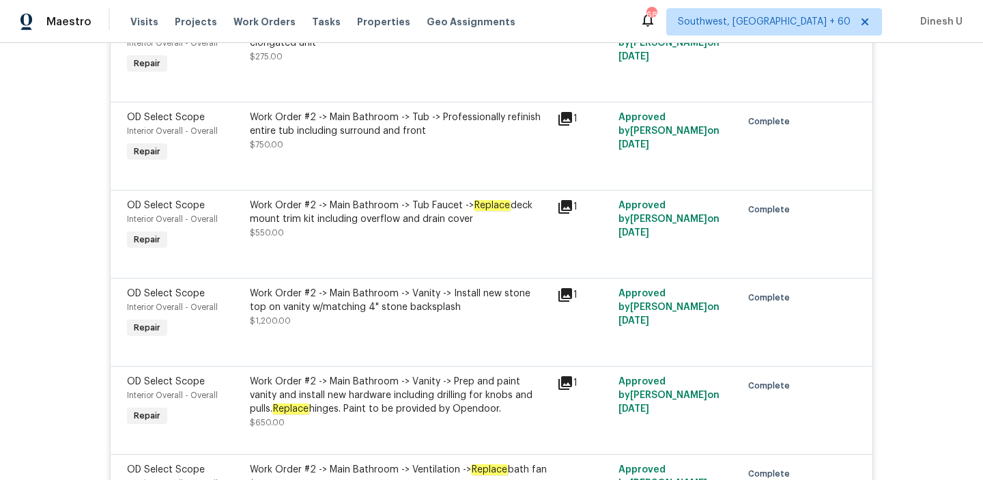
click at [508, 138] on div "Work Order #2 -> Main Bathroom -> Tub -> Professionally refinish entire tub inc…" at bounding box center [399, 124] width 299 height 27
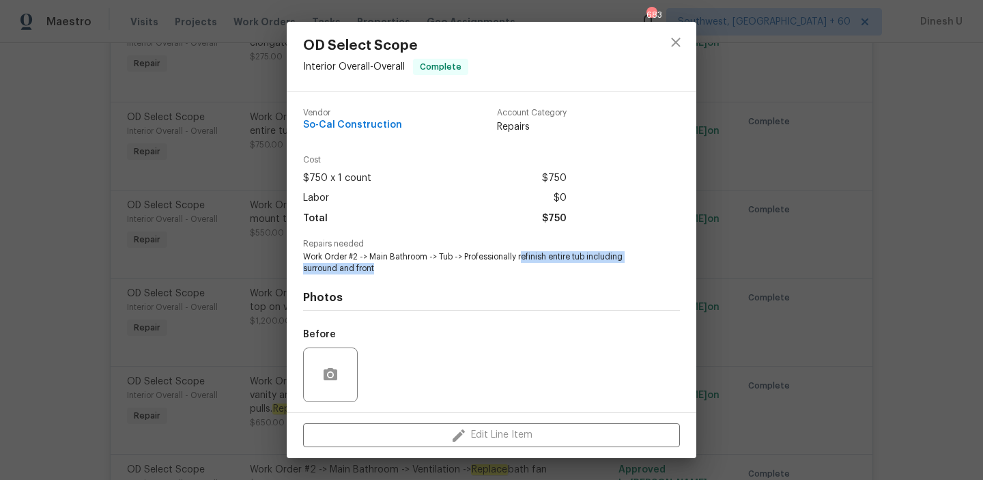
drag, startPoint x: 523, startPoint y: 257, endPoint x: 611, endPoint y: 270, distance: 88.4
click at [611, 270] on span "Work Order #2 -> Main Bathroom -> Tub -> Professionally refinish entire tub inc…" at bounding box center [472, 262] width 339 height 23
click at [268, 239] on div "OD Select Scope Interior Overall - Overall Complete Vendor So-Cal Construction …" at bounding box center [491, 240] width 983 height 480
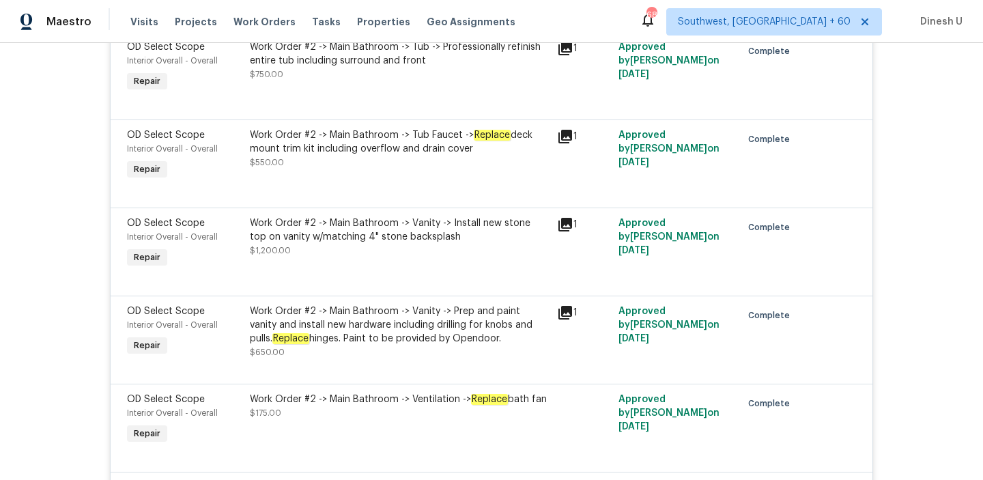
scroll to position [9234, 0]
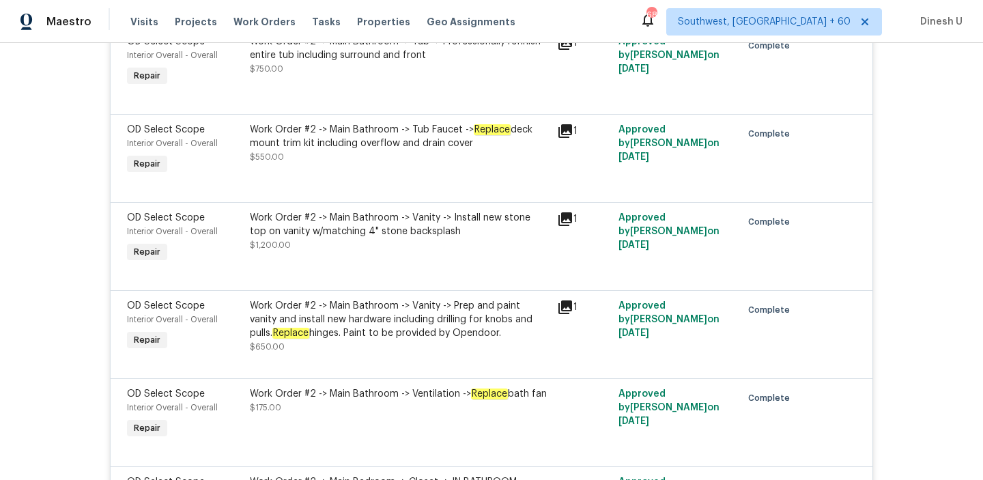
click at [474, 135] on em "Replace" at bounding box center [492, 129] width 37 height 11
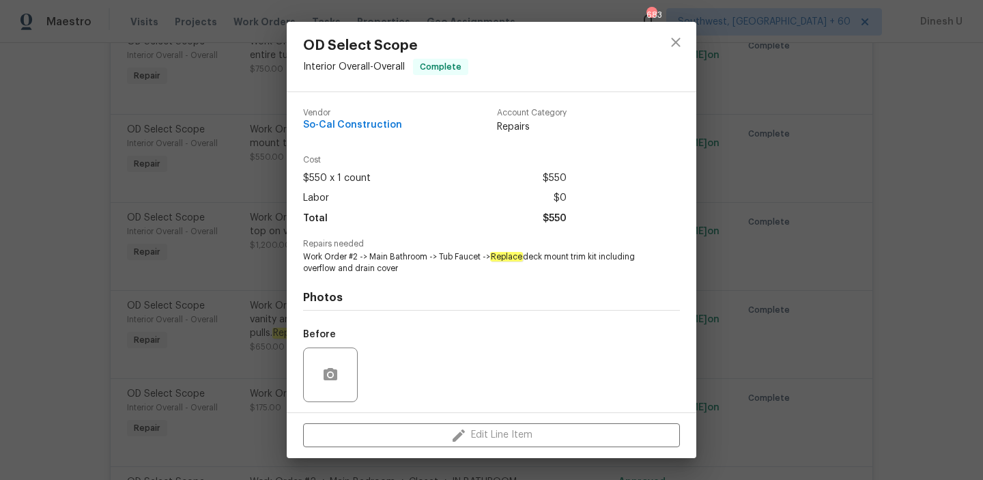
drag, startPoint x: 494, startPoint y: 256, endPoint x: 497, endPoint y: 274, distance: 18.0
click at [497, 274] on div "Vendor So-Cal Construction Account Category Repairs Cost $550 x 1 count $550 La…" at bounding box center [491, 298] width 377 height 401
click at [252, 203] on div "OD Select Scope Interior Overall - Overall Complete Vendor So-Cal Construction …" at bounding box center [491, 240] width 983 height 480
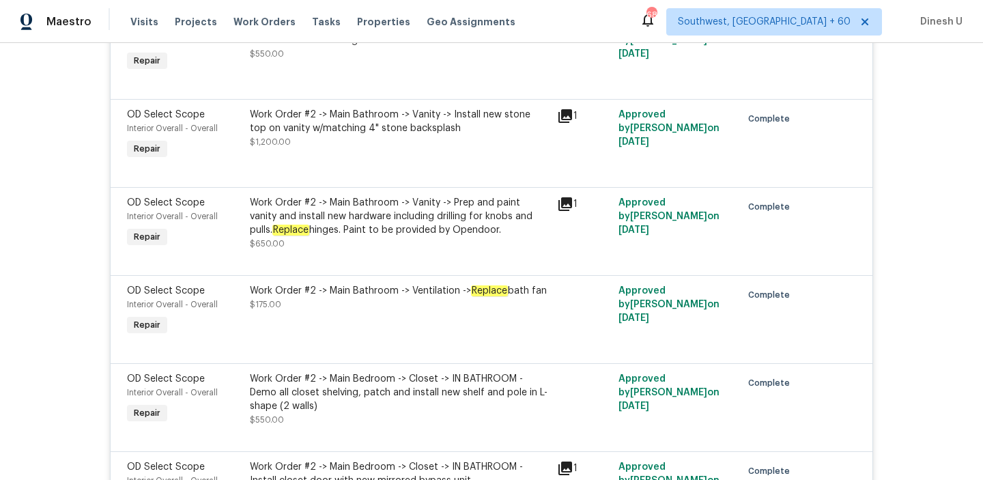
scroll to position [9342, 0]
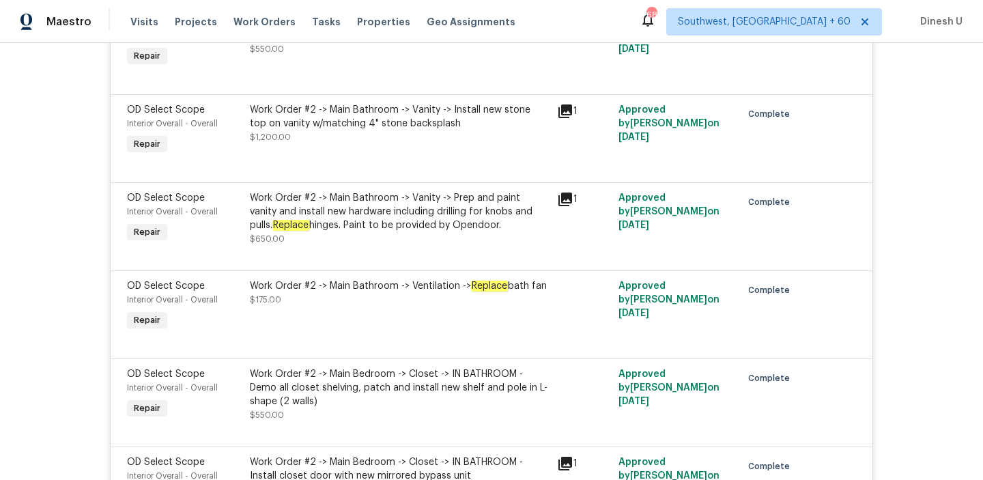
click at [458, 130] on div "Work Order #2 -> Main Bathroom -> Vanity -> Install new stone top on vanity w/m…" at bounding box center [399, 116] width 299 height 27
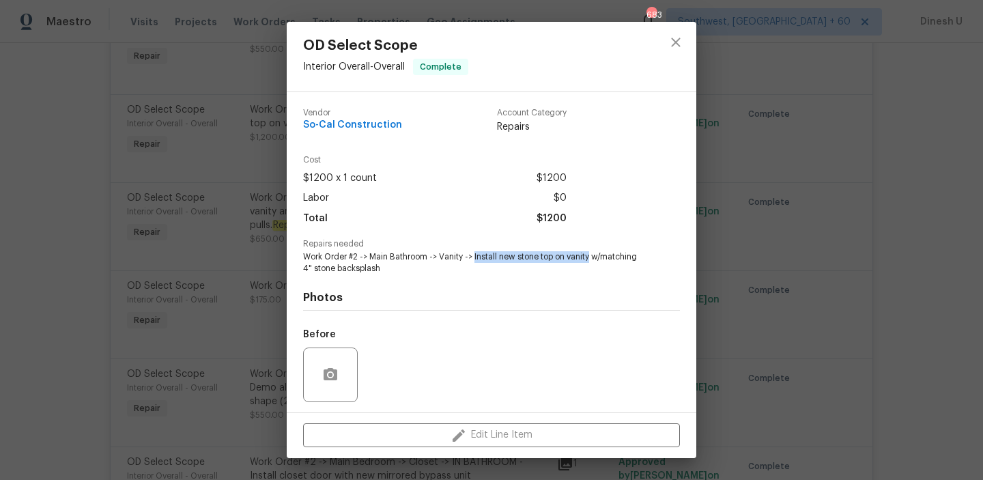
drag, startPoint x: 473, startPoint y: 257, endPoint x: 591, endPoint y: 255, distance: 118.1
click at [591, 255] on span "Work Order #2 -> Main Bathroom -> Vanity -> Install new stone top on vanity w/m…" at bounding box center [472, 262] width 339 height 23
click at [291, 203] on div "Vendor So-Cal Construction Account Category Repairs Cost $1200 x 1 count $1200 …" at bounding box center [491, 252] width 409 height 320
click at [255, 195] on div "OD Select Scope Interior Overall - Overall Complete Vendor So-Cal Construction …" at bounding box center [491, 240] width 983 height 480
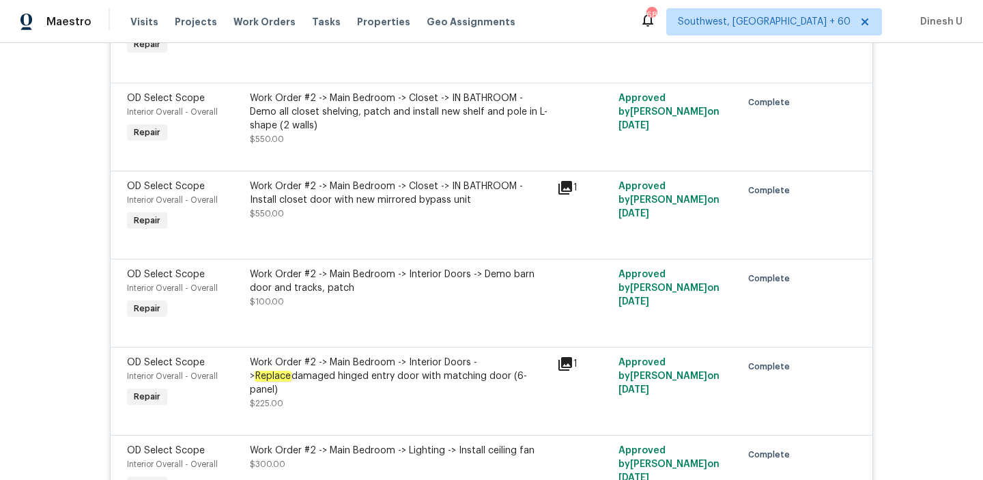
scroll to position [9618, 0]
click at [420, 132] on div "Work Order #2 -> Main Bedroom -> Closet -> IN BATHROOM - Demo all closet shelvi…" at bounding box center [399, 111] width 299 height 41
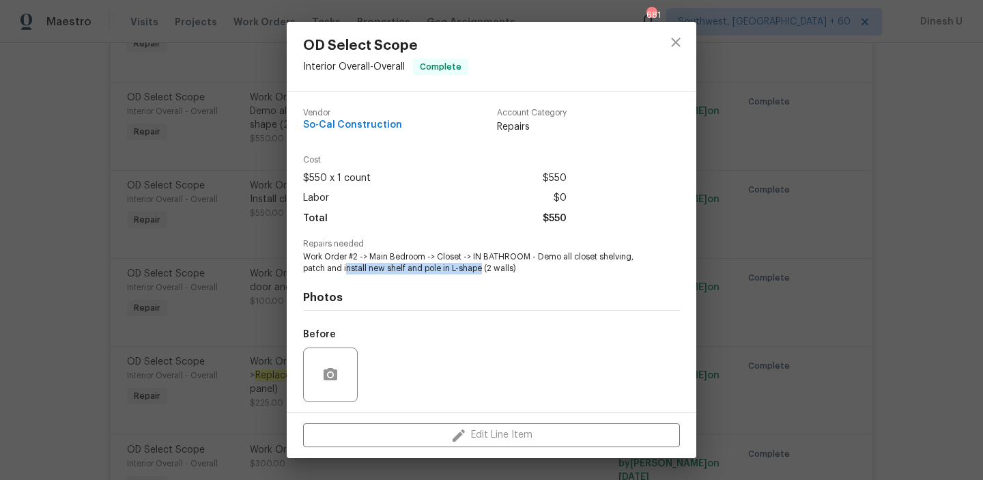
drag, startPoint x: 347, startPoint y: 270, endPoint x: 480, endPoint y: 271, distance: 133.1
click at [480, 271] on span "Work Order #2 -> Main Bedroom -> Closet -> IN BATHROOM - Demo all closet shelvi…" at bounding box center [472, 262] width 339 height 23
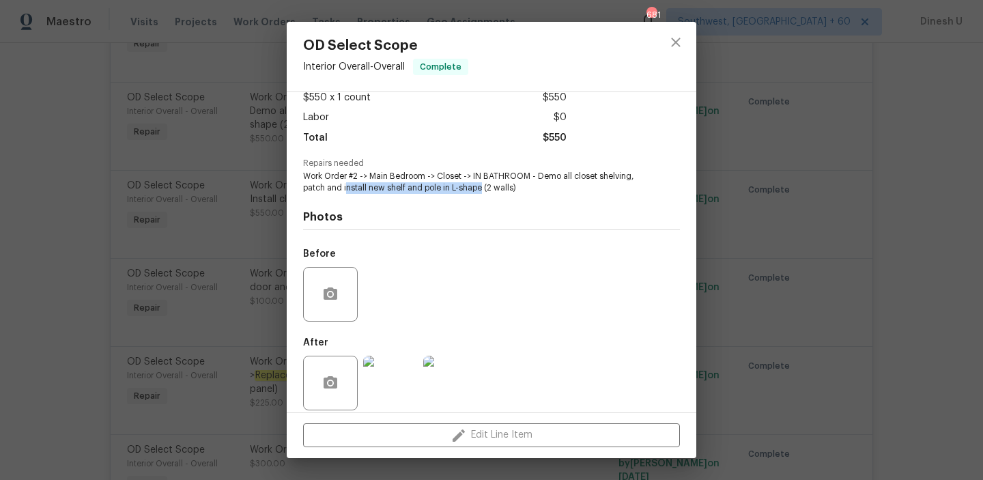
scroll to position [92, 0]
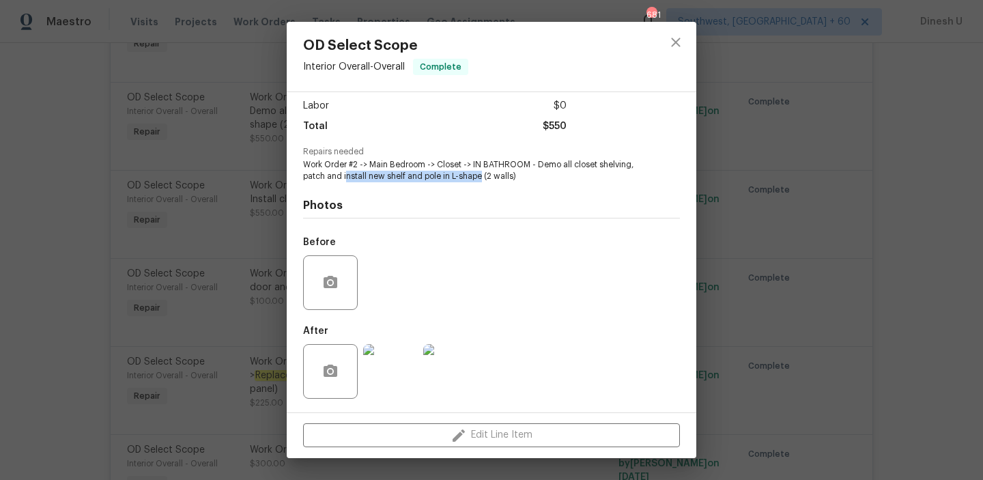
click at [151, 167] on div "OD Select Scope Interior Overall - Overall Complete Vendor So-Cal Construction …" at bounding box center [491, 240] width 983 height 480
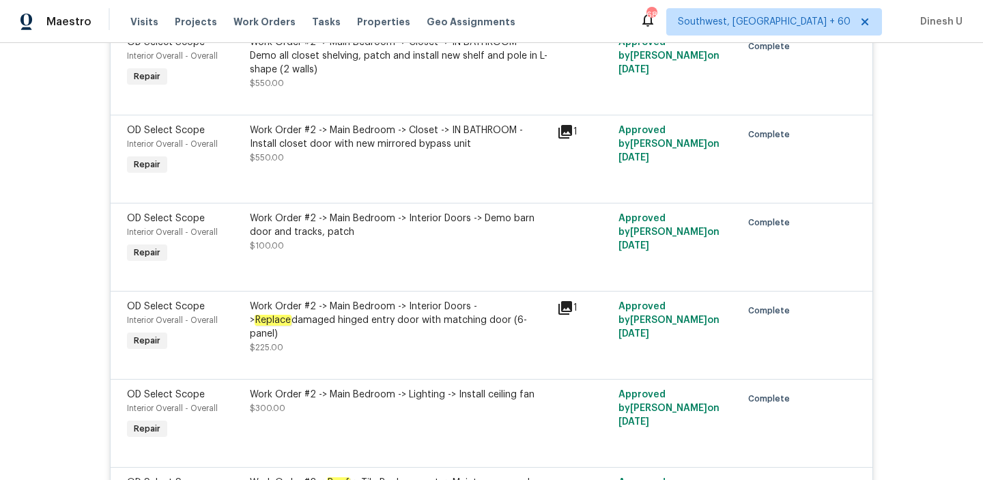
scroll to position [9676, 0]
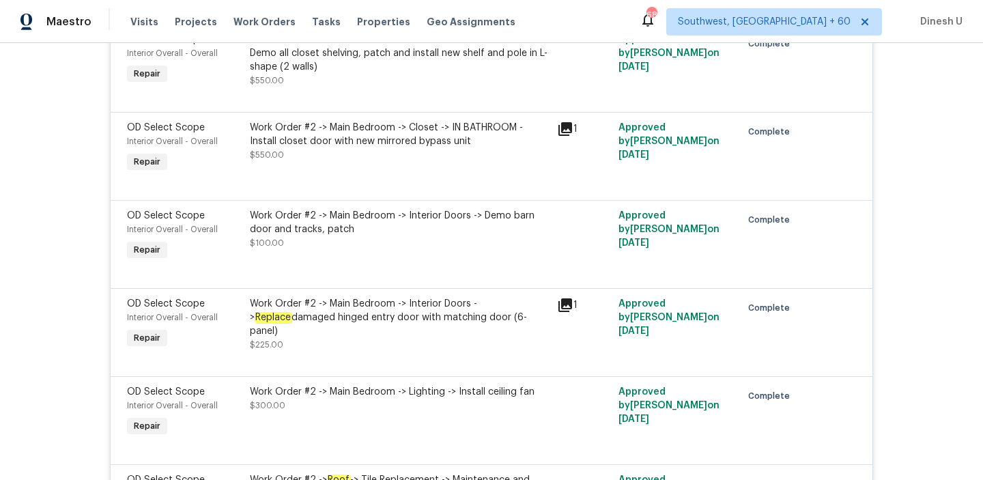
click at [529, 148] on div "Work Order #2 -> Main Bedroom -> Closet -> IN BATHROOM - Install closet door wi…" at bounding box center [399, 134] width 299 height 27
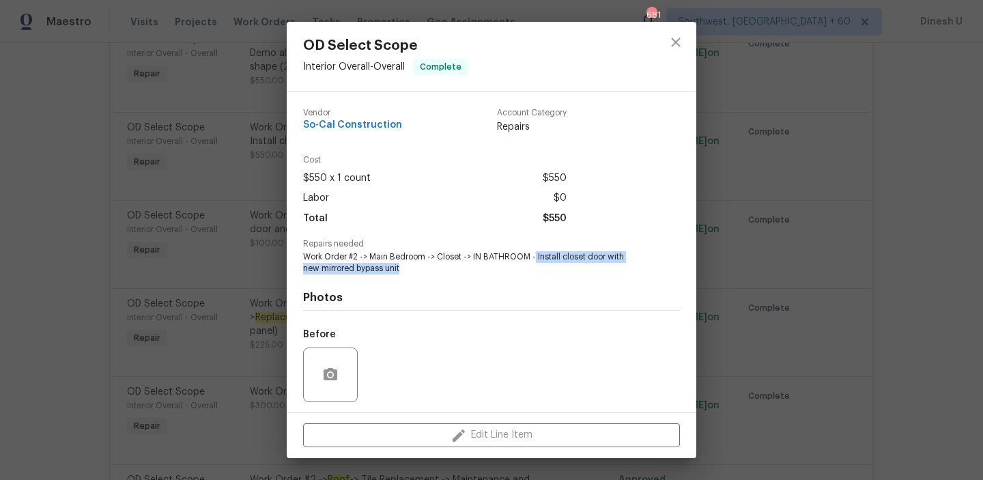
drag, startPoint x: 534, startPoint y: 257, endPoint x: 561, endPoint y: 266, distance: 28.7
click at [561, 266] on span "Work Order #2 -> Main Bedroom -> Closet -> IN BATHROOM - Install closet door wi…" at bounding box center [472, 262] width 339 height 23
click at [242, 184] on div "OD Select Scope Interior Overall - Overall Complete Vendor So-Cal Construction …" at bounding box center [491, 240] width 983 height 480
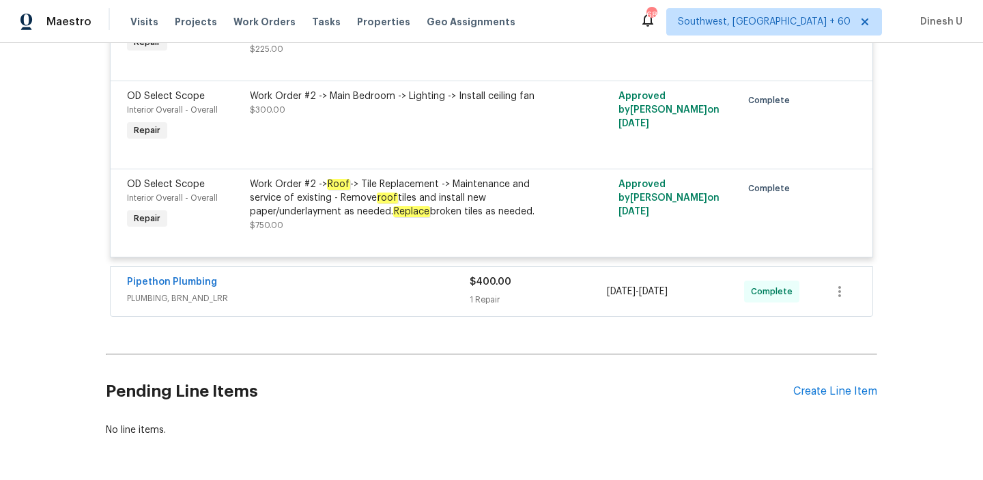
scroll to position [9974, 0]
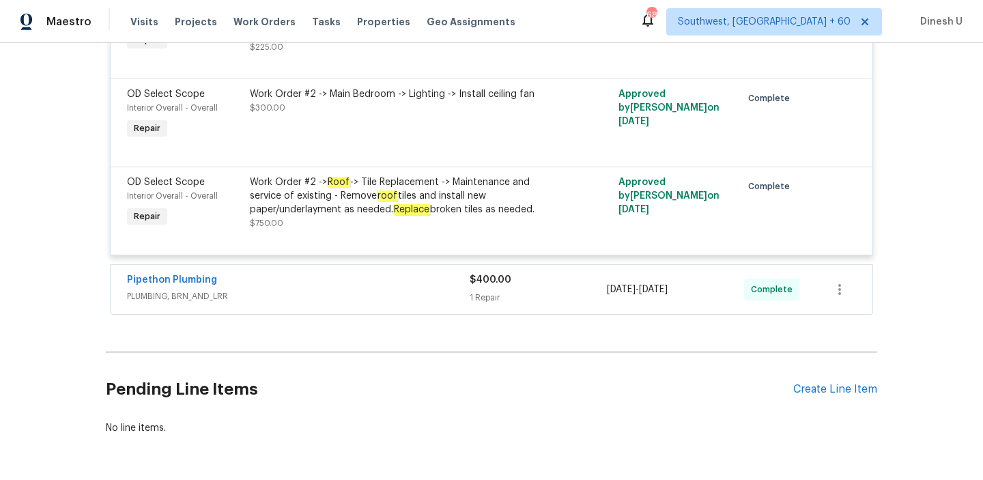
click at [476, 216] on div "Work Order #2 -> Roof -> Tile Replacement -> Maintenance and service of existin…" at bounding box center [399, 195] width 299 height 41
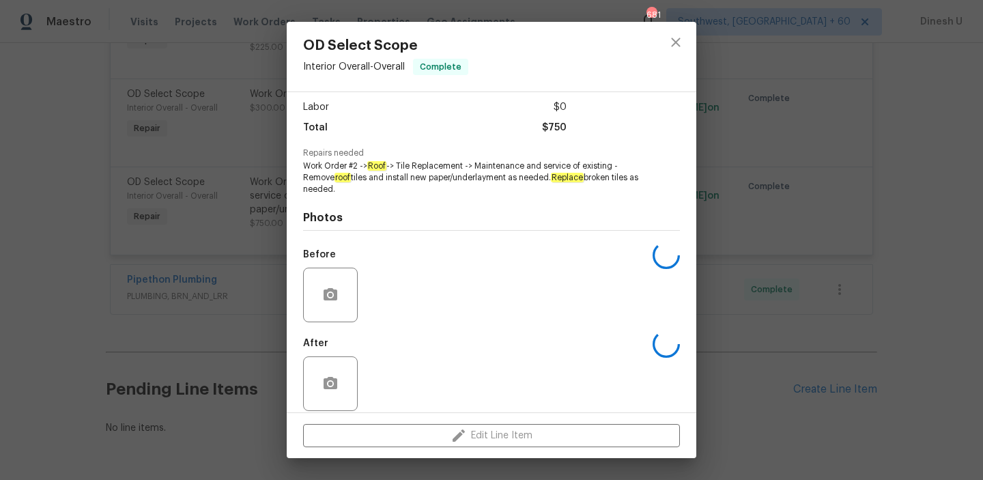
scroll to position [103, 0]
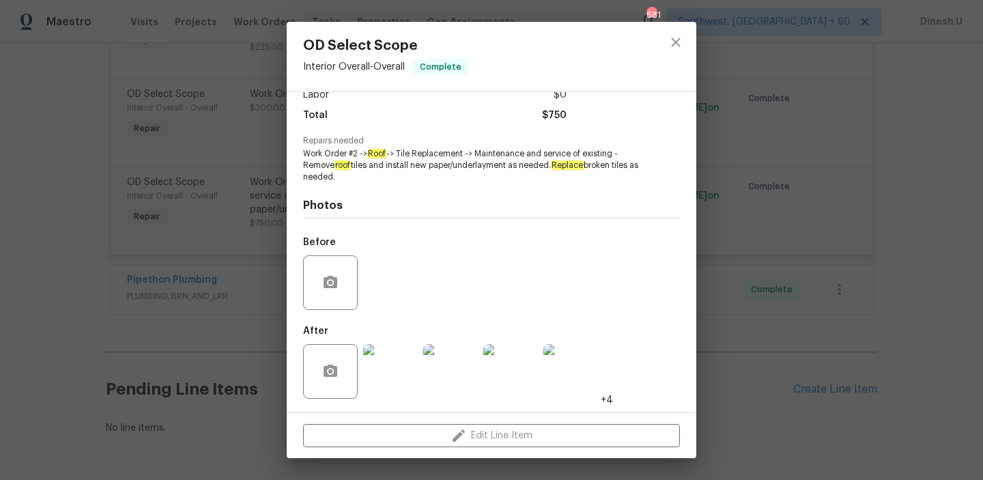
click at [243, 217] on div "OD Select Scope Interior Overall - Overall Complete Vendor So-Cal Construction …" at bounding box center [491, 240] width 983 height 480
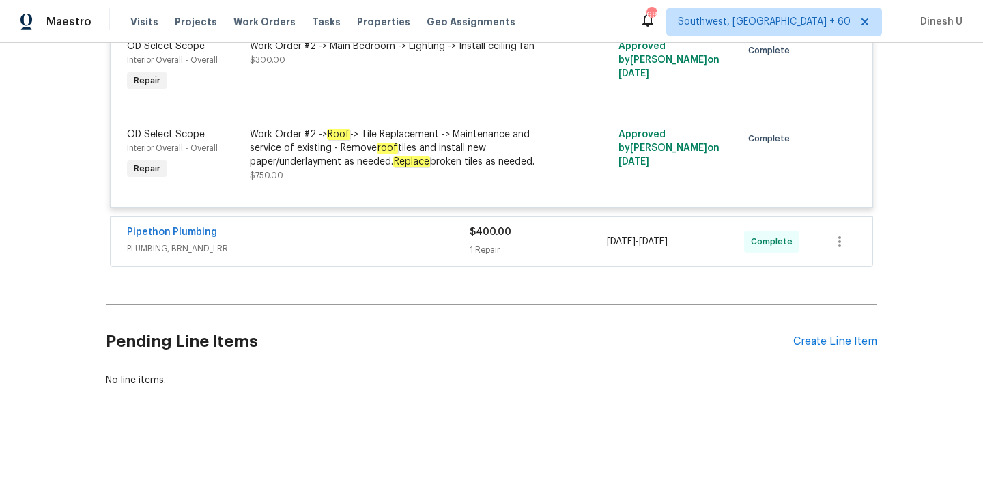
scroll to position [10055, 0]
click at [496, 248] on div "1 Repair" at bounding box center [537, 250] width 137 height 14
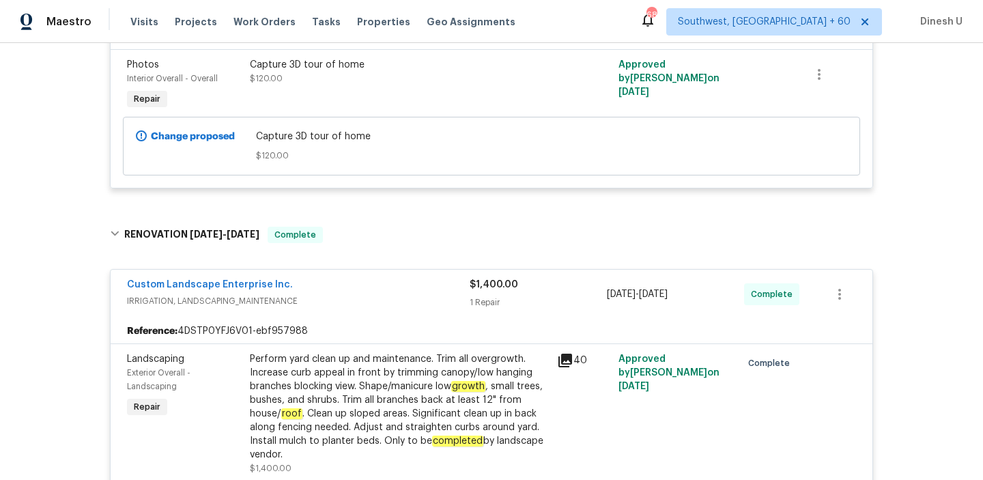
scroll to position [0, 0]
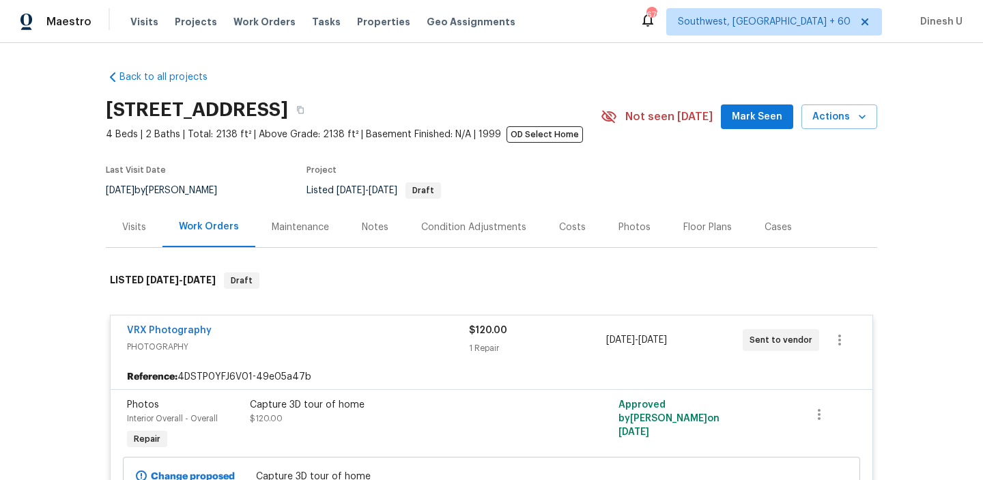
click at [137, 225] on div "Visits" at bounding box center [134, 227] width 24 height 14
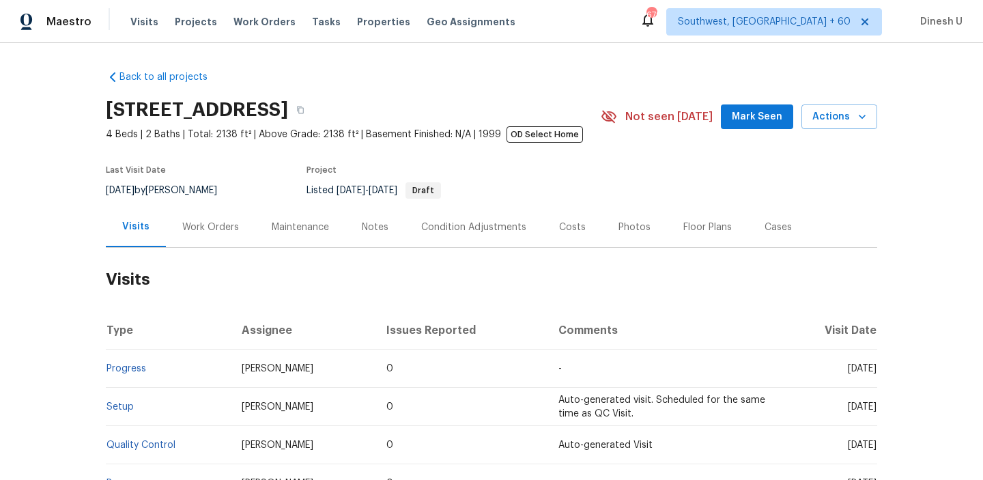
click at [223, 220] on div "Work Orders" at bounding box center [210, 227] width 57 height 14
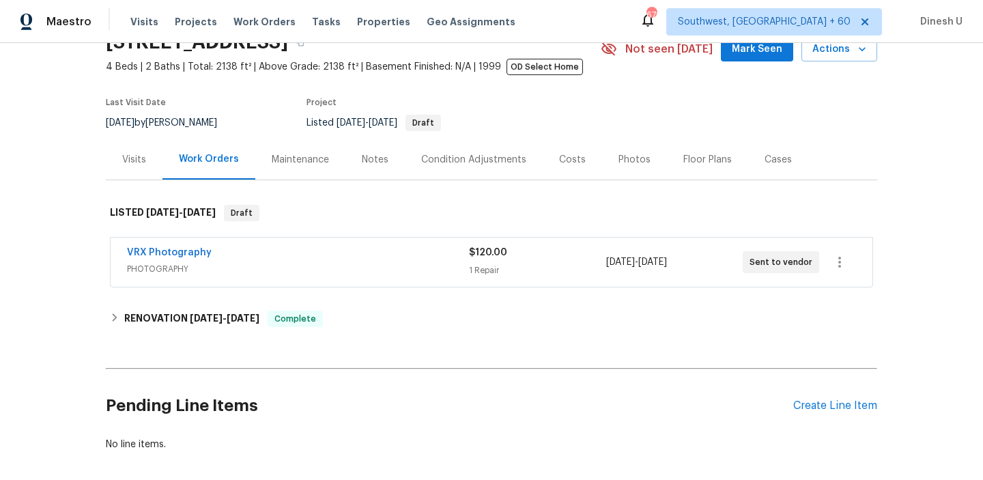
scroll to position [132, 0]
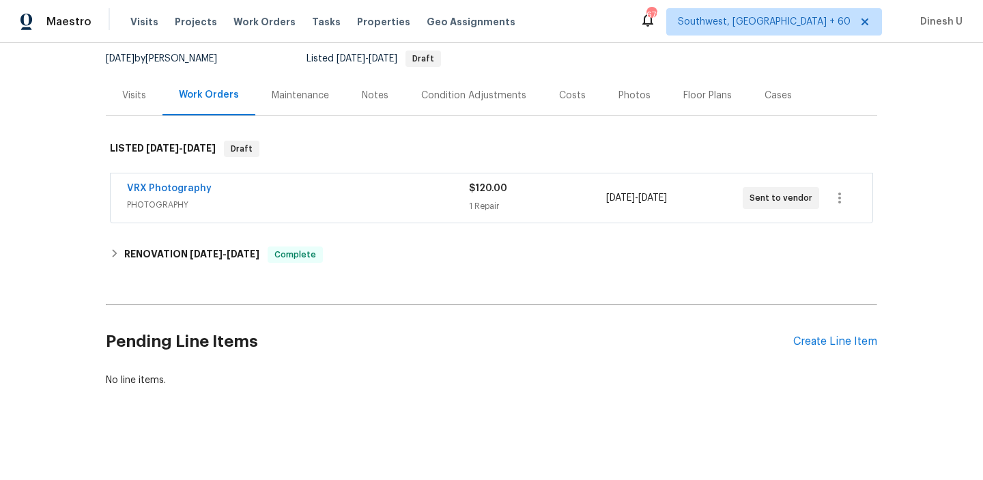
click at [488, 198] on div "$120.00 1 Repair" at bounding box center [537, 198] width 136 height 33
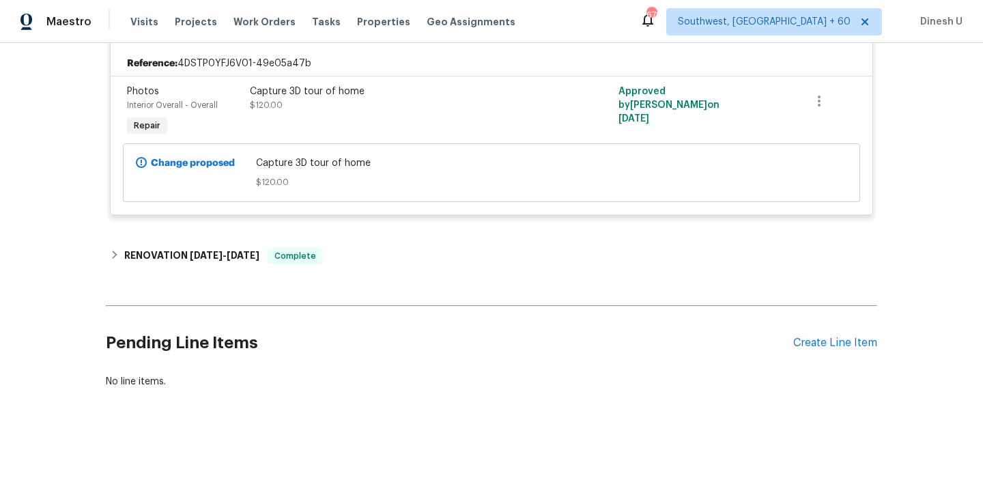
scroll to position [315, 0]
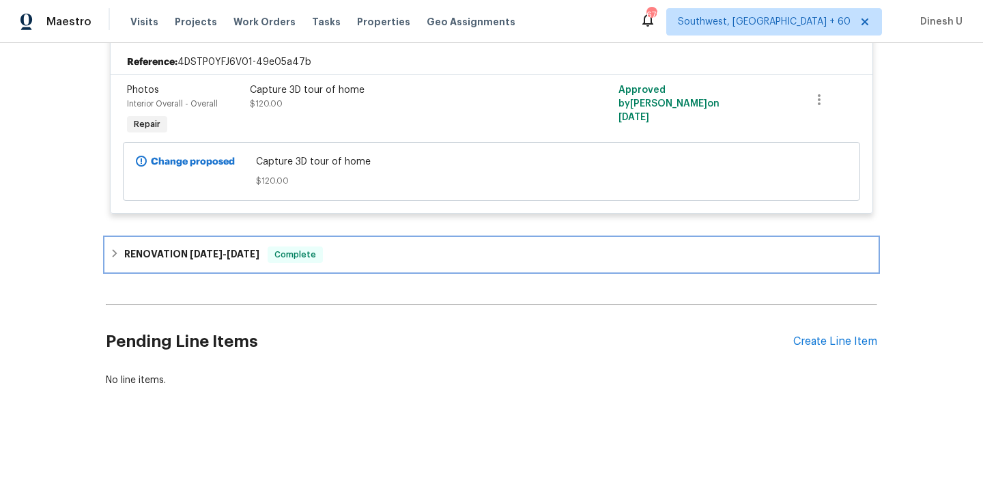
click at [230, 245] on div "RENOVATION [DATE] - [DATE] Complete" at bounding box center [491, 254] width 771 height 33
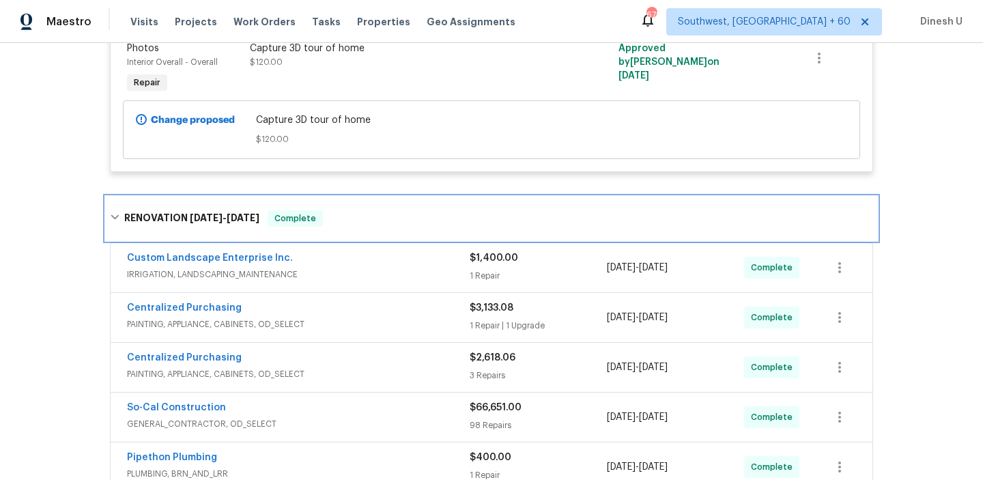
scroll to position [411, 0]
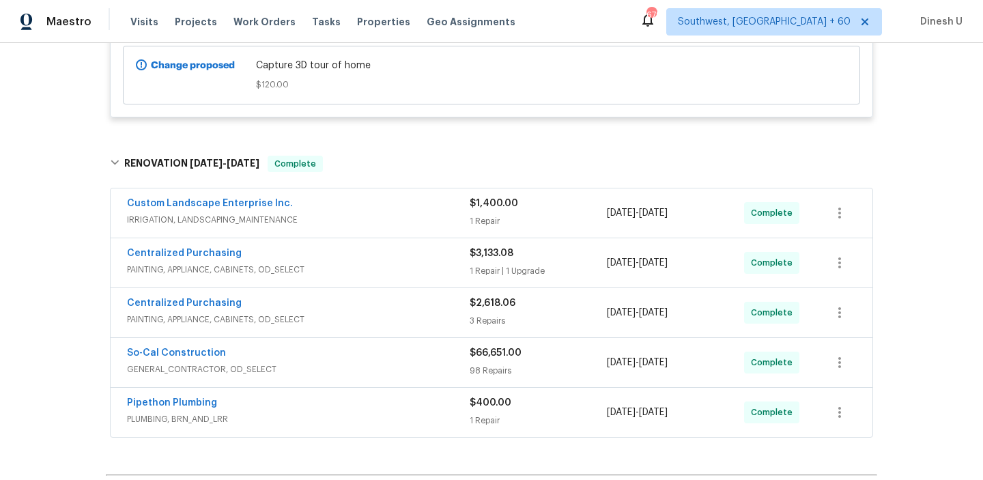
click at [495, 220] on div "1 Repair" at bounding box center [537, 221] width 137 height 14
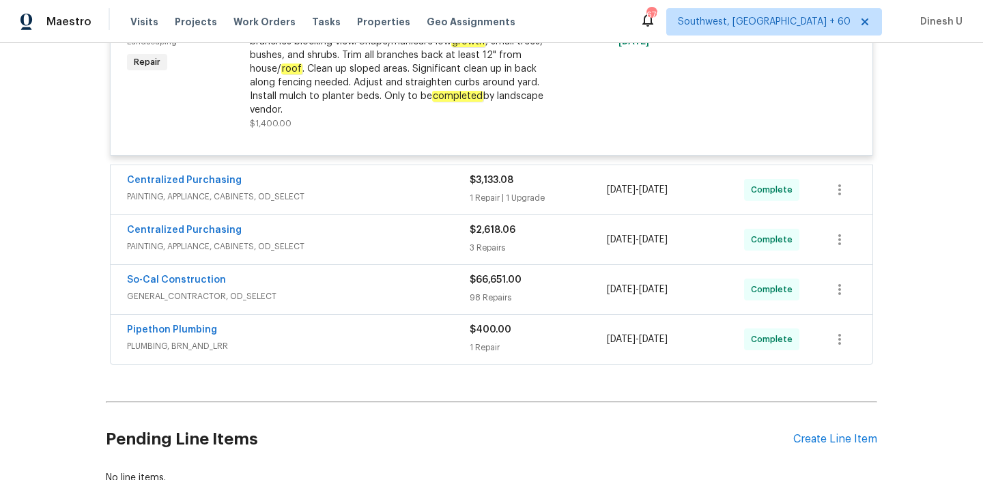
scroll to position [714, 0]
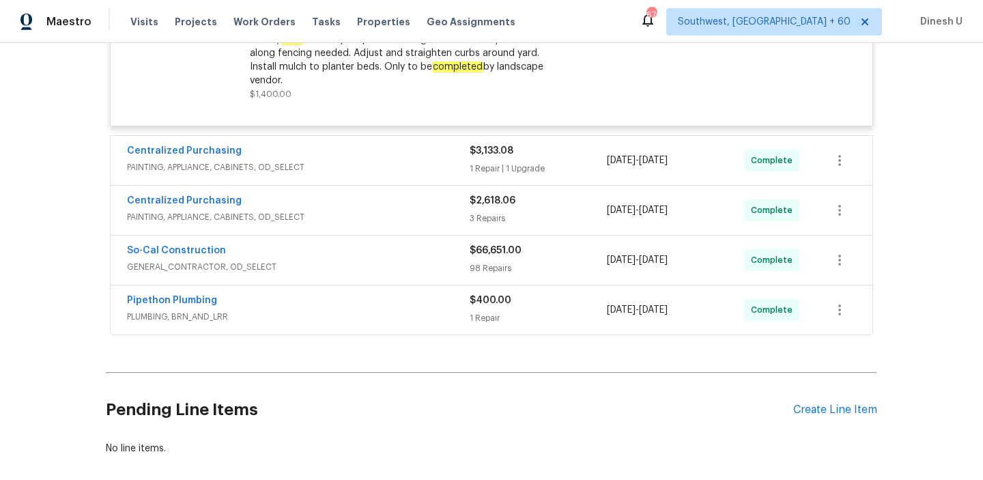
click at [473, 167] on div "1 Repair | 1 Upgrade" at bounding box center [537, 169] width 137 height 14
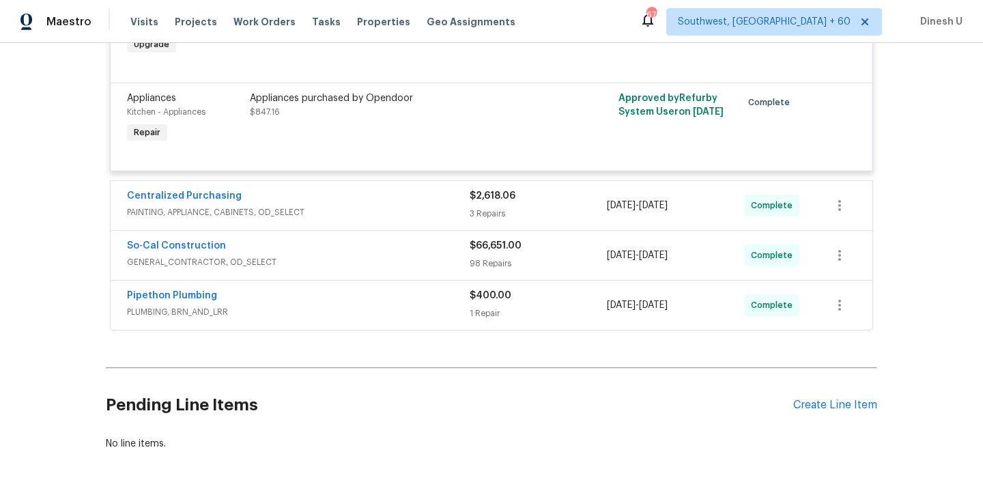
scroll to position [946, 0]
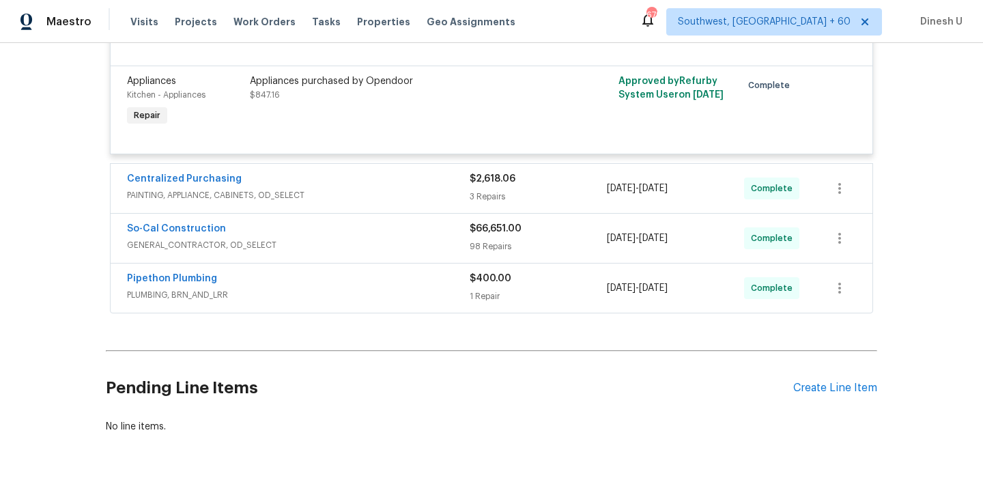
click at [478, 192] on div "3 Repairs" at bounding box center [537, 197] width 137 height 14
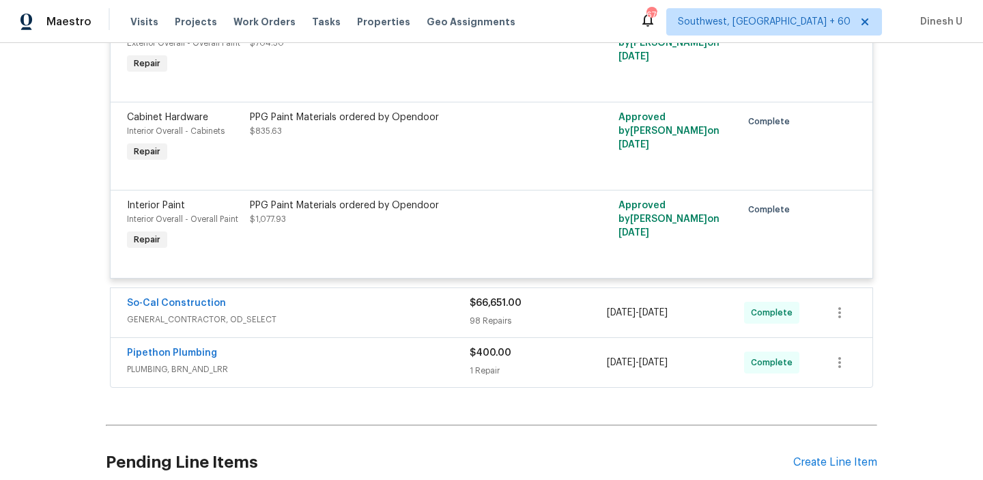
scroll to position [1200, 0]
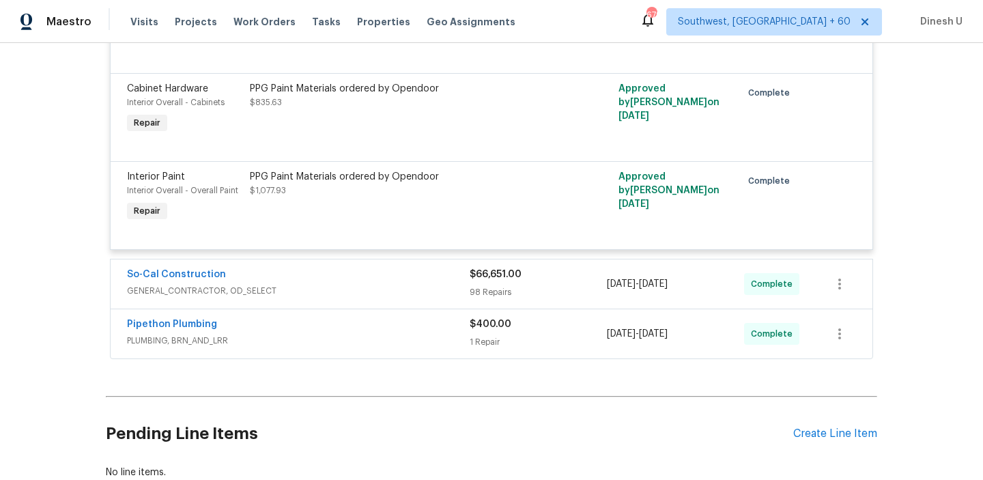
click at [495, 292] on div "98 Repairs" at bounding box center [537, 292] width 137 height 14
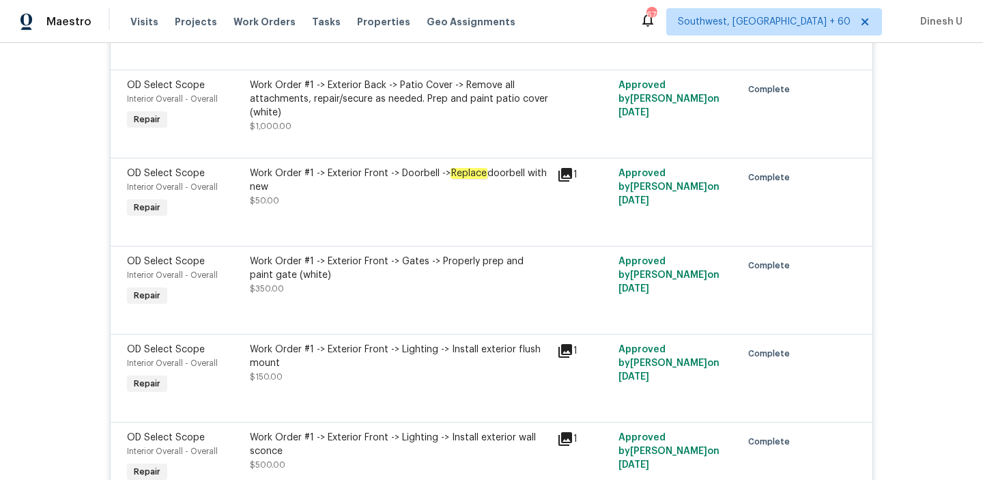
scroll to position [2066, 0]
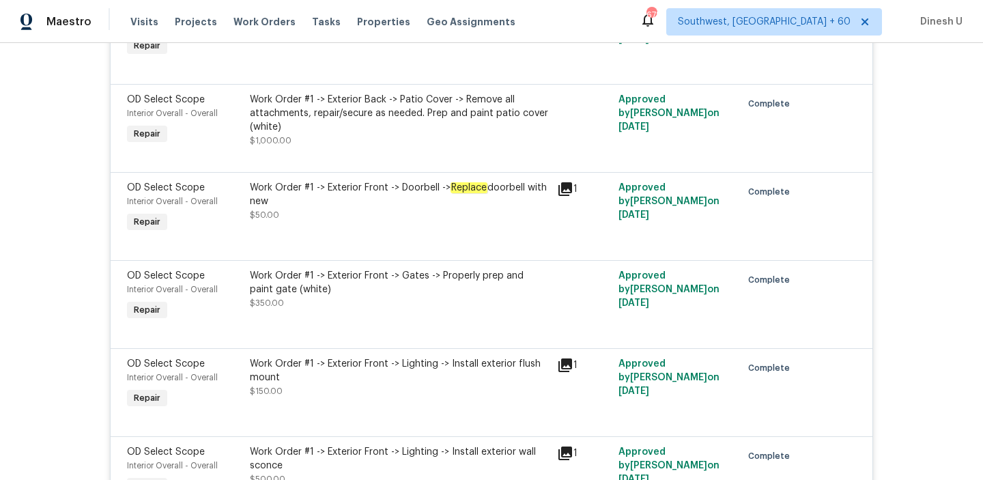
click at [397, 110] on div "Work Order #1 -> Exterior Back -> Patio Cover -> Remove all attachments, repair…" at bounding box center [399, 113] width 299 height 41
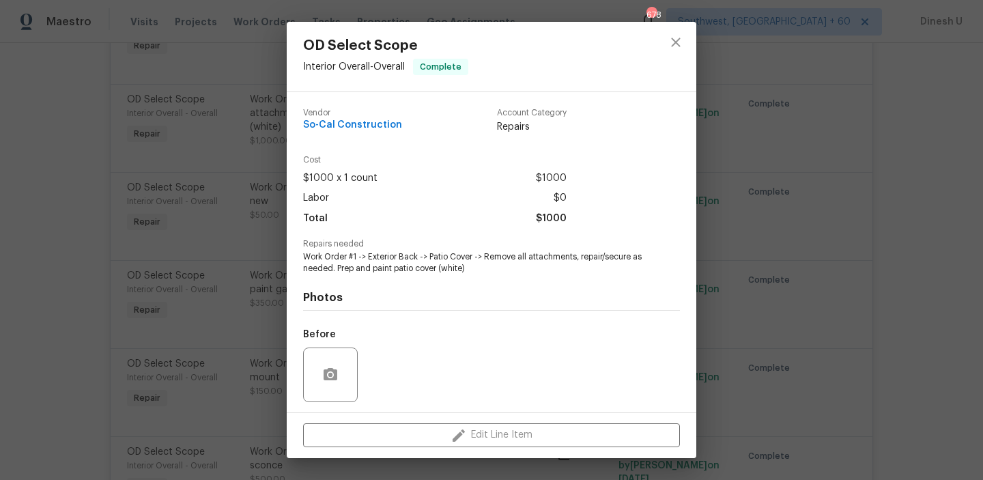
scroll to position [92, 0]
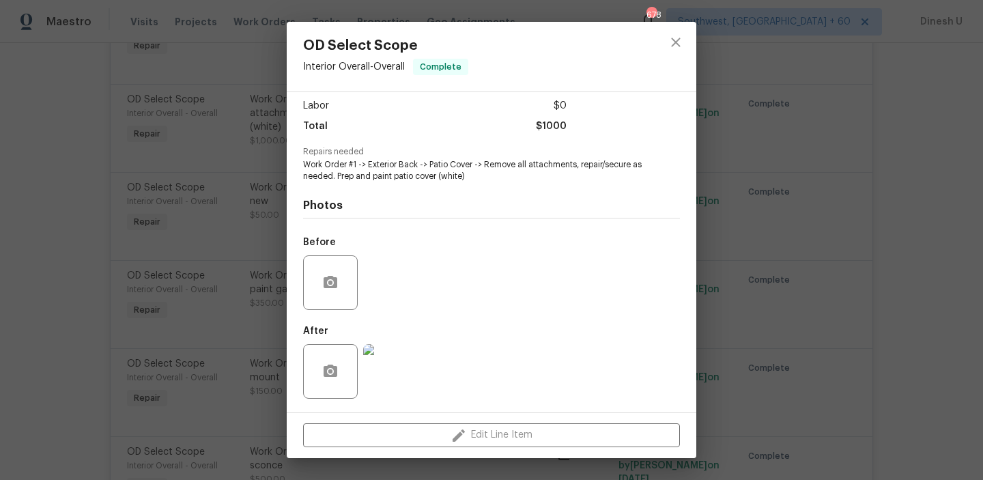
click at [182, 197] on div "OD Select Scope Interior Overall - Overall Complete Vendor So-Cal Construction …" at bounding box center [491, 240] width 983 height 480
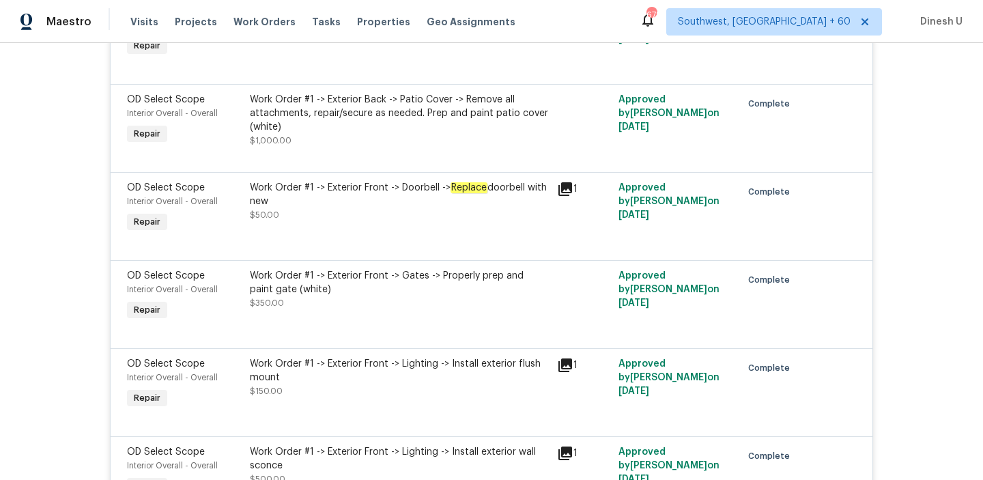
click at [352, 113] on div "Work Order #1 -> Exterior Back -> Patio Cover -> Remove all attachments, repair…" at bounding box center [399, 113] width 299 height 41
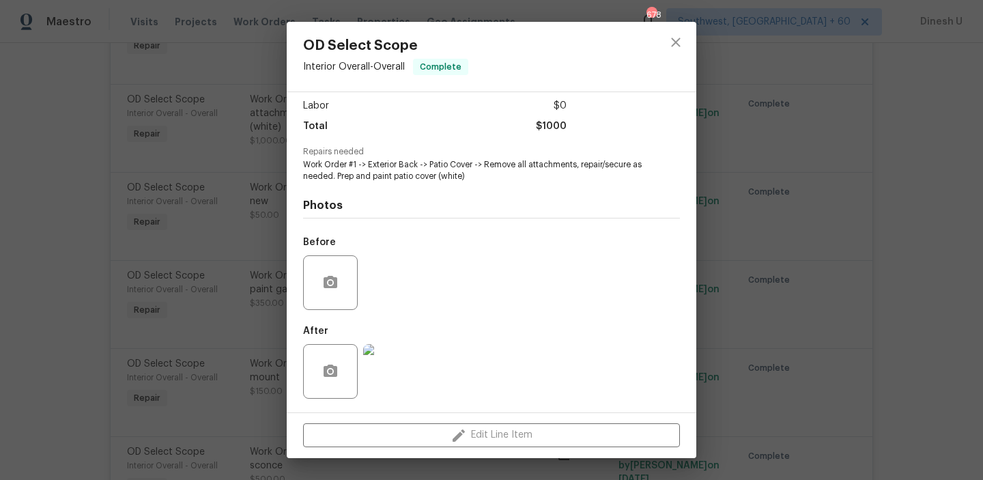
click at [214, 242] on div "OD Select Scope Interior Overall - Overall Complete Vendor So-Cal Construction …" at bounding box center [491, 240] width 983 height 480
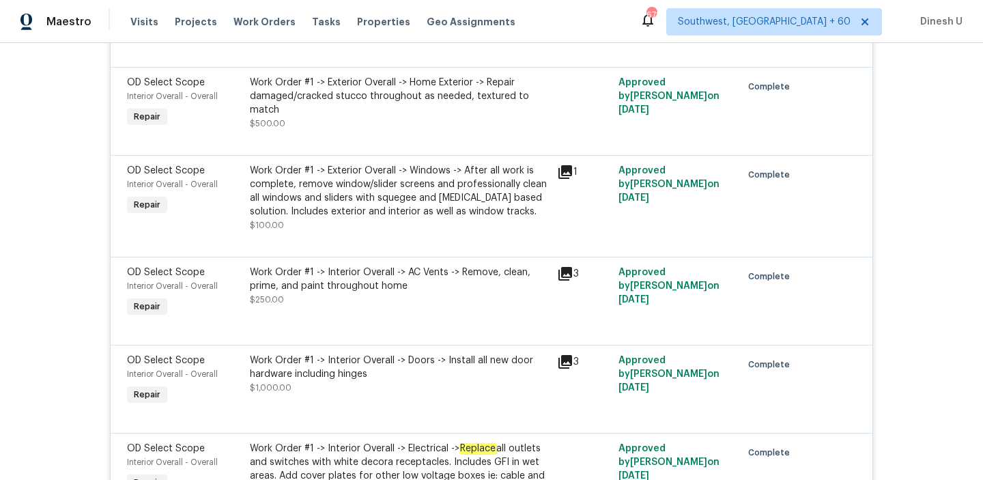
scroll to position [2880, 0]
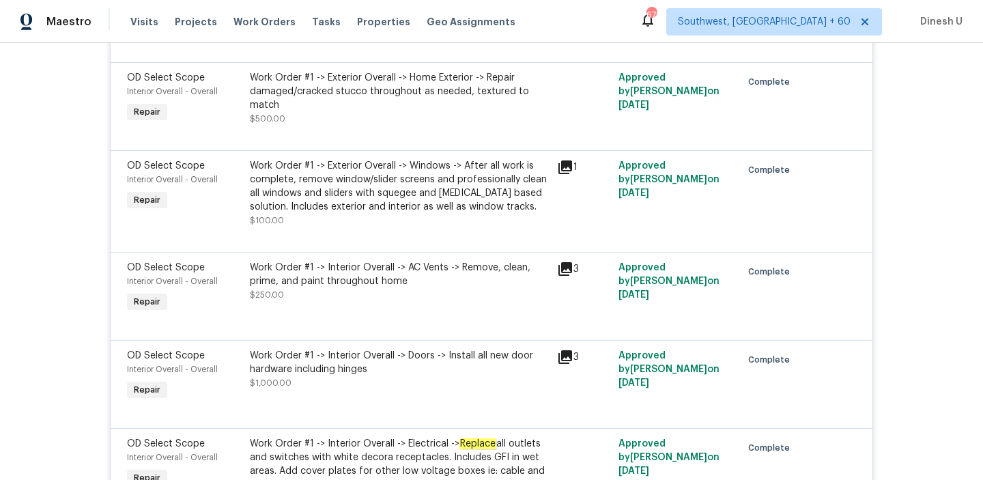
click at [468, 88] on div "Work Order #1 -> Exterior Overall -> Home Exterior -> Repair damaged/cracked st…" at bounding box center [399, 91] width 299 height 41
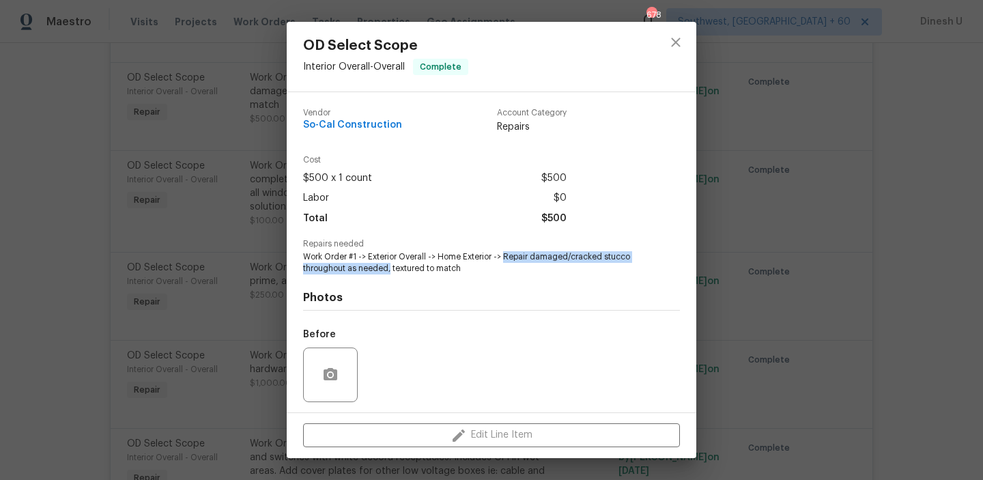
drag, startPoint x: 505, startPoint y: 256, endPoint x: 389, endPoint y: 265, distance: 116.4
click at [389, 265] on span "Work Order #1 -> Exterior Overall -> Home Exterior -> Repair damaged/cracked st…" at bounding box center [472, 262] width 339 height 23
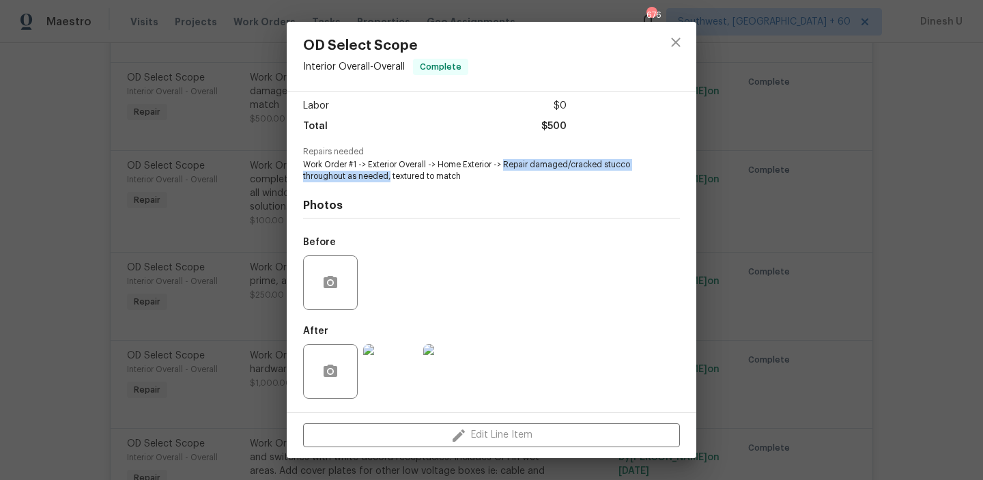
click at [238, 159] on div "OD Select Scope Interior Overall - Overall Complete Vendor So-Cal Construction …" at bounding box center [491, 240] width 983 height 480
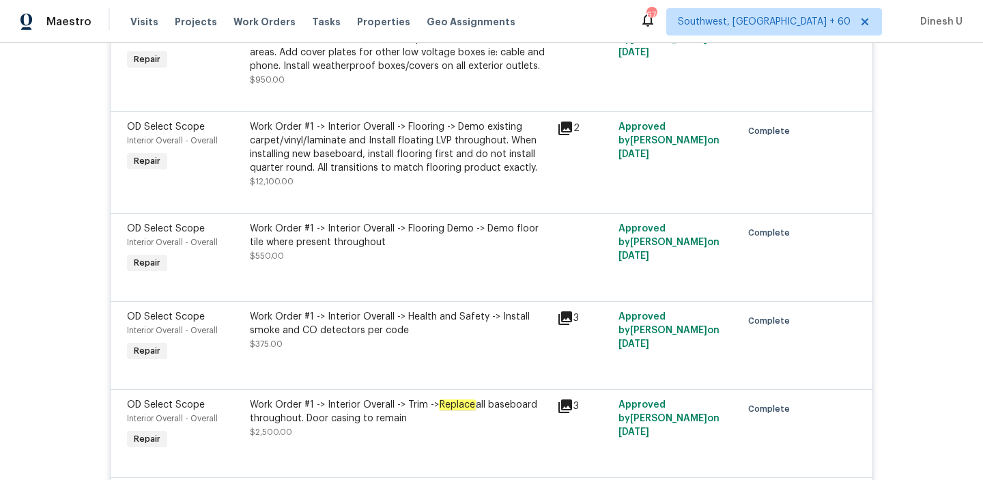
scroll to position [3301, 0]
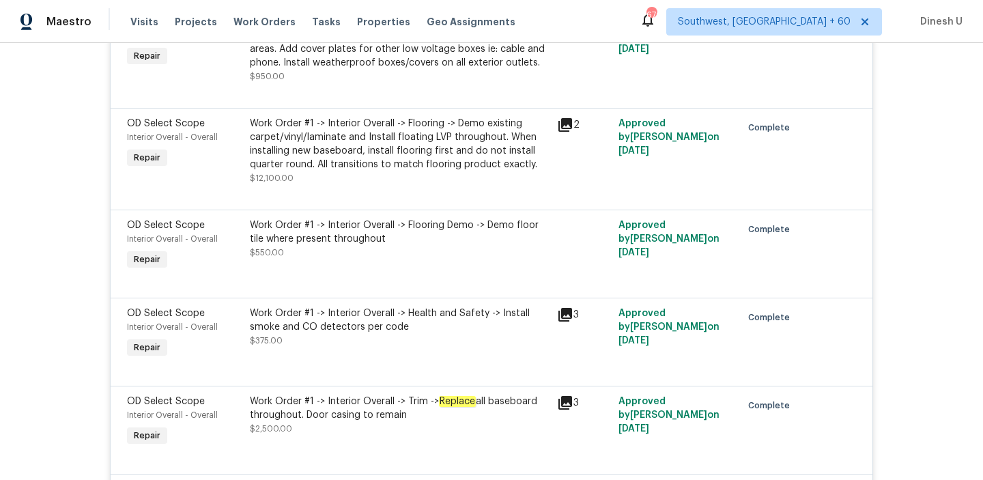
click at [448, 162] on div "Work Order #1 -> Interior Overall -> Flooring -> Demo existing carpet/vinyl/lam…" at bounding box center [399, 144] width 299 height 55
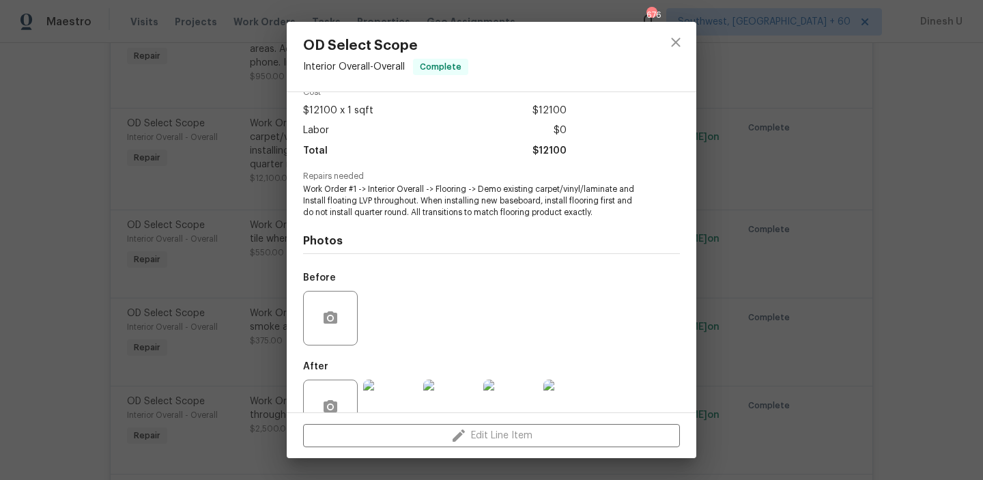
scroll to position [103, 0]
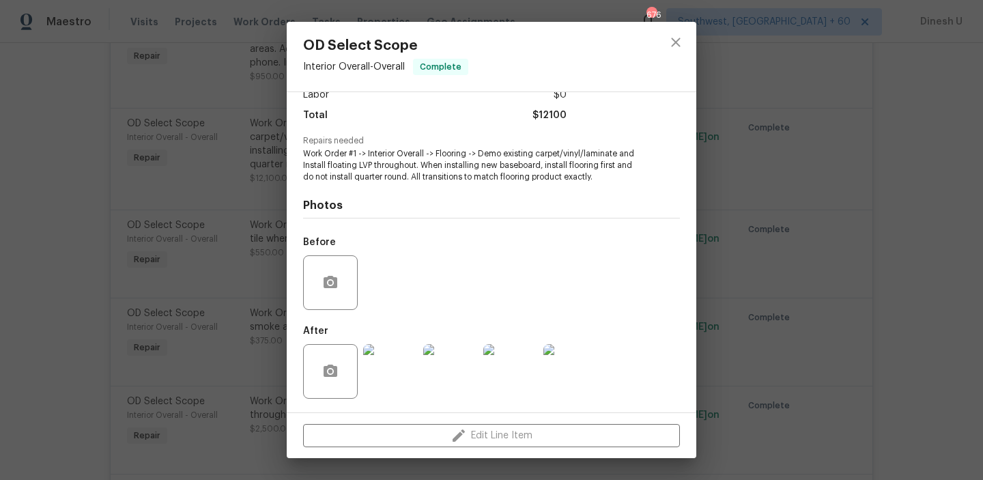
click at [377, 369] on img at bounding box center [390, 371] width 55 height 55
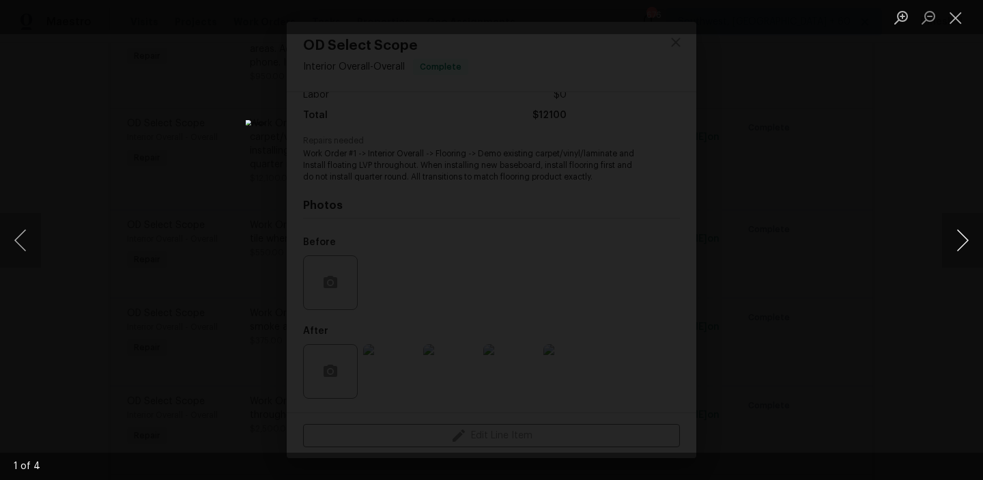
click at [957, 234] on button "Next image" at bounding box center [962, 240] width 41 height 55
click at [954, 24] on button "Close lightbox" at bounding box center [955, 17] width 27 height 24
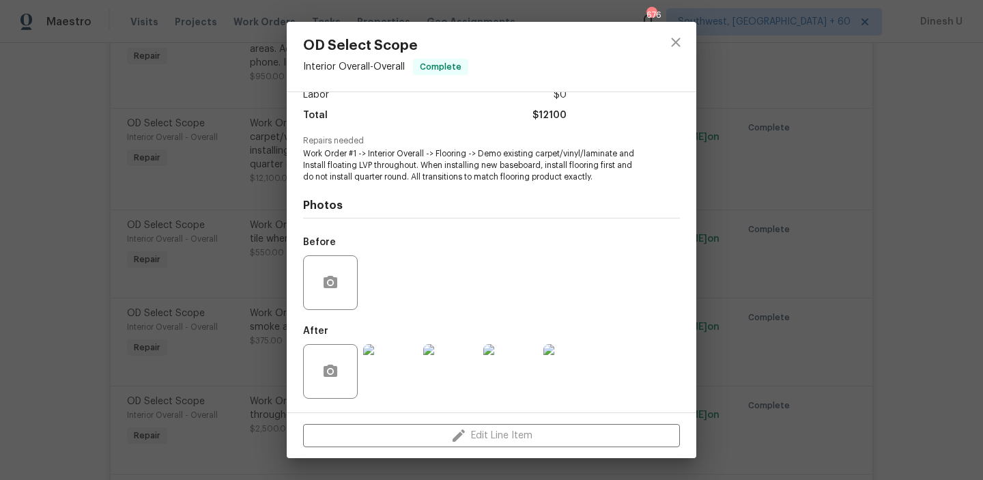
click at [691, 240] on div "Vendor So-Cal Construction Account Category Repairs Cost $12100 x 1 sqft $12100…" at bounding box center [491, 252] width 409 height 320
click at [231, 188] on div "OD Select Scope Interior Overall - Overall Complete Vendor So-Cal Construction …" at bounding box center [491, 240] width 983 height 480
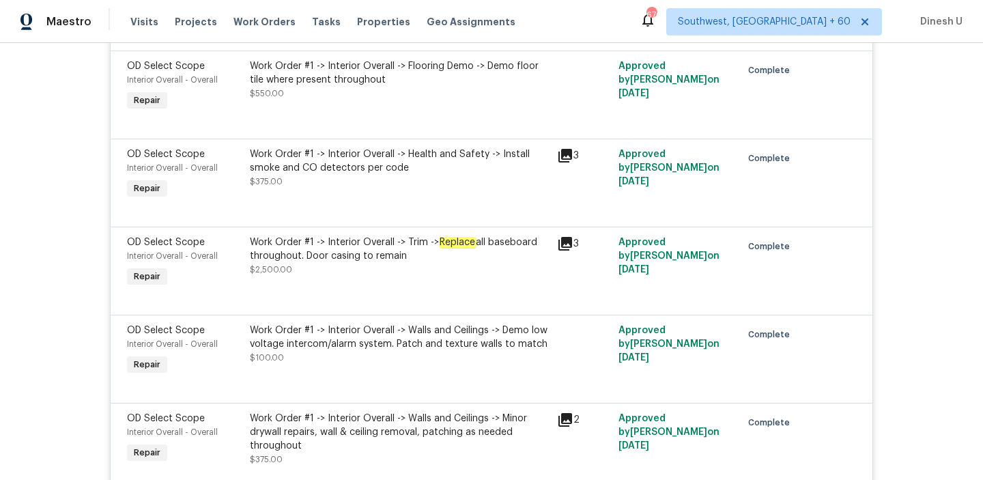
scroll to position [3465, 0]
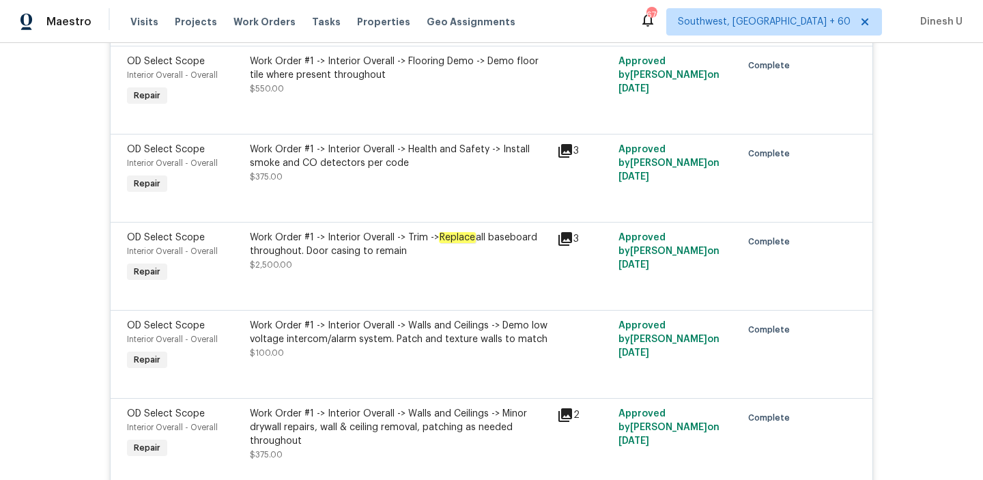
click at [504, 161] on div "Work Order #1 -> Interior Overall -> Health and Safety -> Install smoke and CO …" at bounding box center [399, 156] width 299 height 27
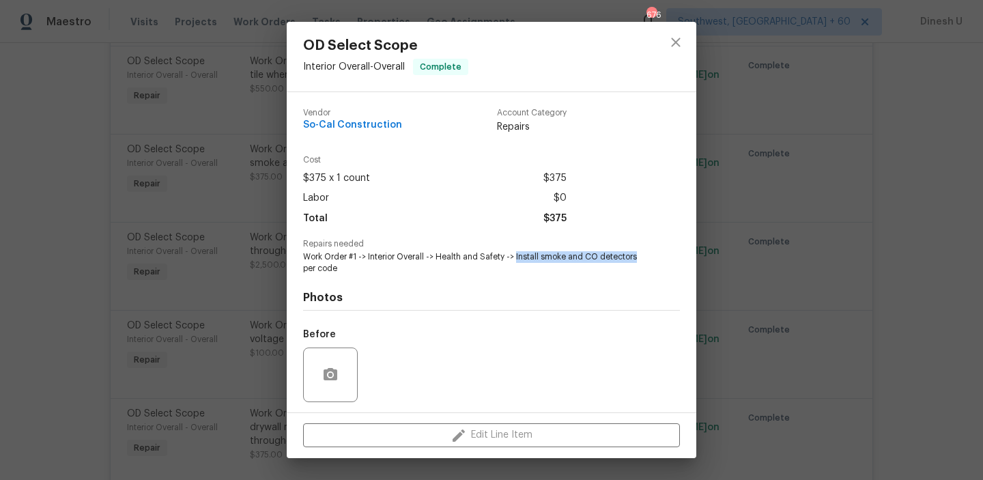
drag, startPoint x: 516, startPoint y: 256, endPoint x: 641, endPoint y: 252, distance: 125.6
click at [641, 252] on span "Work Order #1 -> Interior Overall -> Health and Safety -> Install smoke and CO …" at bounding box center [472, 262] width 339 height 23
click at [248, 212] on div "OD Select Scope Interior Overall - Overall Complete Vendor So-Cal Construction …" at bounding box center [491, 240] width 983 height 480
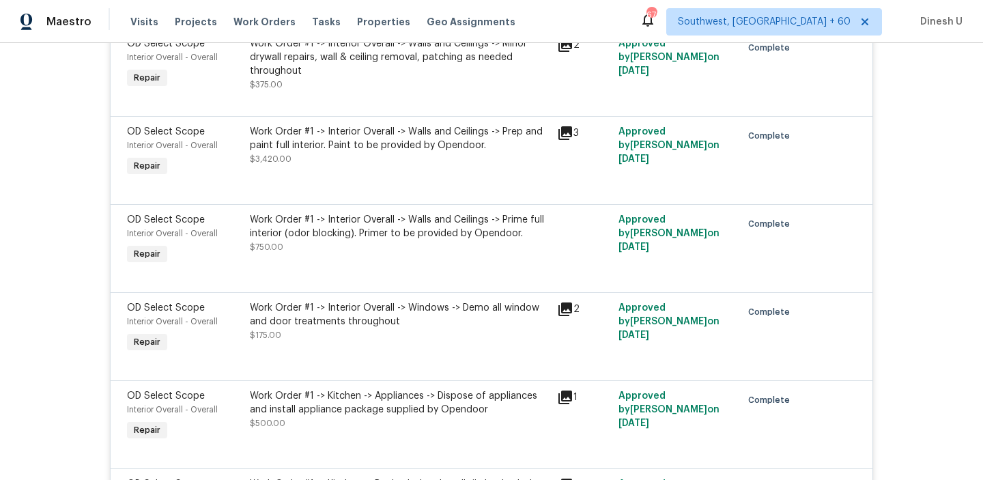
scroll to position [3842, 0]
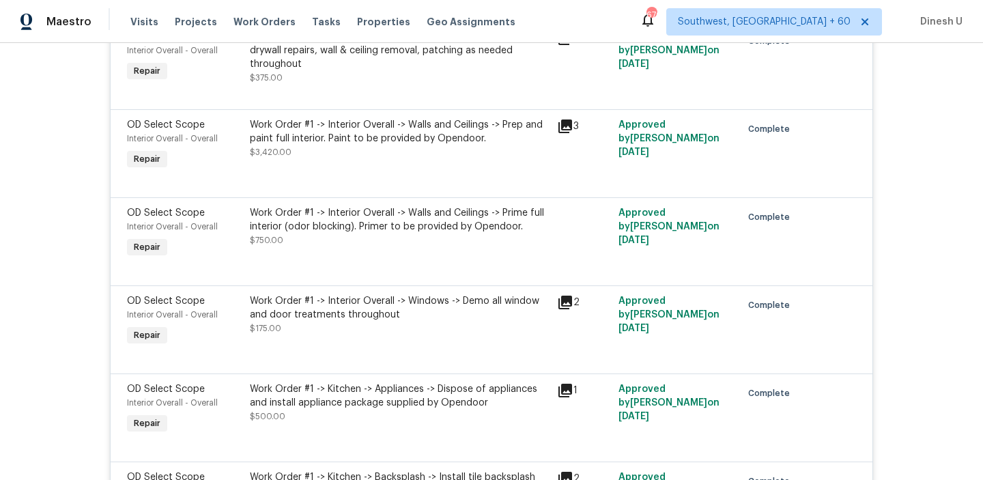
click at [340, 143] on div "Work Order #1 -> Interior Overall -> Walls and Ceilings -> Prep and paint full …" at bounding box center [399, 131] width 299 height 27
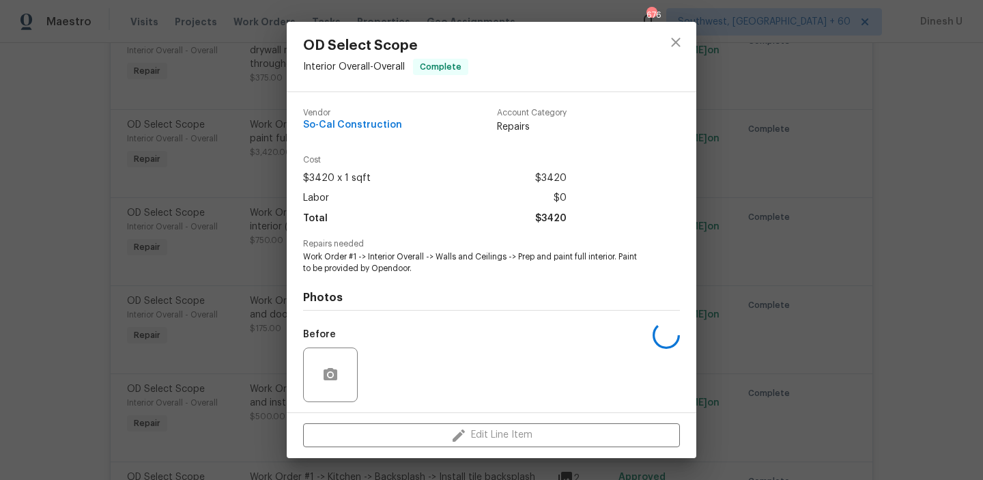
click at [265, 154] on div "OD Select Scope Interior Overall - Overall Complete Vendor So-Cal Construction …" at bounding box center [491, 240] width 983 height 480
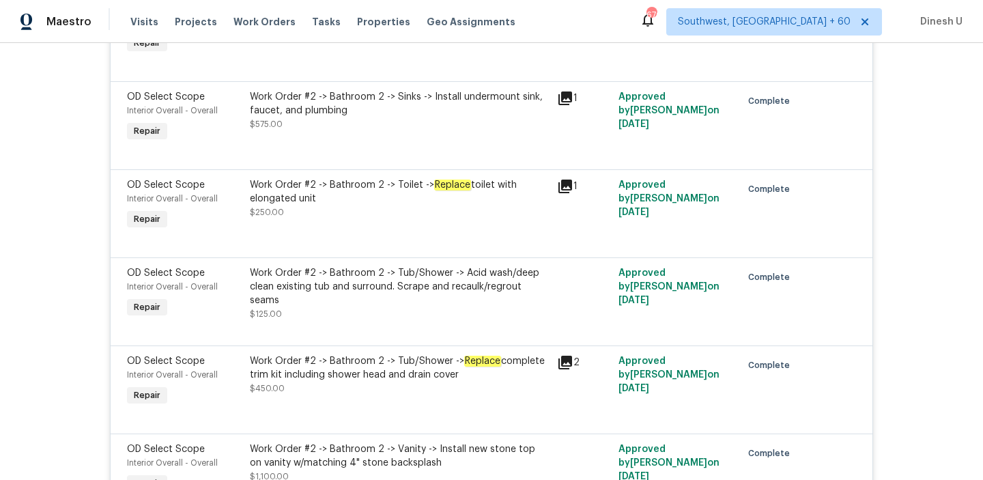
scroll to position [4754, 0]
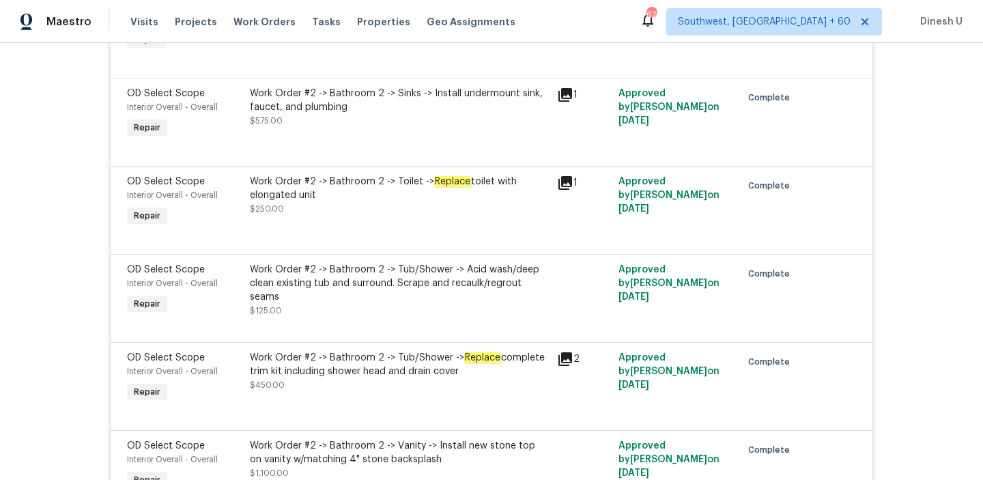
click at [435, 113] on div "Work Order #2 -> Bathroom 2 -> Sinks -> Install undermount sink, faucet, and pl…" at bounding box center [399, 100] width 299 height 27
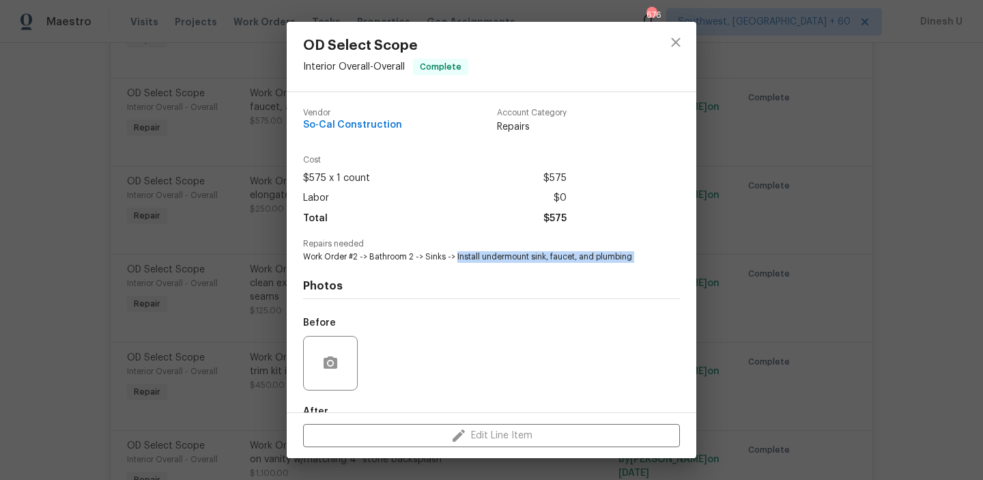
drag, startPoint x: 456, startPoint y: 257, endPoint x: 489, endPoint y: 264, distance: 33.6
click at [489, 264] on div "Vendor So-Cal Construction Account Category Repairs Cost $575 x 1 count $575 La…" at bounding box center [491, 293] width 377 height 390
click at [230, 237] on div "OD Select Scope Interior Overall - Overall Complete Vendor So-Cal Construction …" at bounding box center [491, 240] width 983 height 480
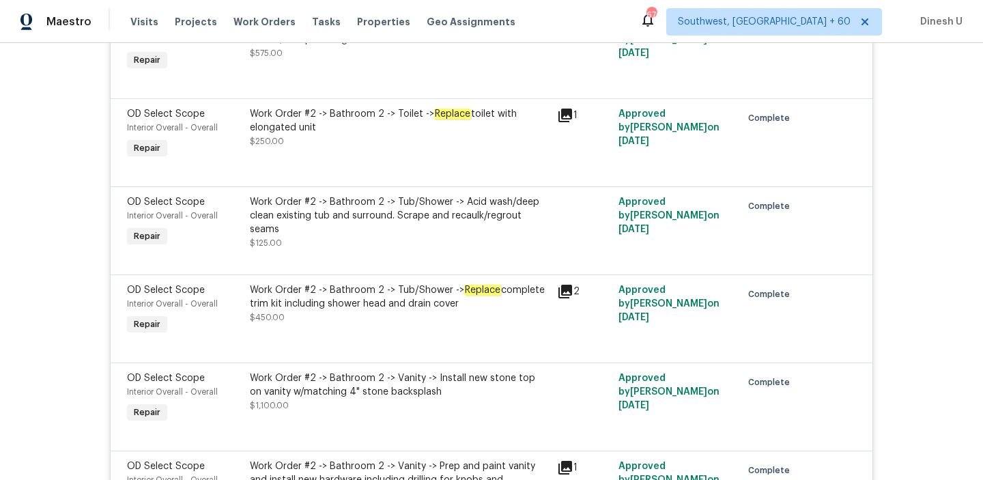
scroll to position [4784, 0]
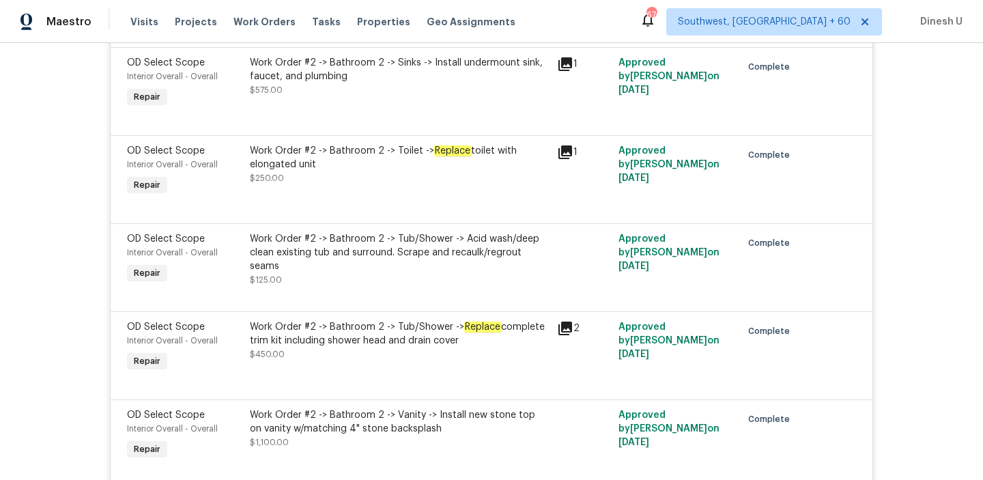
click at [431, 160] on div "Work Order #2 -> Bathroom 2 -> Toilet -> Replace toilet with elongated unit" at bounding box center [399, 157] width 299 height 27
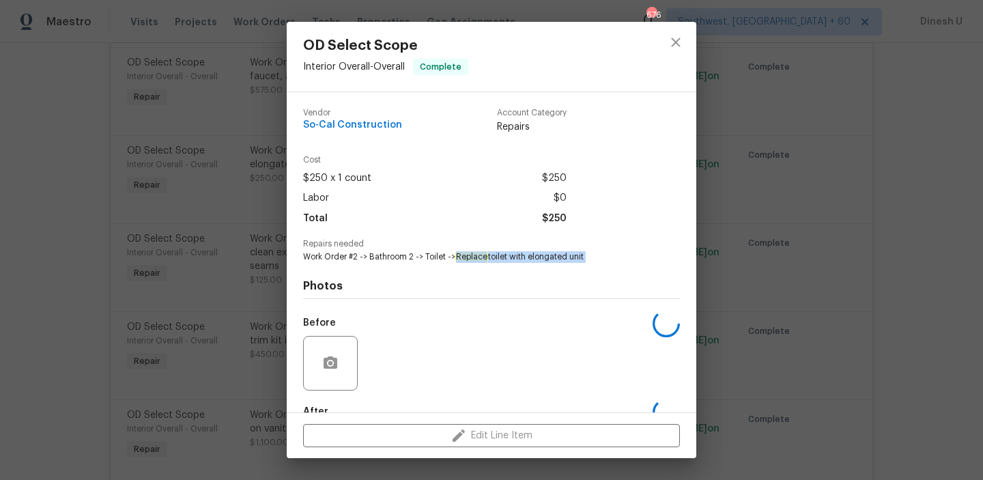
drag, startPoint x: 459, startPoint y: 256, endPoint x: 502, endPoint y: 268, distance: 44.5
click at [502, 268] on div "Vendor So-Cal Construction Account Category Repairs Cost $250 x 1 count $250 La…" at bounding box center [491, 293] width 377 height 390
click at [237, 236] on div "OD Select Scope Interior Overall - Overall Complete Vendor So-Cal Construction …" at bounding box center [491, 240] width 983 height 480
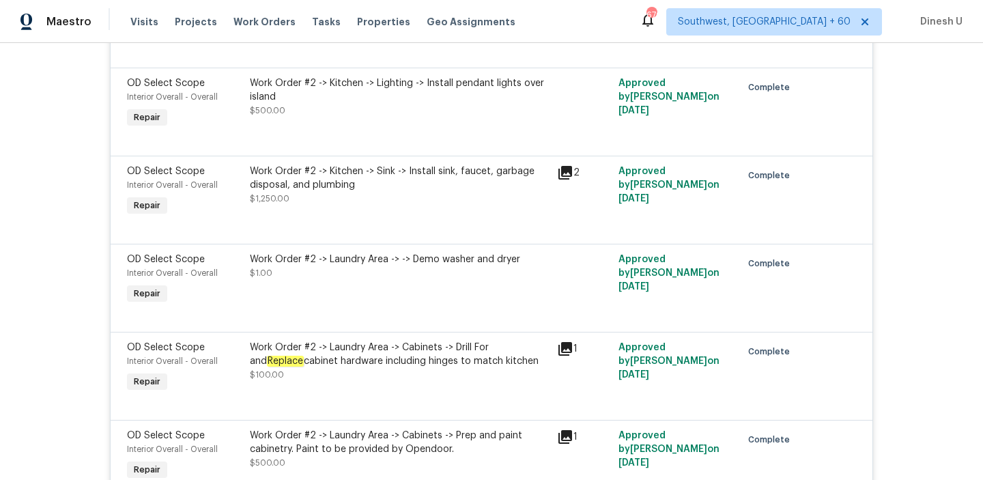
scroll to position [7096, 0]
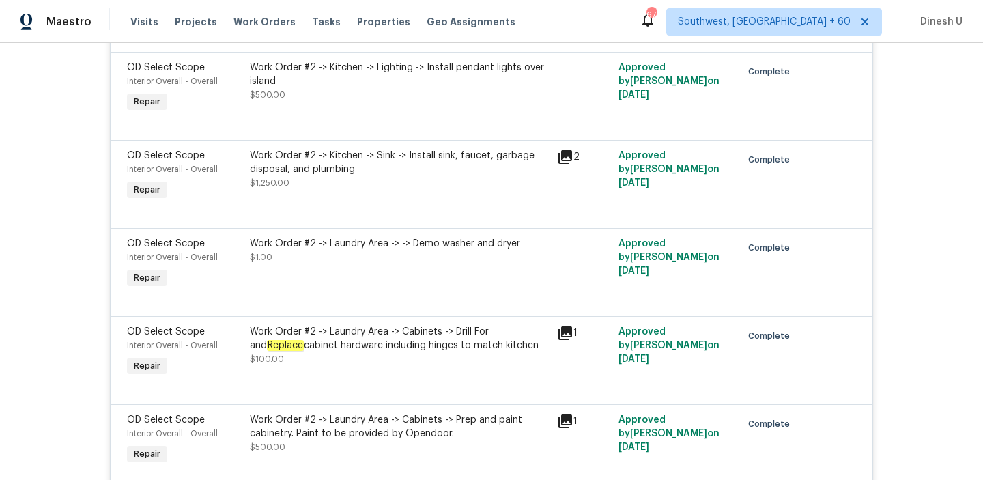
click at [411, 176] on div "Work Order #2 -> Kitchen -> Sink -> Install sink, faucet, garbage disposal, and…" at bounding box center [399, 162] width 299 height 27
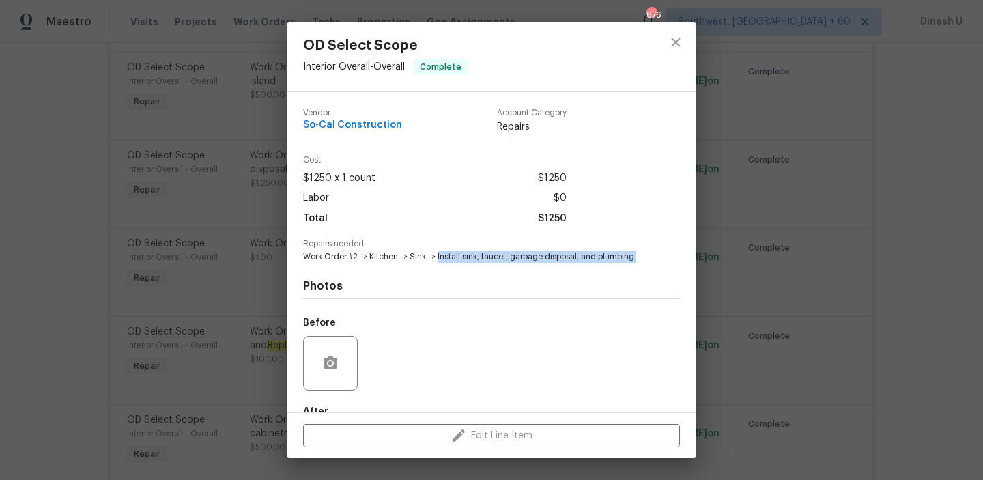
drag, startPoint x: 437, startPoint y: 255, endPoint x: 596, endPoint y: 262, distance: 159.1
click at [596, 262] on div "Vendor So-Cal Construction Account Category Repairs Cost $1250 x 1 count $1250 …" at bounding box center [491, 293] width 377 height 390
click at [263, 209] on div "OD Select Scope Interior Overall - Overall Complete Vendor So-Cal Construction …" at bounding box center [491, 240] width 983 height 480
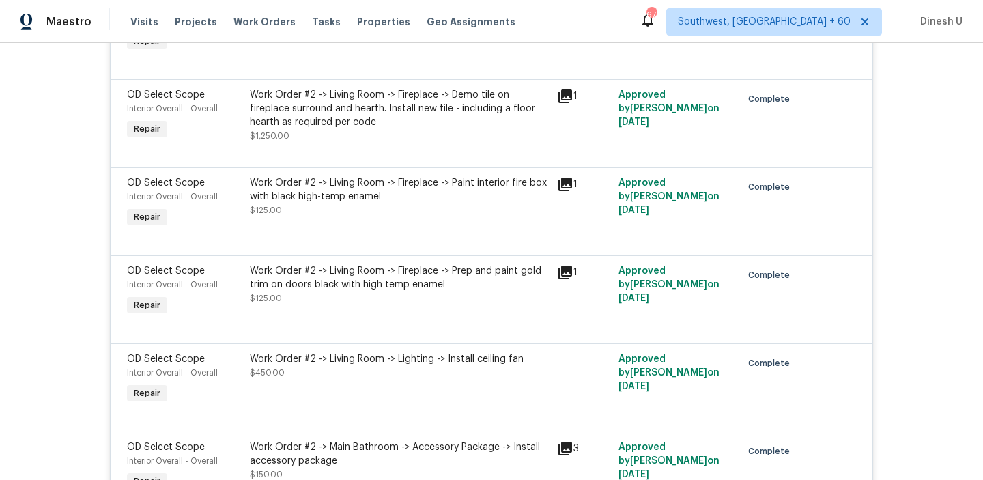
scroll to position [7620, 0]
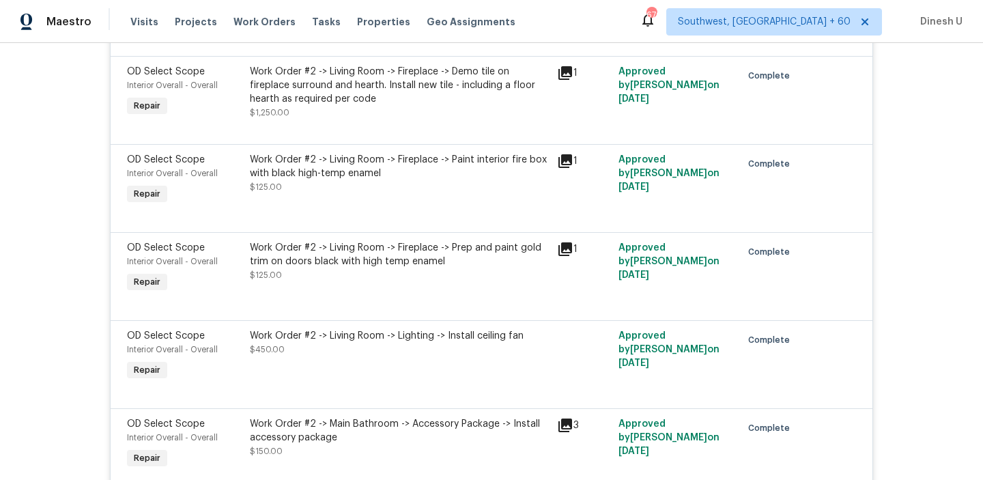
click at [509, 104] on div "Work Order #2 -> Living Room -> Fireplace -> Demo tile on fireplace surround an…" at bounding box center [399, 85] width 299 height 41
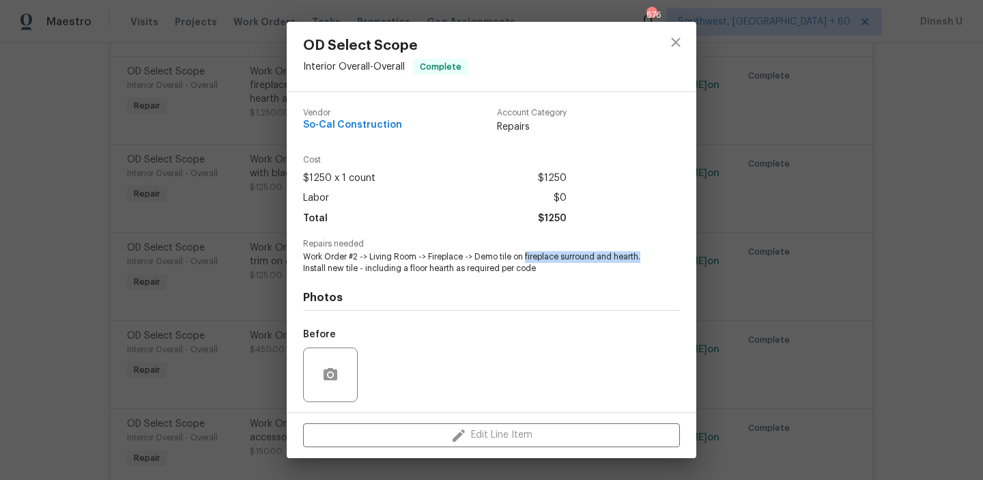
drag, startPoint x: 525, startPoint y: 258, endPoint x: 640, endPoint y: 257, distance: 114.6
click at [640, 257] on span "Work Order #2 -> Living Room -> Fireplace -> Demo tile on fireplace surround an…" at bounding box center [472, 262] width 339 height 23
click at [258, 215] on div "OD Select Scope Interior Overall - Overall Complete Vendor So-Cal Construction …" at bounding box center [491, 240] width 983 height 480
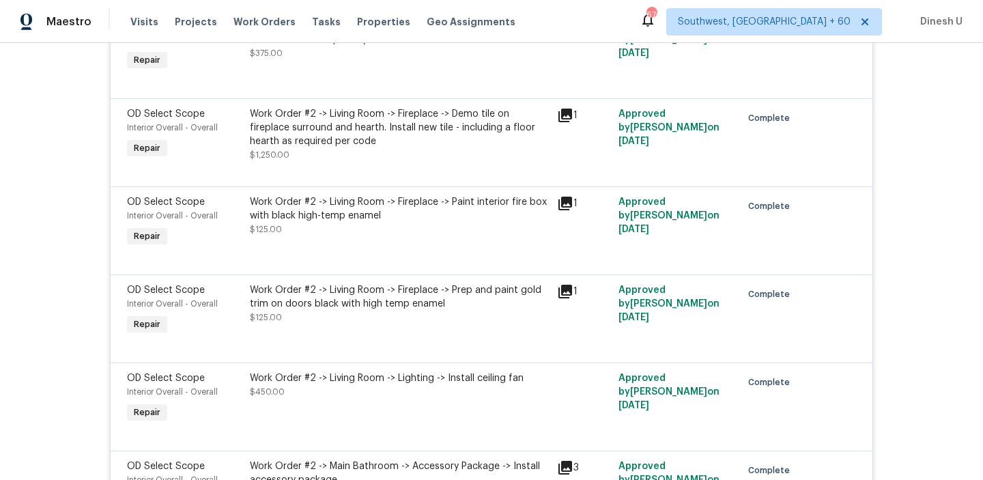
scroll to position [7597, 0]
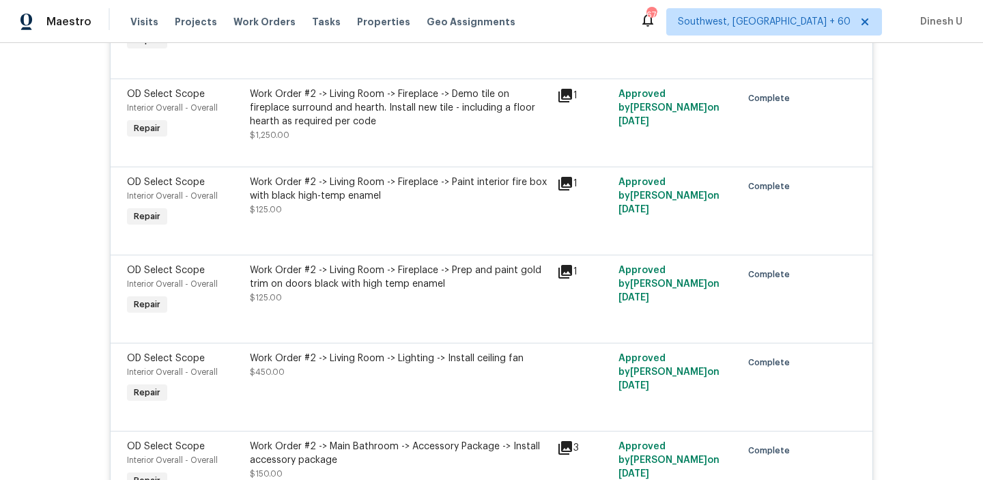
click at [442, 194] on div "OD Select Scope Interior Overall - Overall Repair Work Order #2 -> Living Room …" at bounding box center [492, 211] width 762 height 88
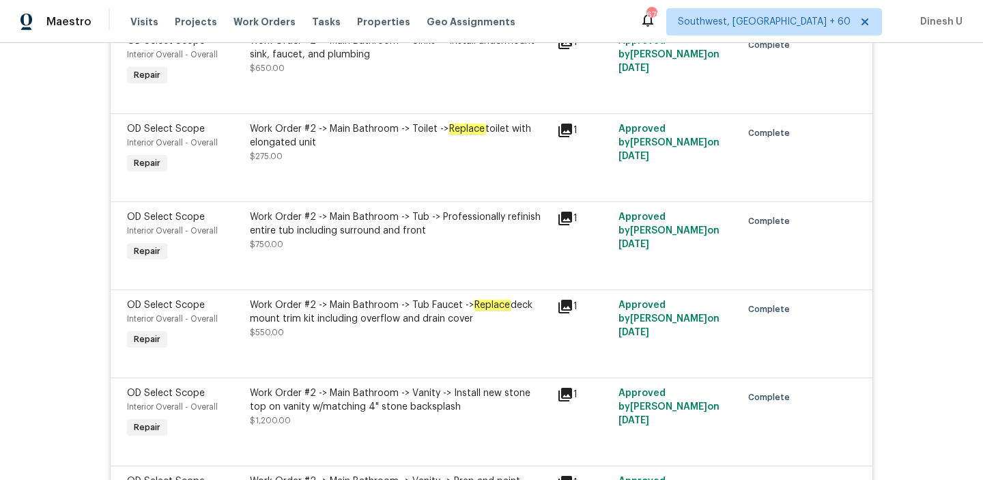
scroll to position [9053, 0]
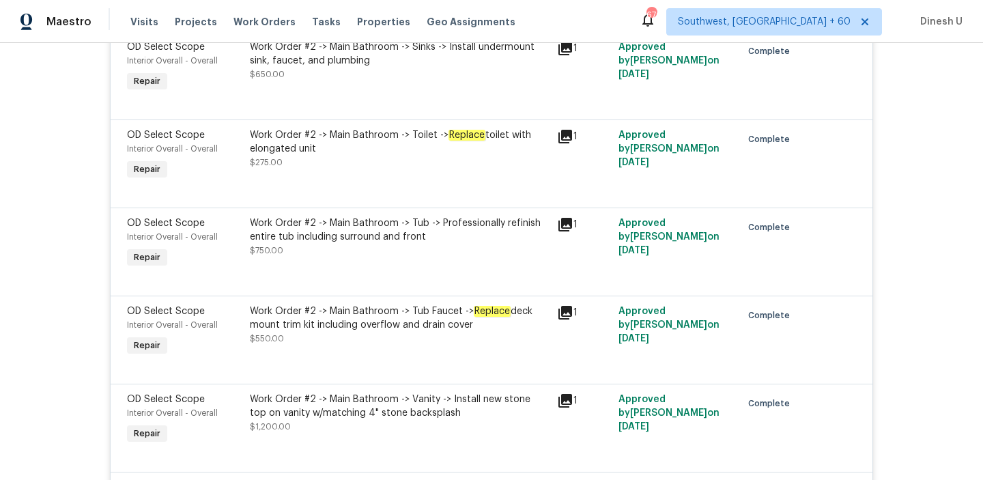
click at [459, 68] on div "Work Order #2 -> Main Bathroom -> Sinks -> Install undermount sink, faucet, and…" at bounding box center [399, 53] width 299 height 27
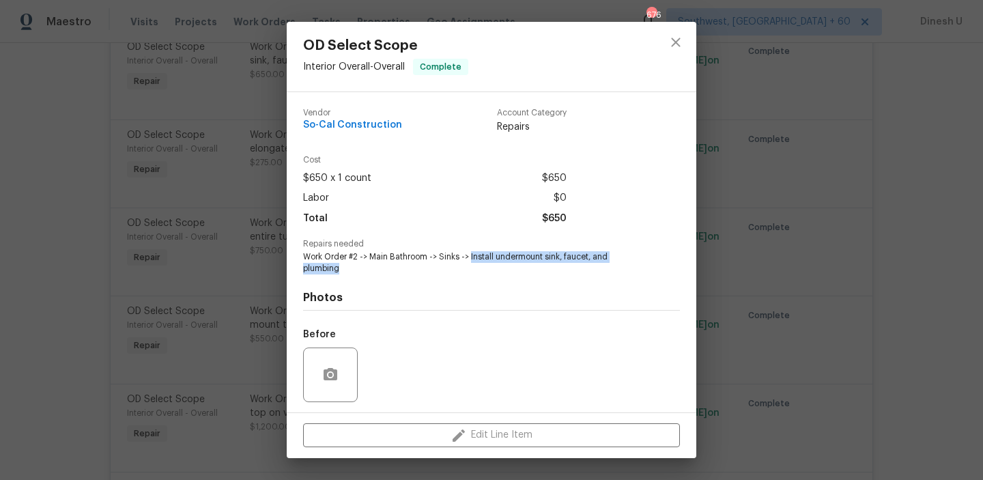
drag, startPoint x: 471, startPoint y: 256, endPoint x: 502, endPoint y: 268, distance: 32.8
click at [502, 268] on span "Work Order #2 -> Main Bathroom -> Sinks -> Install undermount sink, faucet, and…" at bounding box center [472, 262] width 339 height 23
click at [211, 240] on div "OD Select Scope Interior Overall - Overall Complete Vendor So-Cal Construction …" at bounding box center [491, 240] width 983 height 480
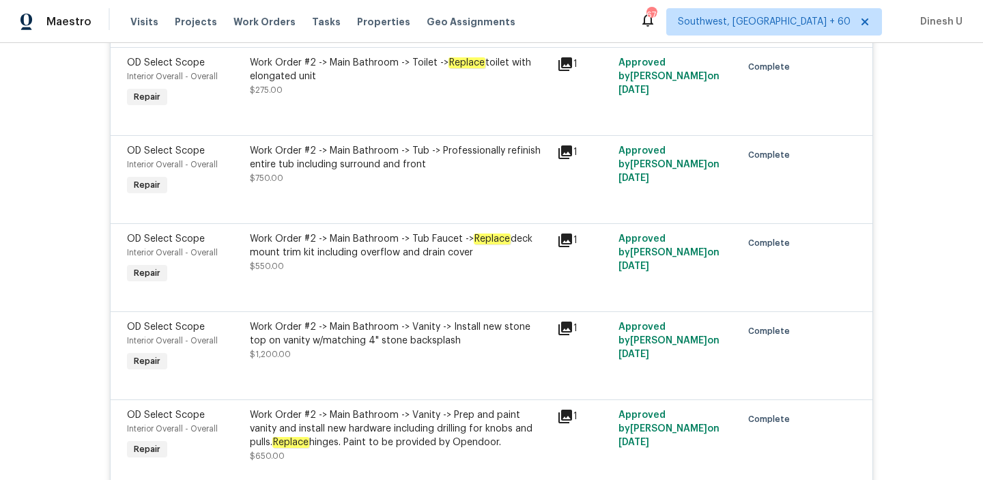
scroll to position [9137, 0]
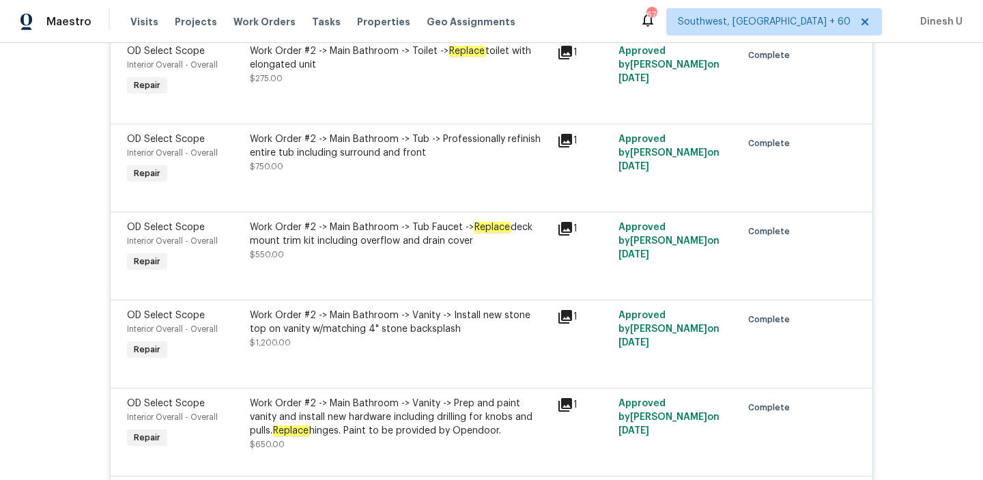
click at [452, 57] on em "Replace" at bounding box center [466, 51] width 37 height 11
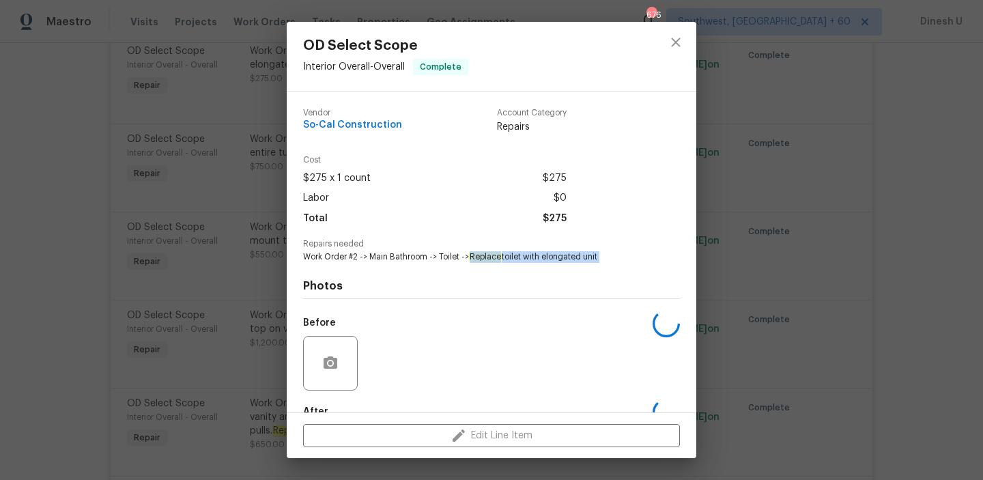
drag, startPoint x: 474, startPoint y: 254, endPoint x: 524, endPoint y: 270, distance: 53.1
click at [524, 270] on div "Vendor So-Cal Construction Account Category Repairs Cost $275 x 1 count $275 La…" at bounding box center [491, 293] width 377 height 390
click at [214, 176] on div "OD Select Scope Interior Overall - Overall Complete Vendor So-Cal Construction …" at bounding box center [491, 240] width 983 height 480
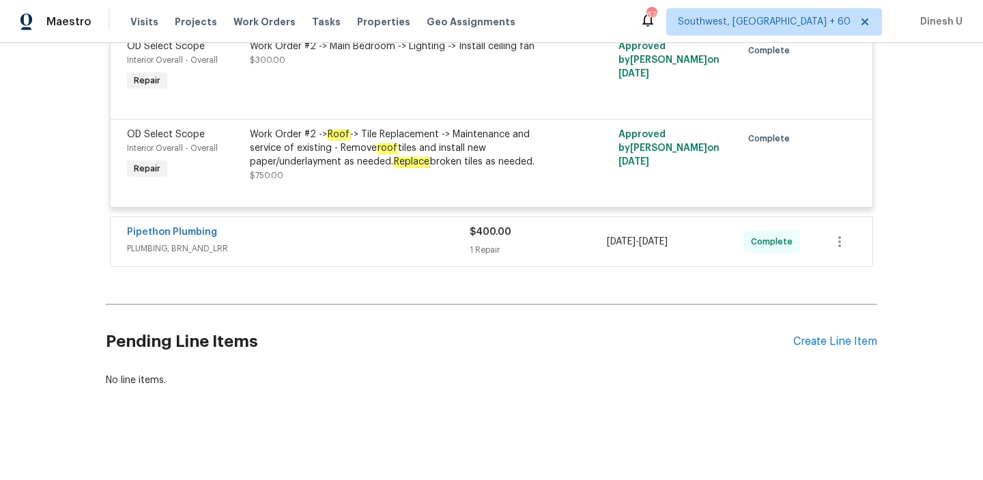
scroll to position [10058, 0]
click at [472, 248] on div "1 Repair" at bounding box center [537, 250] width 137 height 14
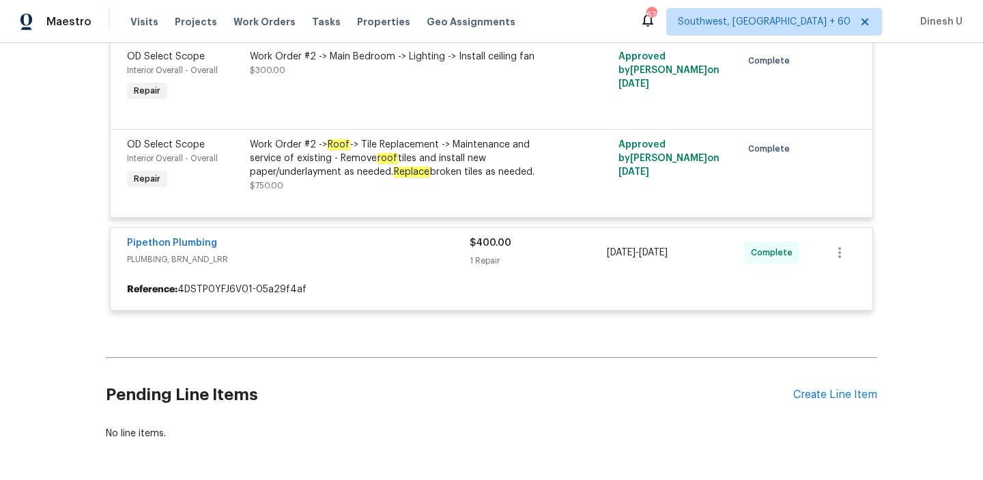
scroll to position [10101, 0]
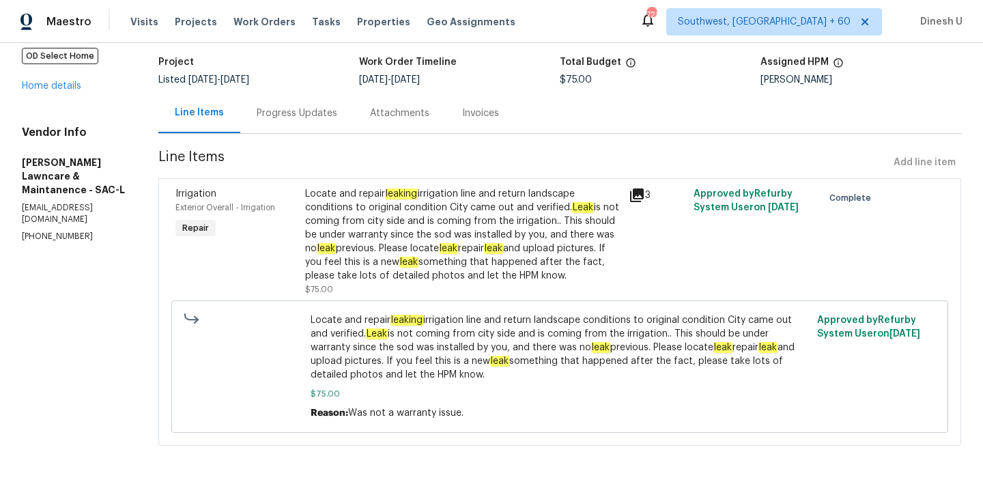
scroll to position [89, 0]
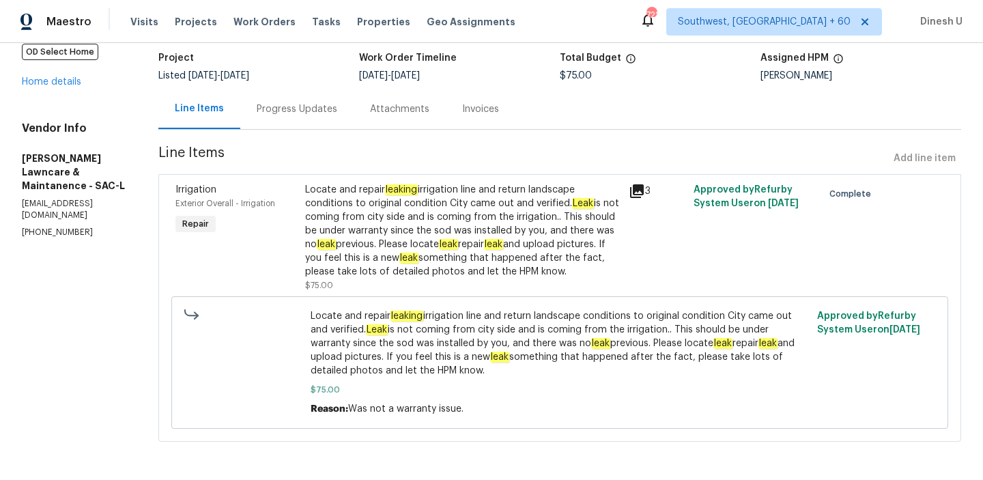
click at [295, 111] on div "Progress Updates" at bounding box center [297, 109] width 81 height 14
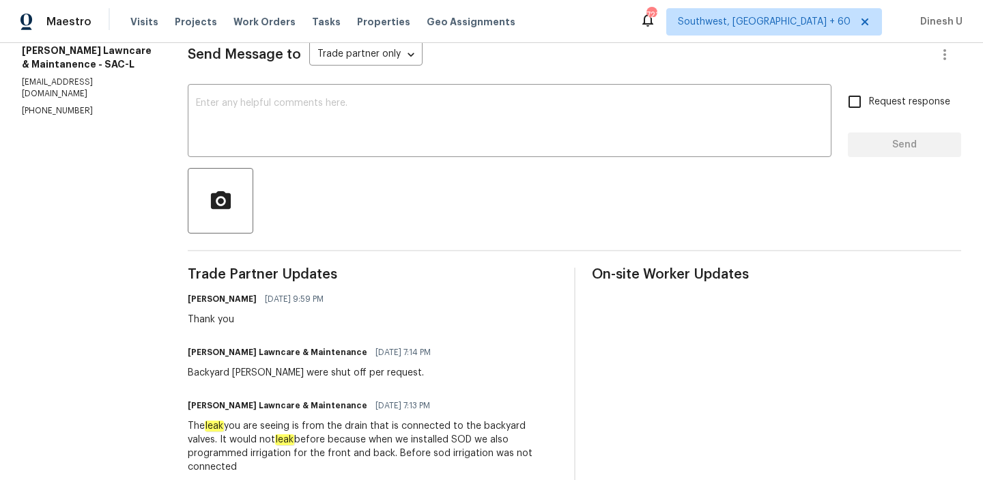
scroll to position [214, 0]
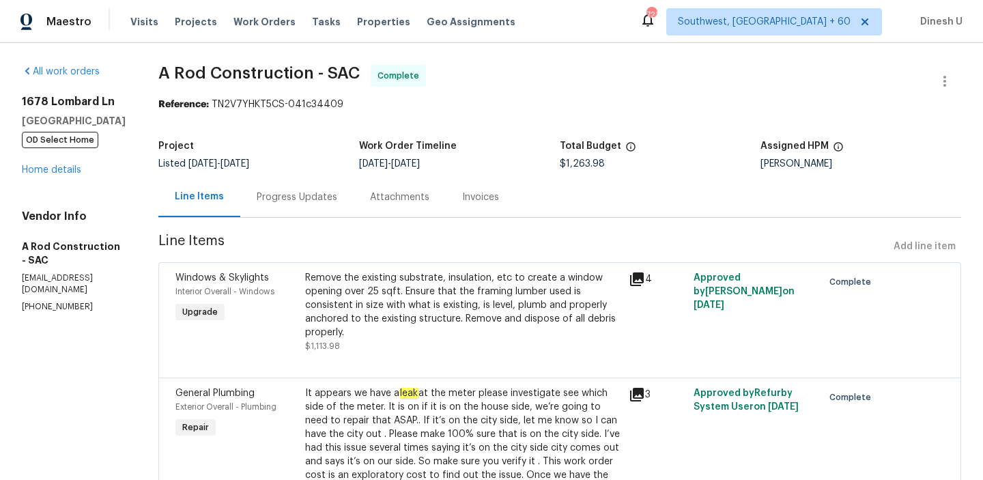
click at [322, 197] on div "Progress Updates" at bounding box center [297, 197] width 81 height 14
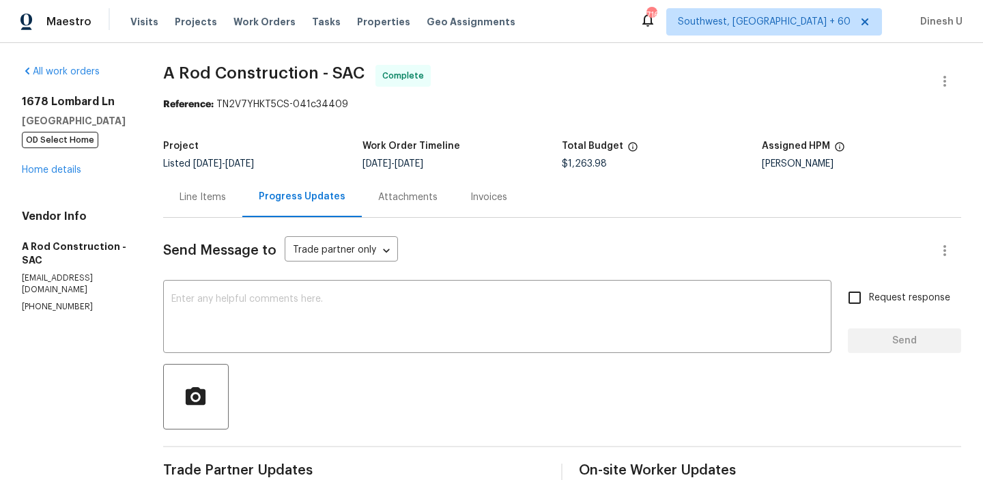
click at [227, 209] on div "Line Items" at bounding box center [202, 197] width 79 height 40
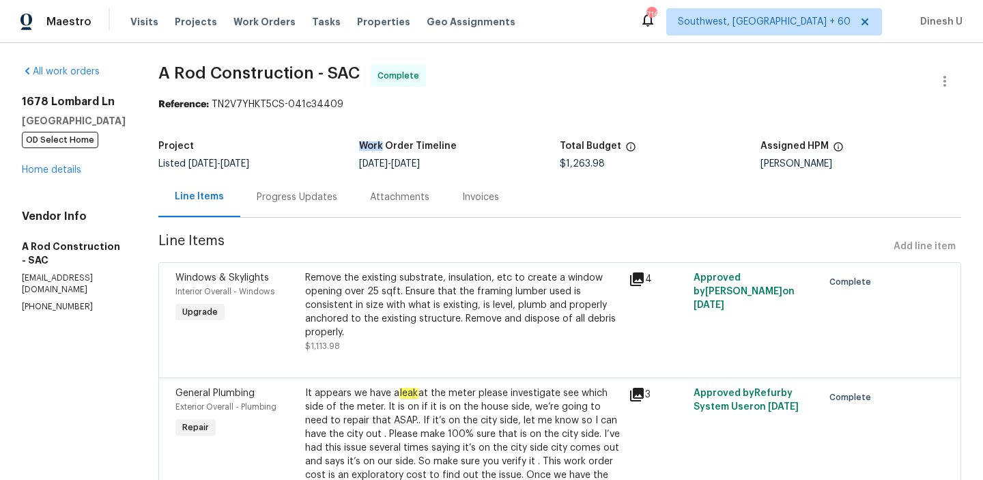
click at [319, 202] on div "Progress Updates" at bounding box center [297, 197] width 81 height 14
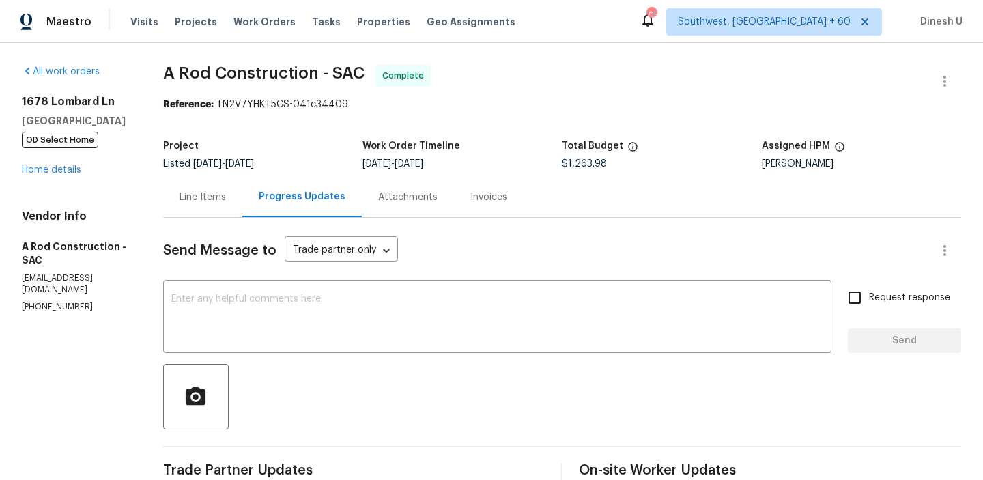
click at [226, 197] on div "Line Items" at bounding box center [202, 197] width 46 height 14
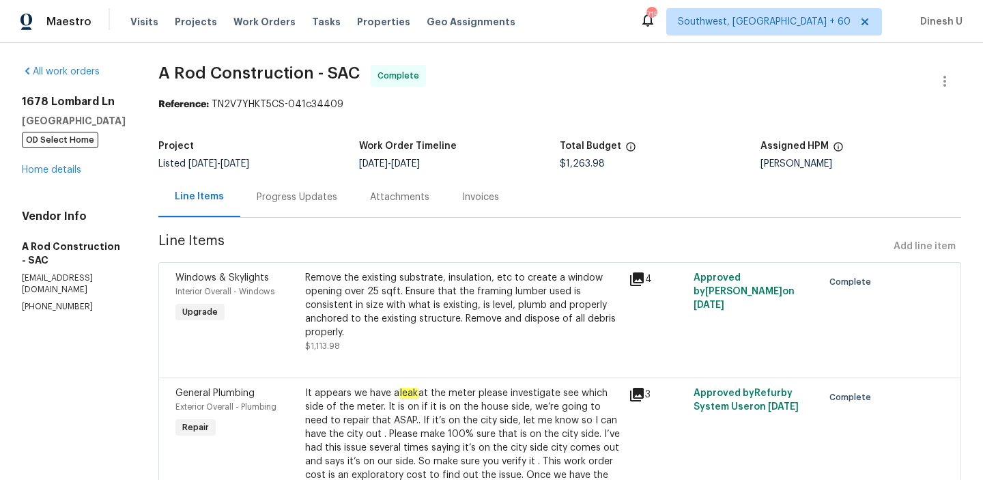
click at [35, 246] on h5 "A Rod Construction - SAC" at bounding box center [74, 253] width 104 height 27
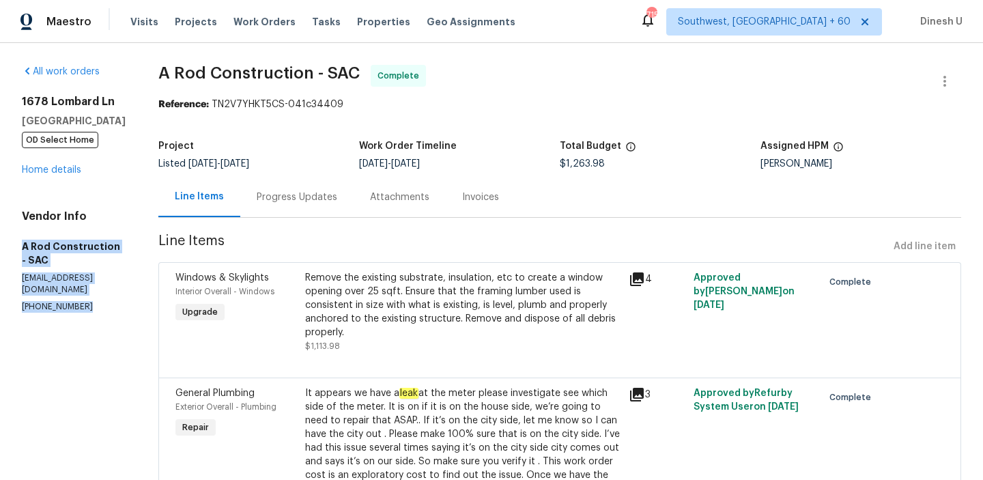
copy div "A Rod Construction - SAC arodconstructiongc@gmail.com (209) 200-1683"
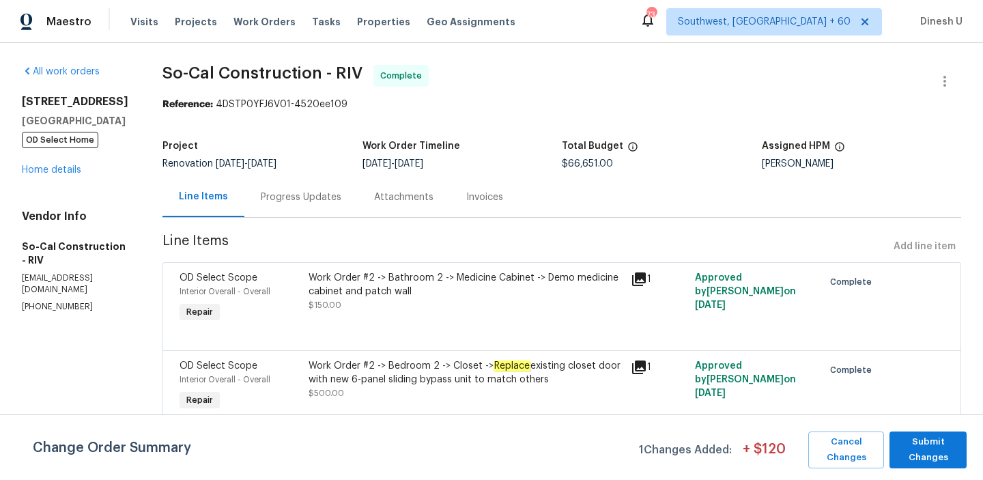
click at [66, 260] on h5 "So-Cal Construction - RIV" at bounding box center [76, 253] width 108 height 27
copy div "So-Cal Construction - RIV [EMAIL_ADDRESS][DOMAIN_NAME] [PHONE_NUMBER]"
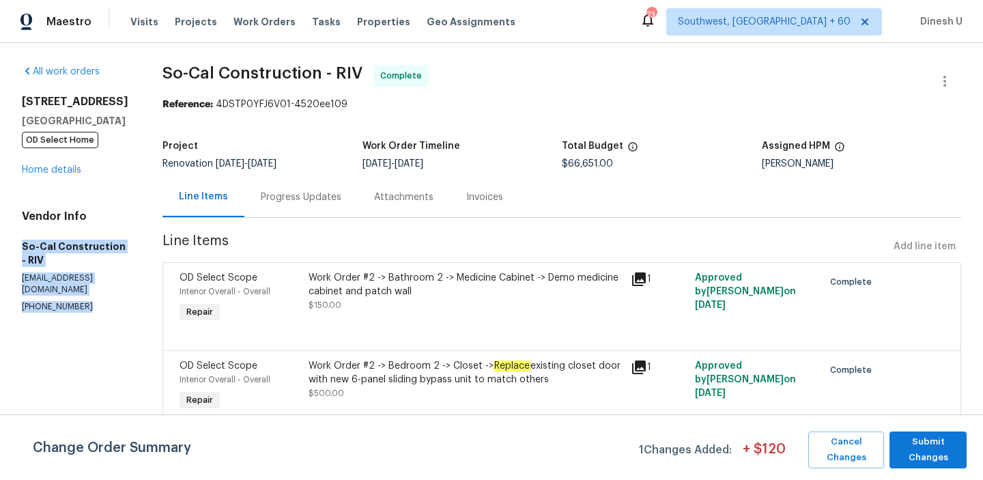
click at [66, 259] on h5 "So-Cal Construction - RIV" at bounding box center [76, 253] width 108 height 27
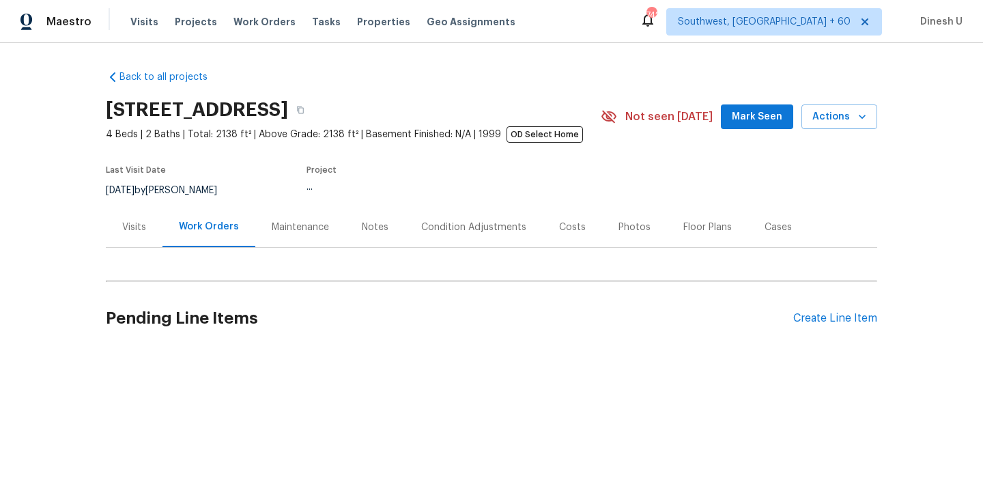
click at [151, 230] on div "Visits" at bounding box center [134, 227] width 57 height 40
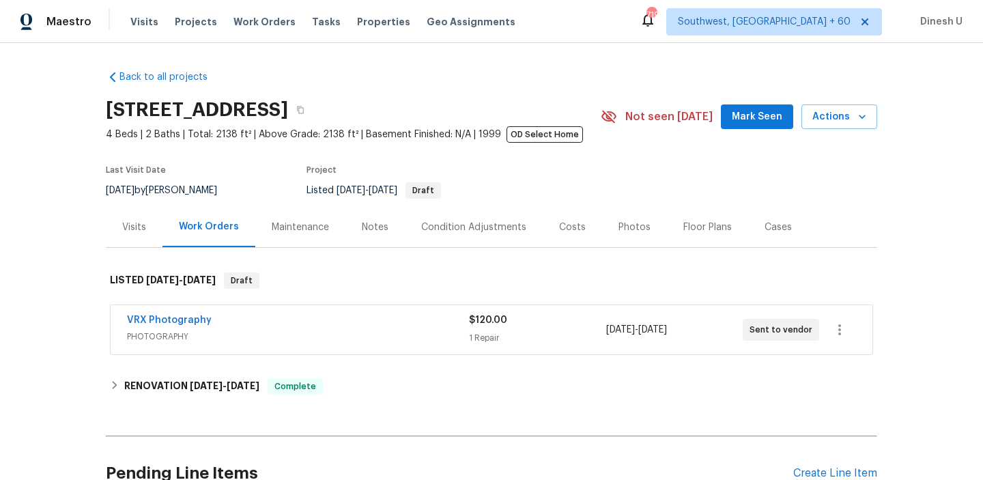
scroll to position [132, 0]
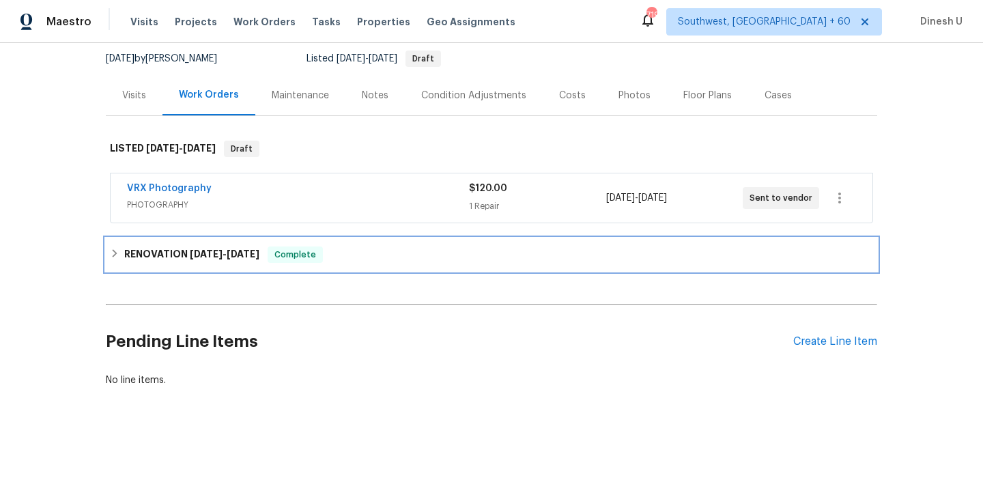
click at [210, 250] on span "[DATE]" at bounding box center [206, 254] width 33 height 10
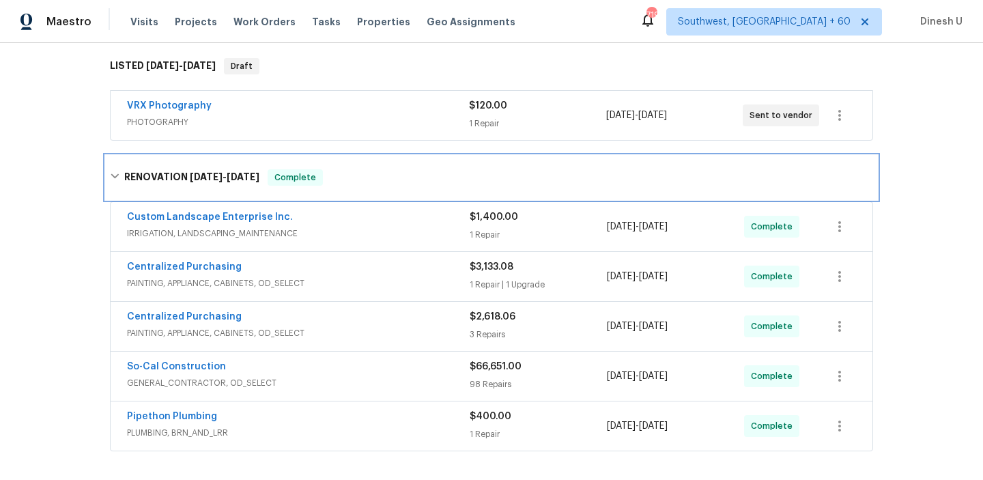
scroll to position [224, 0]
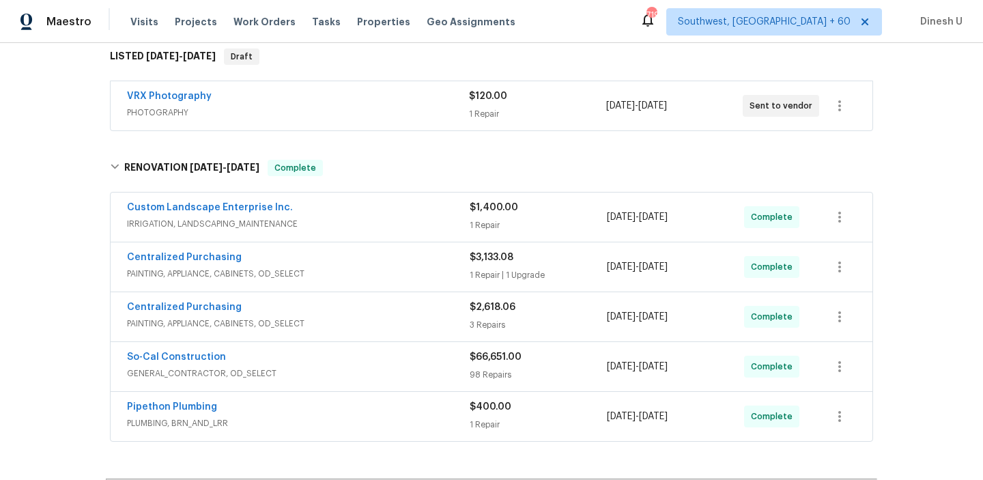
click at [476, 224] on div "1 Repair" at bounding box center [537, 225] width 137 height 14
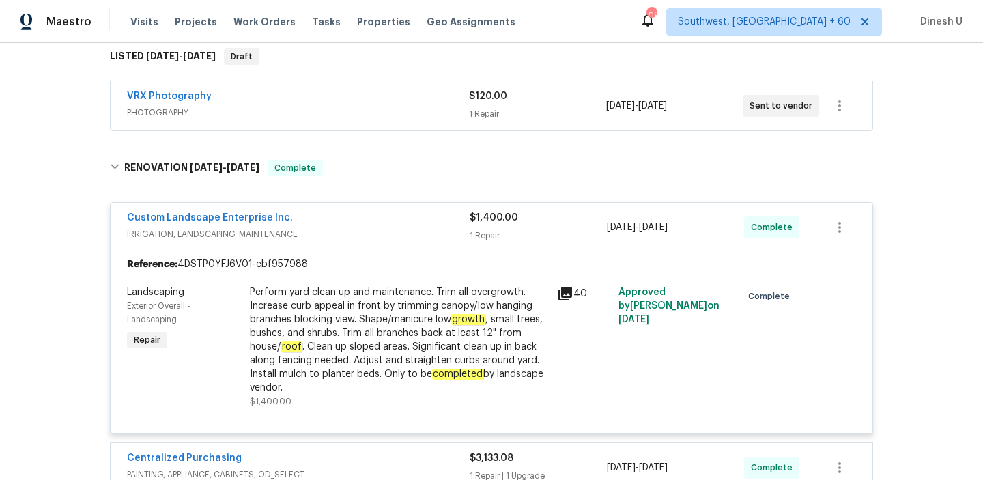
click at [478, 111] on div "1 Repair" at bounding box center [537, 114] width 136 height 14
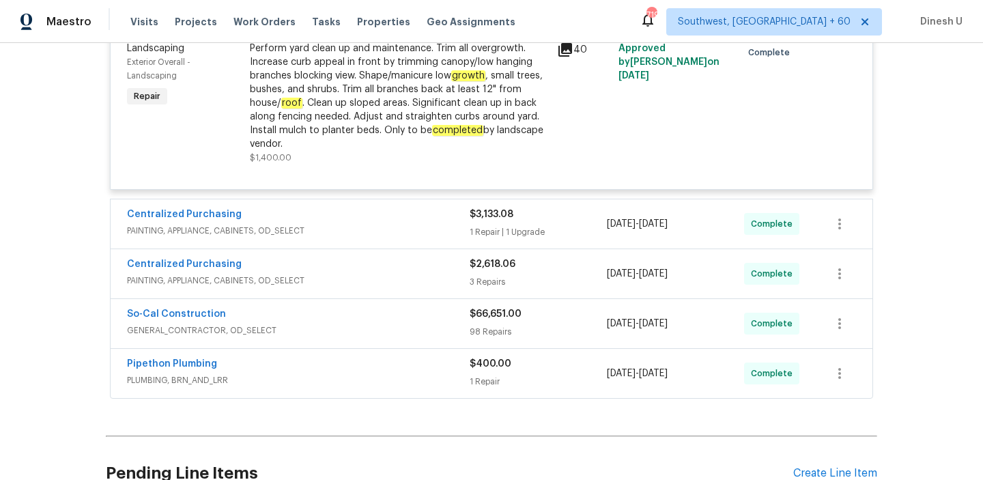
scroll to position [692, 0]
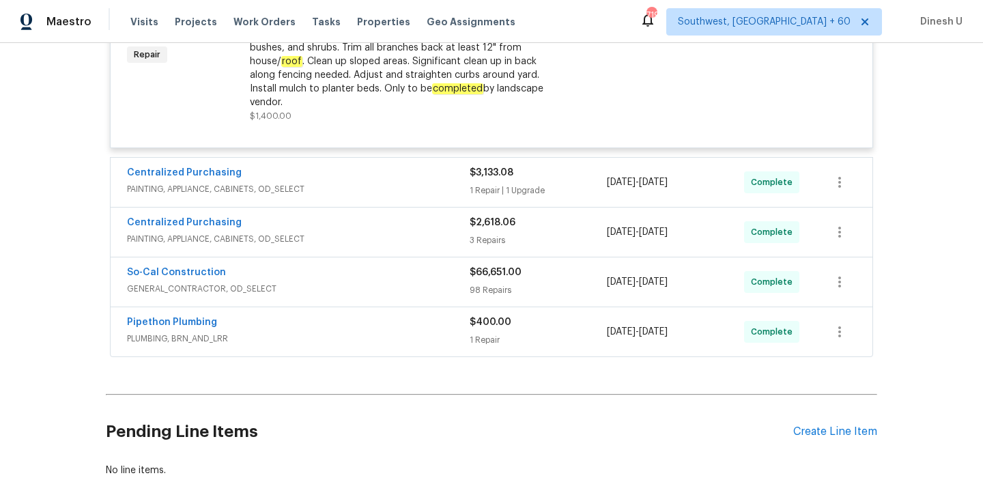
click at [475, 189] on div "1 Repair | 1 Upgrade" at bounding box center [537, 191] width 137 height 14
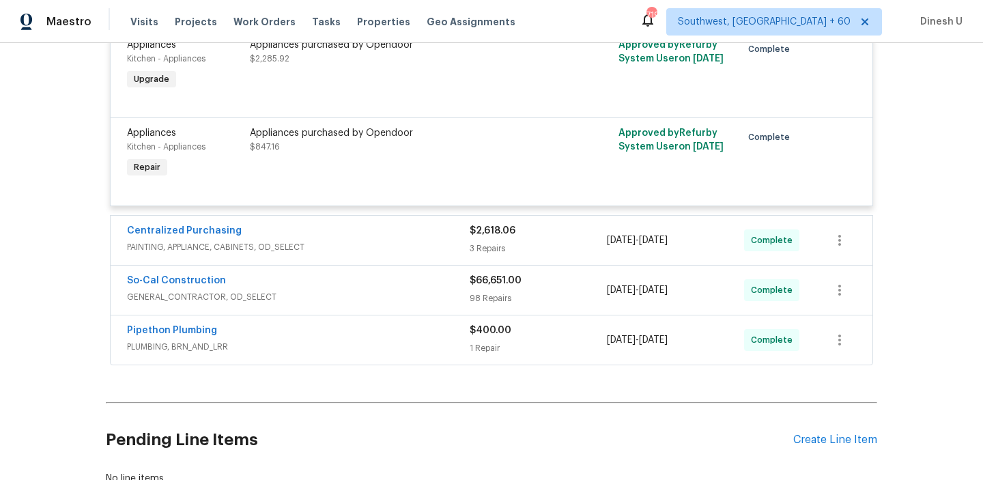
scroll to position [944, 0]
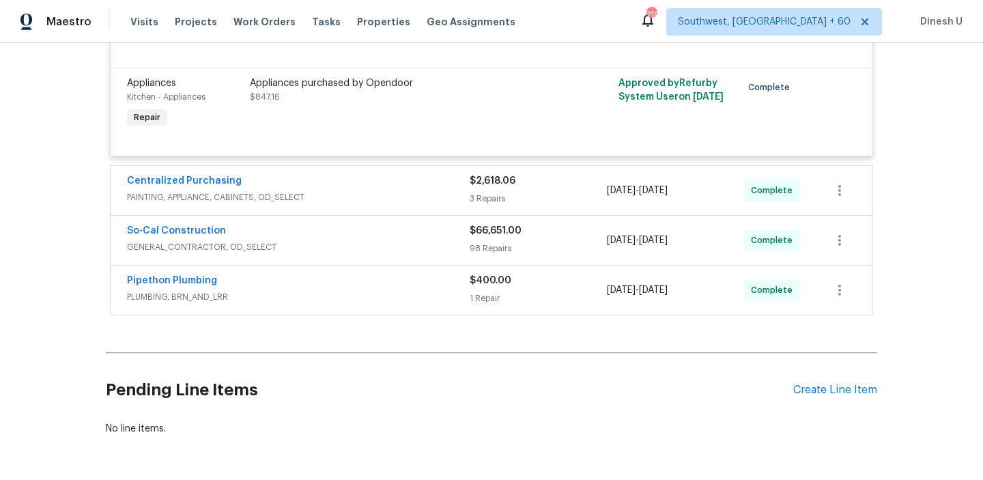
click at [463, 195] on span "PAINTING, APPLIANCE, CABINETS, OD_SELECT" at bounding box center [298, 197] width 343 height 14
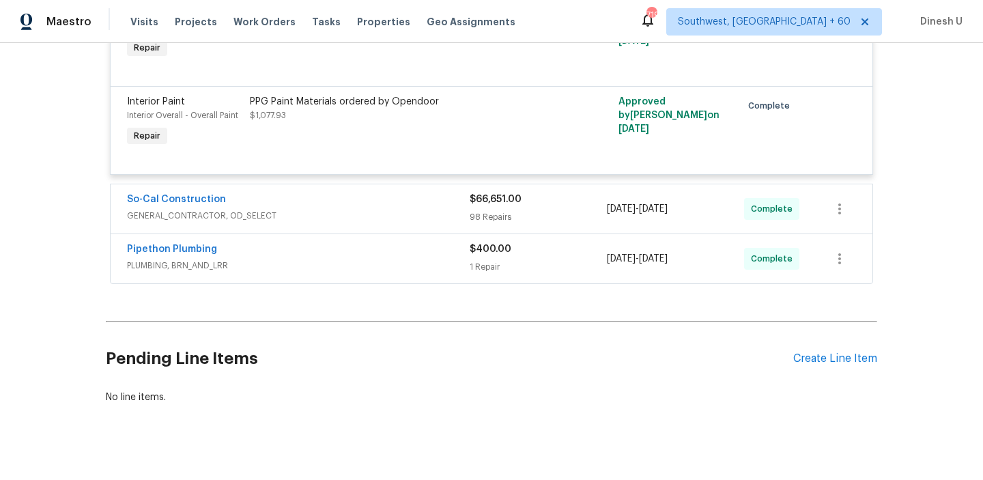
scroll to position [1295, 0]
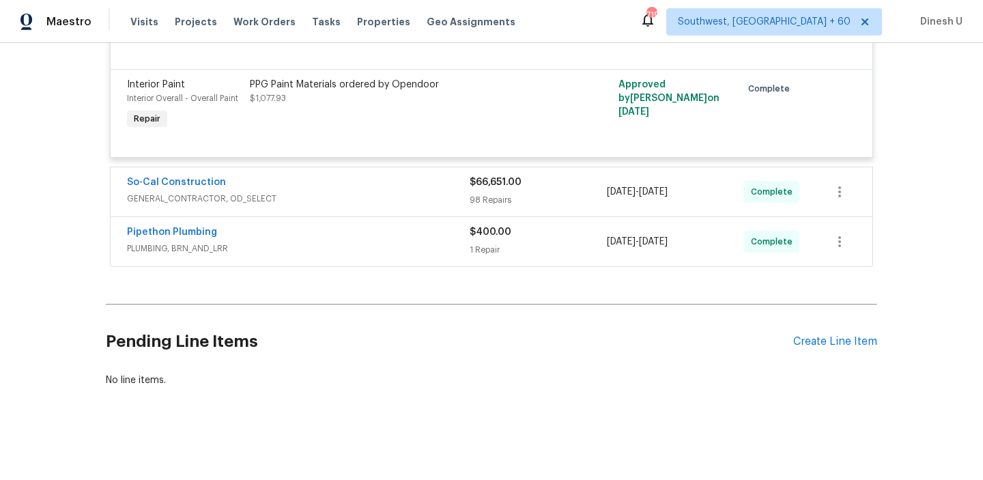
click at [479, 202] on div "98 Repairs" at bounding box center [537, 200] width 137 height 14
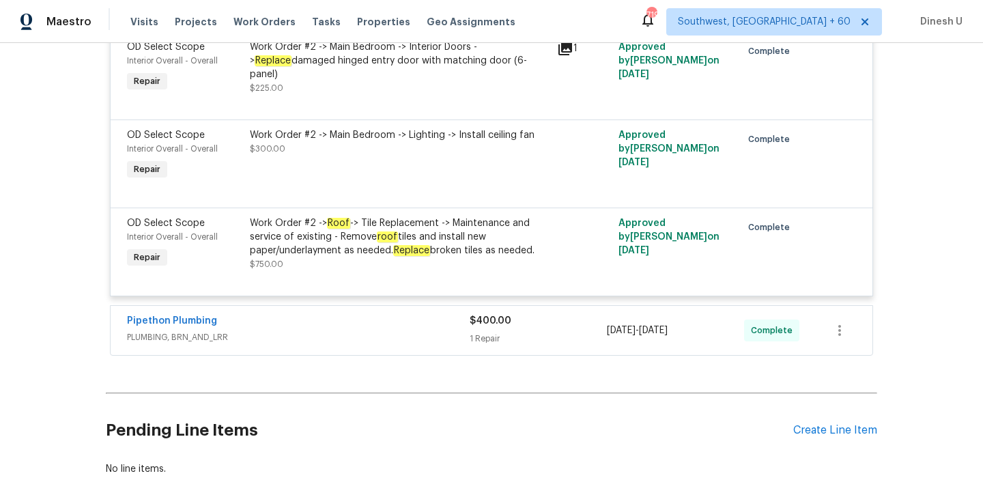
scroll to position [10058, 0]
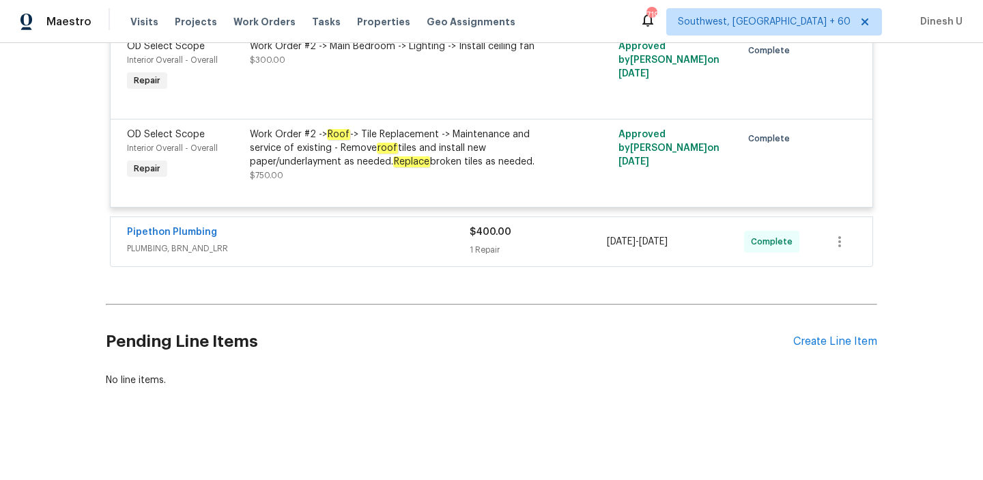
click at [496, 249] on div "1 Repair" at bounding box center [537, 250] width 137 height 14
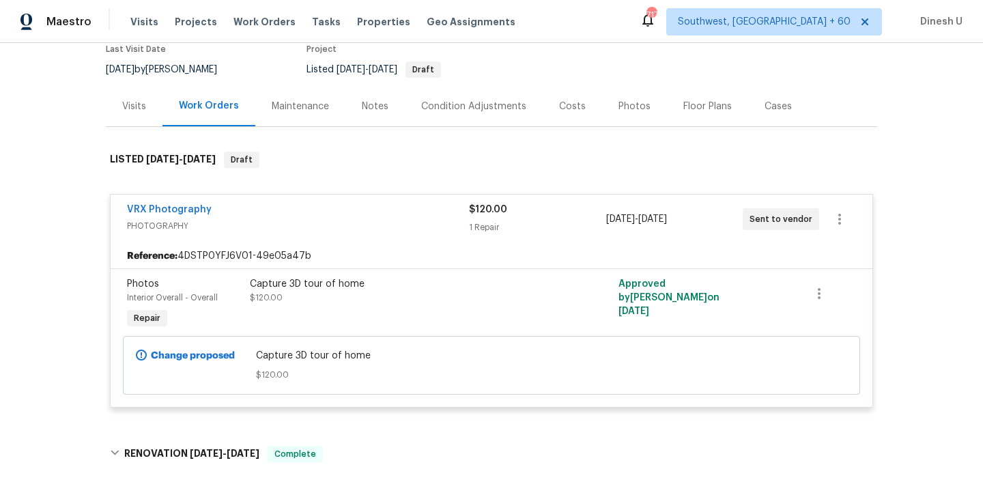
scroll to position [0, 0]
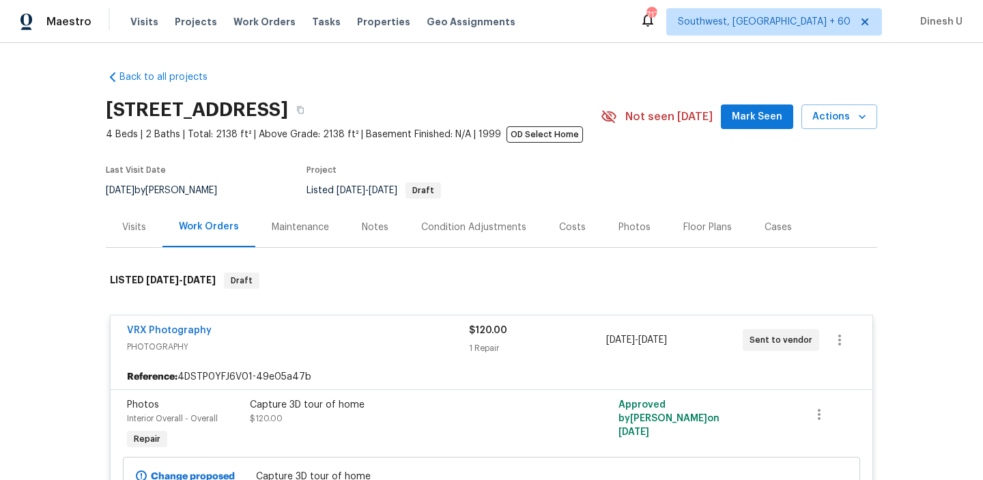
click at [128, 231] on div "Visits" at bounding box center [134, 227] width 24 height 14
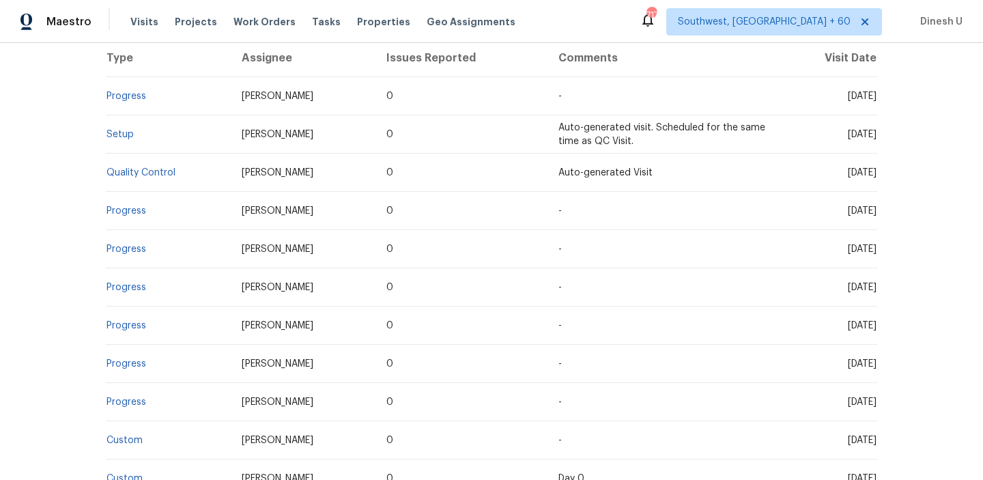
scroll to position [299, 0]
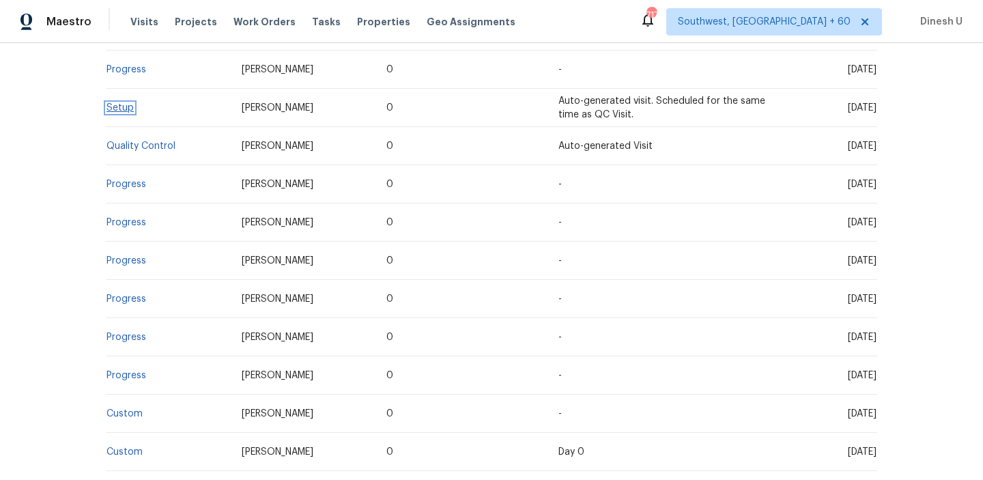
click at [121, 110] on link "Setup" at bounding box center [119, 108] width 27 height 10
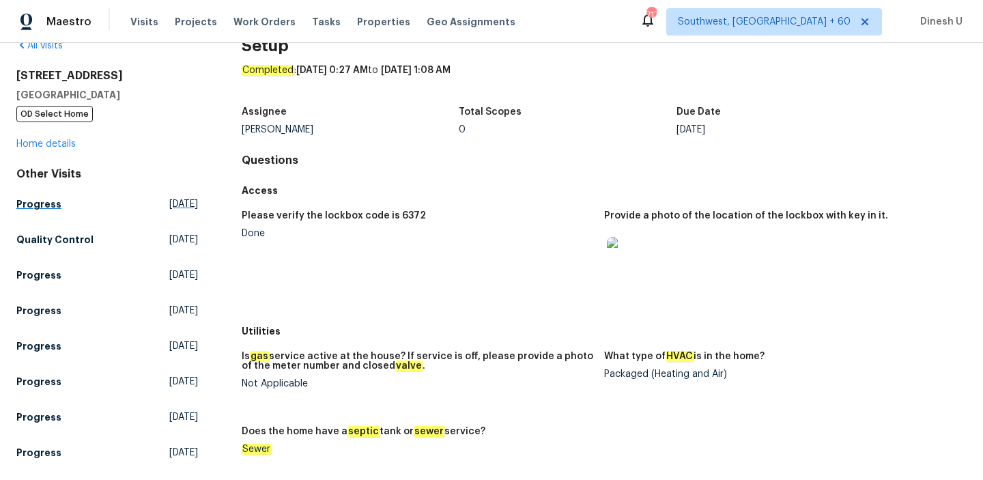
scroll to position [52, 0]
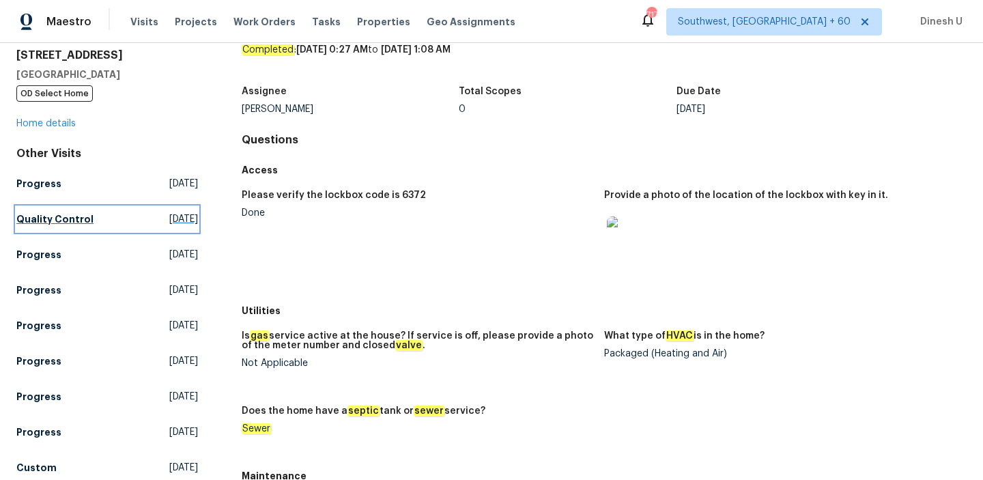
click at [169, 219] on span "[DATE]" at bounding box center [183, 219] width 29 height 14
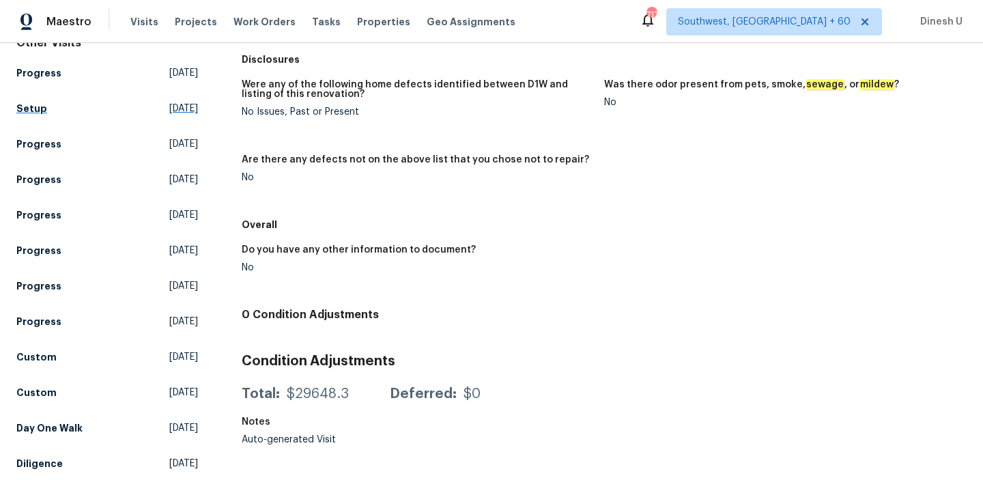
scroll to position [169, 0]
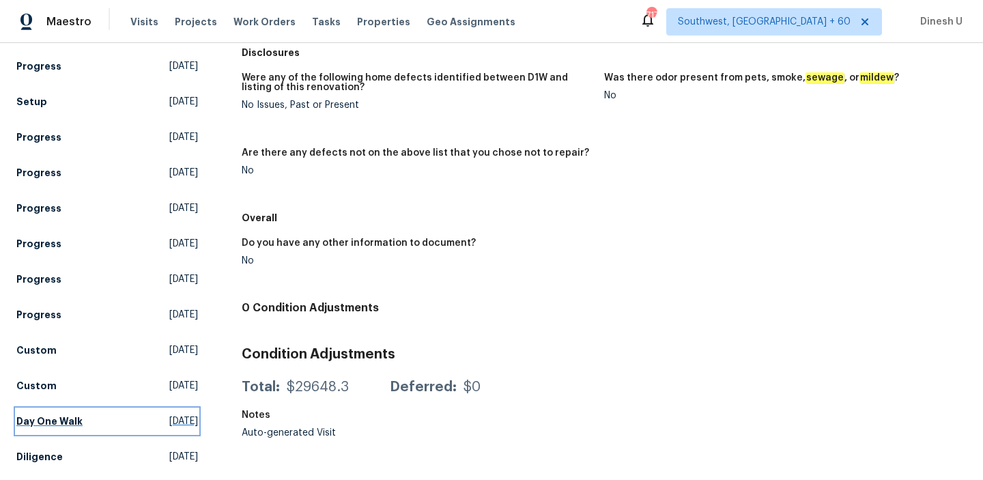
click at [169, 419] on span "[DATE]" at bounding box center [183, 421] width 29 height 14
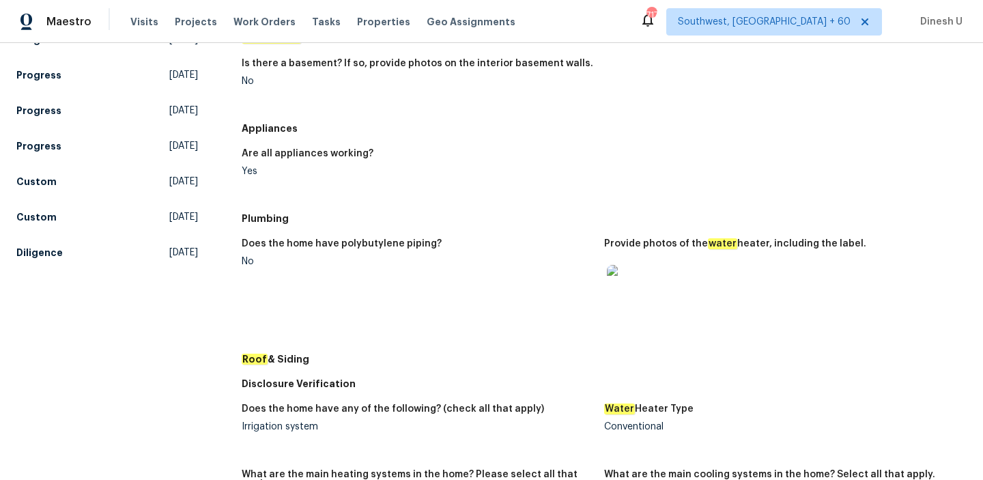
scroll to position [377, 0]
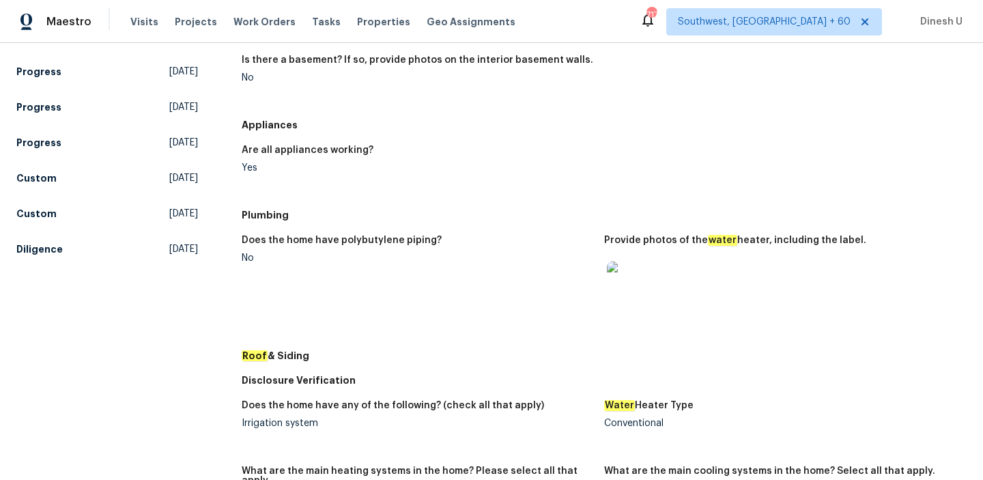
click at [648, 287] on img at bounding box center [629, 283] width 44 height 44
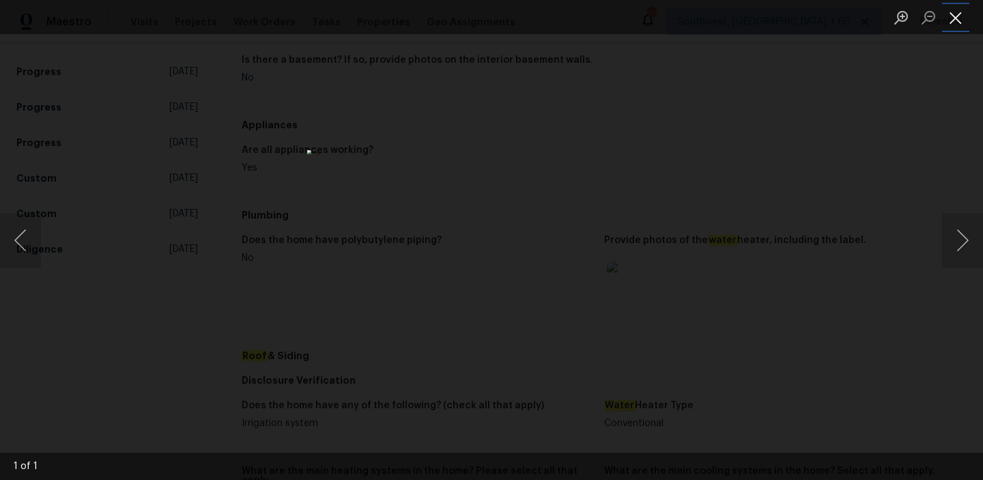
click at [963, 14] on button "Close lightbox" at bounding box center [955, 17] width 27 height 24
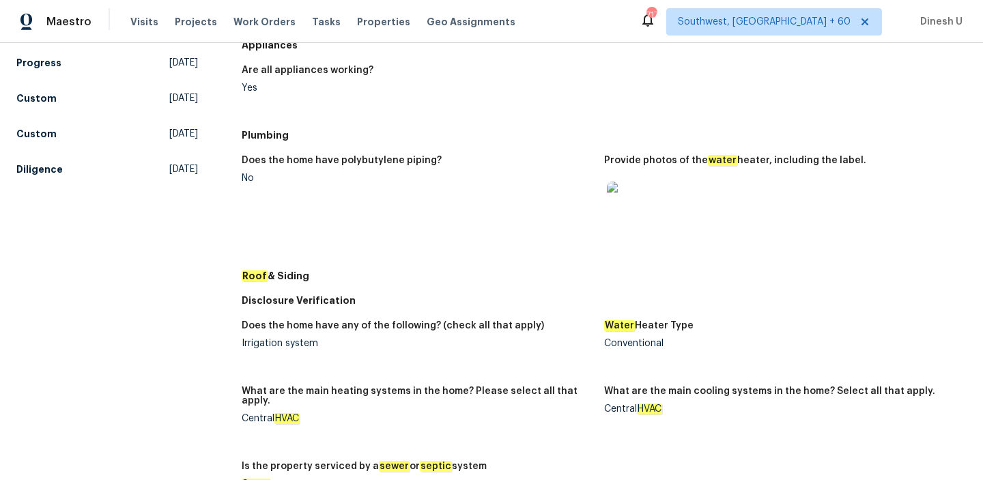
scroll to position [416, 0]
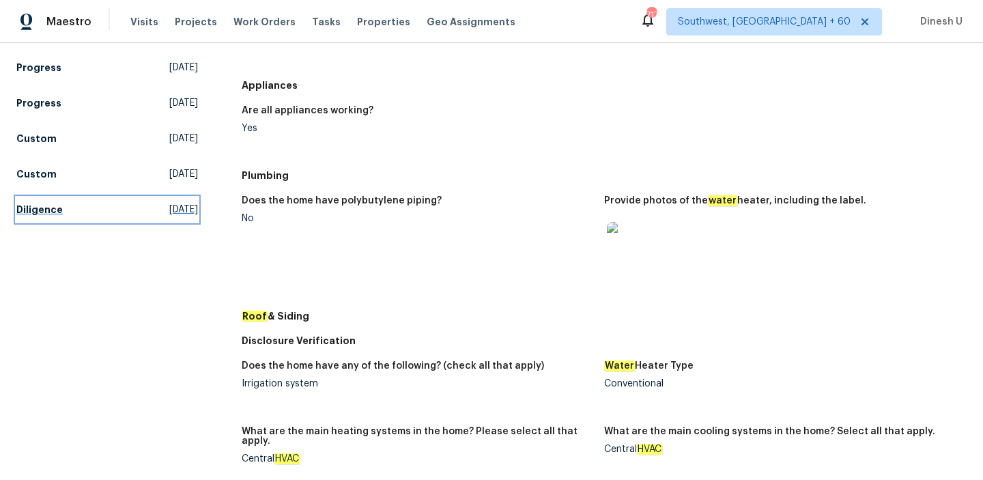
click at [184, 206] on span "[DATE]" at bounding box center [183, 210] width 29 height 14
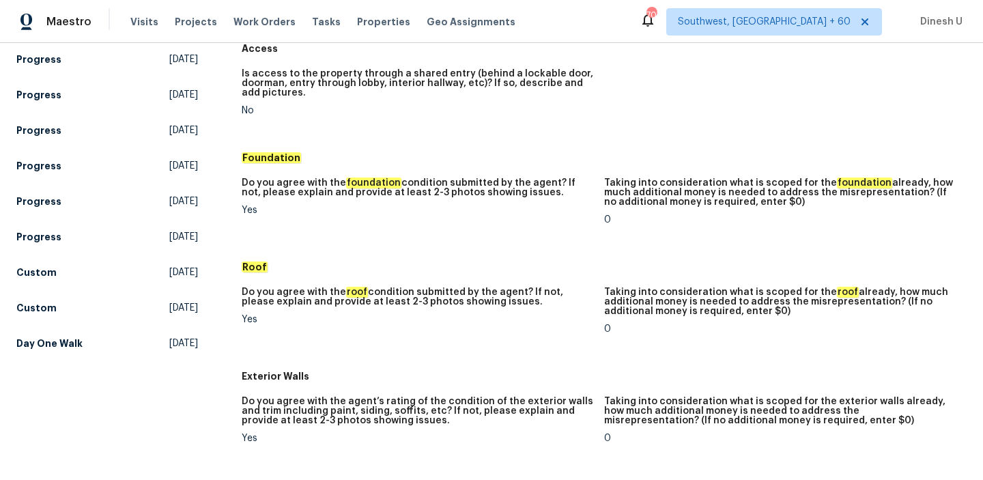
scroll to position [295, 0]
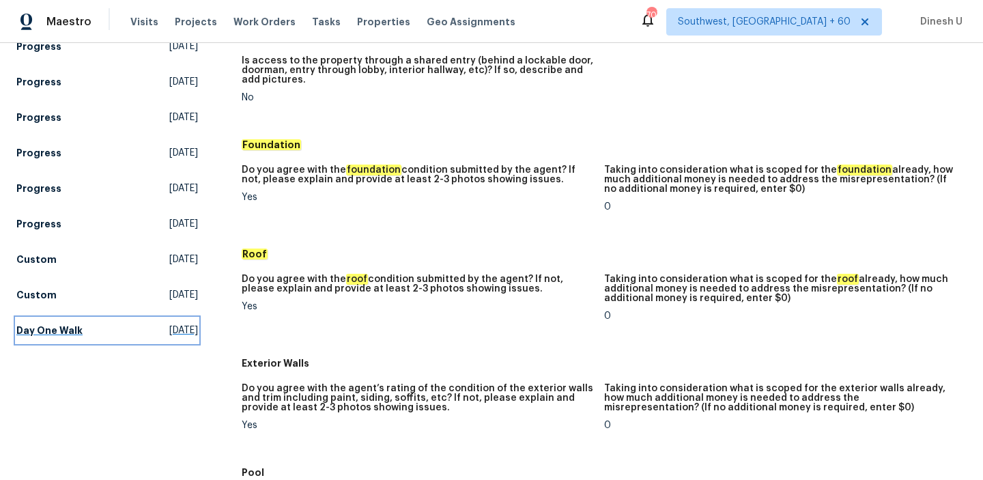
click at [169, 328] on span "[DATE]" at bounding box center [183, 330] width 29 height 14
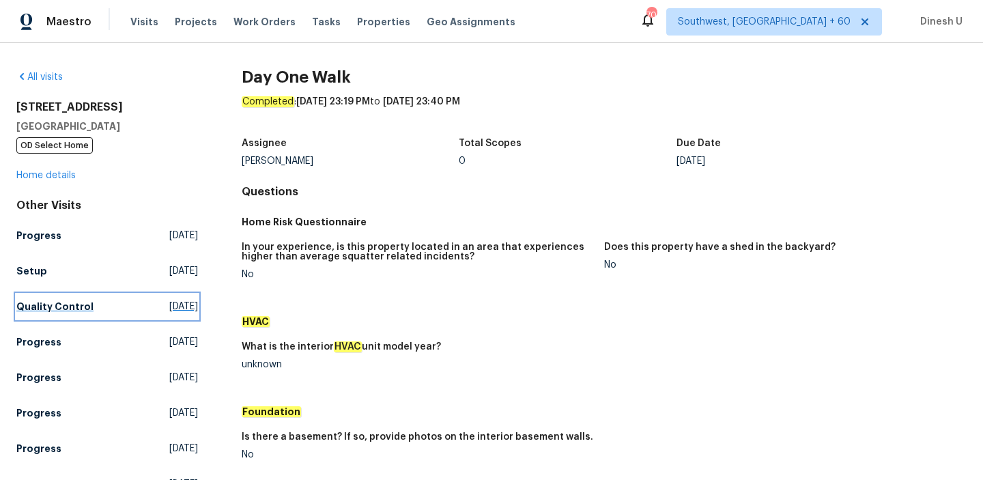
click at [169, 308] on span "[DATE]" at bounding box center [183, 307] width 29 height 14
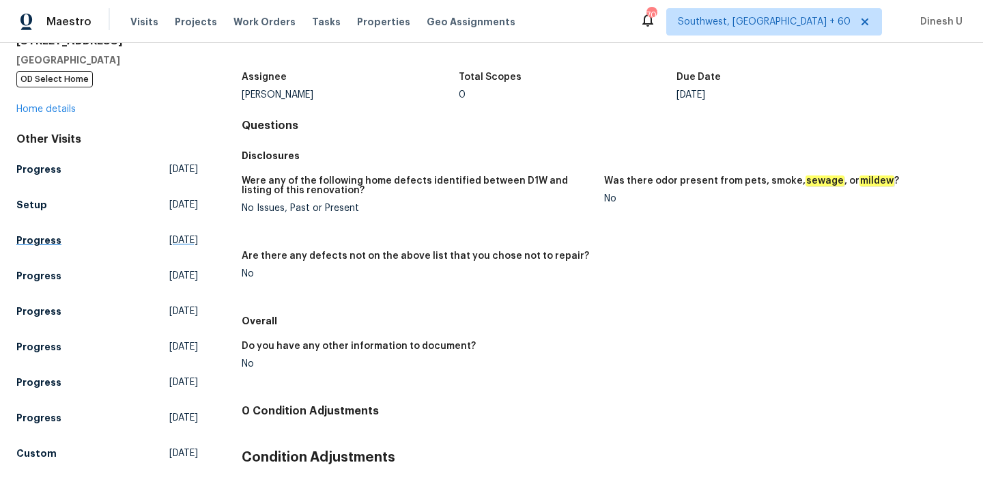
scroll to position [169, 0]
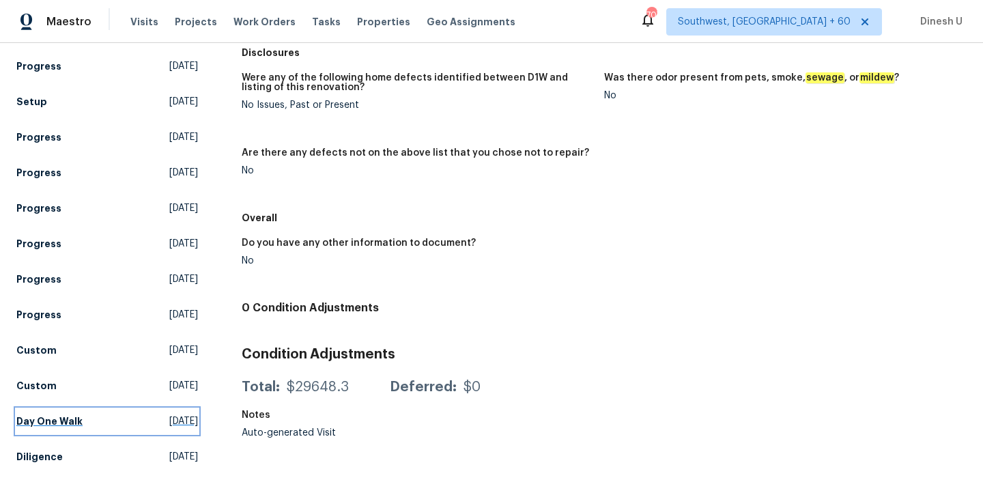
click at [169, 420] on span "[DATE]" at bounding box center [183, 421] width 29 height 14
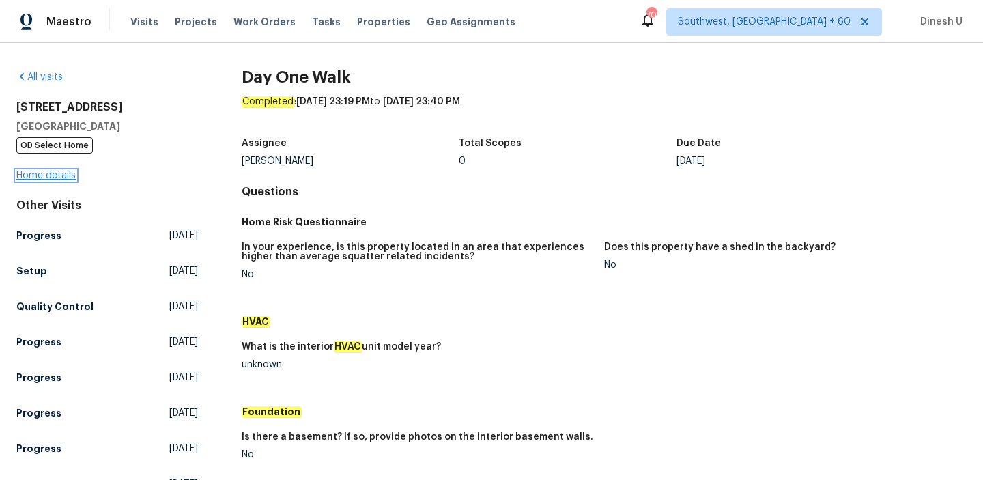
click at [57, 172] on link "Home details" at bounding box center [45, 176] width 59 height 10
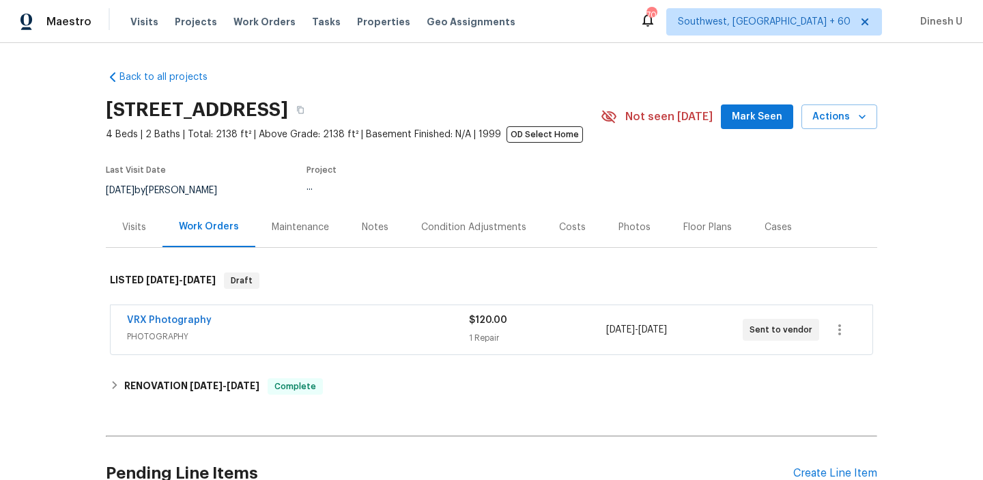
click at [487, 308] on div "VRX Photography PHOTOGRAPHY $120.00 1 Repair [DATE] - [DATE] Sent to vendor" at bounding box center [492, 329] width 762 height 49
click at [474, 332] on div "1 Repair" at bounding box center [537, 338] width 136 height 14
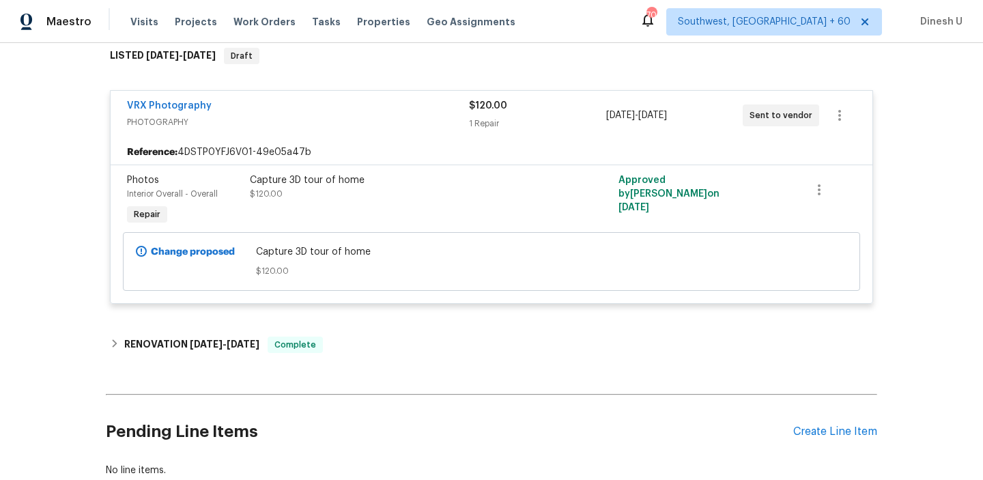
scroll to position [315, 0]
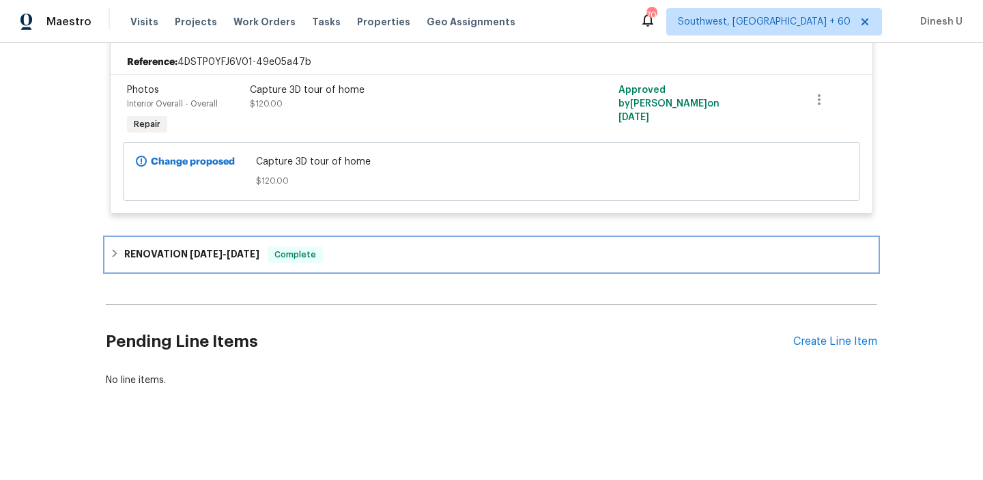
click at [237, 255] on span "[DATE]" at bounding box center [243, 254] width 33 height 10
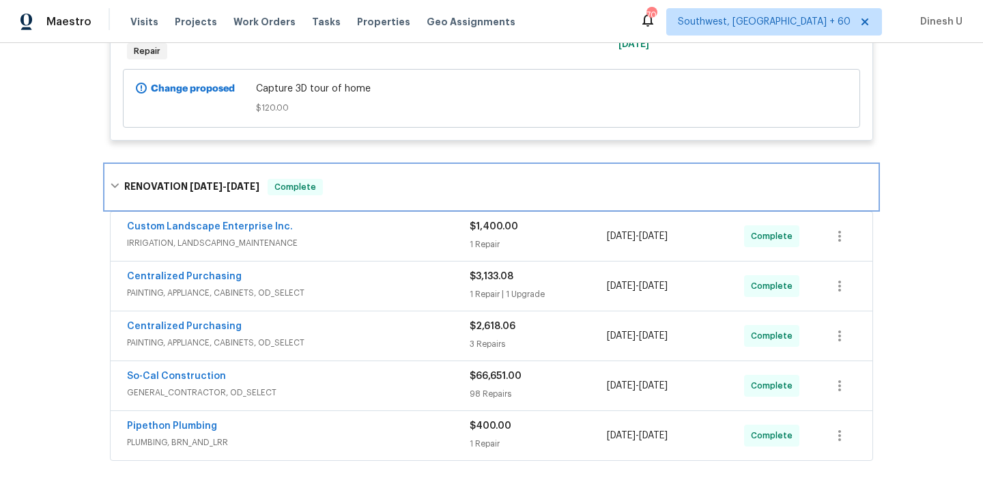
scroll to position [411, 0]
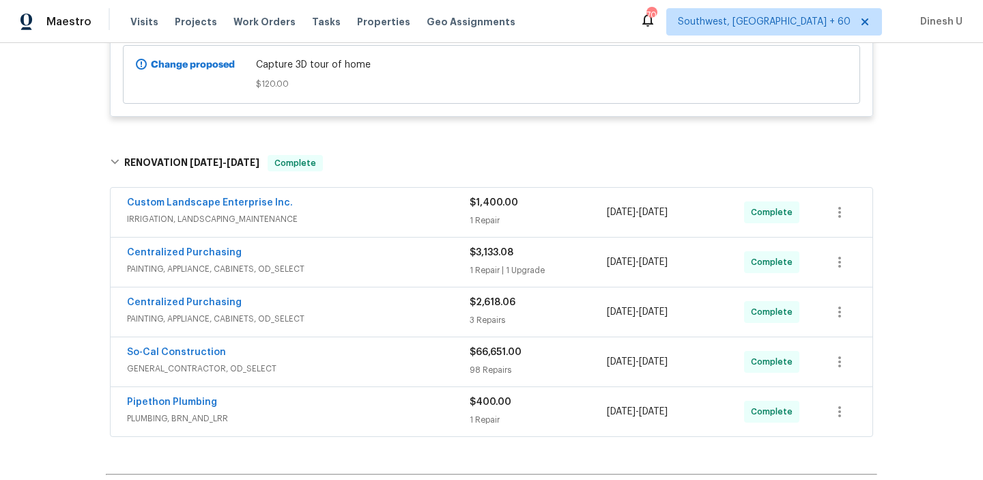
click at [480, 209] on div "$1,400.00" at bounding box center [537, 203] width 137 height 14
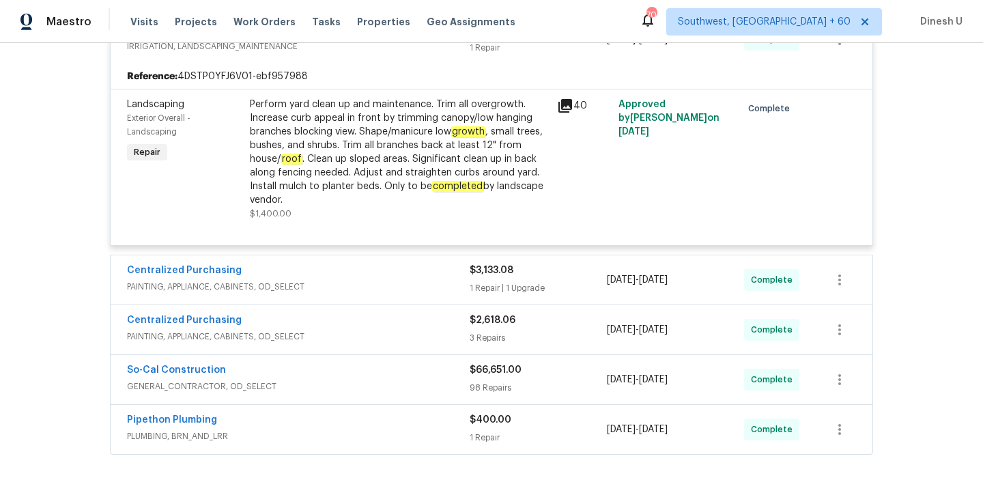
scroll to position [611, 0]
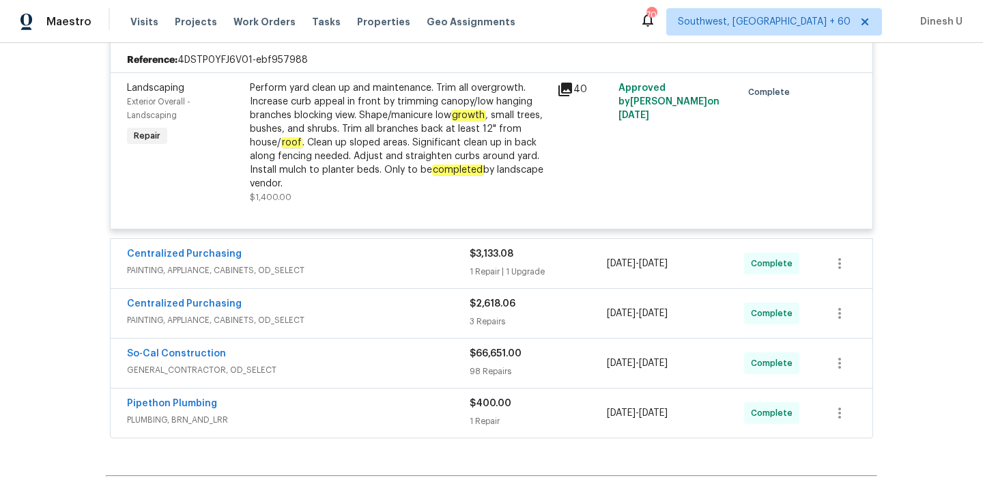
click at [491, 284] on div "Centralized Purchasing PAINTING, APPLIANCE, CABINETS, OD_SELECT $3,133.08 1 Rep…" at bounding box center [492, 263] width 762 height 49
click at [469, 271] on div "1 Repair | 1 Upgrade" at bounding box center [537, 272] width 137 height 14
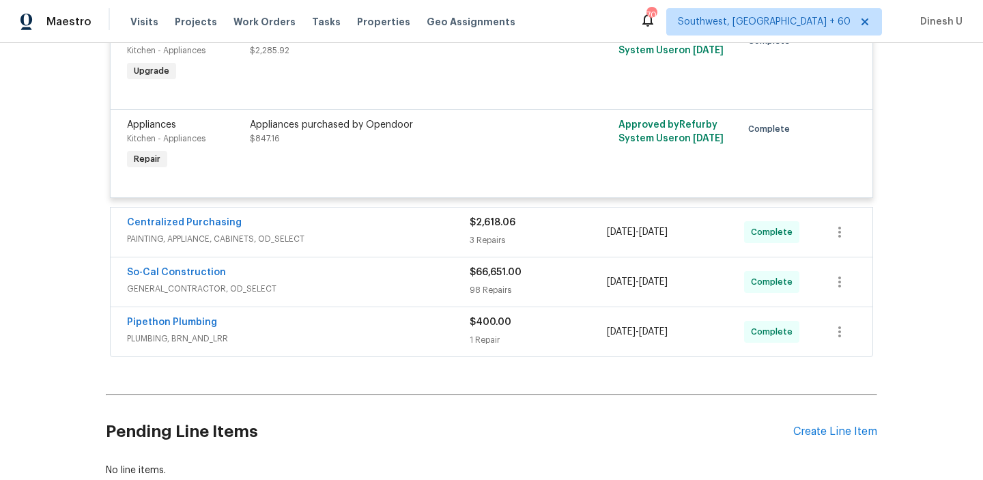
scroll to position [925, 0]
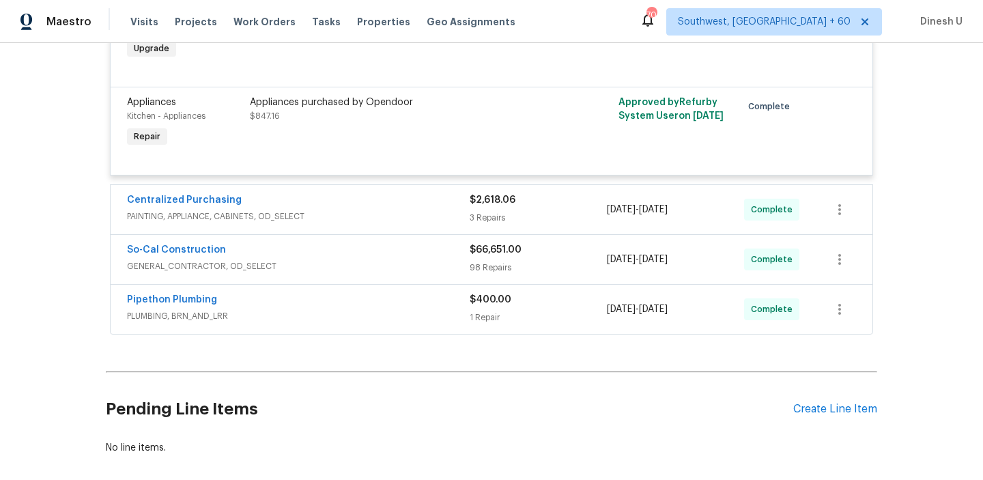
click at [478, 218] on div "3 Repairs" at bounding box center [537, 218] width 137 height 14
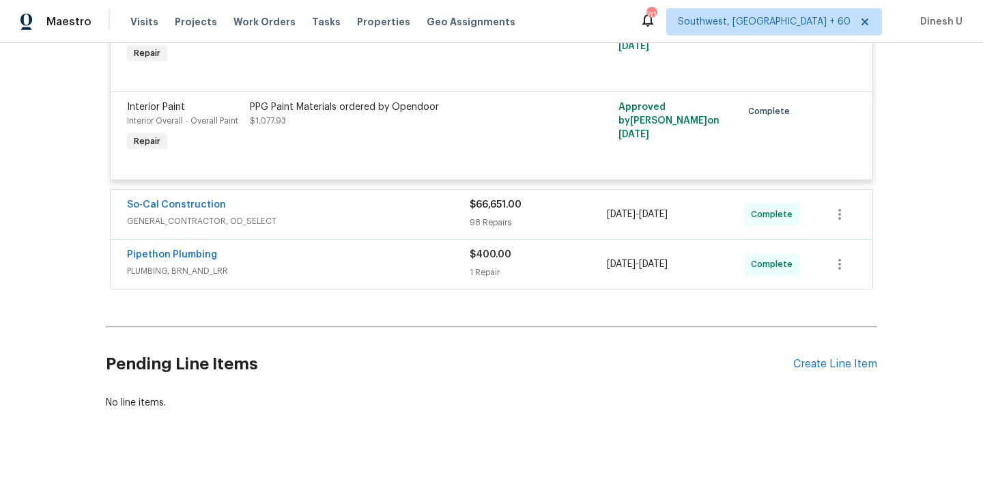
scroll to position [1295, 0]
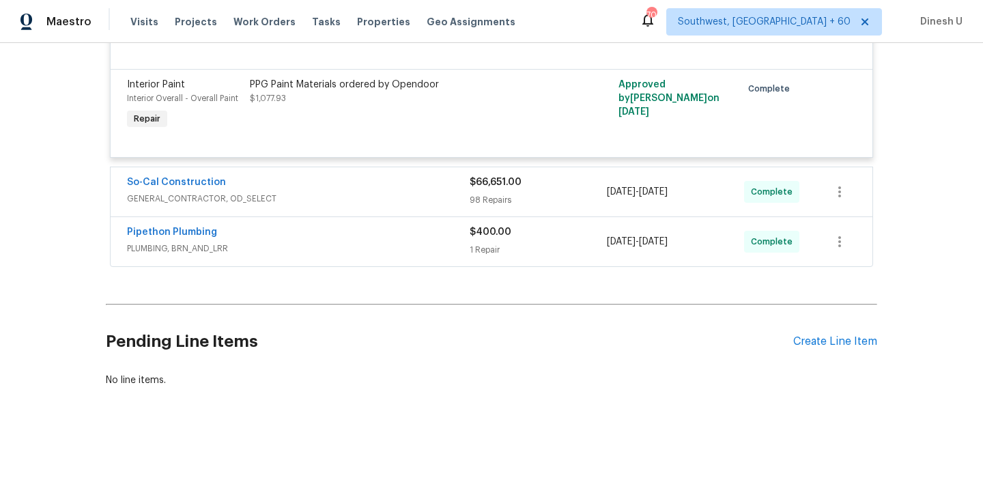
click at [475, 195] on div "98 Repairs" at bounding box center [537, 200] width 137 height 14
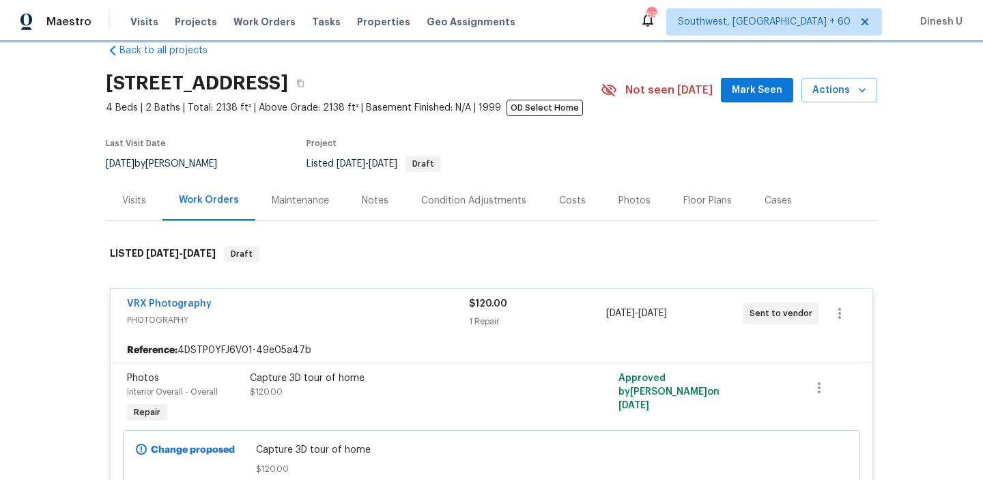
scroll to position [0, 0]
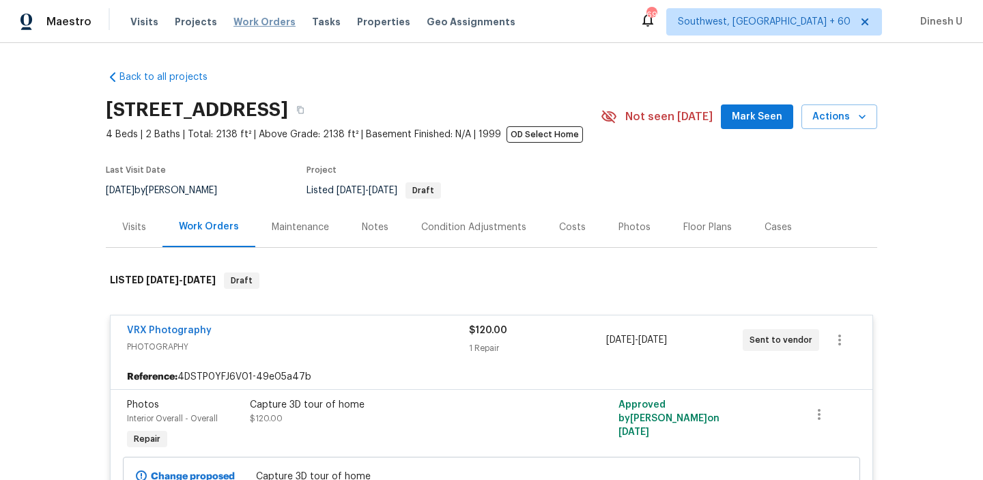
click at [252, 22] on span "Work Orders" at bounding box center [264, 22] width 62 height 14
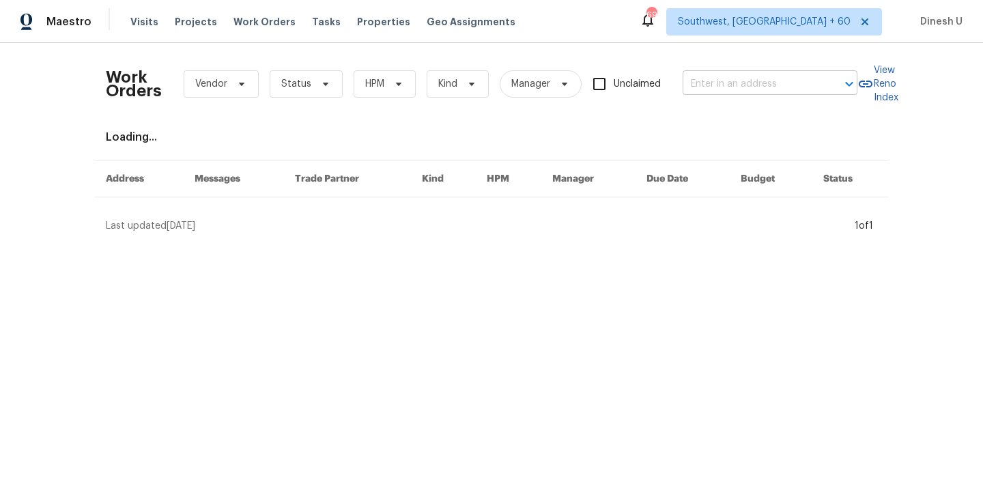
click at [731, 82] on input "text" at bounding box center [750, 84] width 136 height 21
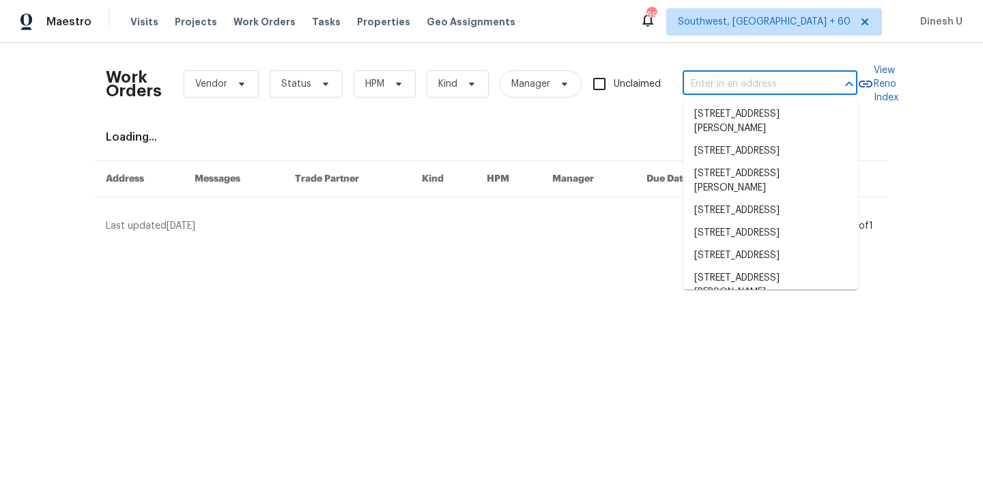
paste input "[STREET_ADDRESS]"
type input "[STREET_ADDRESS]"
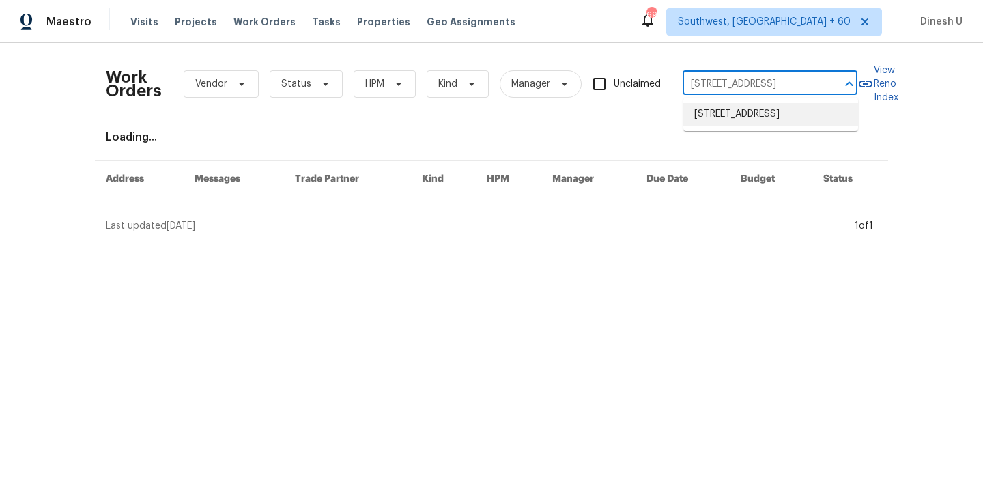
click at [718, 113] on li "[STREET_ADDRESS]" at bounding box center [770, 114] width 175 height 23
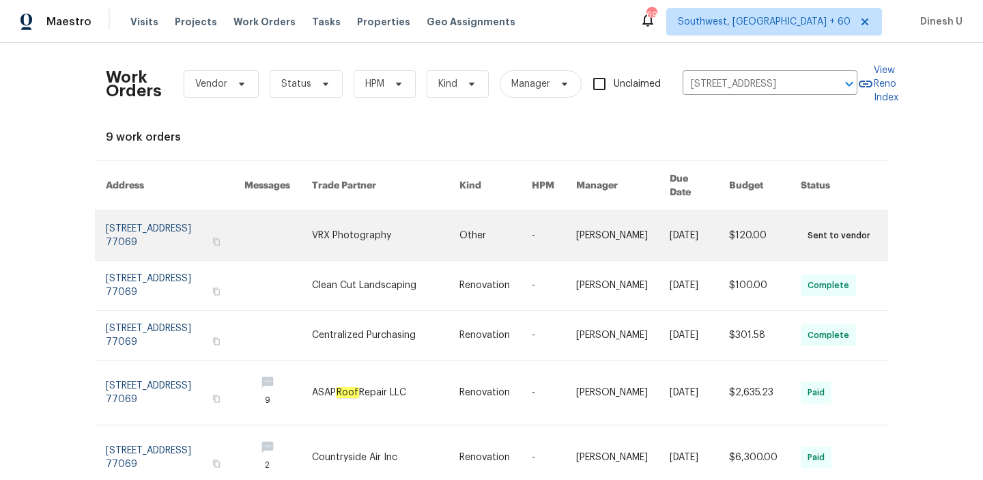
click at [184, 218] on link at bounding box center [175, 235] width 139 height 49
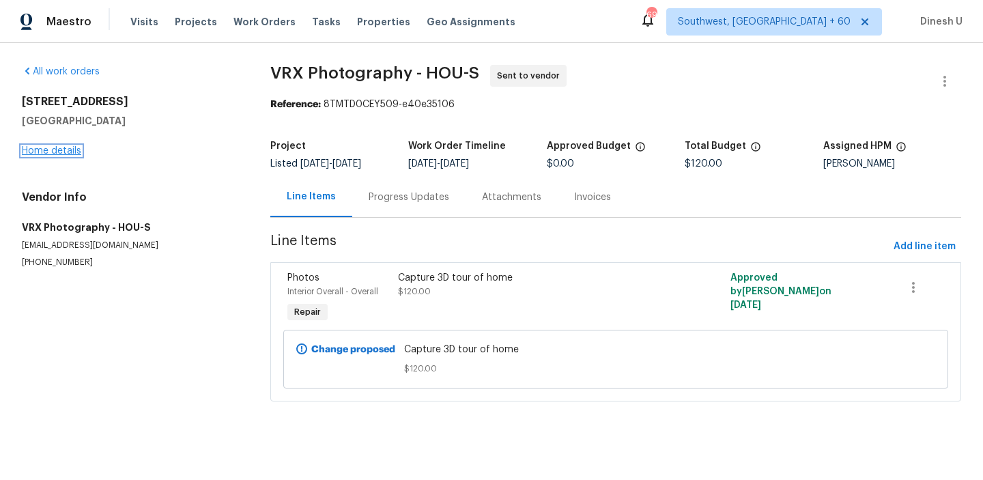
click at [55, 151] on link "Home details" at bounding box center [51, 151] width 59 height 10
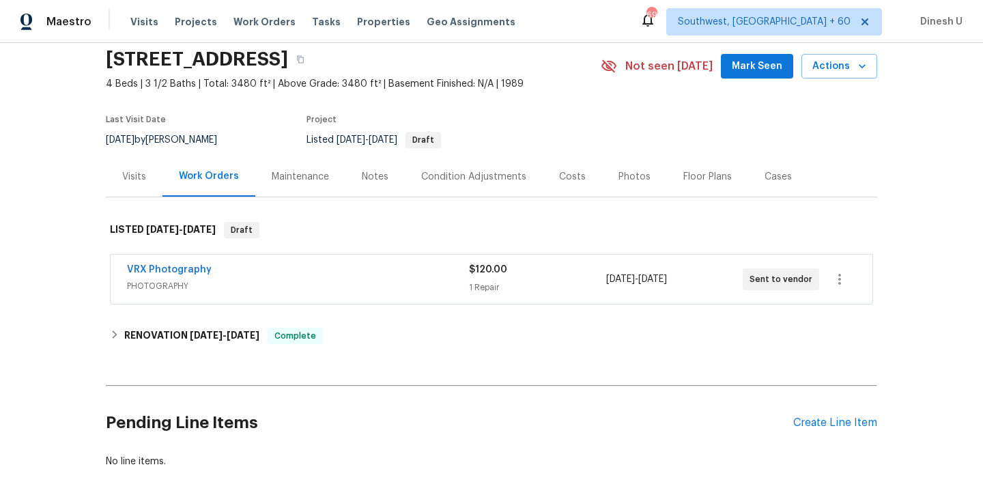
scroll to position [99, 0]
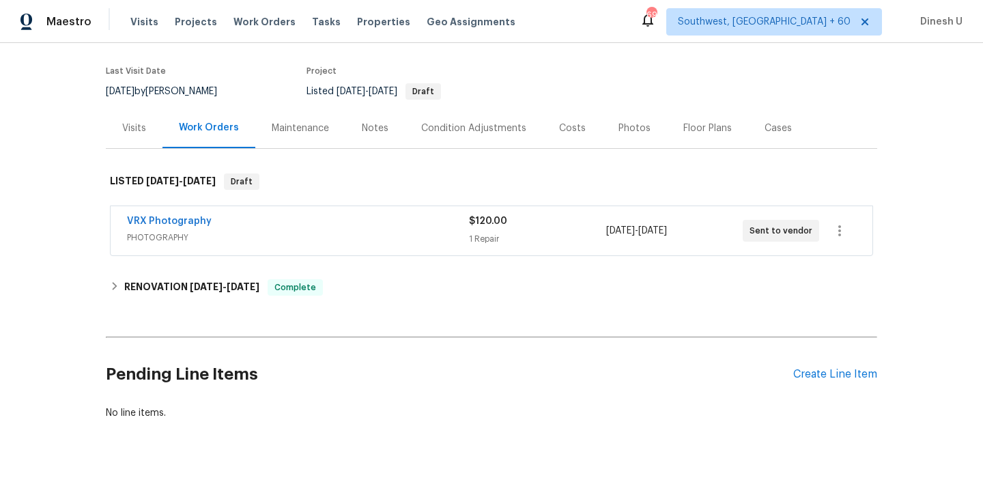
click at [500, 235] on div "1 Repair" at bounding box center [537, 239] width 136 height 14
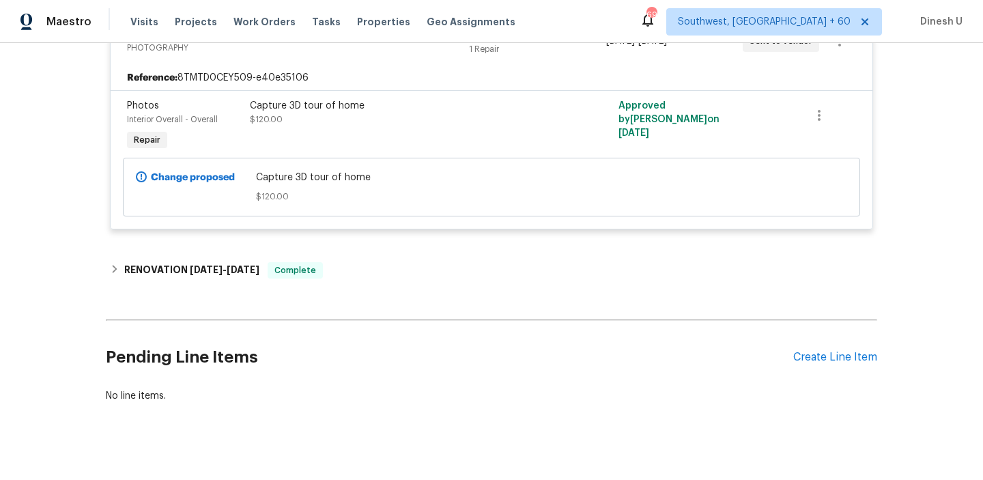
scroll to position [315, 0]
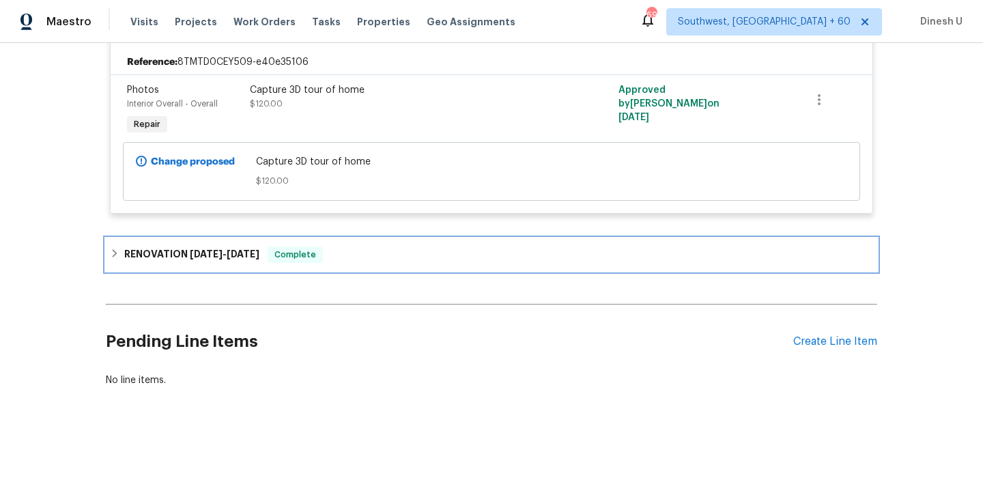
click at [232, 243] on div "RENOVATION [DATE] - [DATE] Complete" at bounding box center [491, 254] width 771 height 33
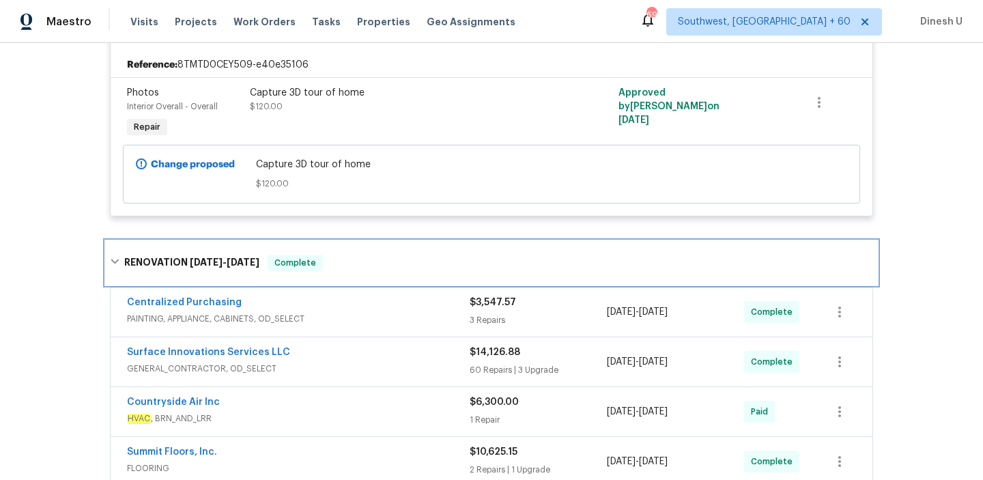
scroll to position [0, 0]
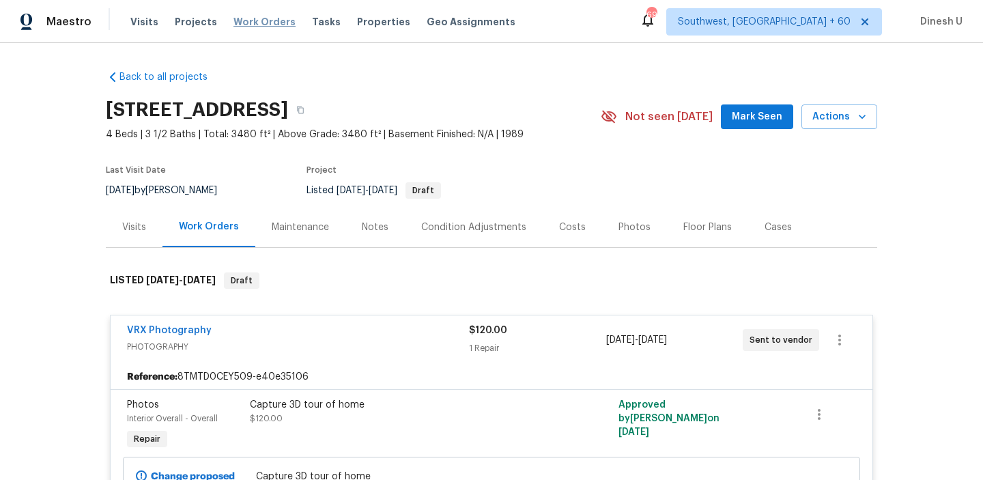
click at [259, 15] on span "Work Orders" at bounding box center [264, 22] width 62 height 14
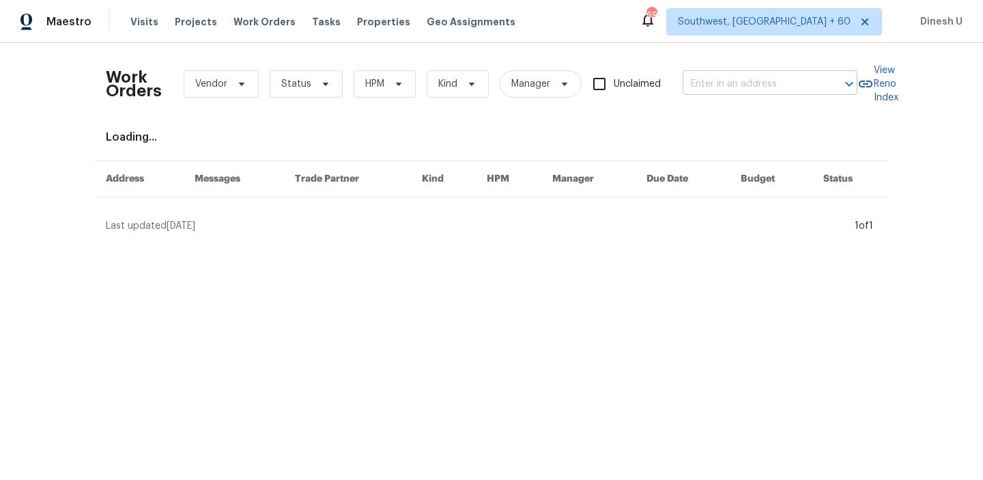
click at [751, 89] on input "text" at bounding box center [750, 84] width 136 height 21
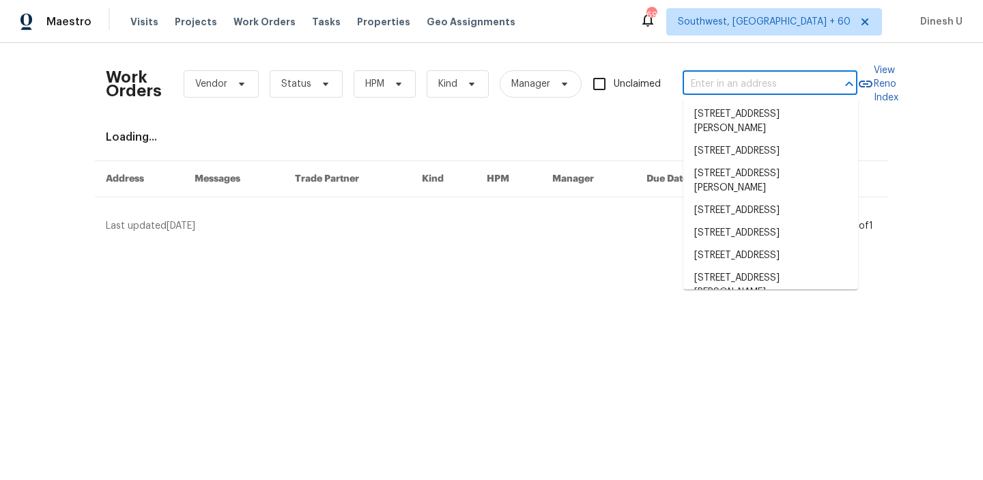
paste input "[STREET_ADDRESS]"
type input "[STREET_ADDRESS]"
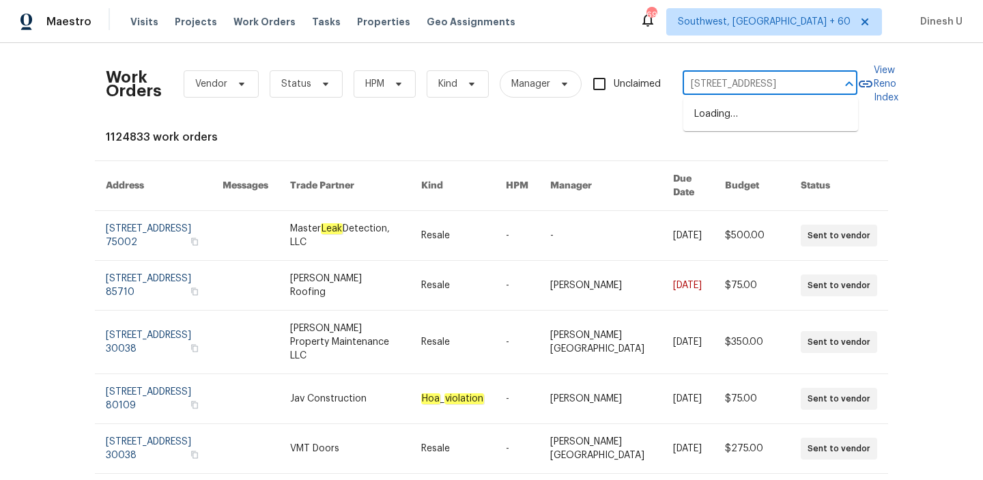
scroll to position [0, 50]
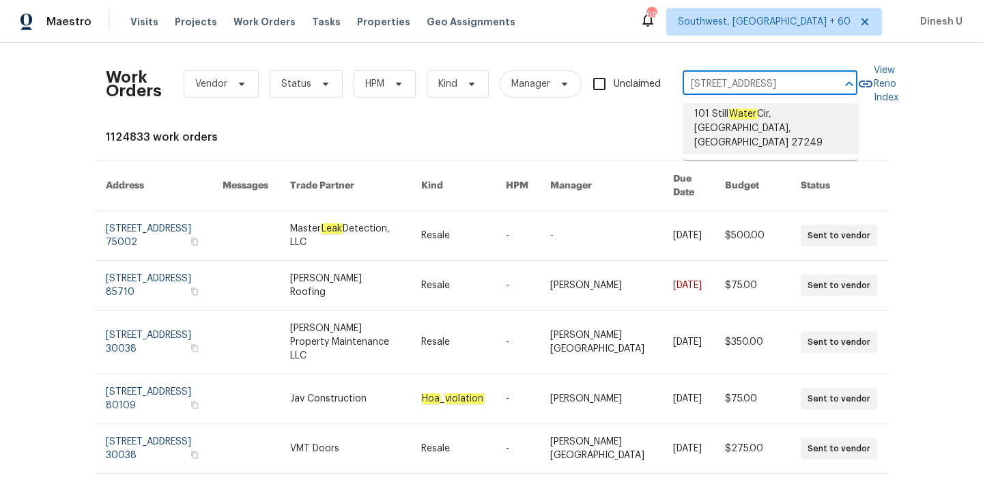
click at [721, 118] on span "[STREET_ADDRESS]" at bounding box center [770, 128] width 153 height 43
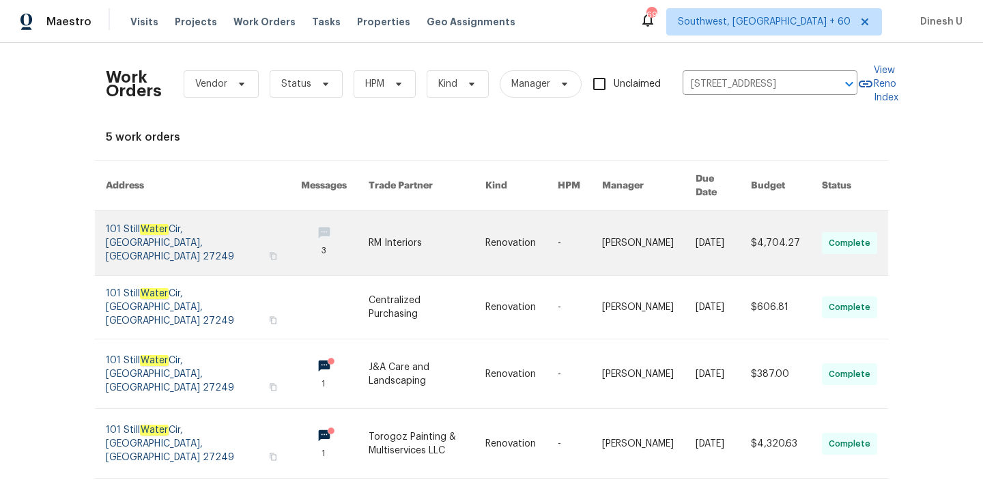
click at [145, 224] on link at bounding box center [203, 243] width 195 height 64
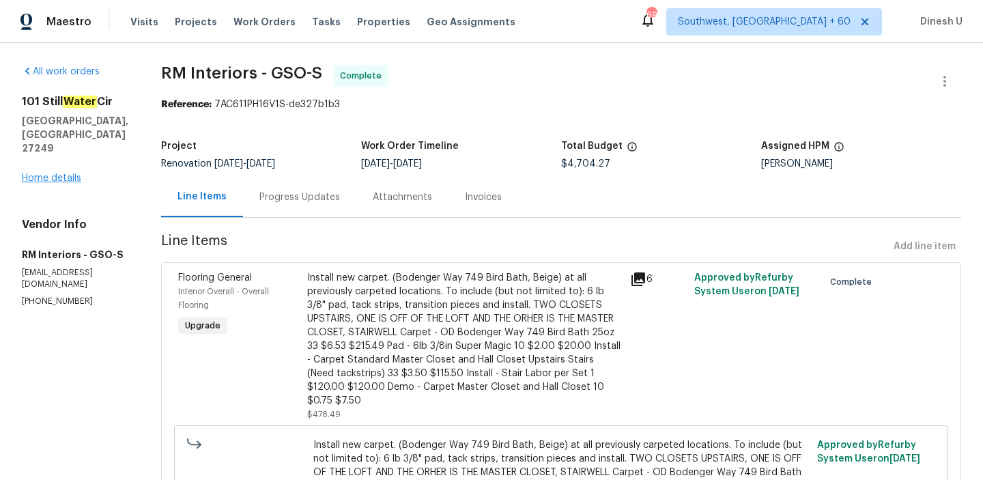
click at [52, 173] on link "Home details" at bounding box center [51, 178] width 59 height 10
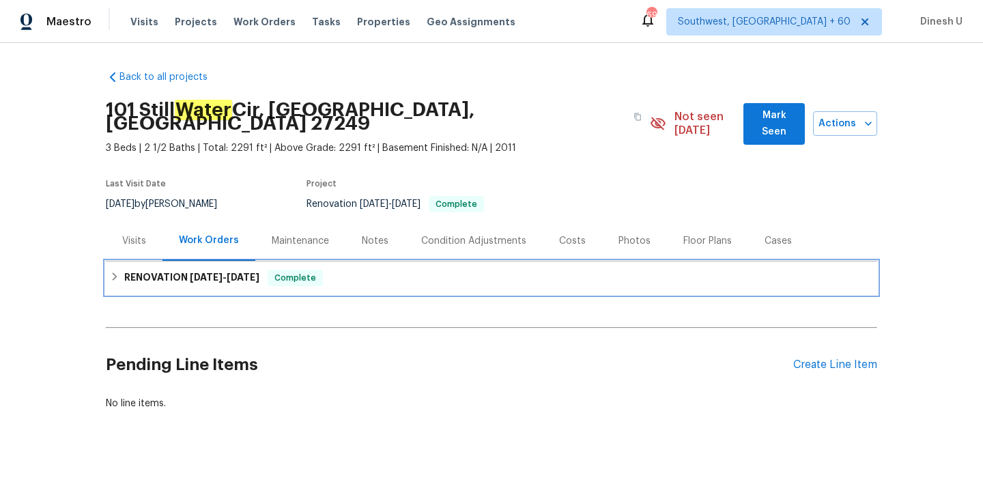
click at [235, 272] on span "[DATE]" at bounding box center [243, 277] width 33 height 10
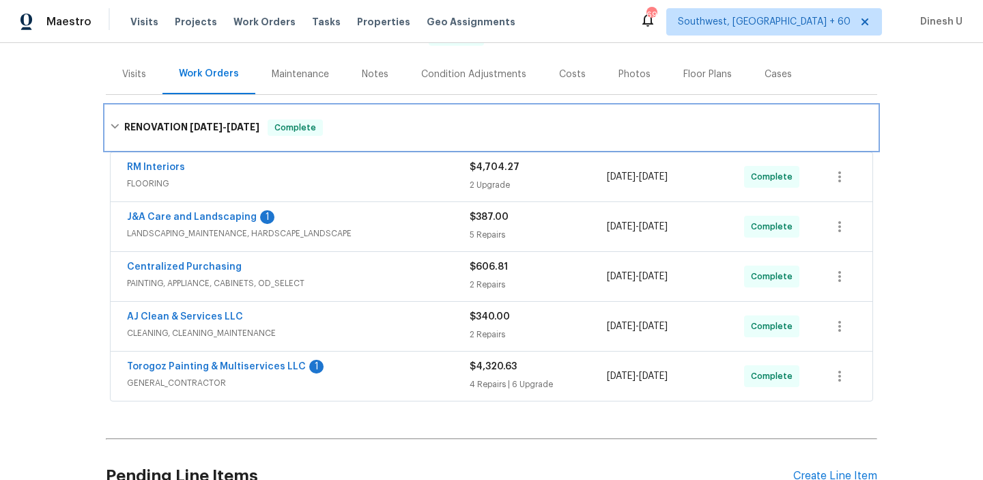
scroll to position [166, 0]
click at [463, 162] on div "RM Interiors" at bounding box center [298, 169] width 343 height 16
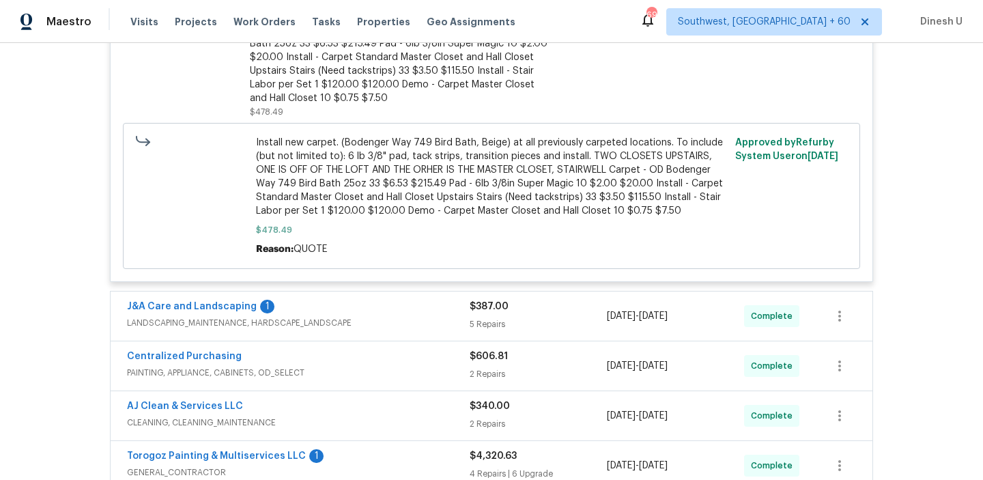
scroll to position [766, 0]
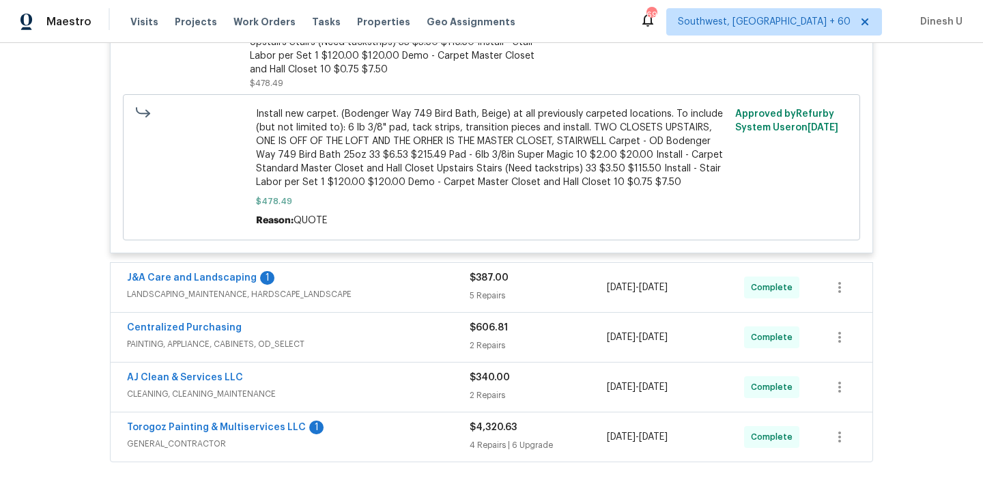
click at [474, 271] on div "$387.00 5 Repairs" at bounding box center [537, 287] width 137 height 33
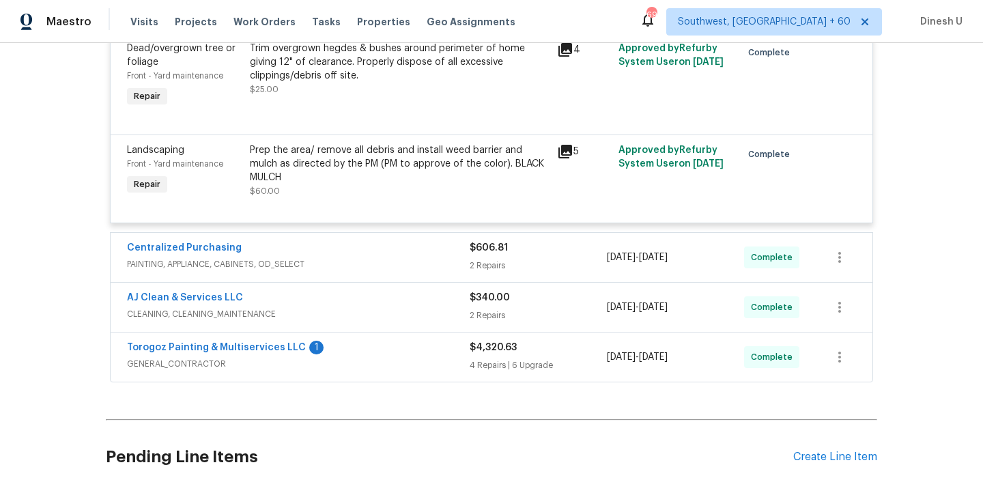
scroll to position [1412, 0]
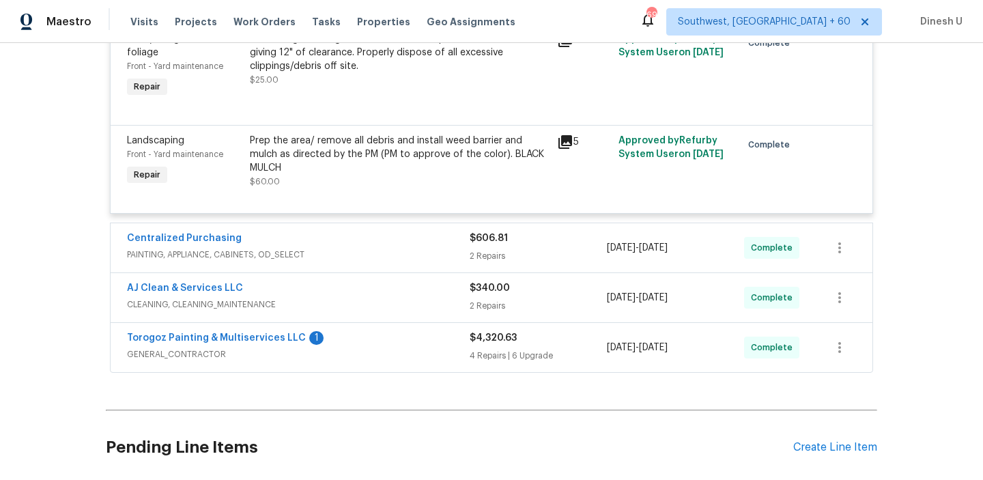
click at [470, 249] on div "2 Repairs" at bounding box center [537, 256] width 137 height 14
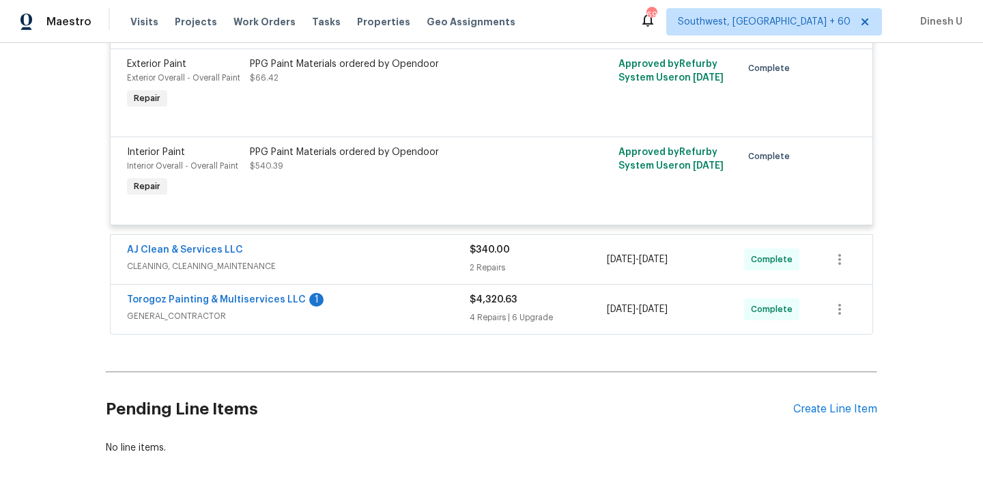
scroll to position [1705, 0]
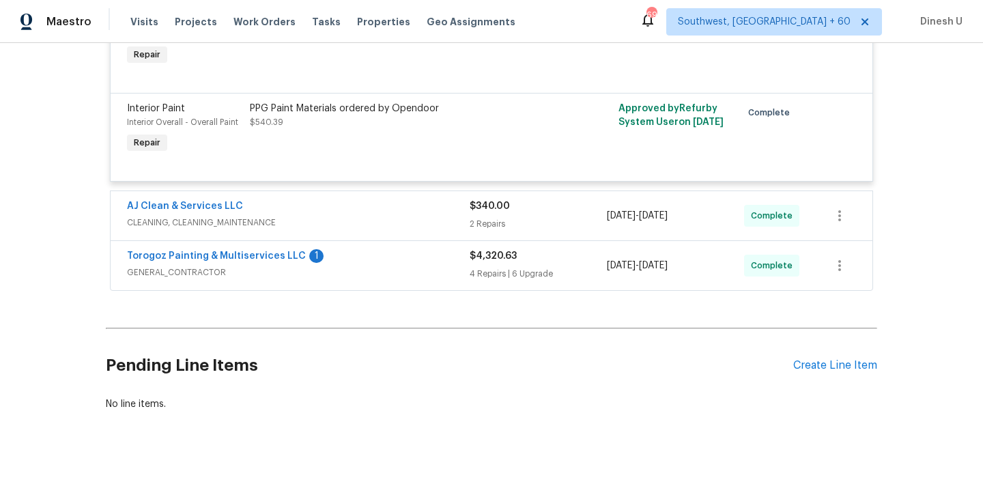
click at [476, 199] on div "$340.00" at bounding box center [537, 206] width 137 height 14
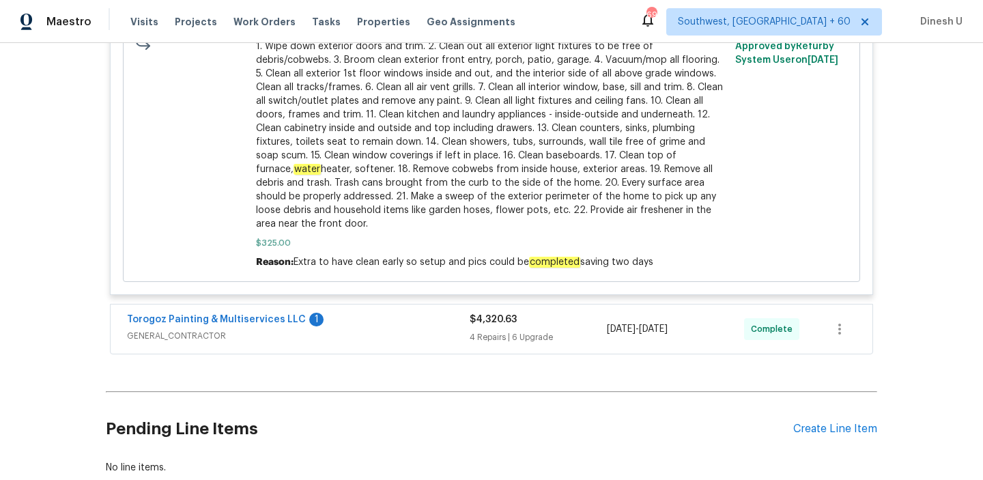
scroll to position [2385, 0]
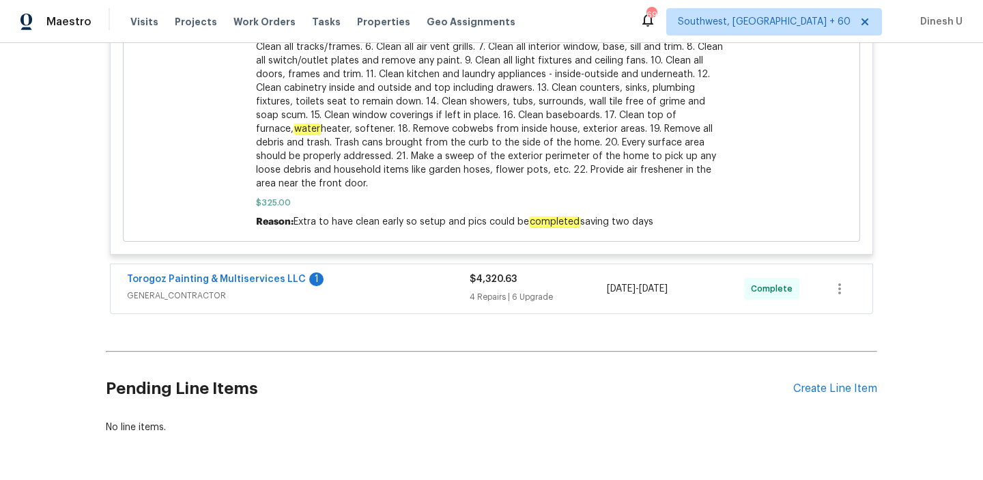
click at [493, 290] on div "4 Repairs | 6 Upgrade" at bounding box center [537, 297] width 137 height 14
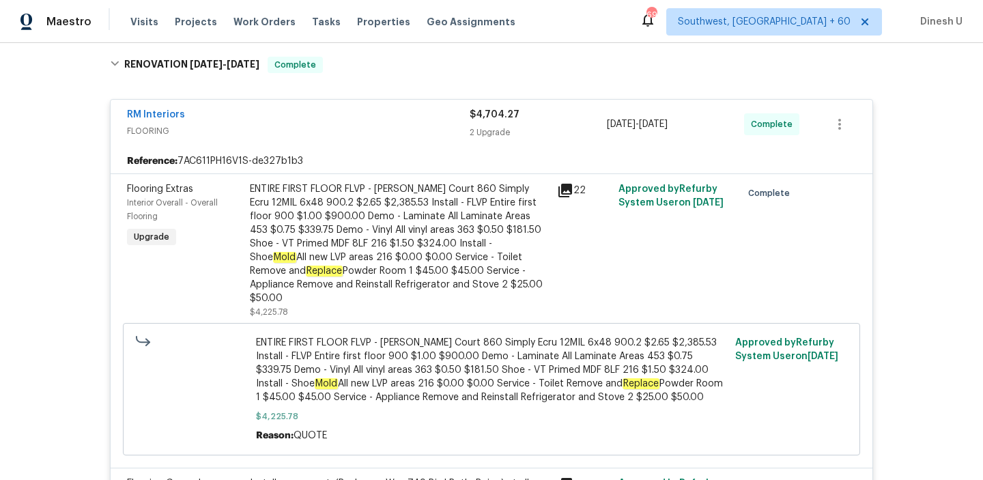
scroll to position [0, 0]
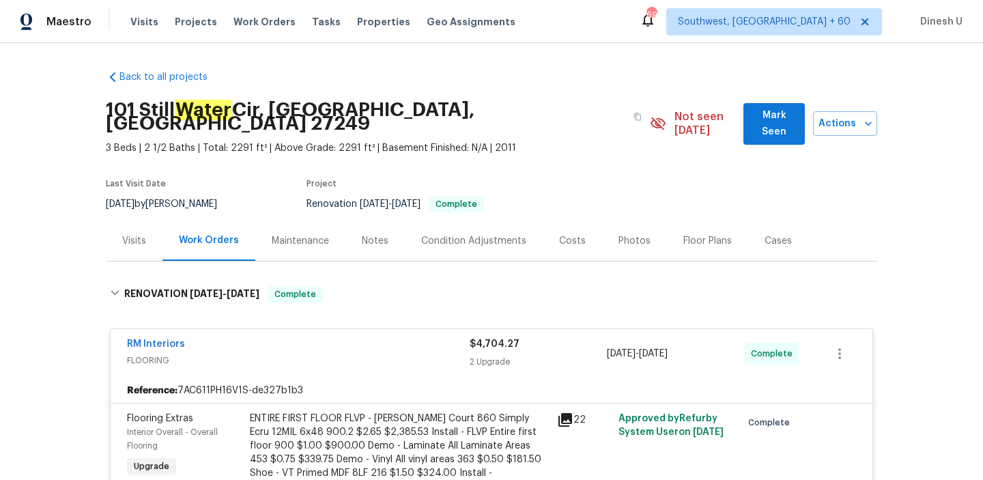
click at [145, 234] on div "Visits" at bounding box center [134, 240] width 57 height 40
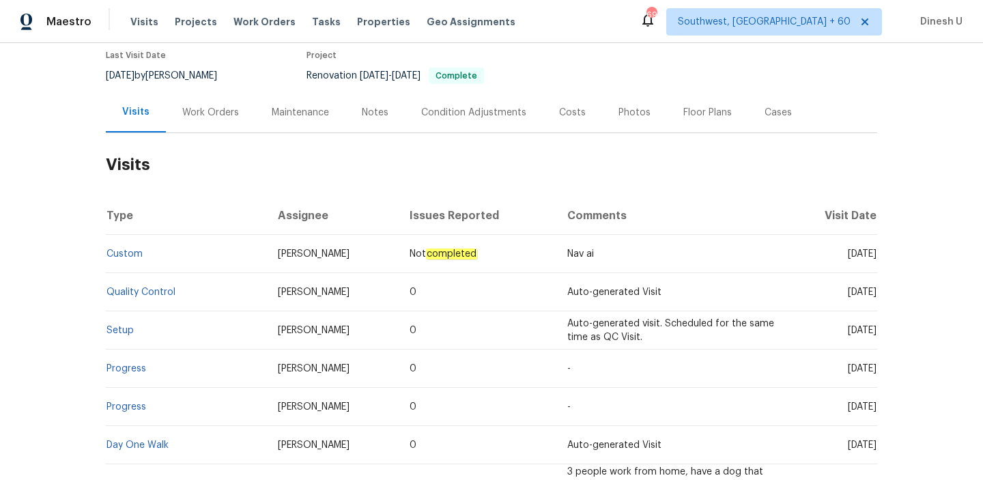
scroll to position [235, 0]
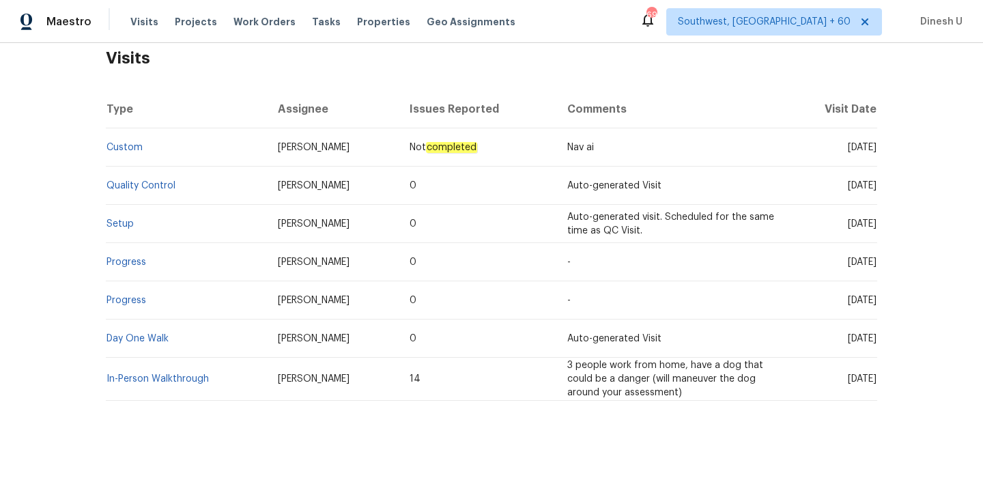
click at [131, 205] on td "Setup" at bounding box center [186, 224] width 161 height 38
click at [121, 219] on link "Setup" at bounding box center [119, 224] width 27 height 10
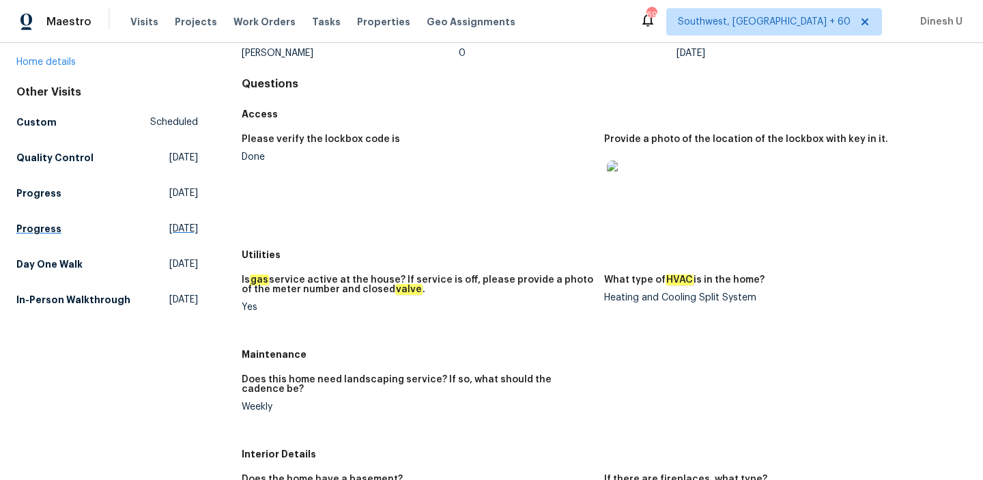
scroll to position [40, 0]
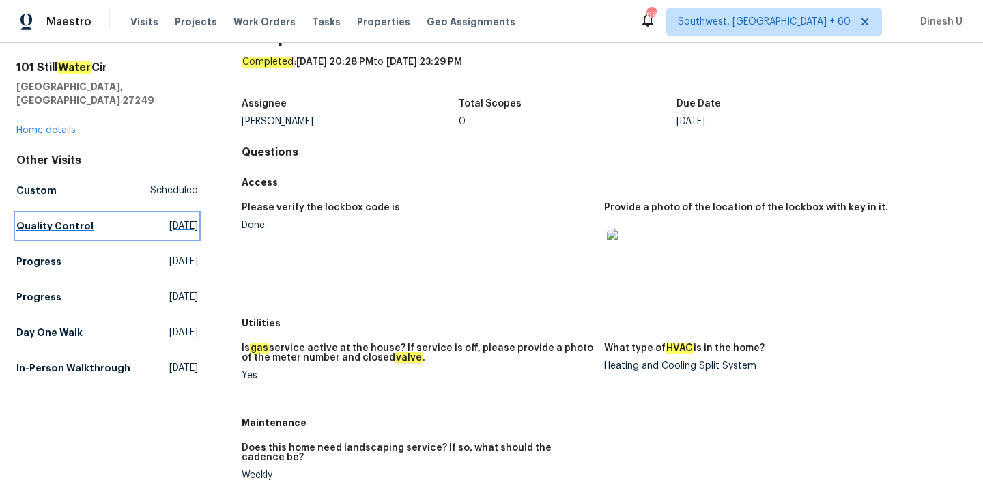
click at [169, 219] on span "[DATE]" at bounding box center [183, 226] width 29 height 14
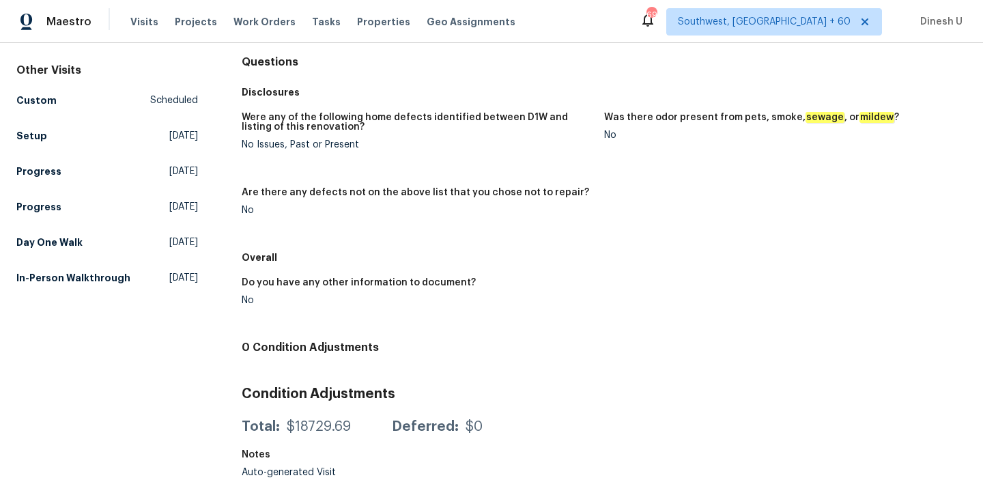
scroll to position [135, 0]
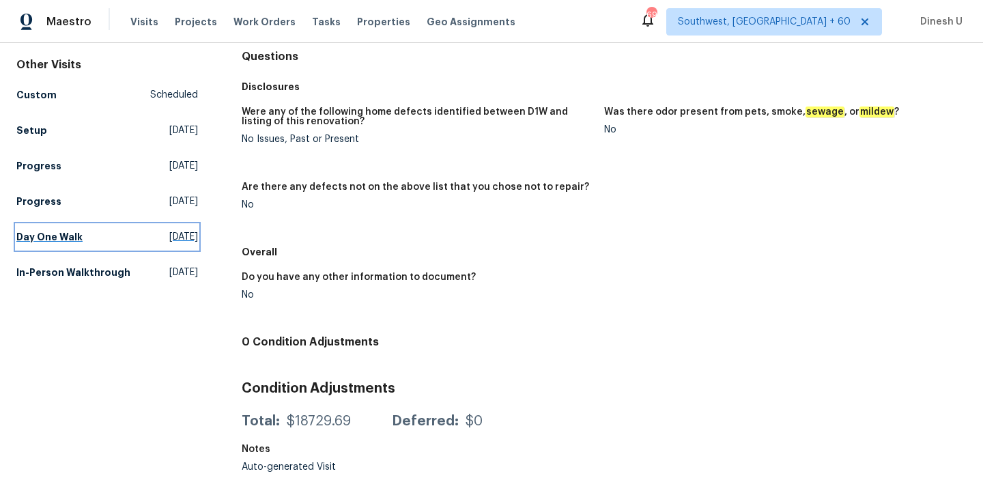
click at [169, 230] on span "[DATE]" at bounding box center [183, 237] width 29 height 14
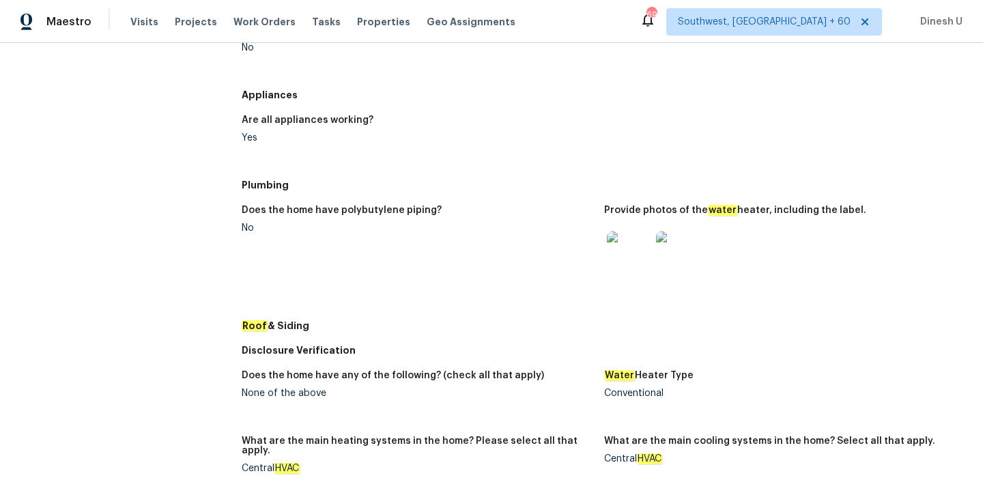
scroll to position [549, 0]
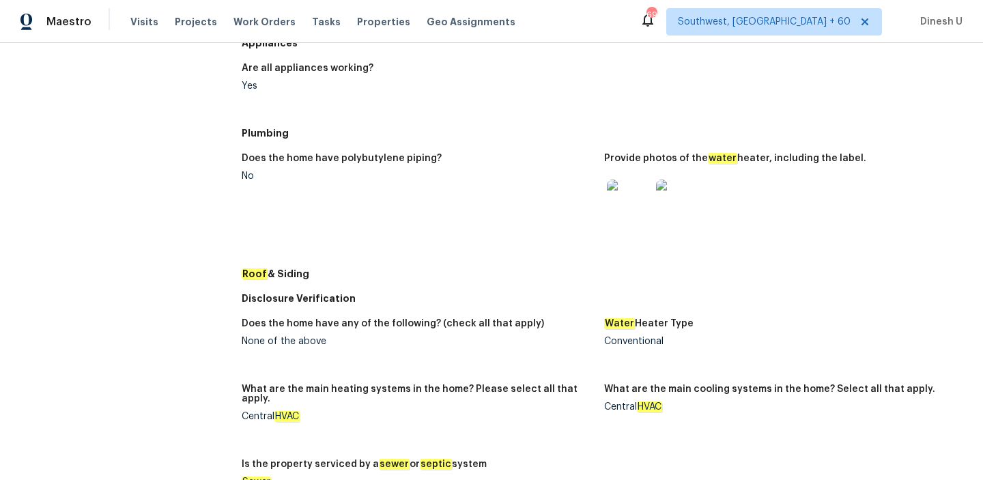
click at [622, 220] on img at bounding box center [629, 201] width 44 height 44
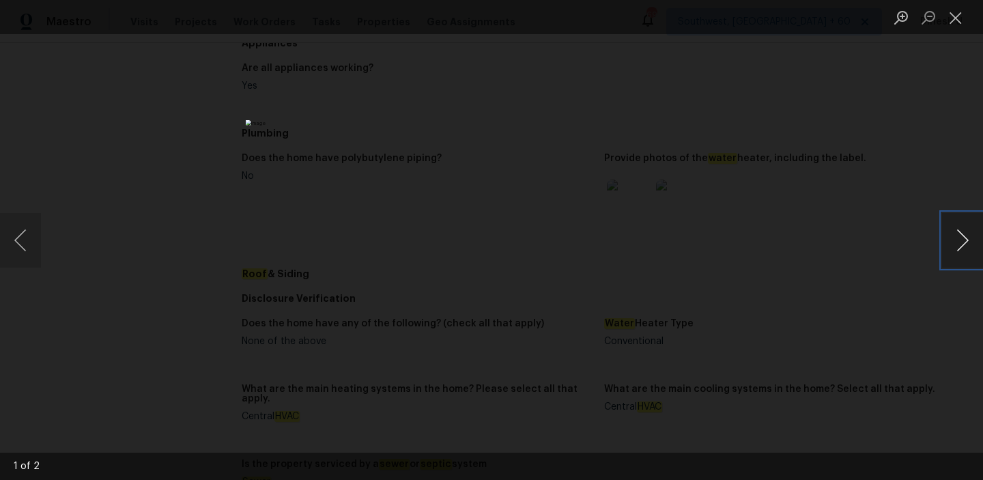
click at [962, 240] on button "Next image" at bounding box center [962, 240] width 41 height 55
click at [970, 252] on button "Next image" at bounding box center [962, 240] width 41 height 55
click at [960, 26] on button "Close lightbox" at bounding box center [955, 17] width 27 height 24
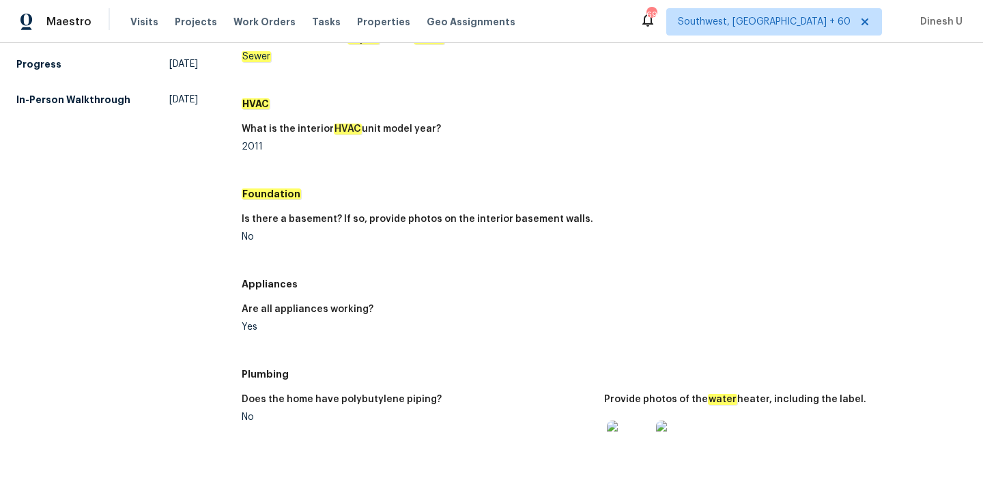
scroll to position [0, 0]
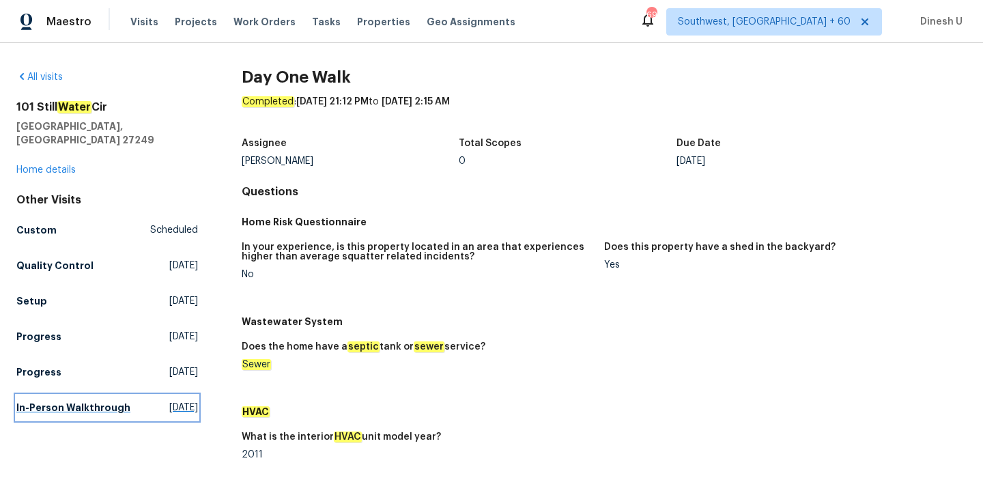
click at [169, 401] on span "[DATE]" at bounding box center [183, 408] width 29 height 14
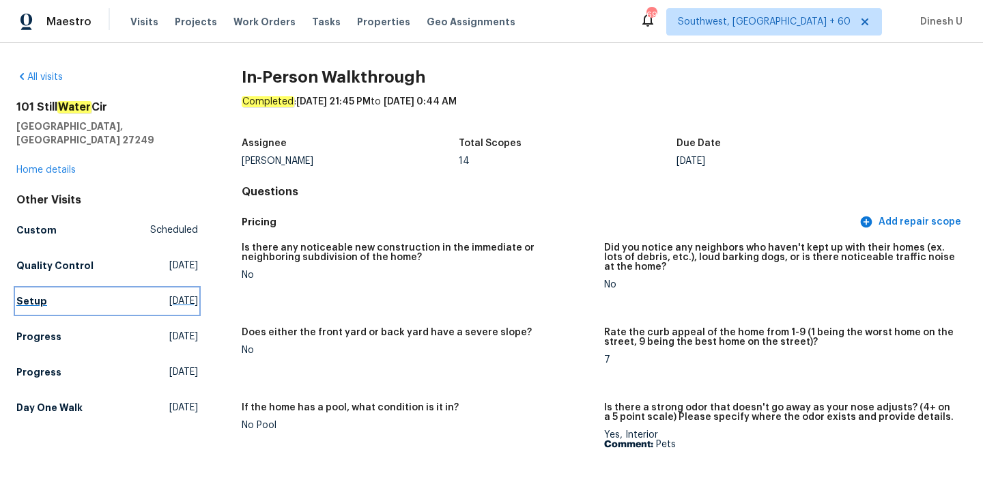
click at [148, 289] on link "Setup [DATE]" at bounding box center [107, 301] width 182 height 25
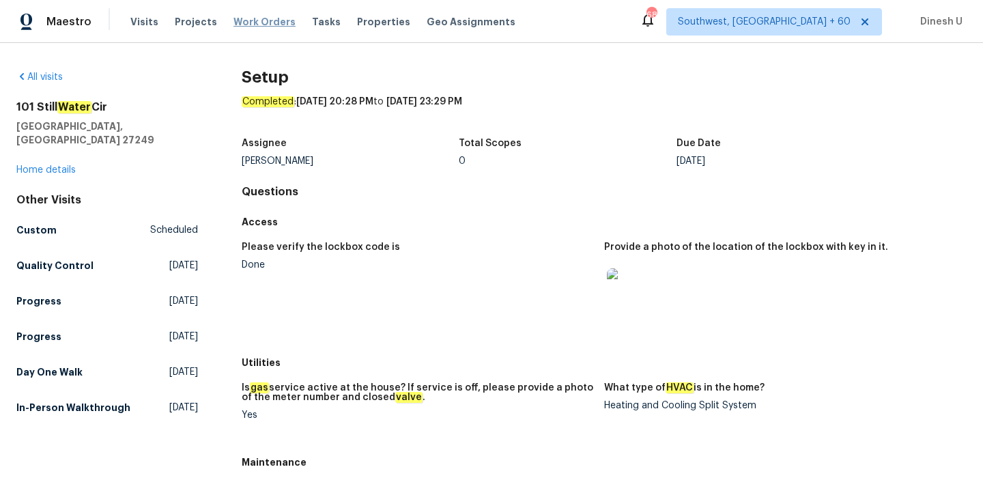
click at [255, 23] on span "Work Orders" at bounding box center [264, 22] width 62 height 14
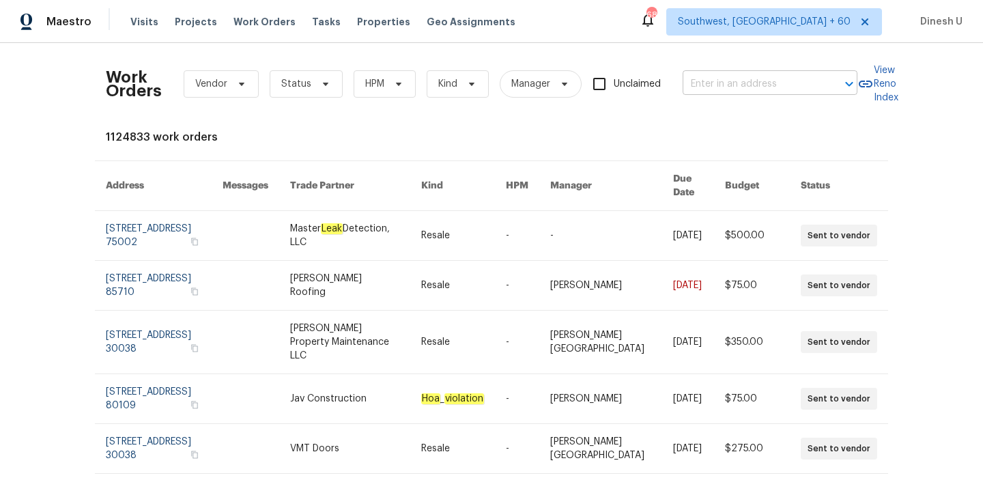
click at [714, 84] on input "text" at bounding box center [750, 84] width 136 height 21
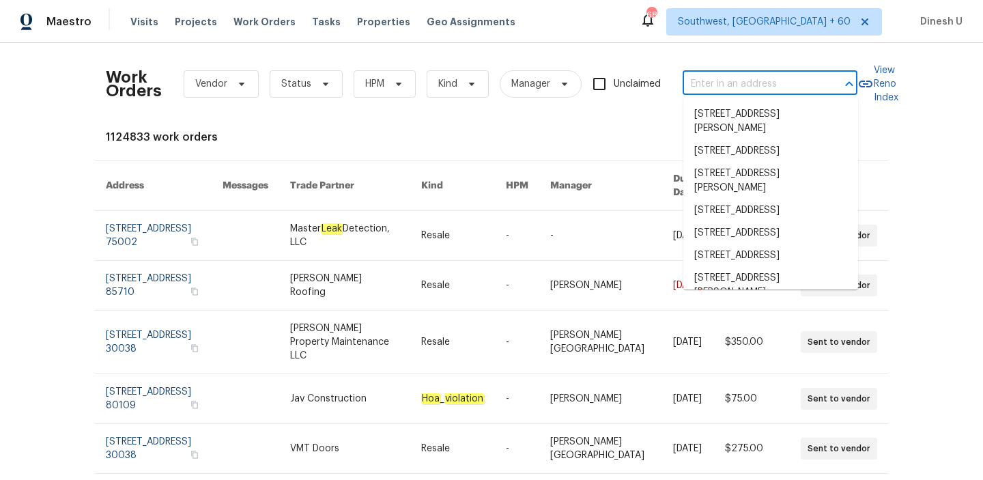
paste input "[STREET_ADDRESS]"
type input "[STREET_ADDRESS]"
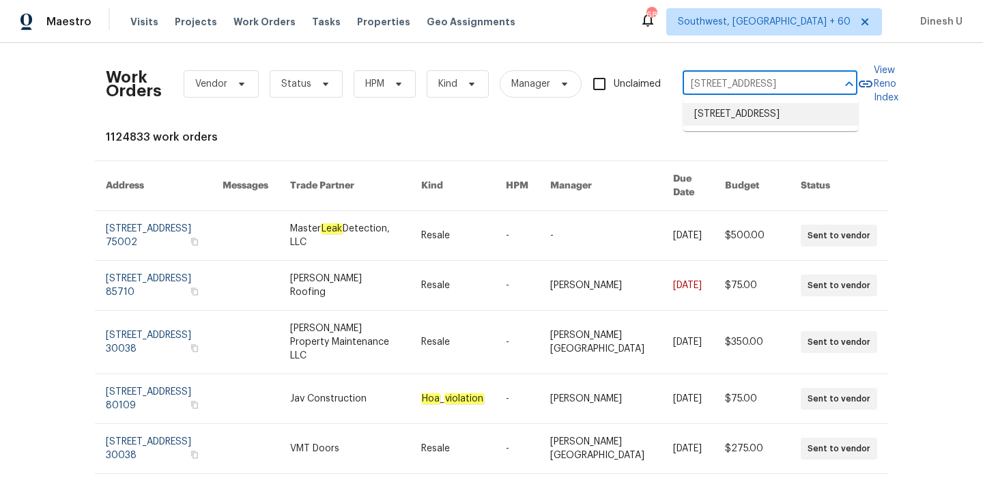
click at [714, 116] on li "[STREET_ADDRESS]" at bounding box center [770, 114] width 175 height 23
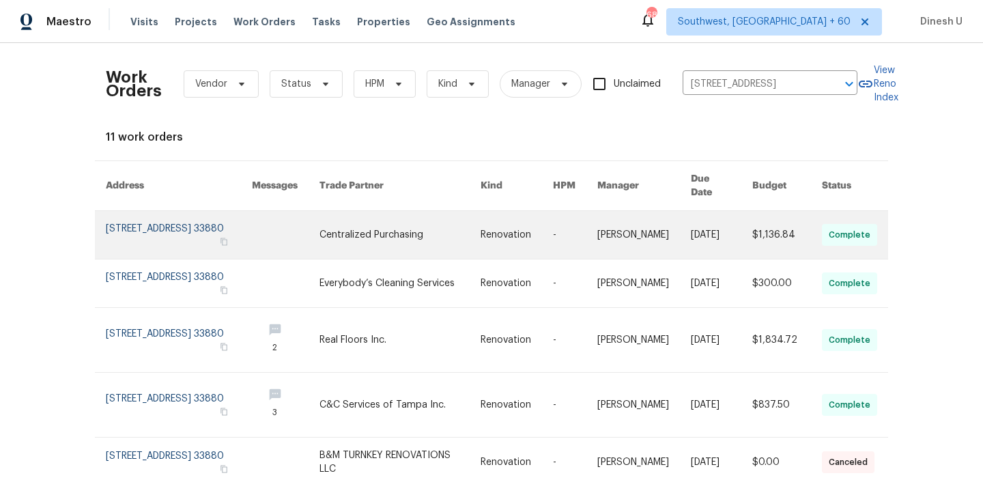
click at [221, 214] on link at bounding box center [179, 235] width 146 height 48
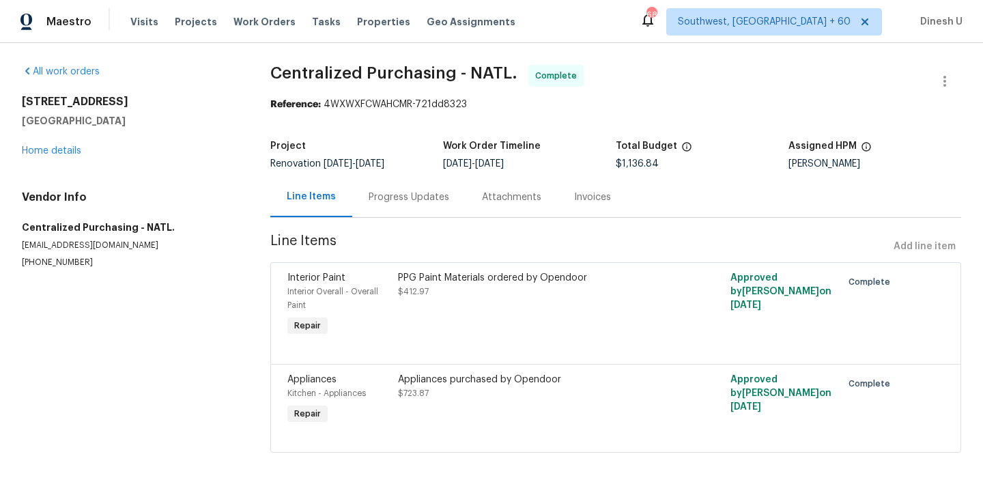
click at [81, 151] on div "[STREET_ADDRESS] Home details" at bounding box center [130, 126] width 216 height 63
click at [64, 149] on link "Home details" at bounding box center [51, 151] width 59 height 10
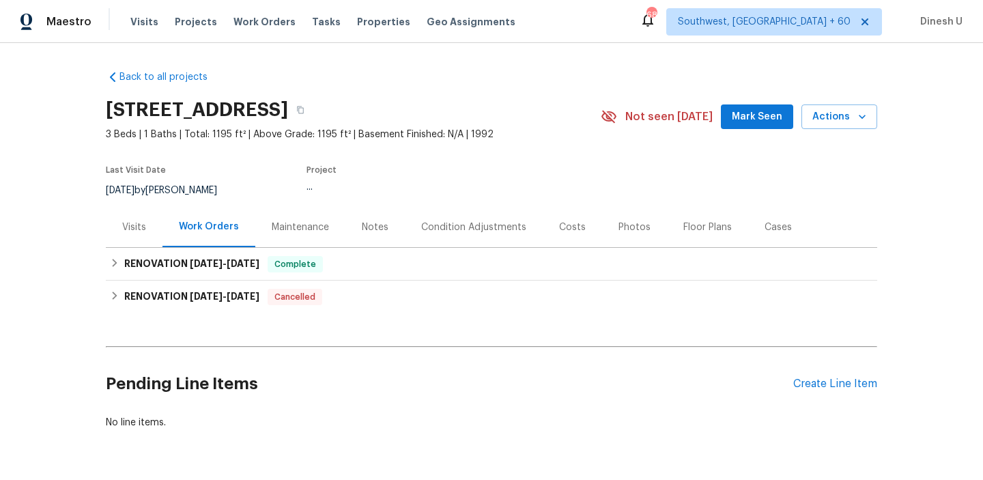
scroll to position [42, 0]
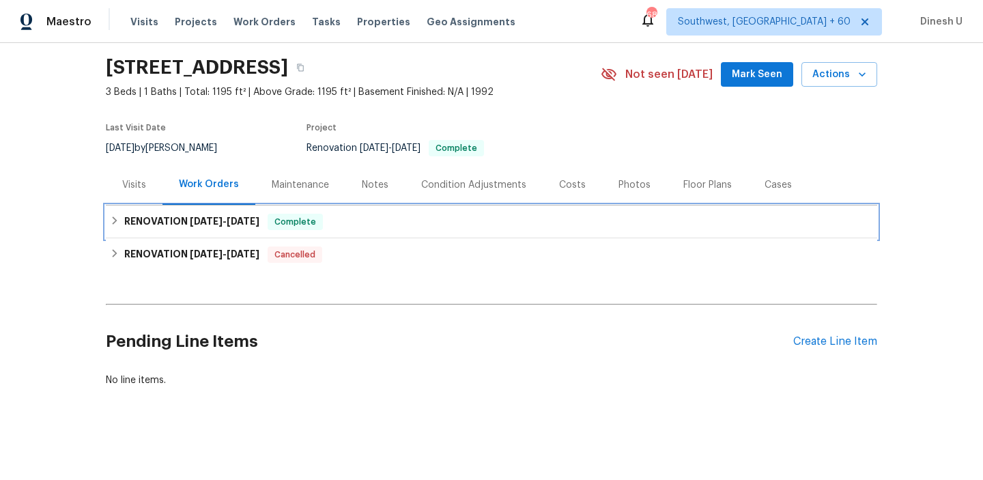
click at [255, 211] on div "RENOVATION [DATE] - [DATE] Complete" at bounding box center [491, 221] width 771 height 33
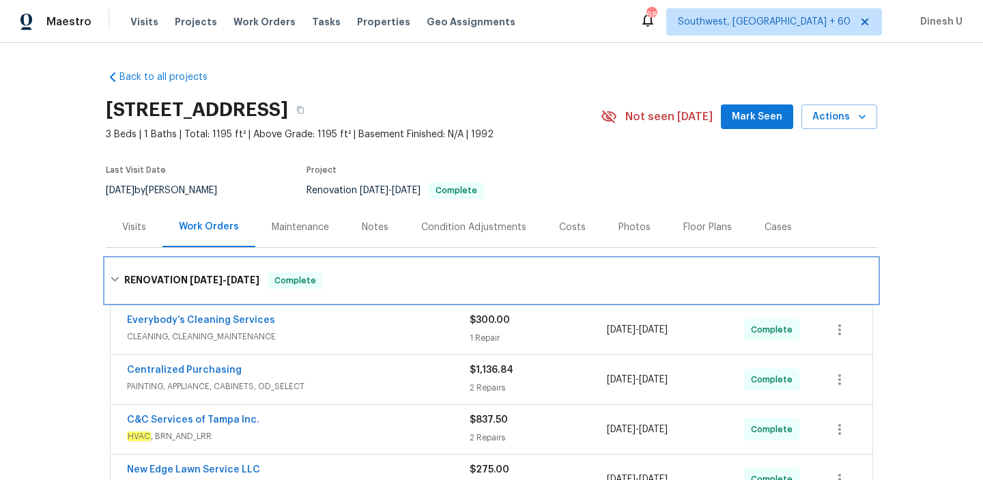
scroll to position [100, 0]
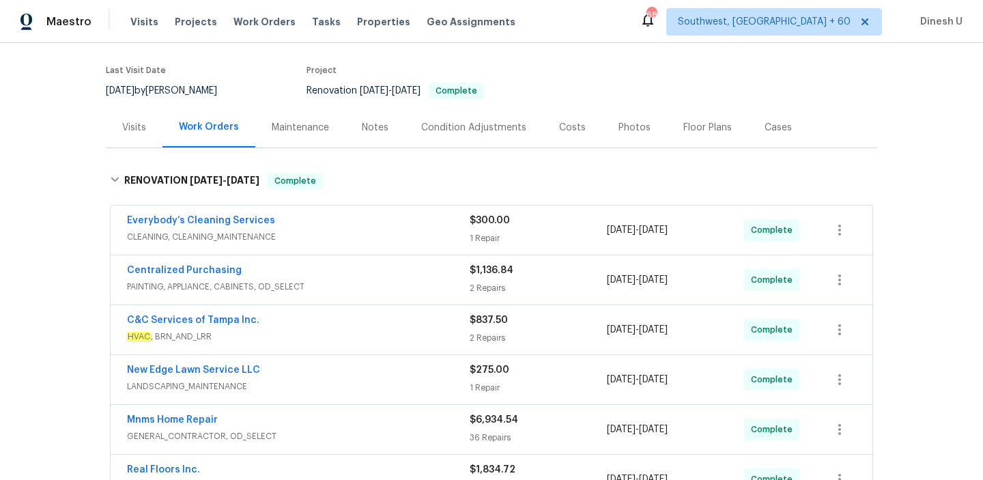
click at [478, 237] on div "1 Repair" at bounding box center [537, 238] width 137 height 14
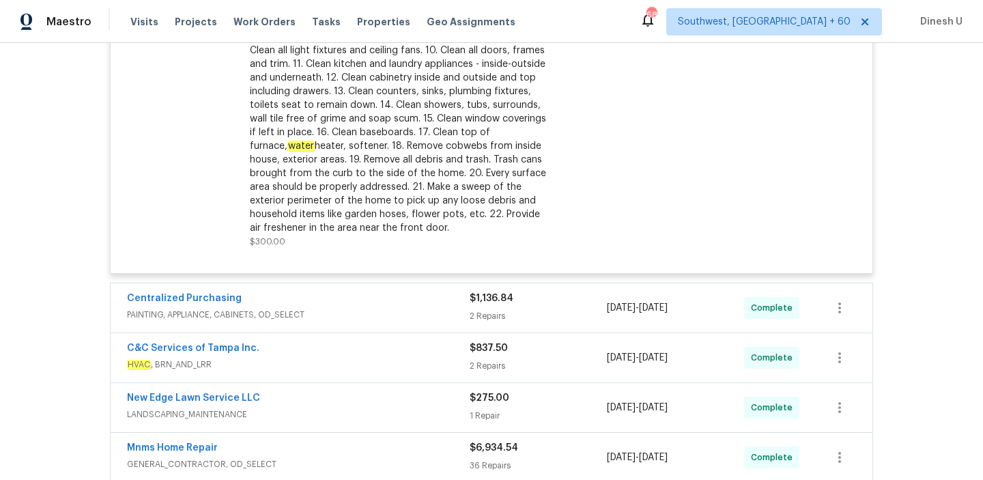
scroll to position [452, 0]
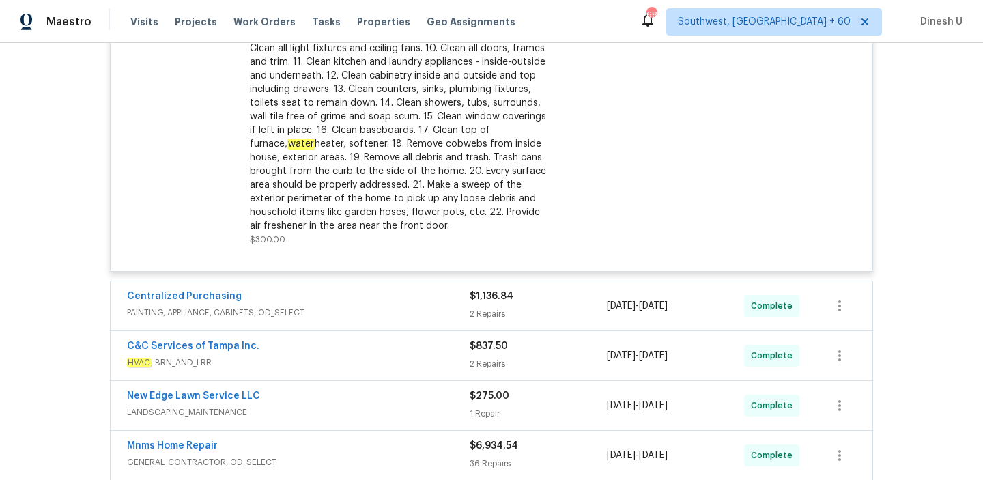
click at [493, 310] on div "2 Repairs" at bounding box center [537, 314] width 137 height 14
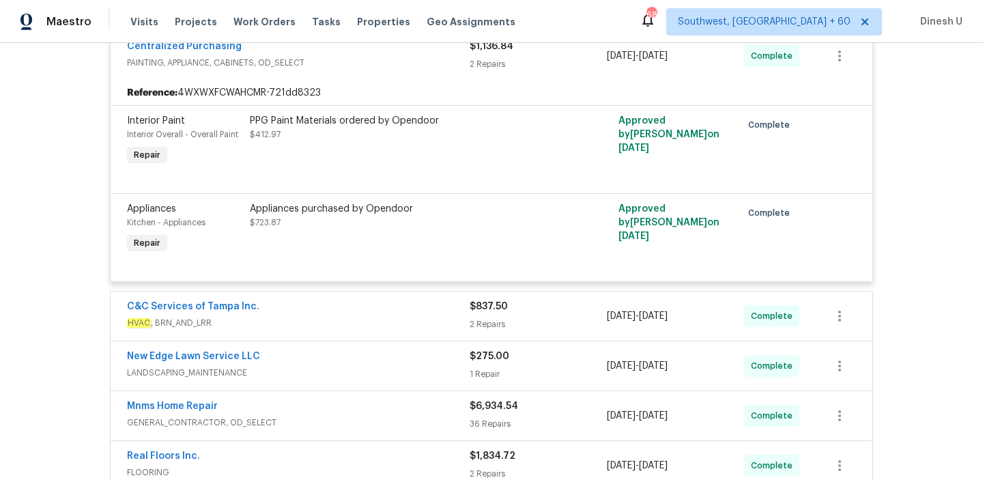
scroll to position [744, 0]
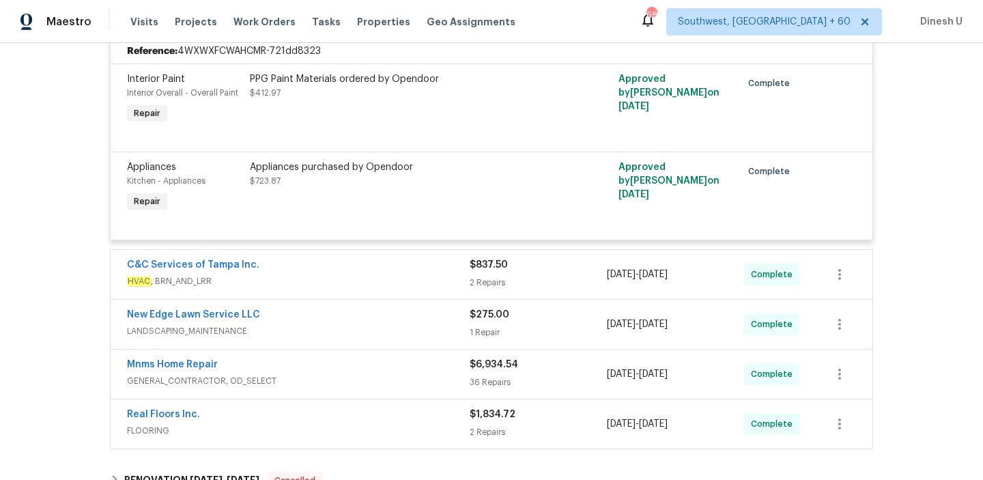
click at [478, 285] on div "2 Repairs" at bounding box center [537, 283] width 137 height 14
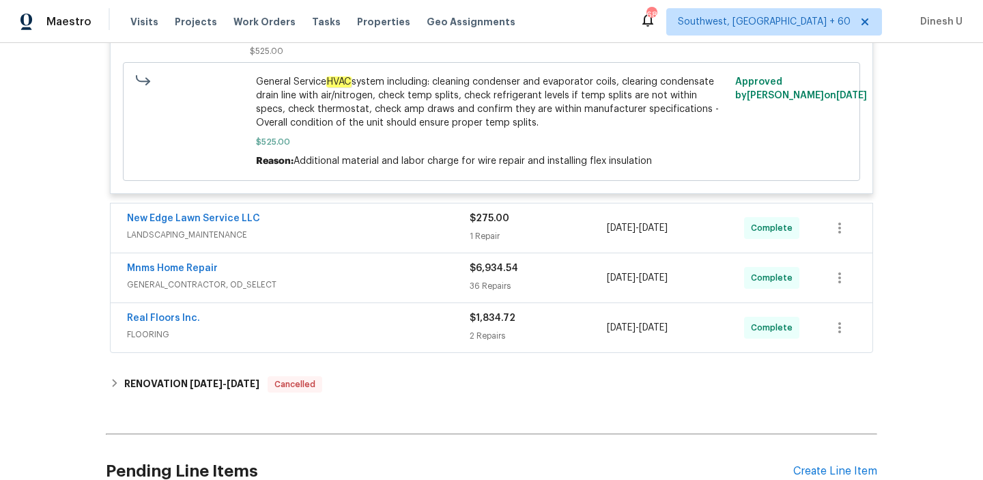
scroll to position [1353, 0]
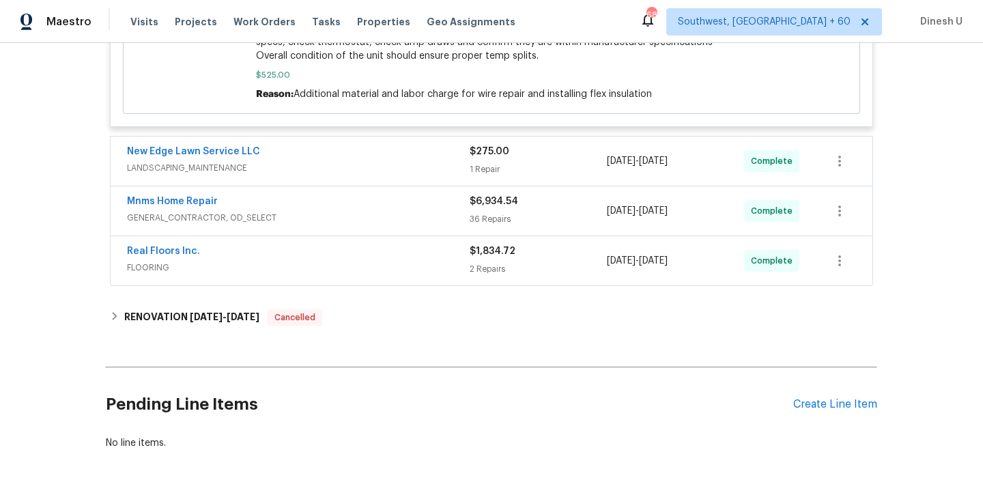
click at [512, 176] on div "1 Repair" at bounding box center [537, 169] width 137 height 14
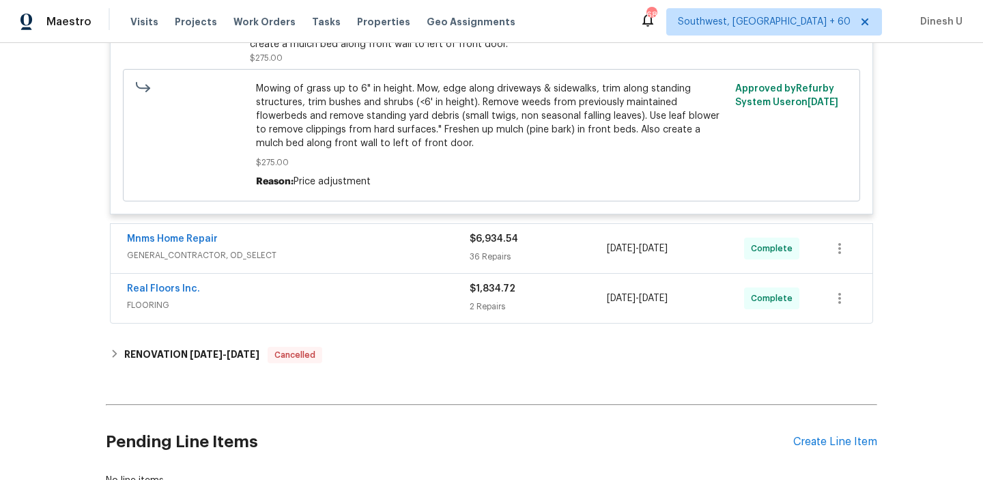
scroll to position [1666, 0]
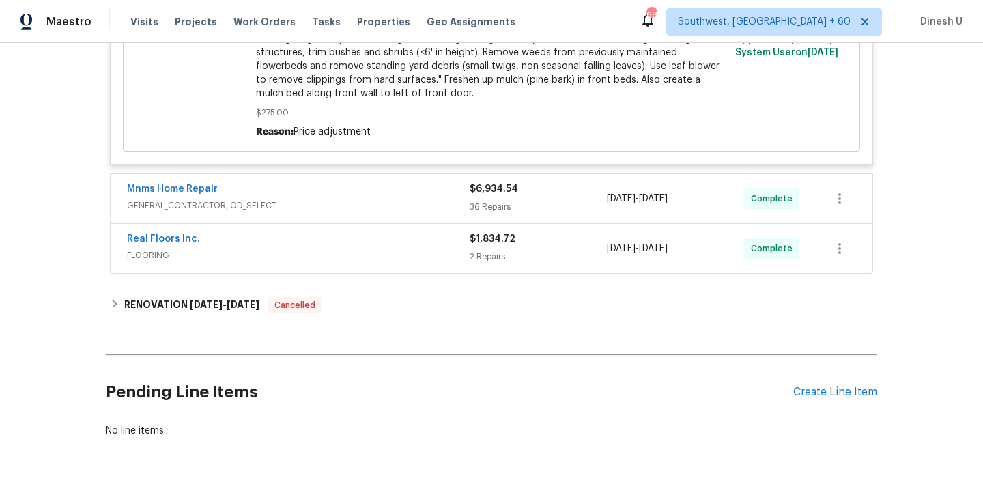
click at [495, 203] on div "36 Repairs" at bounding box center [537, 207] width 137 height 14
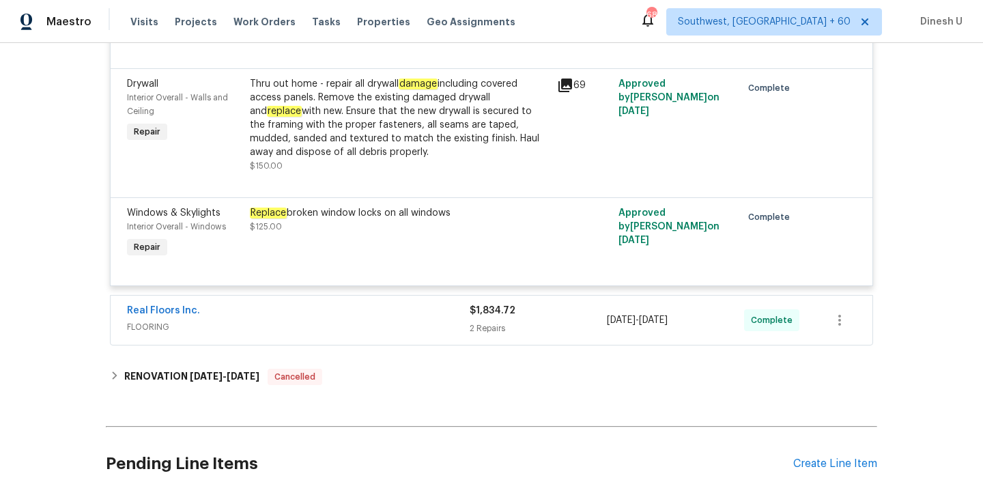
scroll to position [5872, 0]
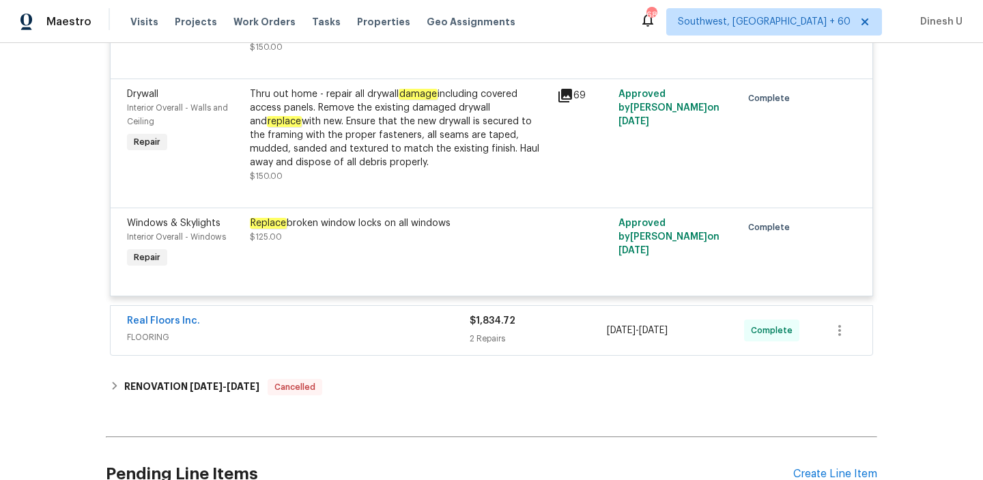
click at [571, 102] on icon at bounding box center [565, 96] width 14 height 14
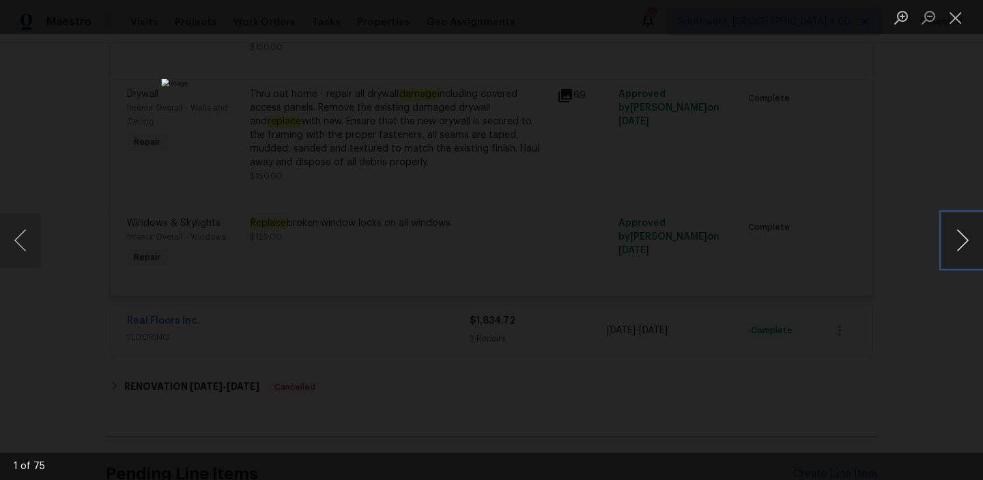
click at [956, 235] on button "Next image" at bounding box center [962, 240] width 41 height 55
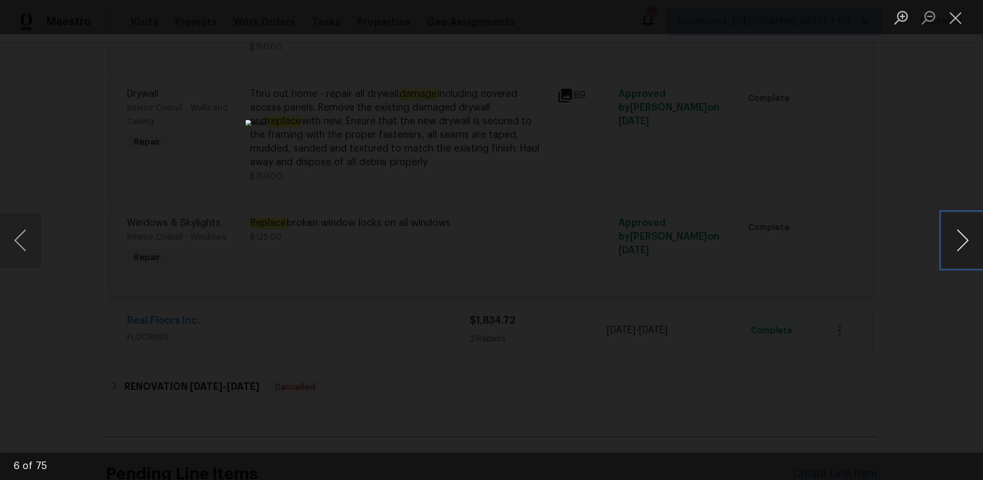
click at [956, 235] on button "Next image" at bounding box center [962, 240] width 41 height 55
click at [956, 225] on button "Next image" at bounding box center [962, 240] width 41 height 55
click at [954, 21] on button "Close lightbox" at bounding box center [955, 17] width 27 height 24
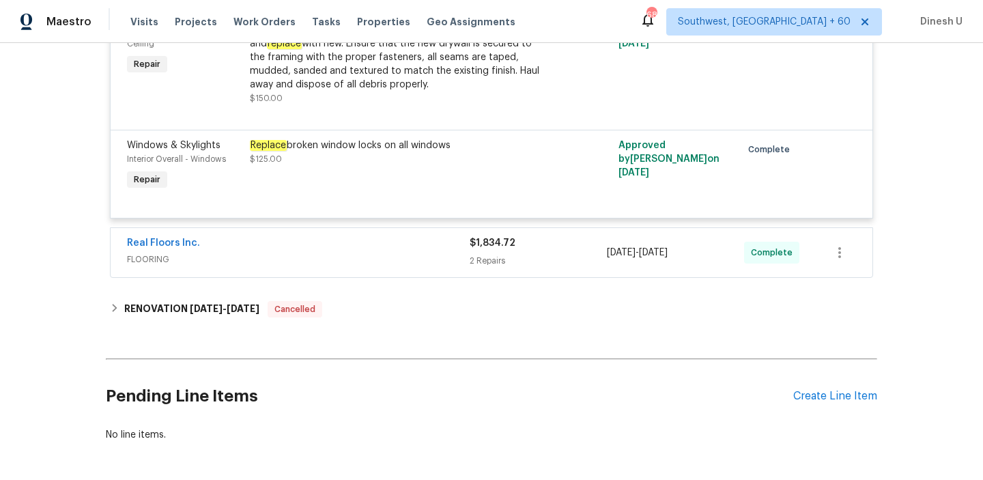
scroll to position [5996, 0]
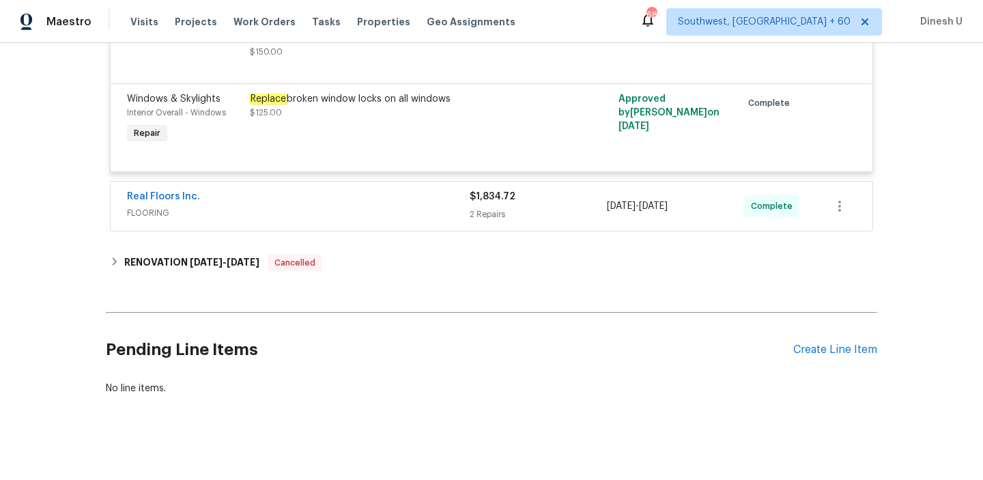
click at [487, 221] on div "2 Repairs" at bounding box center [537, 214] width 137 height 14
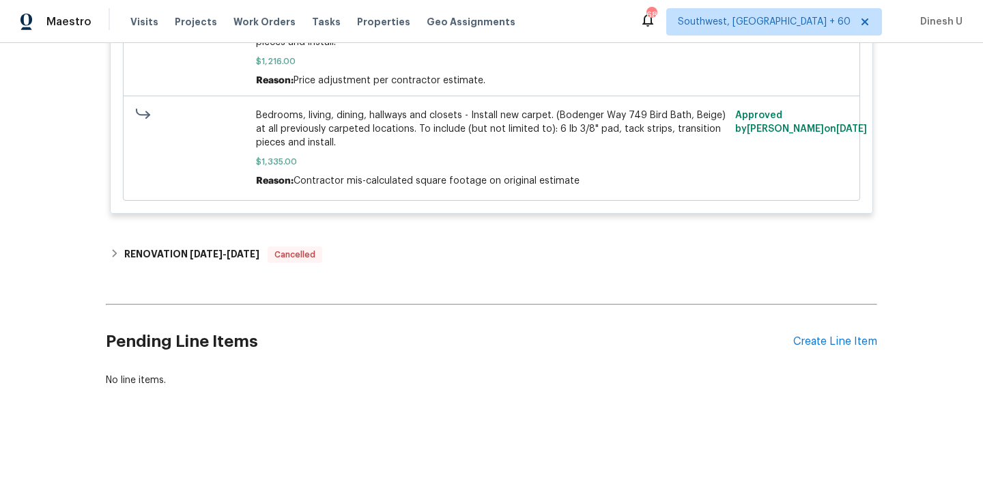
scroll to position [6544, 0]
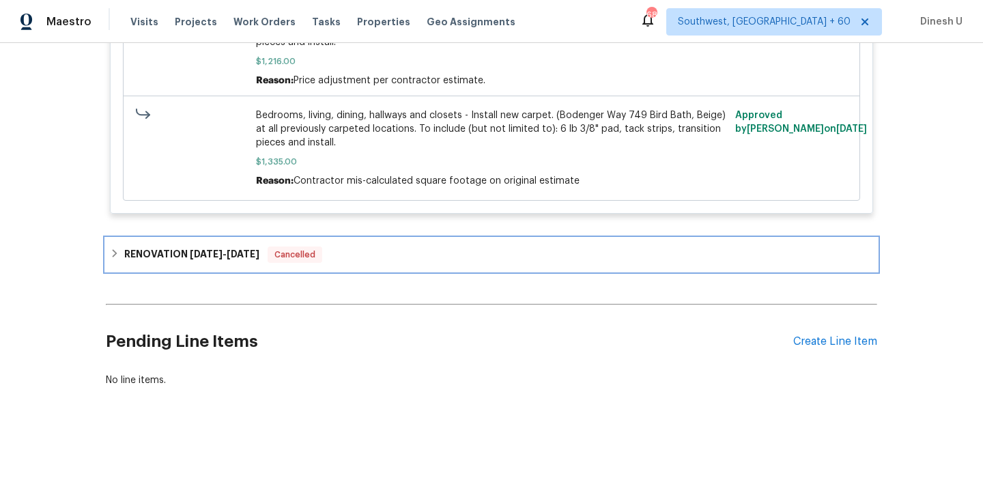
click at [235, 250] on span "[DATE]" at bounding box center [243, 254] width 33 height 10
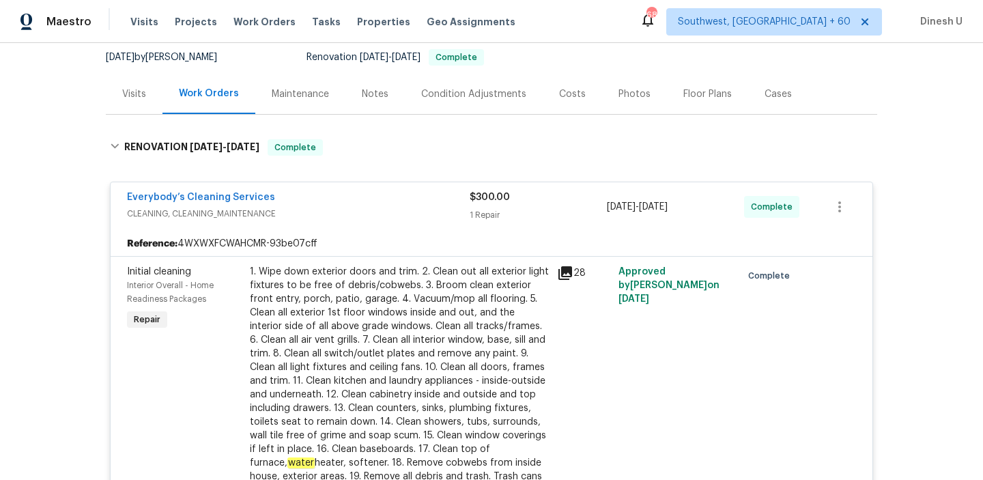
scroll to position [0, 0]
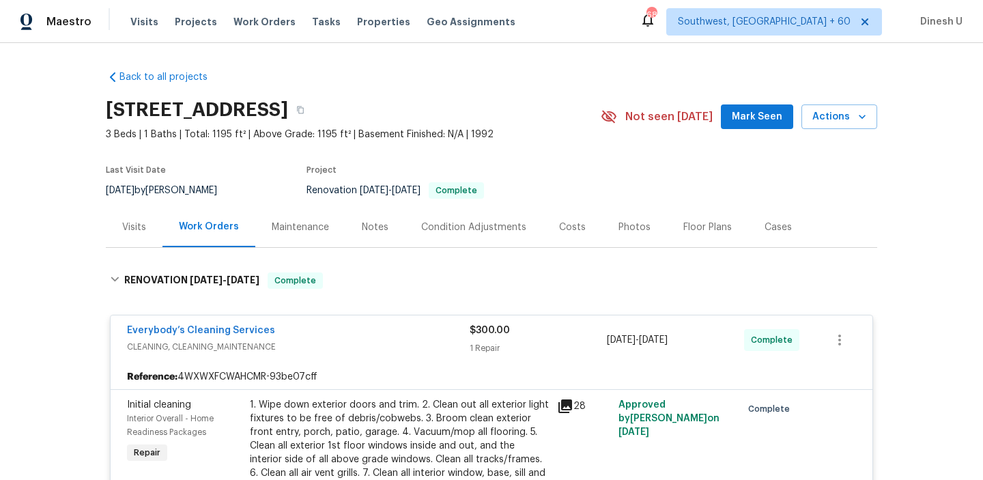
click at [147, 222] on div "Visits" at bounding box center [134, 227] width 57 height 40
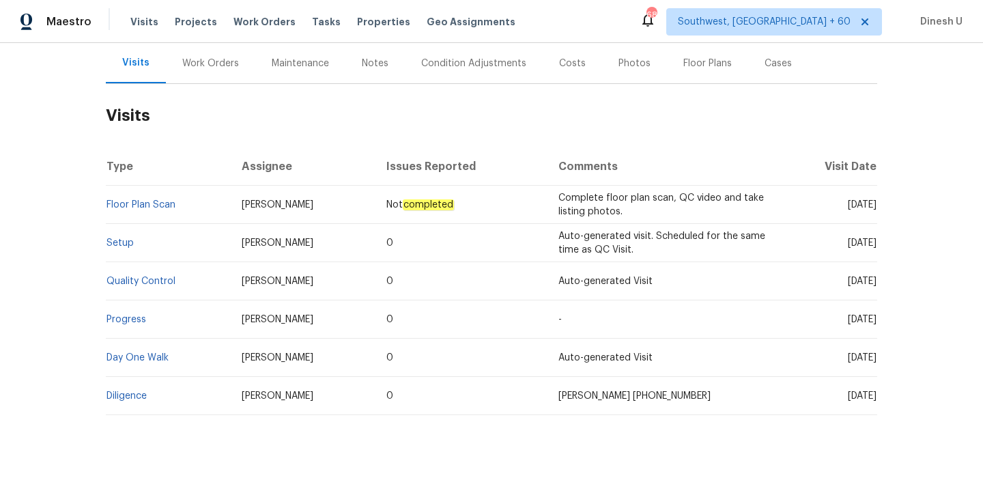
scroll to position [192, 0]
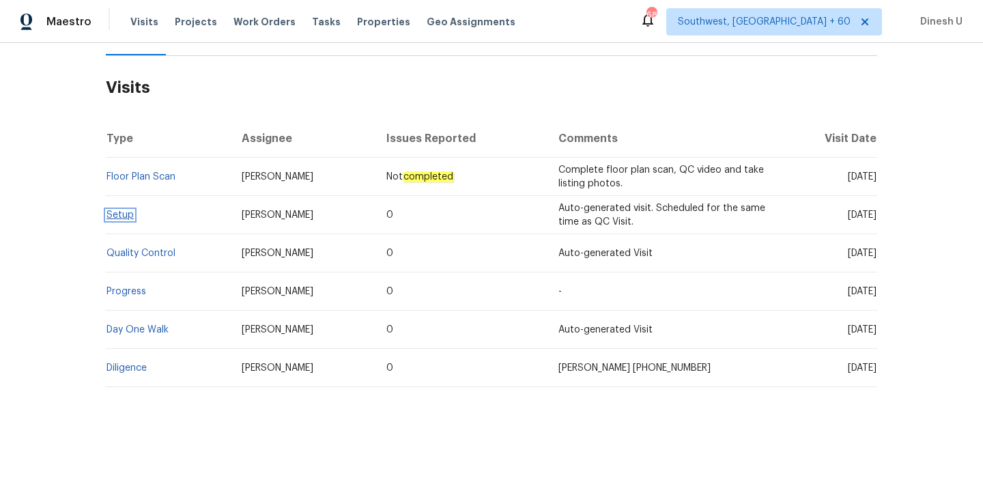
click at [118, 212] on link "Setup" at bounding box center [119, 215] width 27 height 10
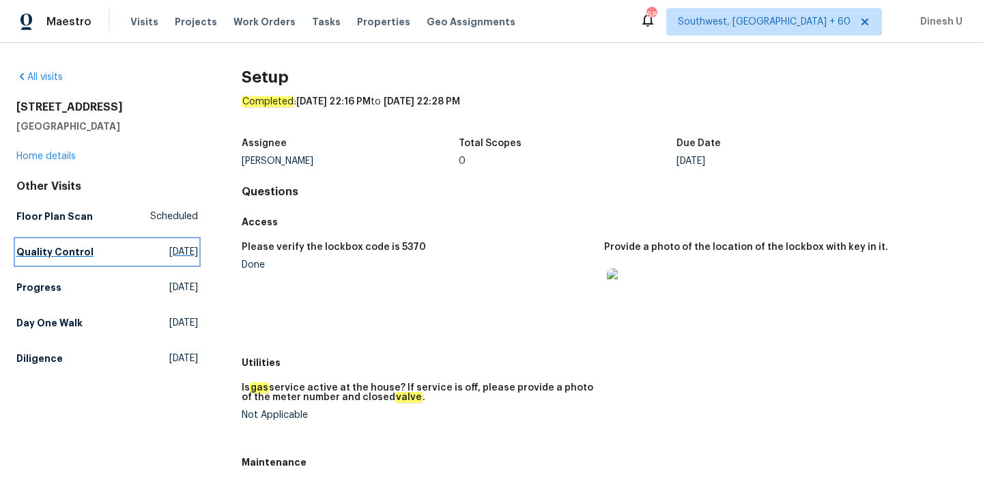
click at [169, 247] on span "[DATE]" at bounding box center [183, 252] width 29 height 14
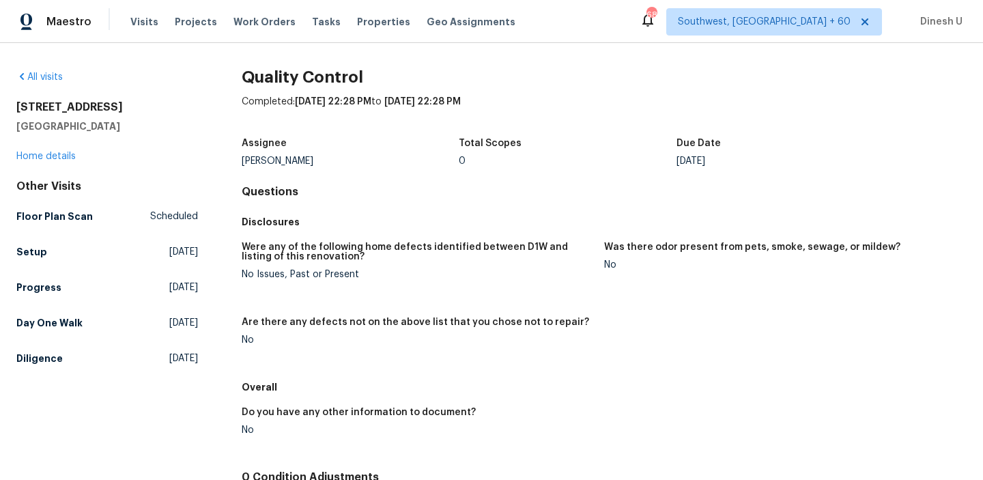
scroll to position [135, 0]
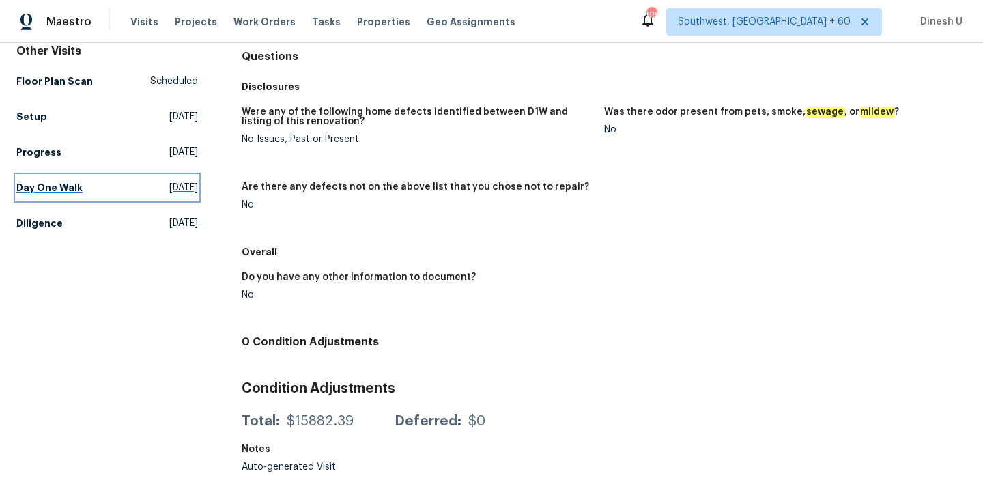
click at [169, 188] on span "[DATE]" at bounding box center [183, 188] width 29 height 14
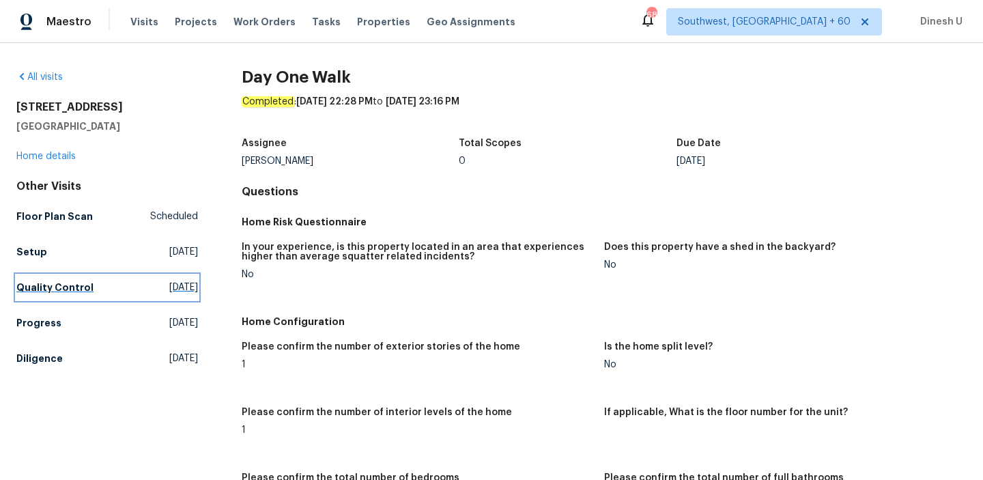
click at [169, 281] on span "[DATE]" at bounding box center [183, 287] width 29 height 14
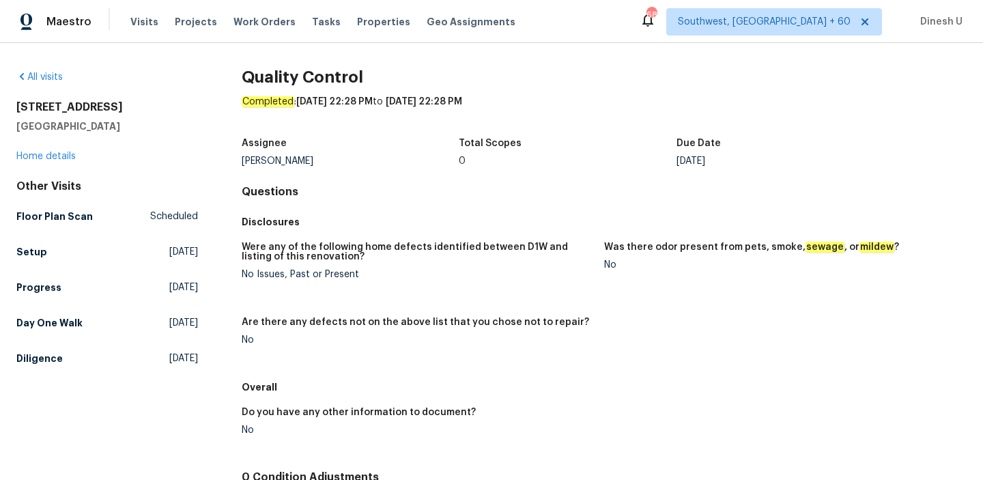
scroll to position [135, 0]
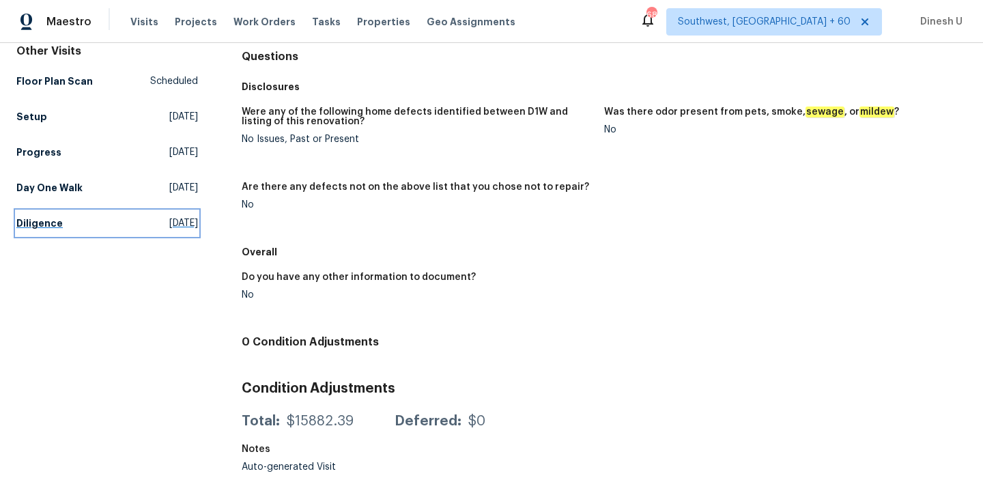
click at [169, 220] on span "[DATE]" at bounding box center [183, 223] width 29 height 14
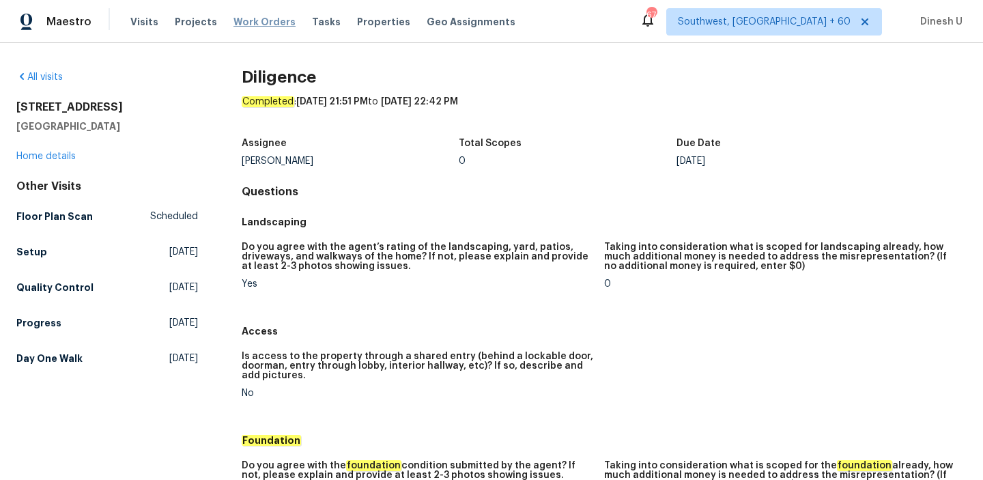
click at [246, 20] on span "Work Orders" at bounding box center [264, 22] width 62 height 14
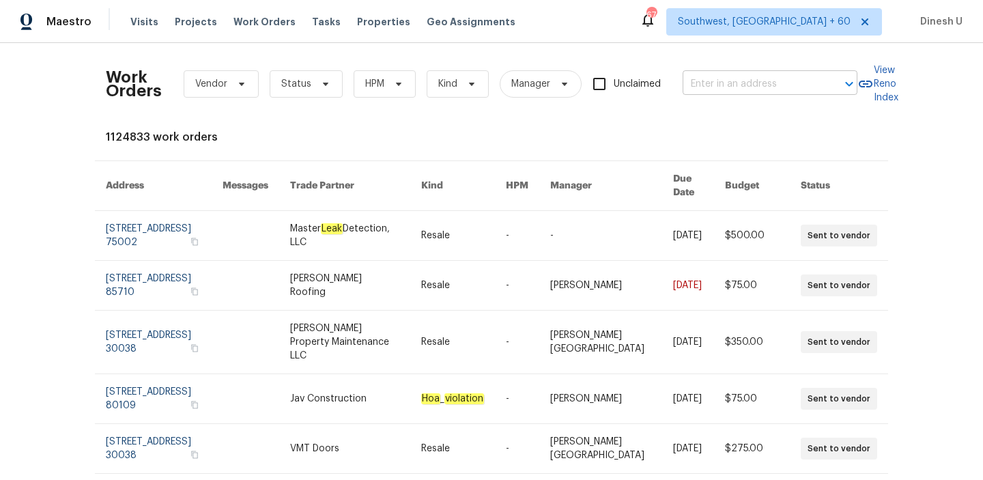
click at [718, 83] on input "text" at bounding box center [750, 84] width 136 height 21
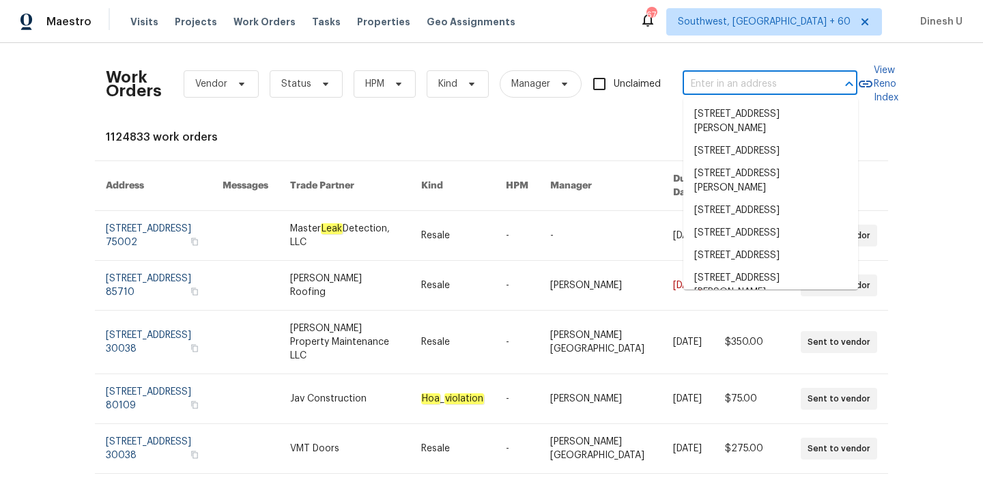
paste input "[STREET_ADDRESS]"
type input "[STREET_ADDRESS]"
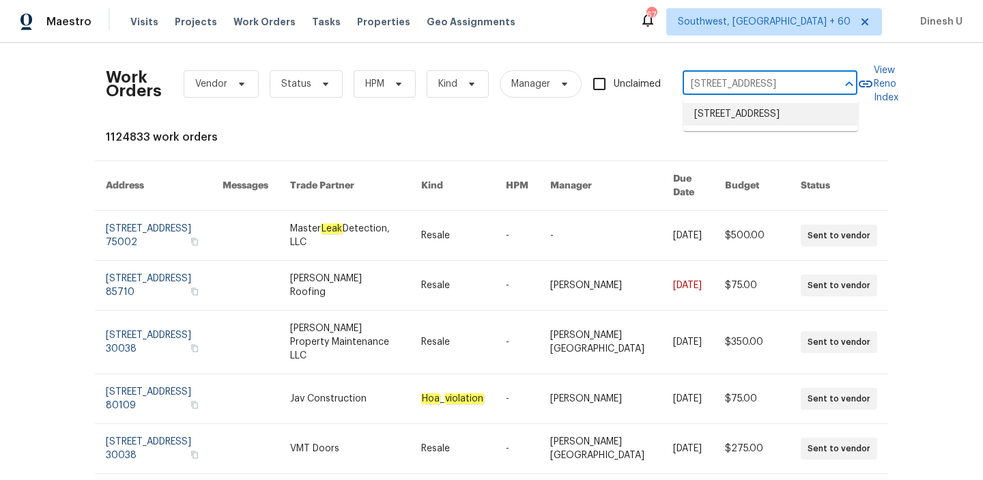
click at [714, 115] on li "[STREET_ADDRESS]" at bounding box center [770, 114] width 175 height 23
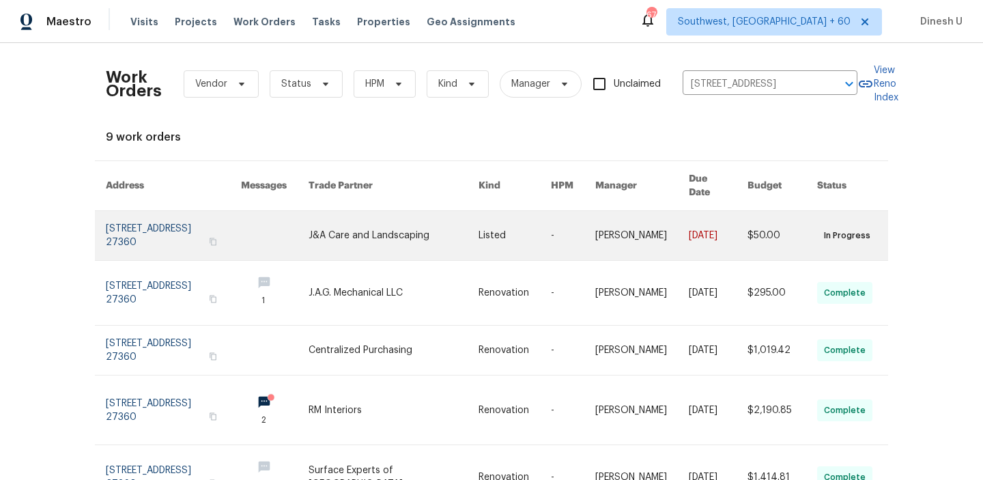
click at [161, 217] on link at bounding box center [173, 235] width 135 height 49
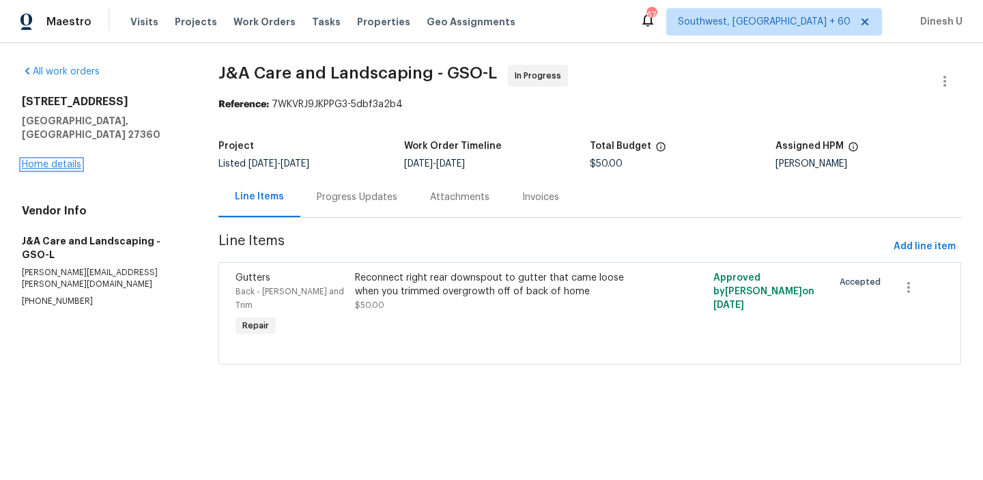
click at [34, 160] on link "Home details" at bounding box center [51, 165] width 59 height 10
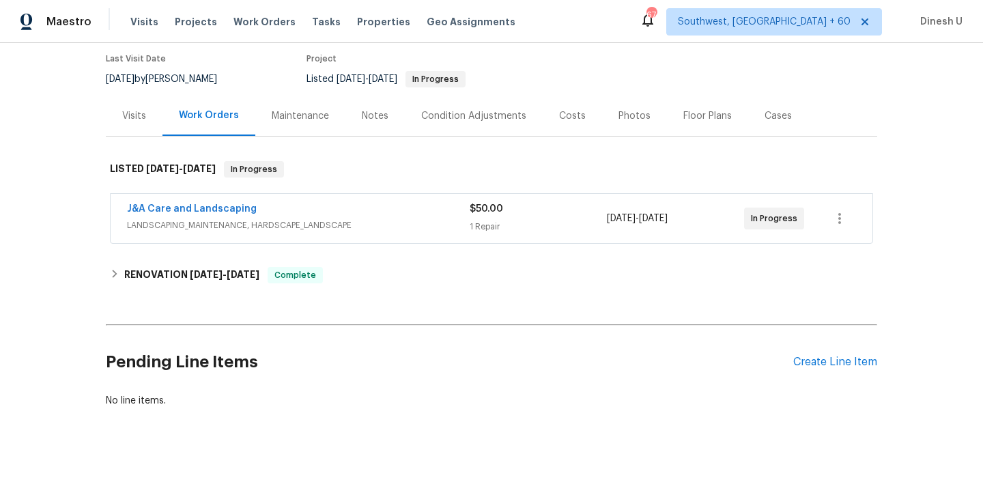
scroll to position [132, 0]
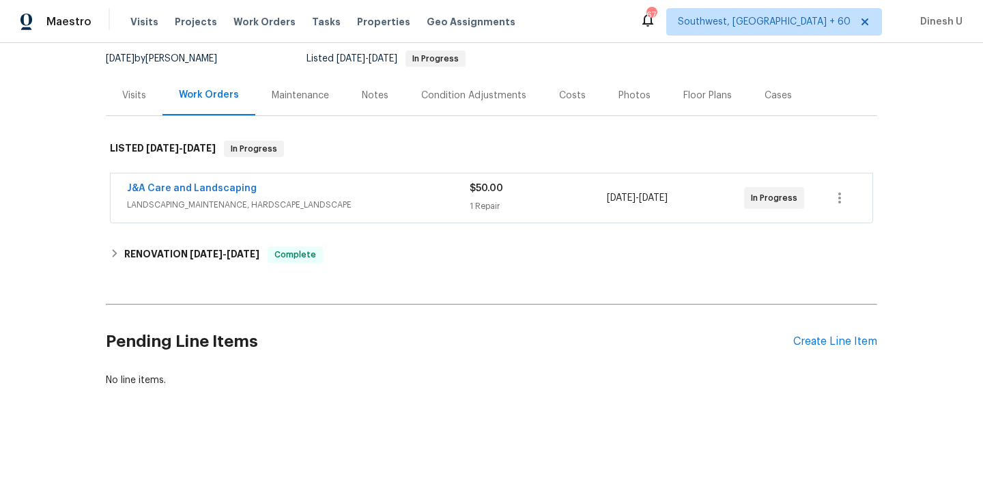
click at [474, 198] on div "$50.00 1 Repair" at bounding box center [537, 198] width 137 height 33
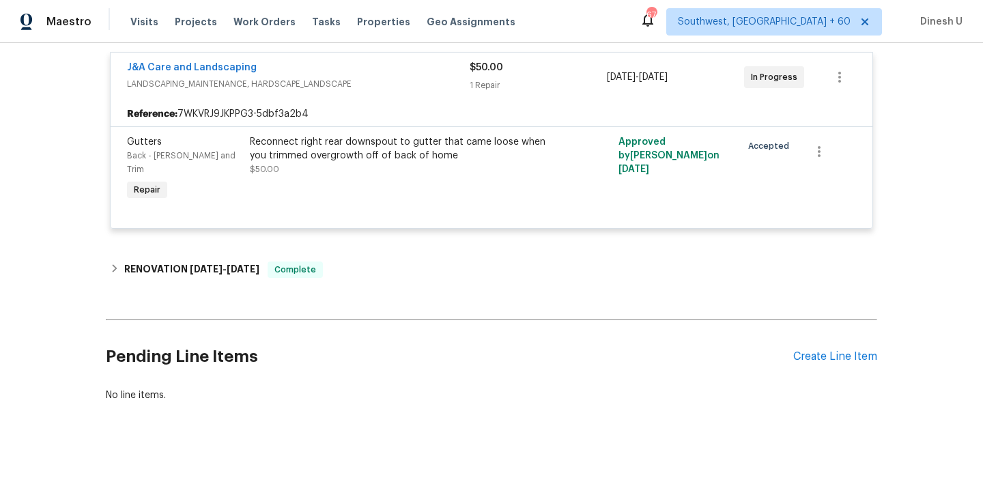
scroll to position [264, 0]
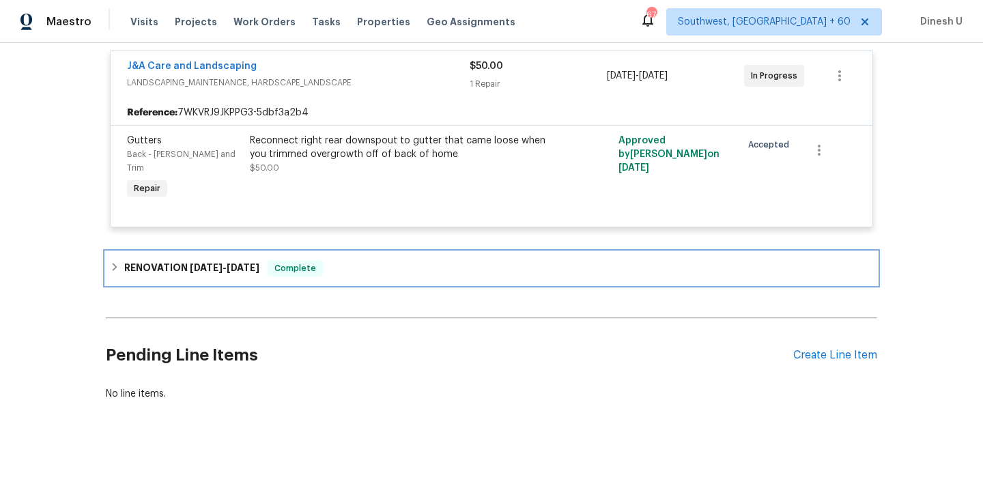
click at [246, 263] on span "[DATE]" at bounding box center [243, 268] width 33 height 10
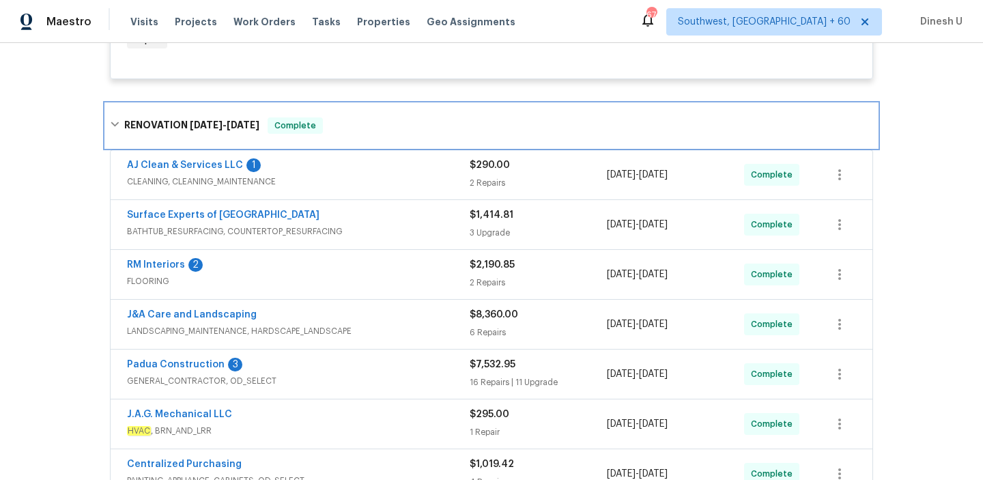
scroll to position [417, 0]
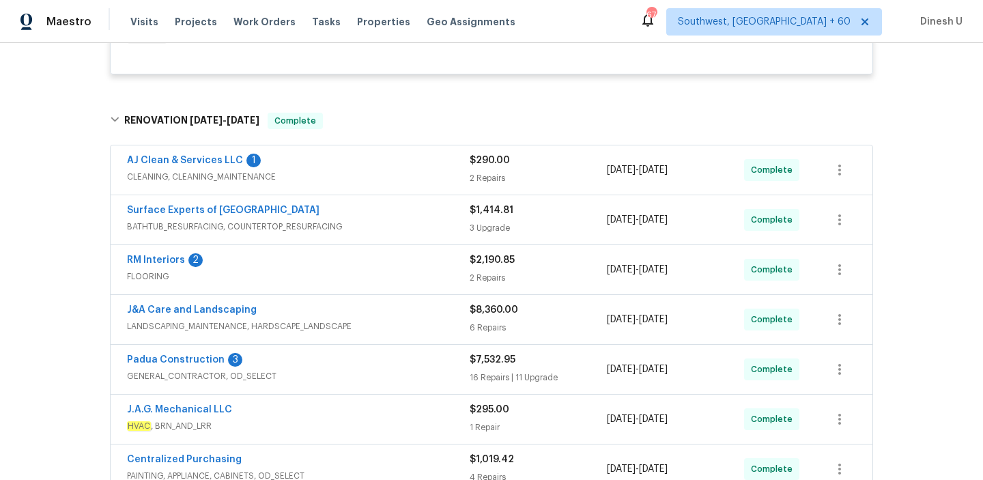
click at [489, 155] on div "$290.00 2 Repairs" at bounding box center [537, 170] width 137 height 33
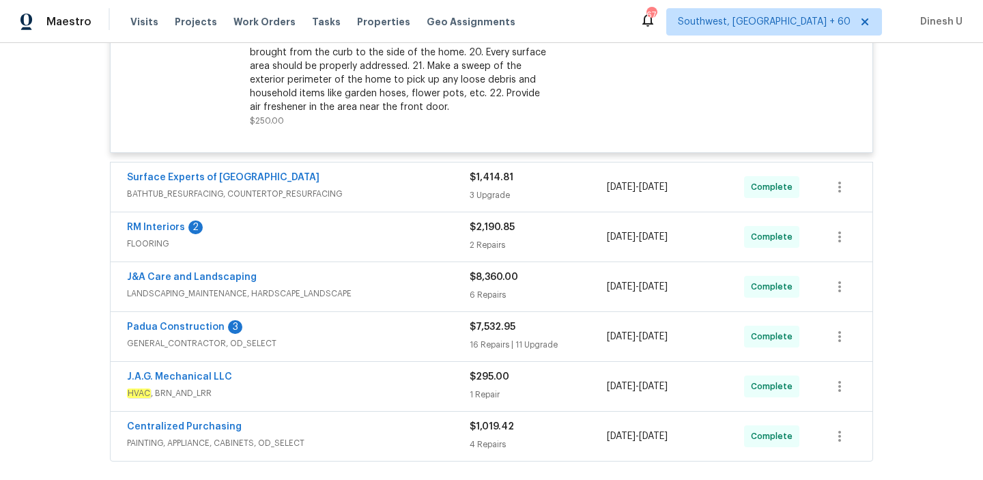
scroll to position [916, 0]
click at [476, 188] on div "3 Upgrade" at bounding box center [537, 195] width 137 height 14
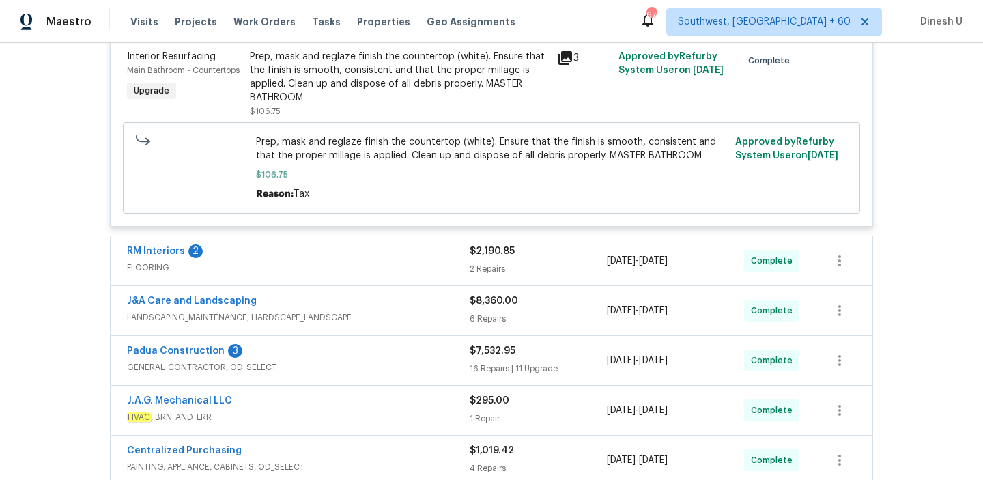
scroll to position [1653, 0]
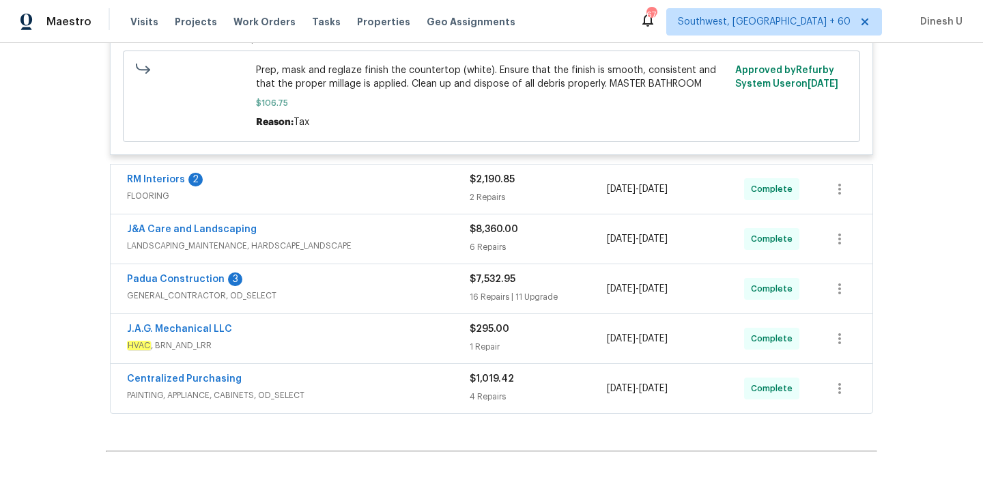
click at [487, 190] on div "2 Repairs" at bounding box center [537, 197] width 137 height 14
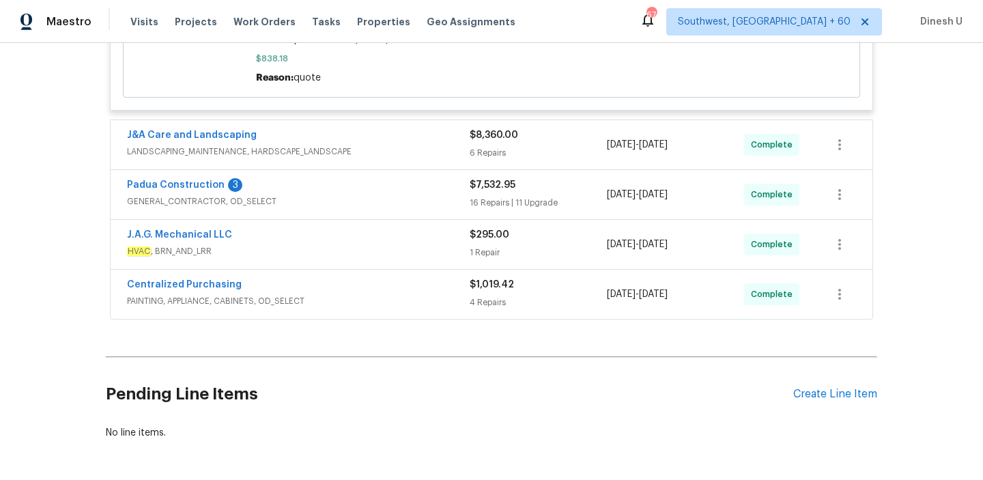
scroll to position [2628, 0]
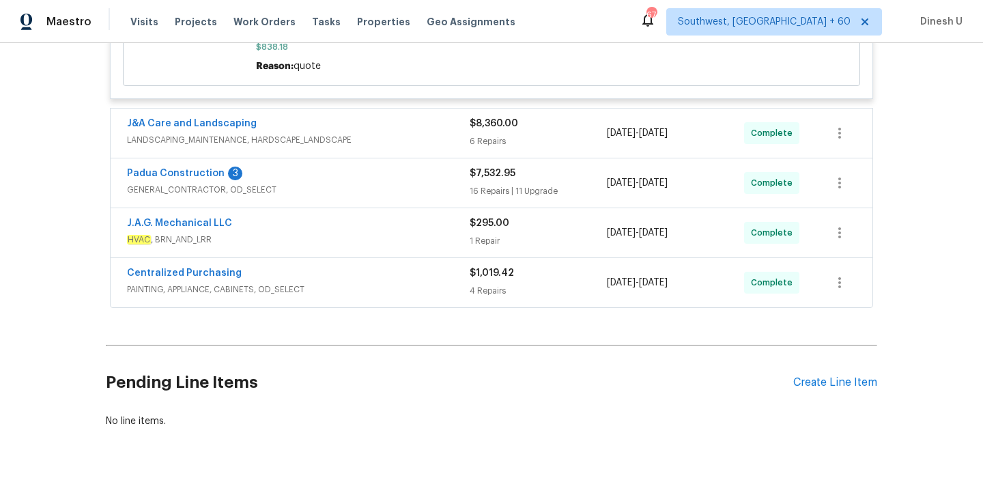
click at [489, 234] on div "1 Repair" at bounding box center [537, 241] width 137 height 14
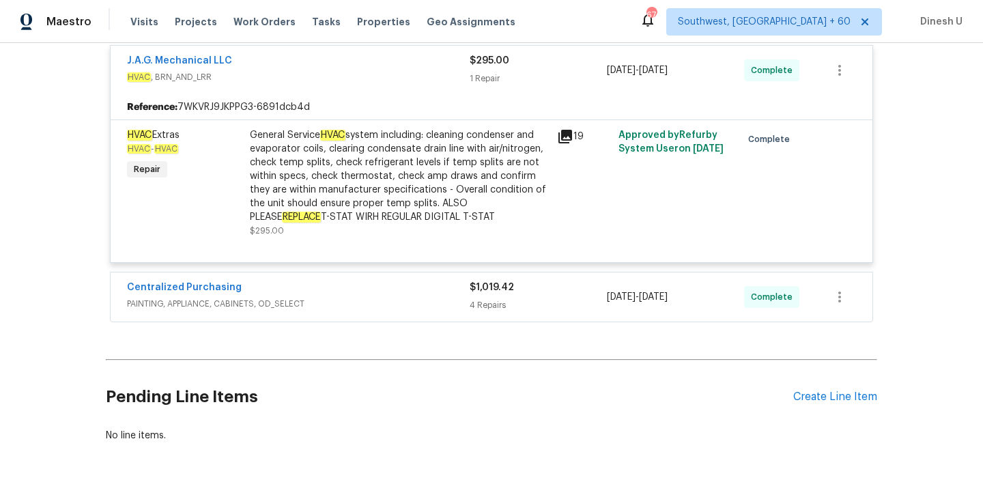
scroll to position [2820, 0]
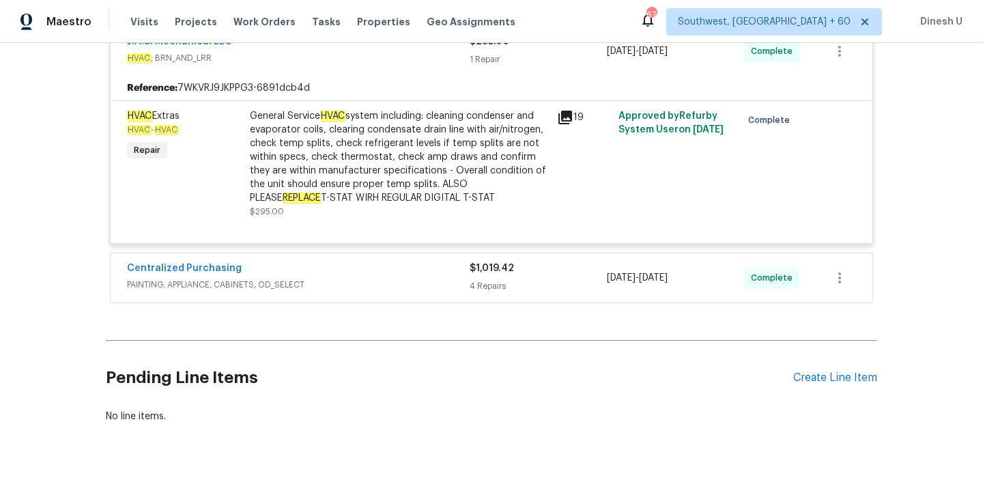
click at [485, 279] on div "4 Repairs" at bounding box center [537, 286] width 137 height 14
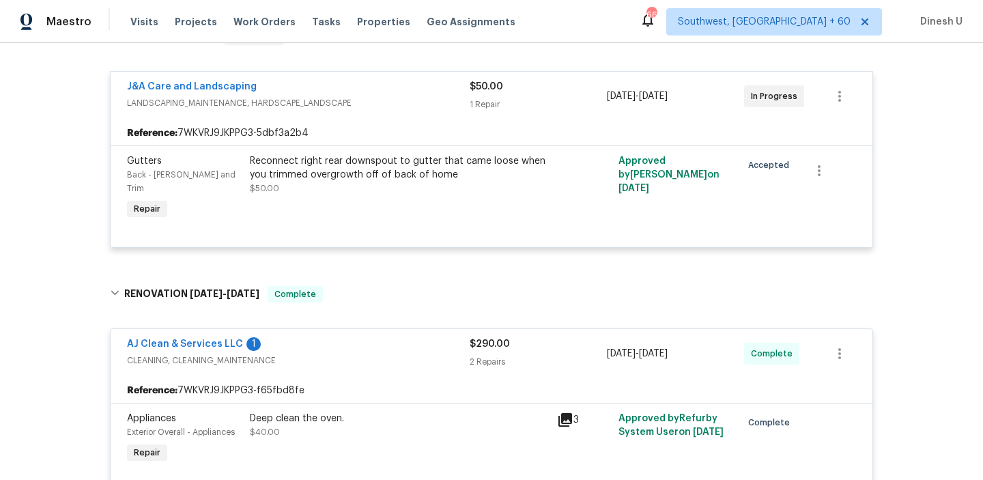
scroll to position [0, 0]
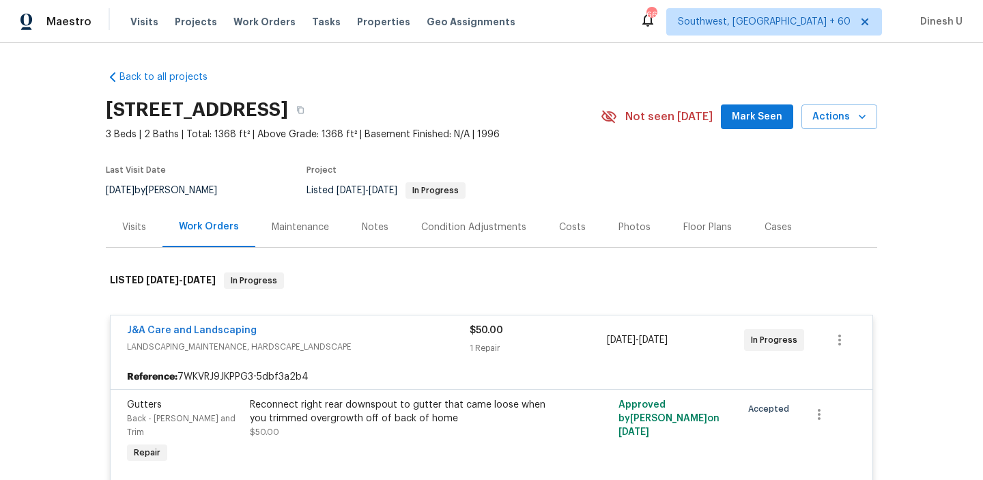
click at [235, 14] on div "Visits Projects Work Orders Tasks Properties Geo Assignments" at bounding box center [330, 21] width 401 height 27
click at [255, 23] on span "Work Orders" at bounding box center [264, 22] width 62 height 14
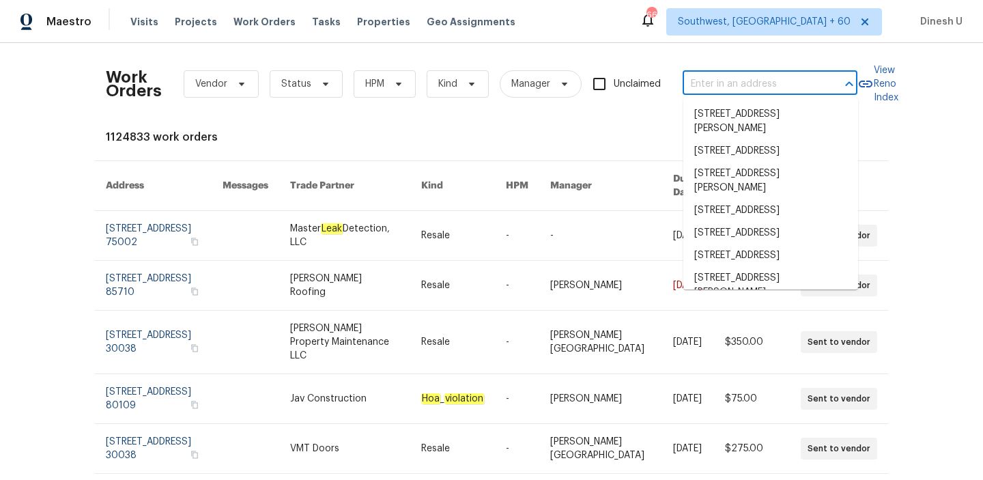
click at [713, 87] on input "text" at bounding box center [750, 84] width 136 height 21
paste input "[STREET_ADDRESS]"
type input "[STREET_ADDRESS]"
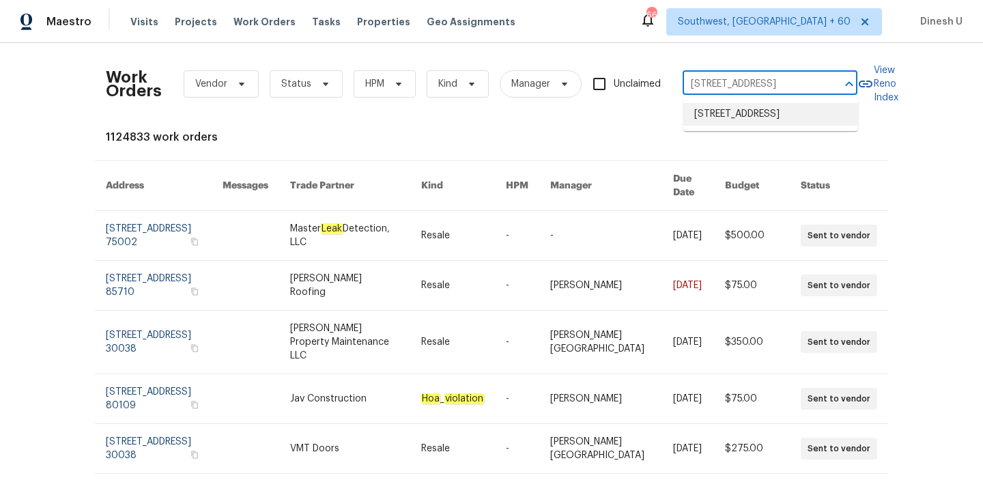
click at [711, 117] on li "[STREET_ADDRESS]" at bounding box center [770, 114] width 175 height 23
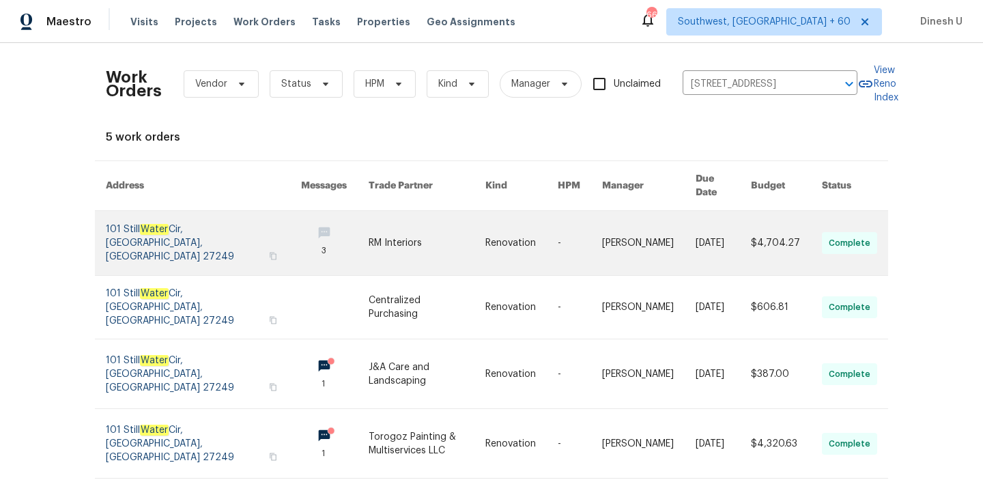
click at [183, 222] on link at bounding box center [203, 243] width 195 height 64
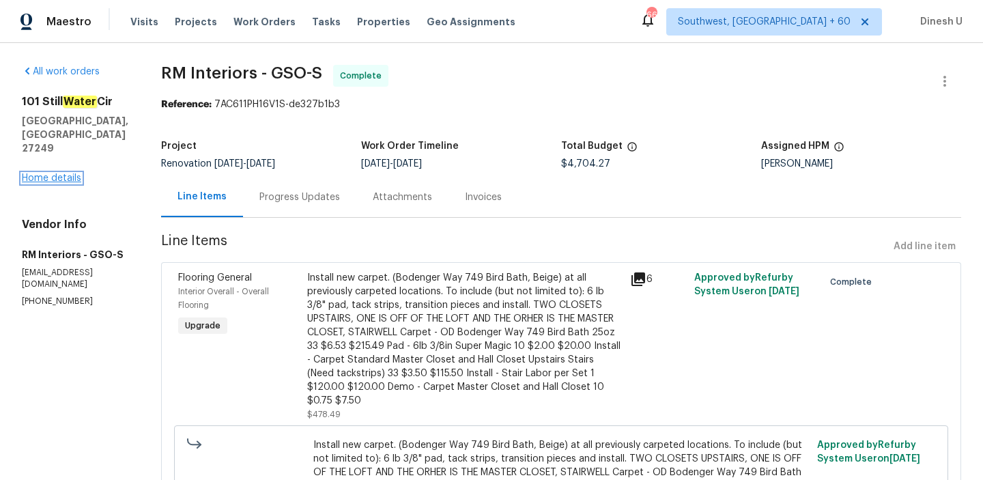
click at [43, 173] on link "Home details" at bounding box center [51, 178] width 59 height 10
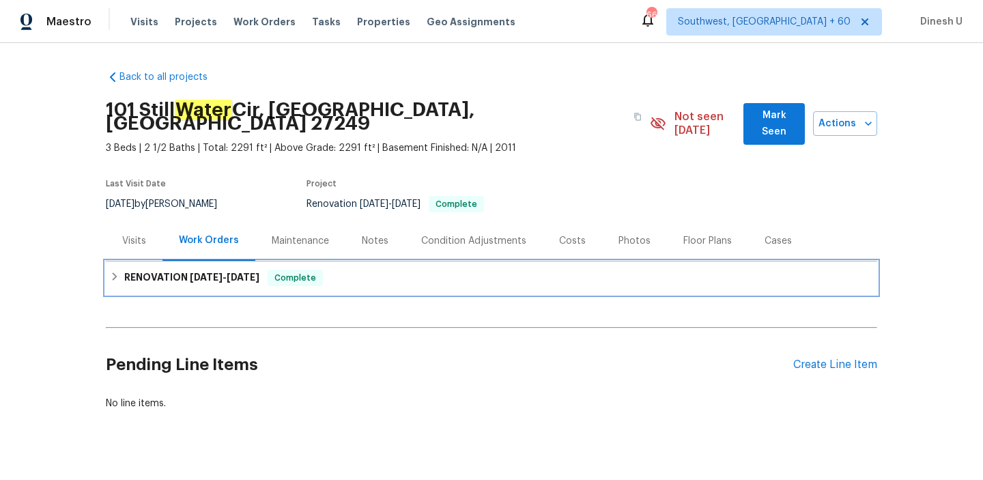
click at [167, 270] on h6 "RENOVATION [DATE] - [DATE]" at bounding box center [191, 278] width 135 height 16
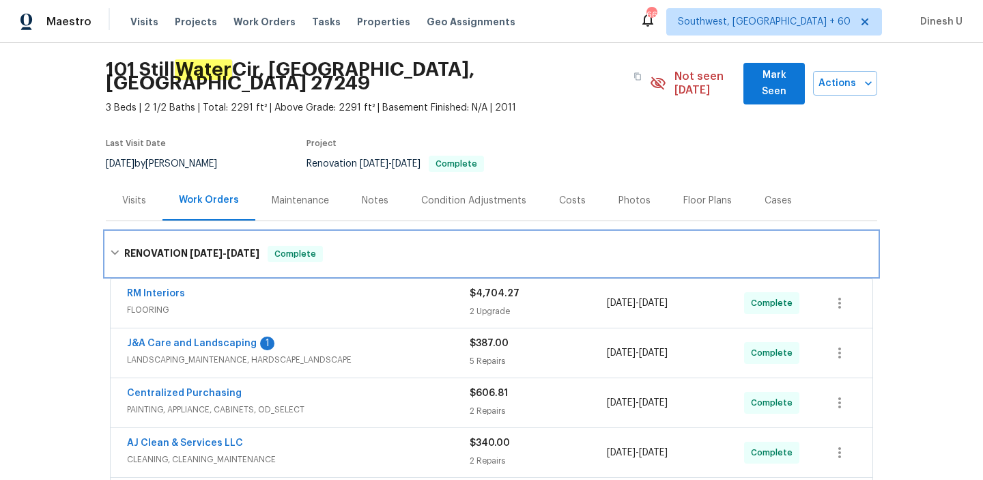
scroll to position [81, 0]
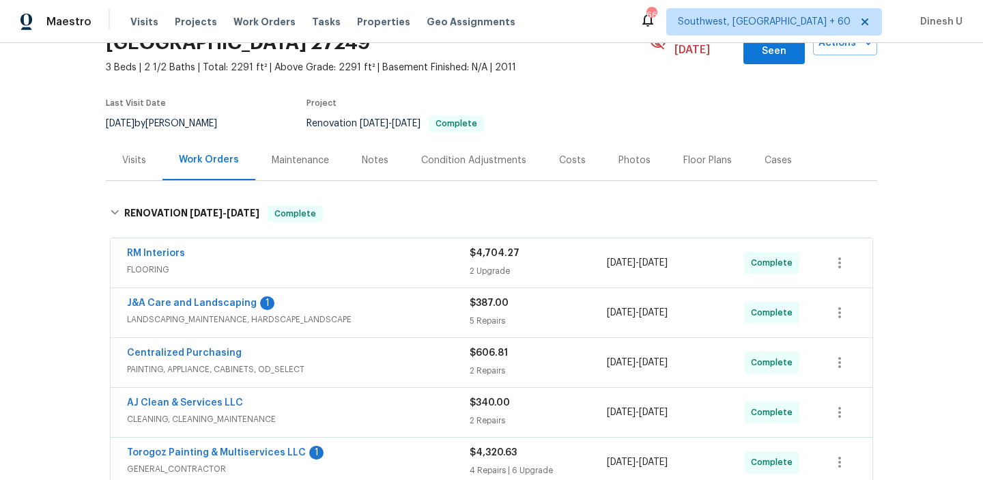
click at [488, 249] on div "$4,704.27 2 Upgrade" at bounding box center [537, 262] width 137 height 33
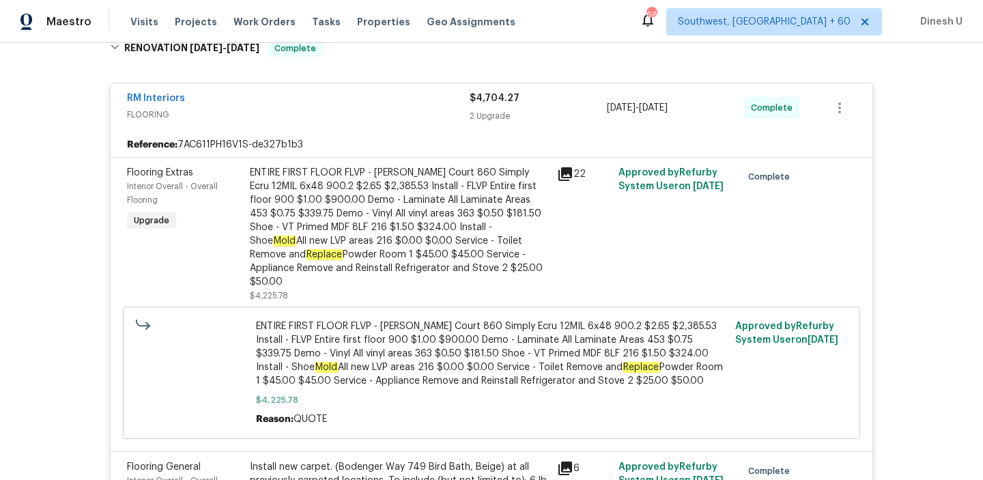
scroll to position [0, 0]
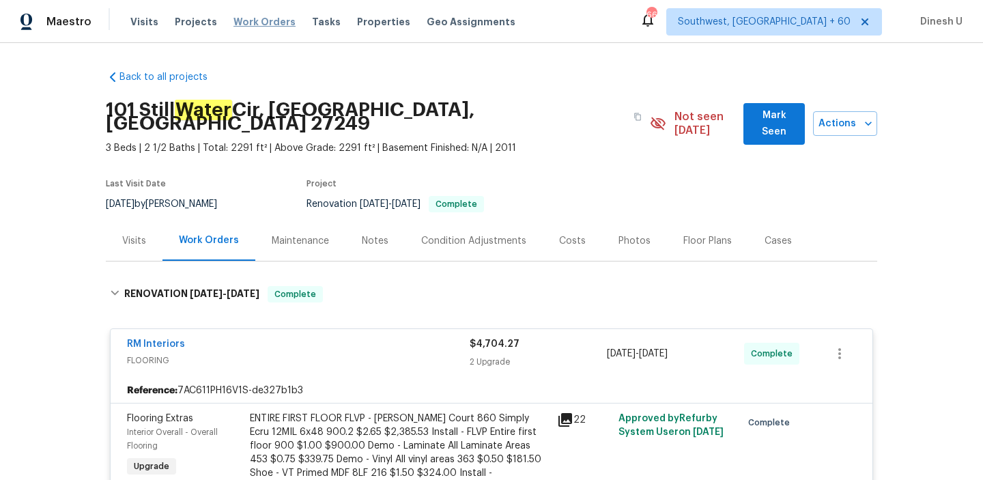
click at [251, 25] on span "Work Orders" at bounding box center [264, 22] width 62 height 14
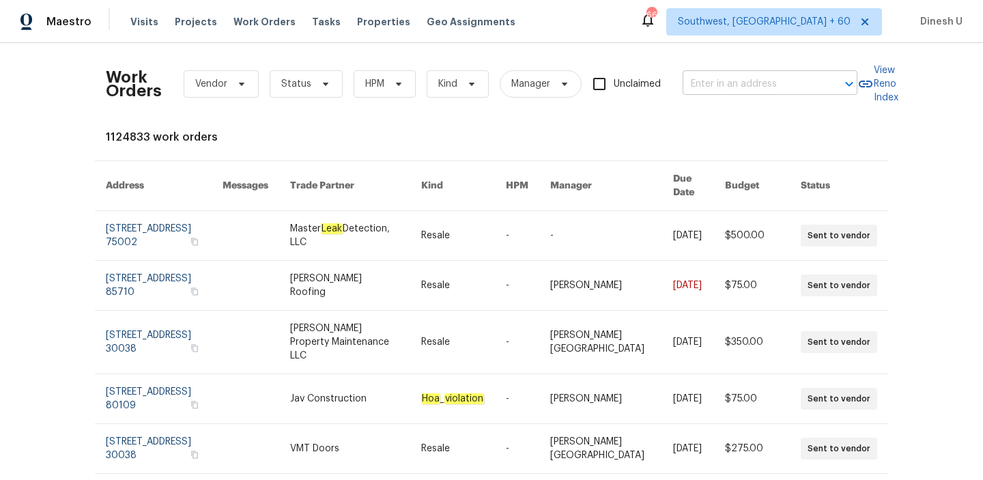
click at [724, 88] on input "text" at bounding box center [750, 84] width 136 height 21
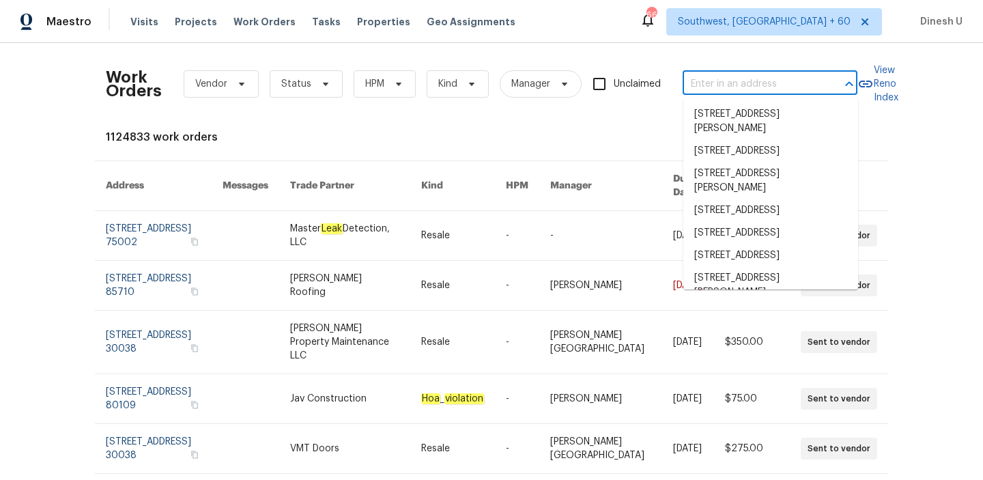
paste input "[STREET_ADDRESS]"
type input "[STREET_ADDRESS]"
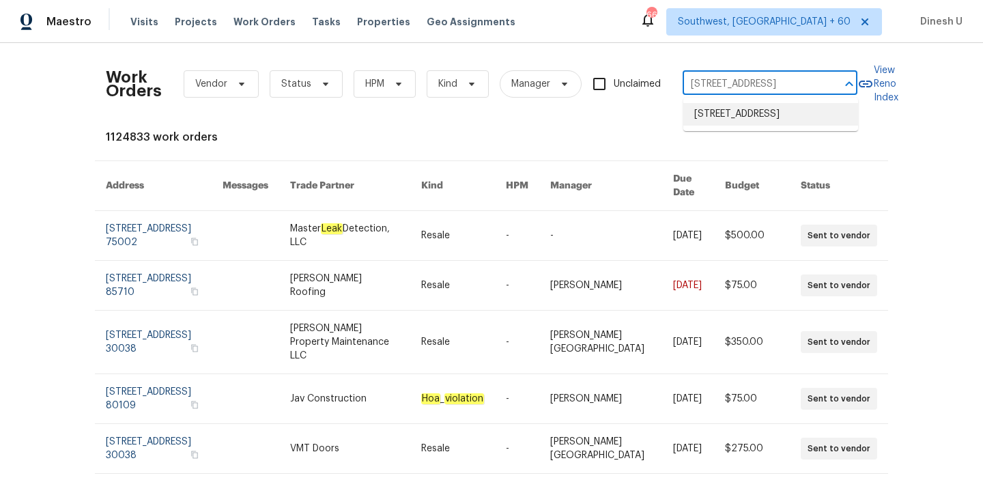
click at [699, 111] on li "[STREET_ADDRESS]" at bounding box center [770, 114] width 175 height 23
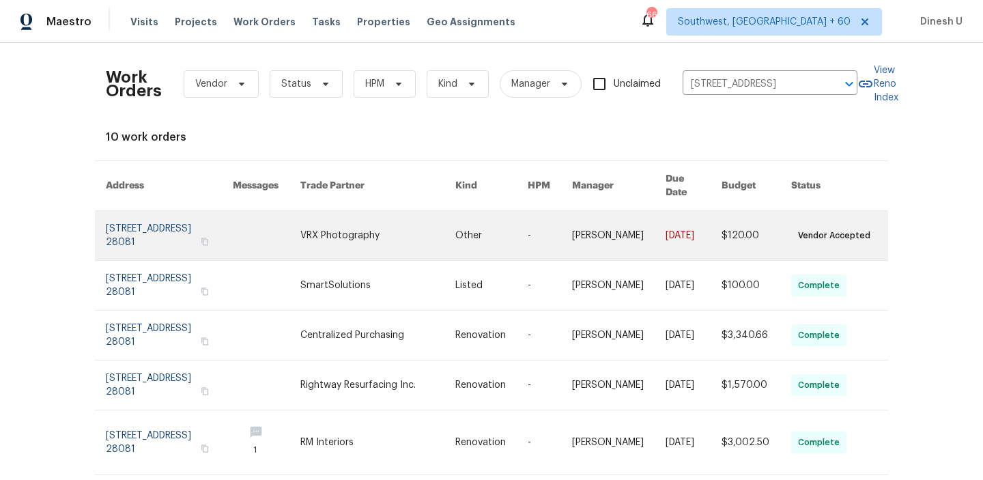
click at [122, 212] on link at bounding box center [169, 235] width 127 height 49
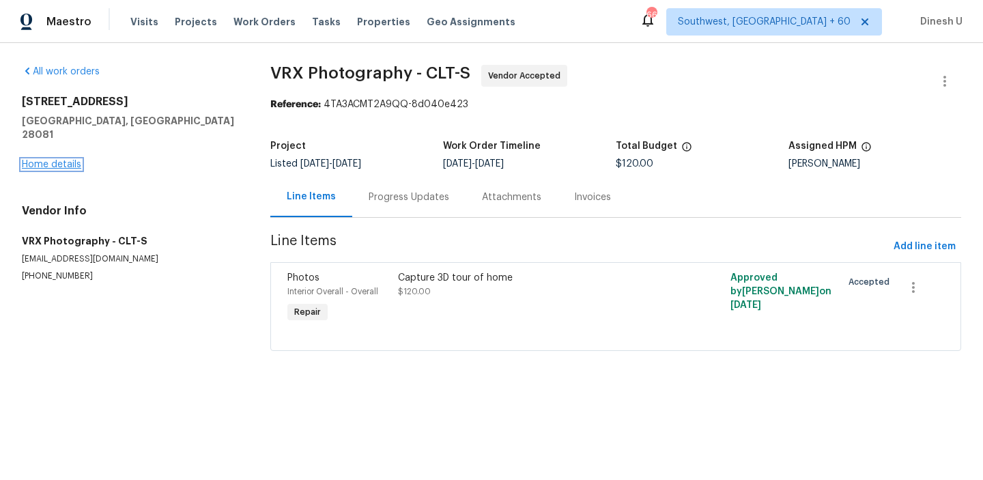
click at [48, 160] on link "Home details" at bounding box center [51, 165] width 59 height 10
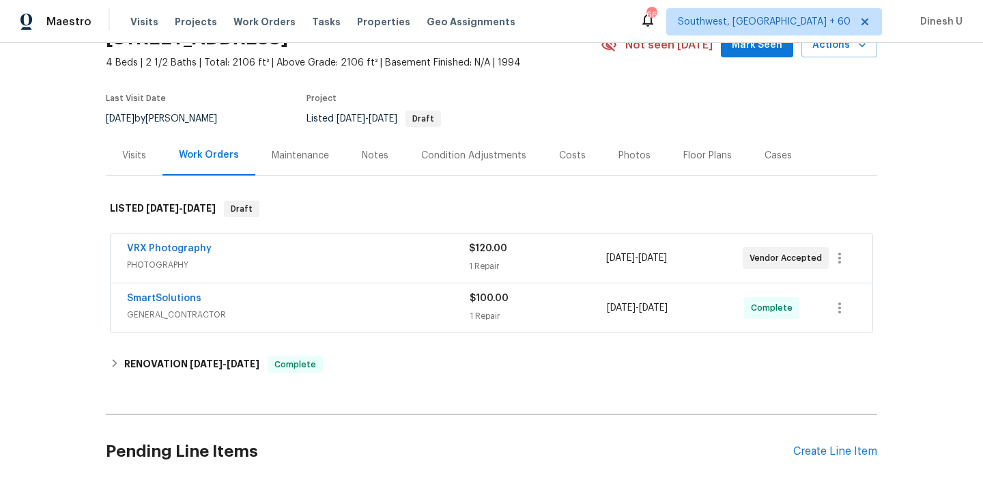
scroll to position [104, 0]
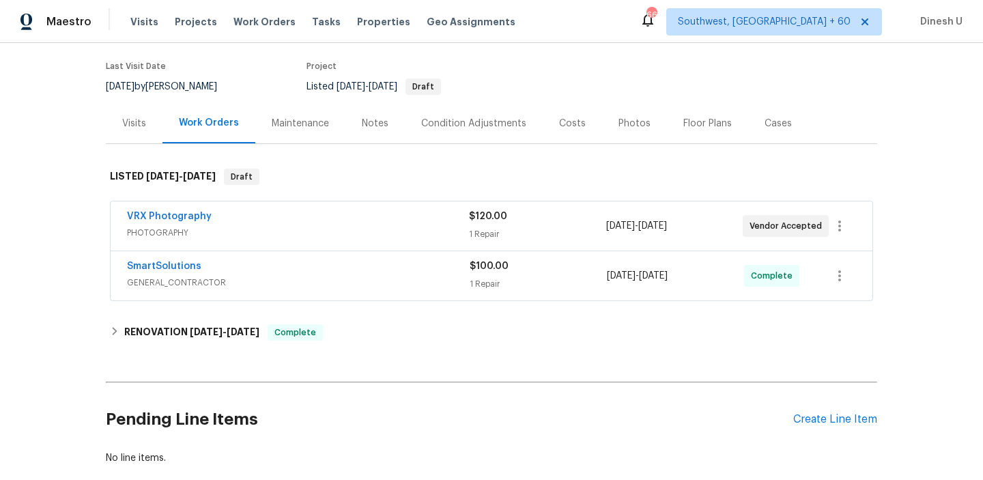
click at [497, 226] on div "$120.00 1 Repair" at bounding box center [537, 225] width 136 height 33
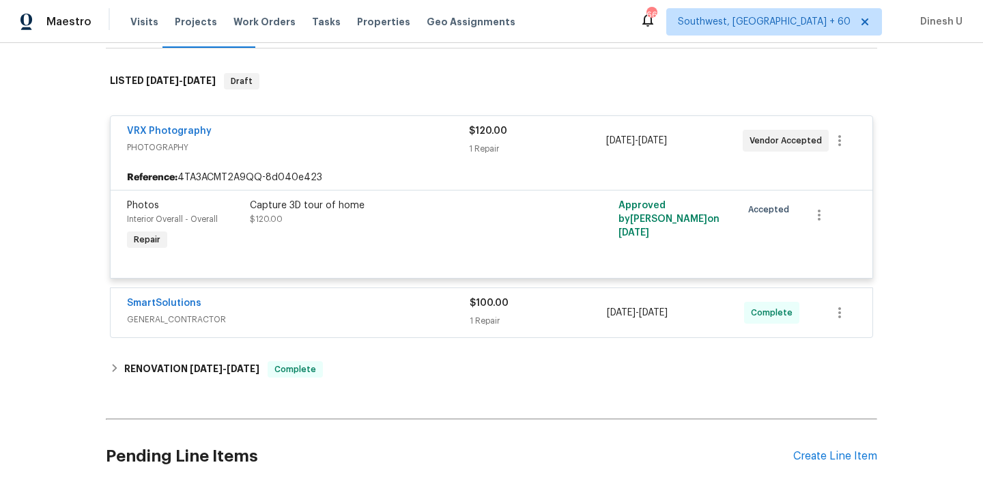
scroll to position [276, 0]
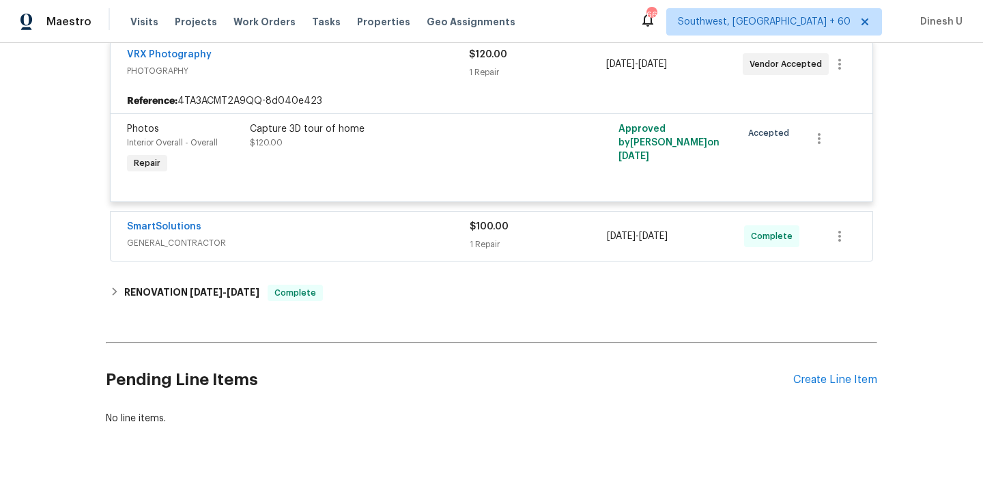
click at [492, 241] on div "1 Repair" at bounding box center [537, 244] width 137 height 14
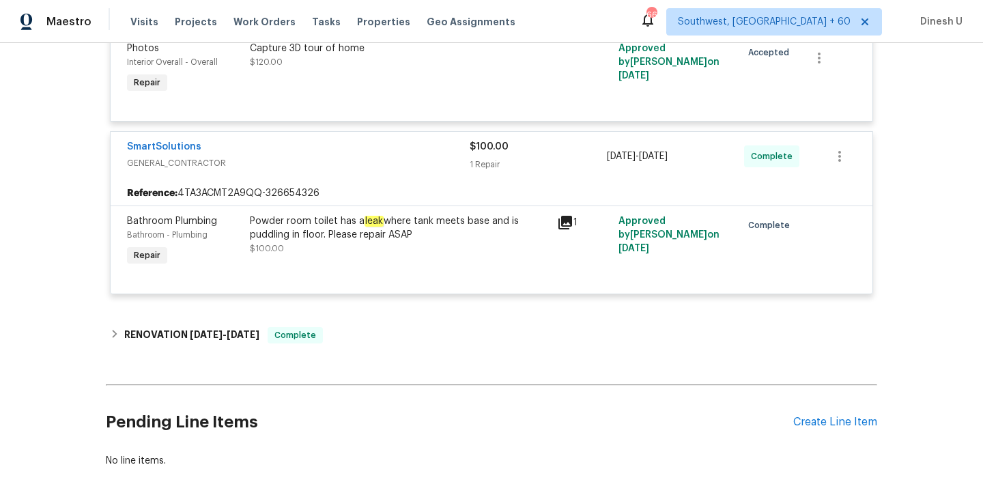
scroll to position [437, 0]
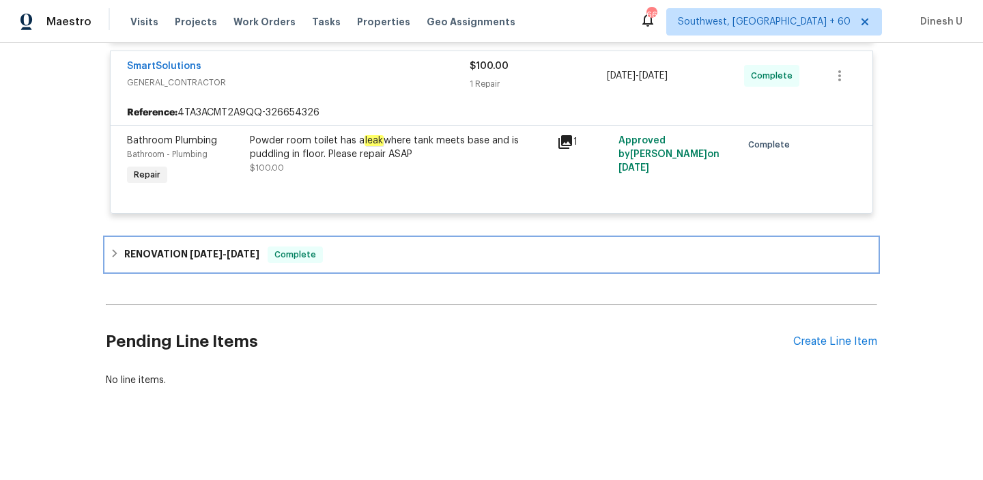
click at [210, 260] on h6 "RENOVATION [DATE] - [DATE]" at bounding box center [191, 254] width 135 height 16
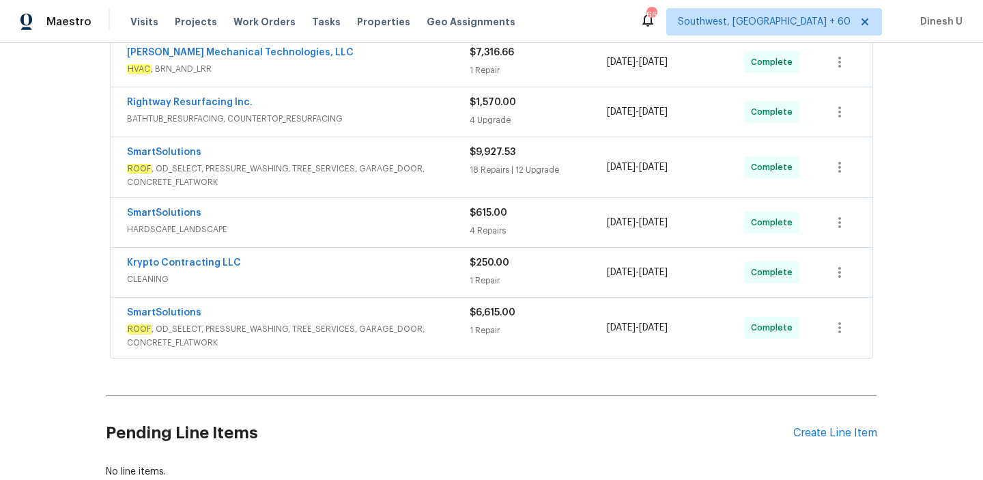
scroll to position [793, 0]
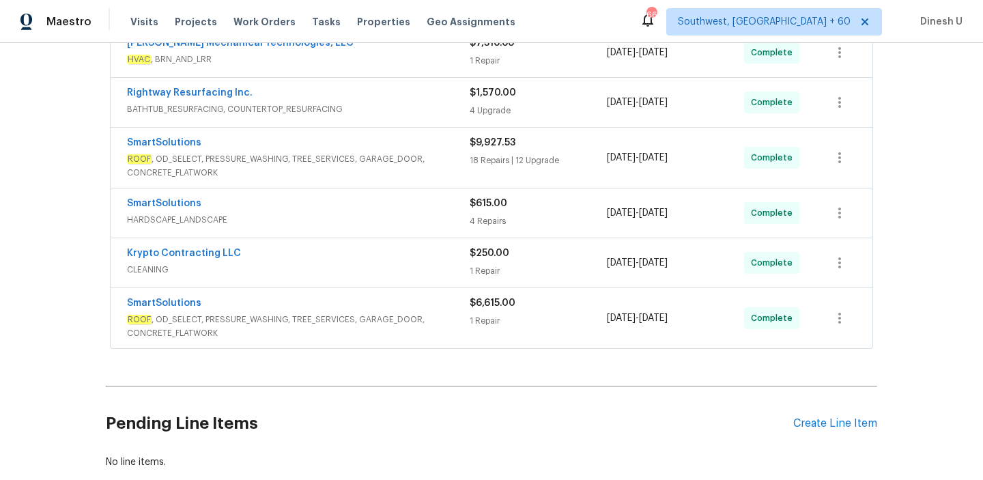
click at [482, 269] on div "1 Repair" at bounding box center [537, 271] width 137 height 14
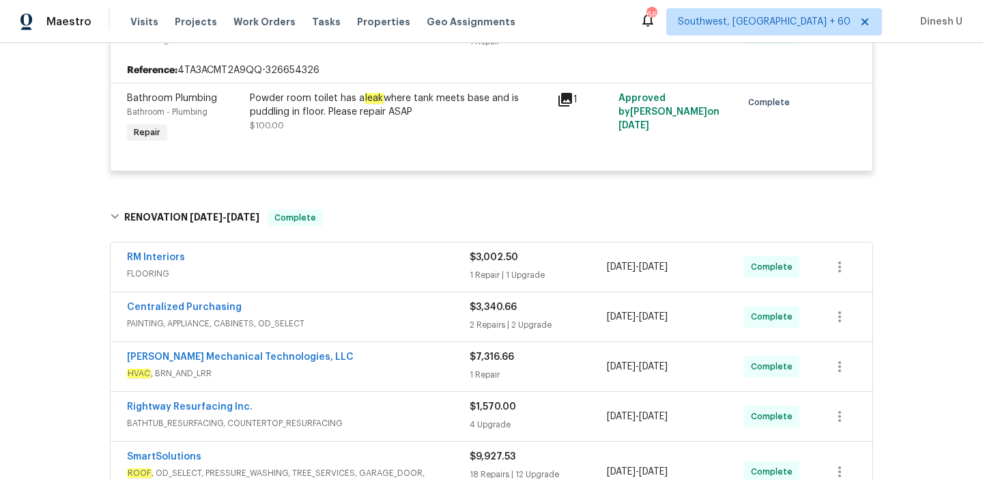
scroll to position [0, 0]
